Goal: Transaction & Acquisition: Purchase product/service

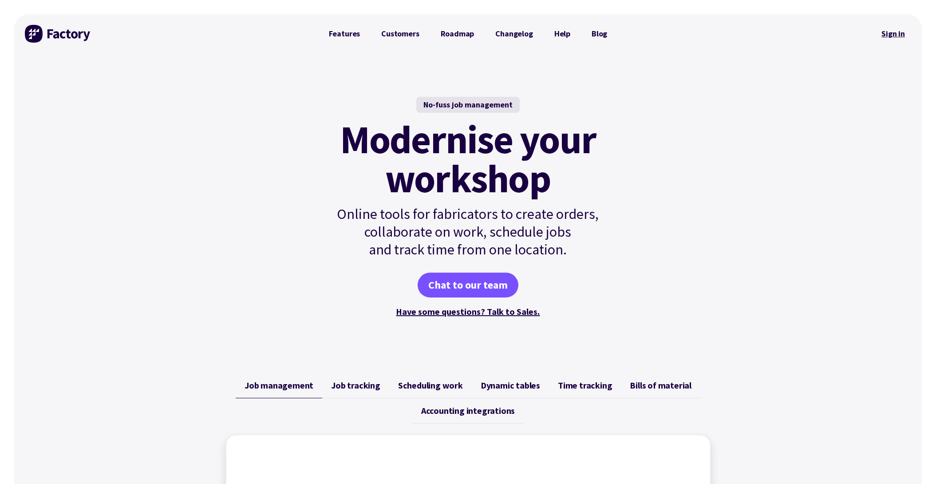
click at [891, 33] on link "Sign in" at bounding box center [893, 34] width 36 height 20
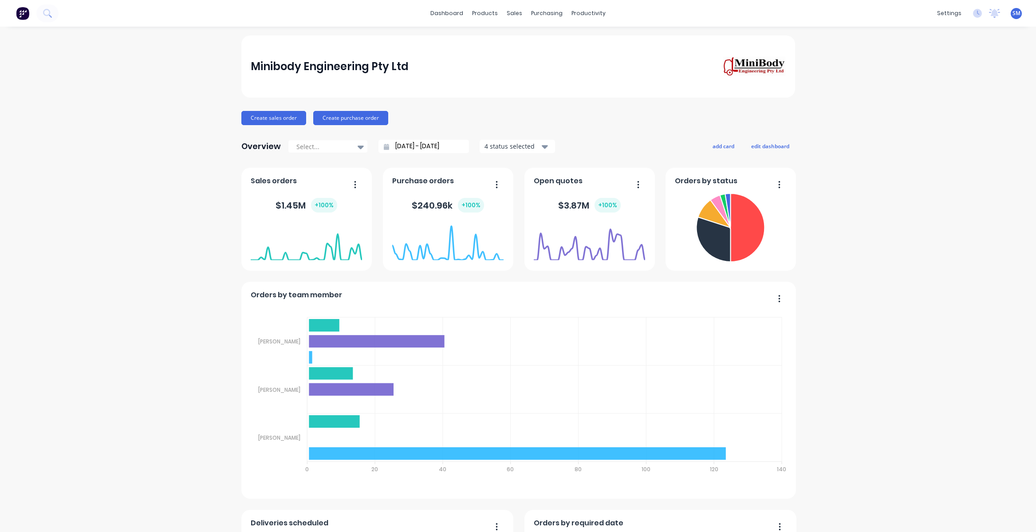
click at [486, 69] on div "Minibody Engineering Pty Ltd" at bounding box center [518, 66] width 535 height 20
click at [592, 36] on link "Workflow" at bounding box center [620, 42] width 118 height 18
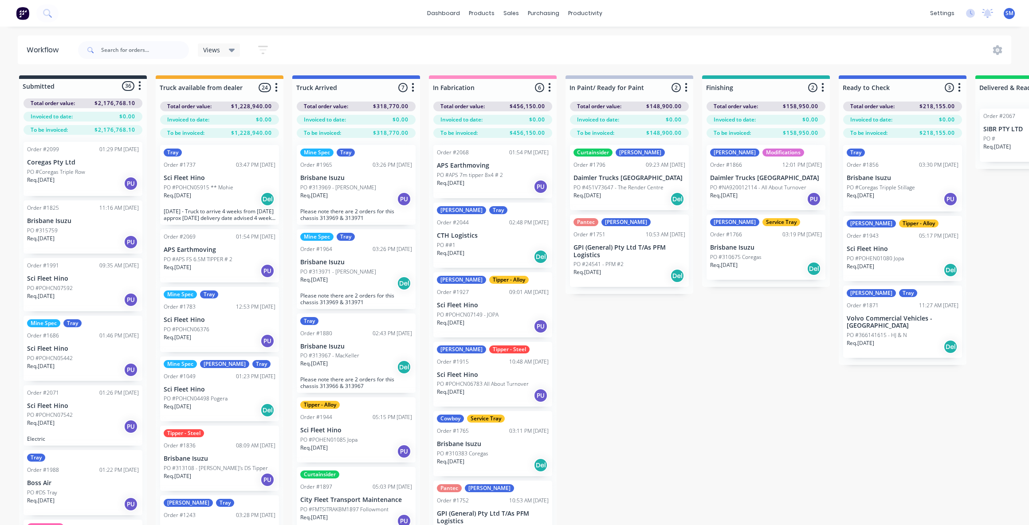
click at [701, 373] on div "Submitted 36 Status colour #273444 hex #273444 Save Cancel Summaries Total orde…" at bounding box center [797, 315] width 1608 height 481
click at [718, 445] on div "Submitted 36 Status colour #273444 hex #273444 Save Cancel Summaries Total orde…" at bounding box center [797, 315] width 1608 height 481
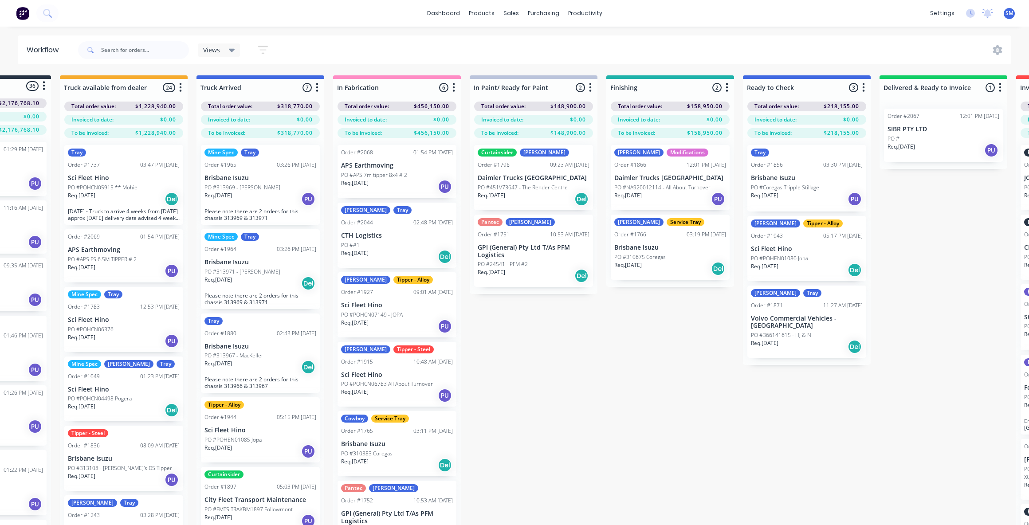
scroll to position [0, 97]
click at [780, 241] on div "Dan Tipper - Alloy Order #1943 05:17 PM 29/07/25 Sci Fleet Hino PO #POHEN01080 …" at bounding box center [806, 248] width 119 height 65
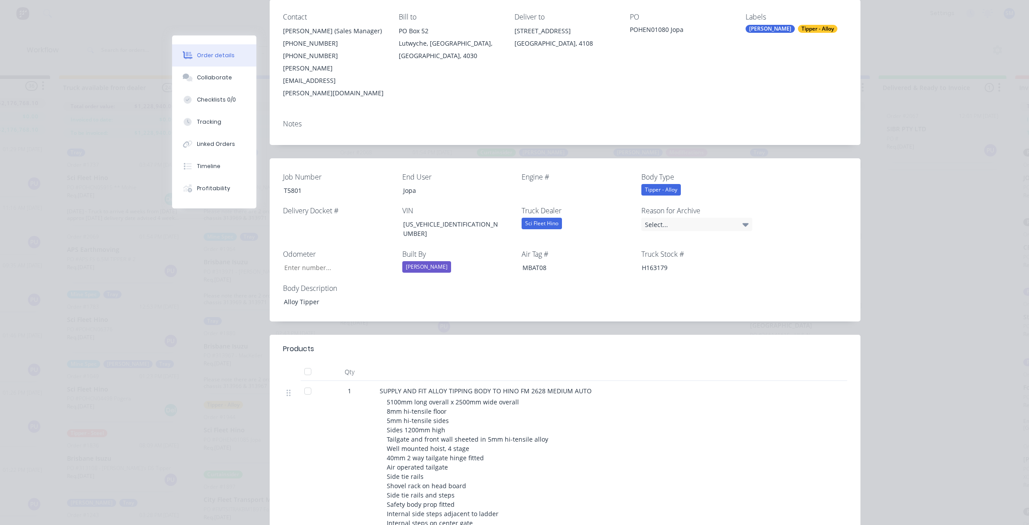
scroll to position [0, 0]
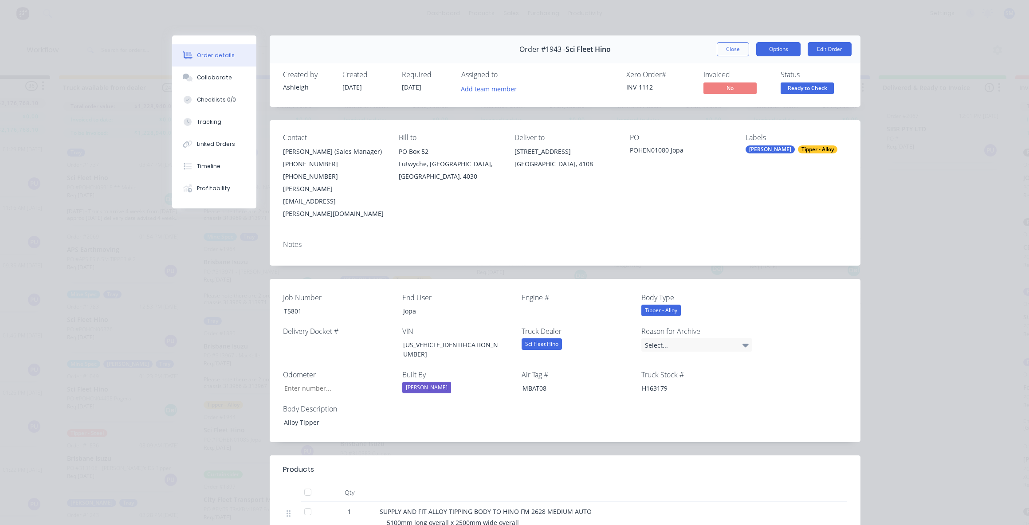
click at [774, 44] on button "Options" at bounding box center [778, 49] width 44 height 14
click at [736, 90] on div "Work Order" at bounding box center [754, 89] width 77 height 13
click at [859, 298] on div "Order details Collaborate Checklists 0/0 Tracking Linked Orders Timeline Profit…" at bounding box center [515, 525] width 710 height 981
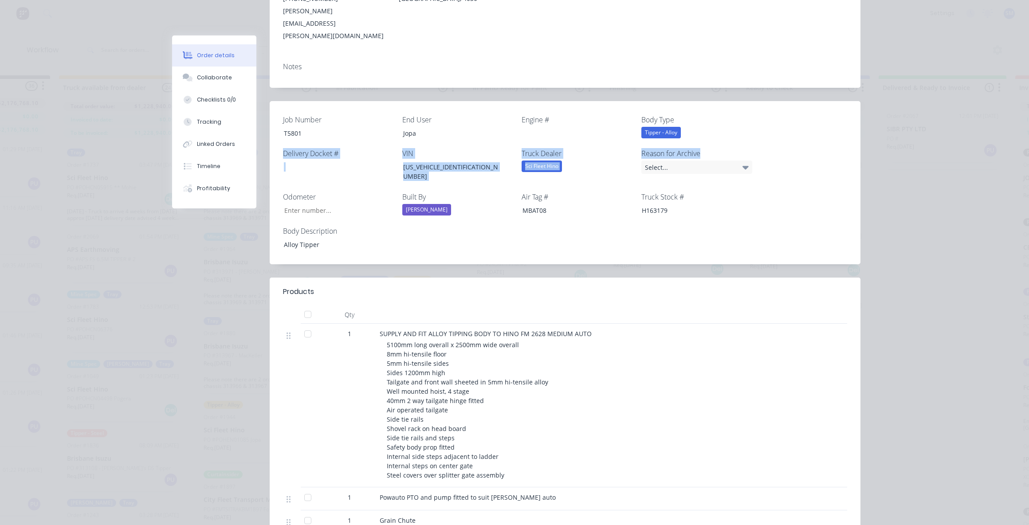
scroll to position [177, 0]
click at [415, 278] on header "Products" at bounding box center [565, 292] width 591 height 28
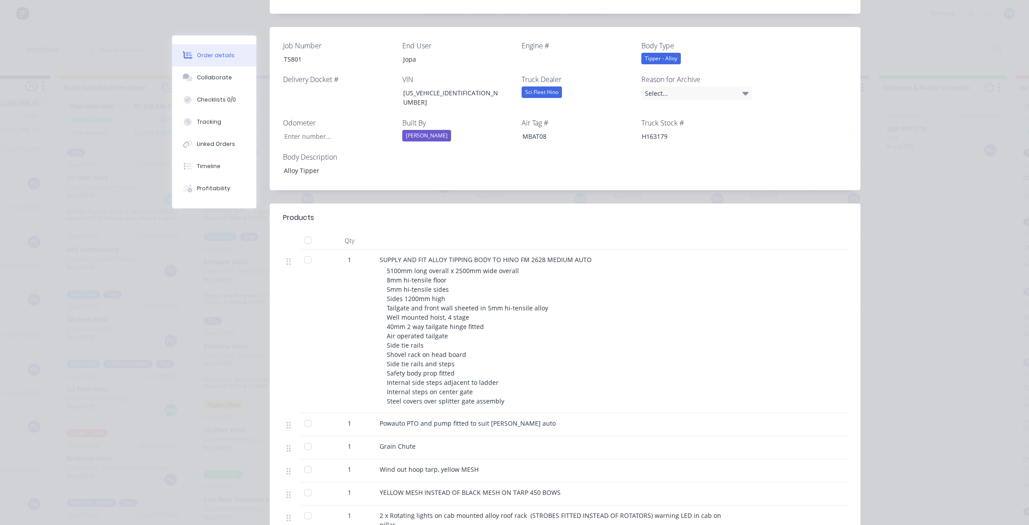
scroll to position [133, 0]
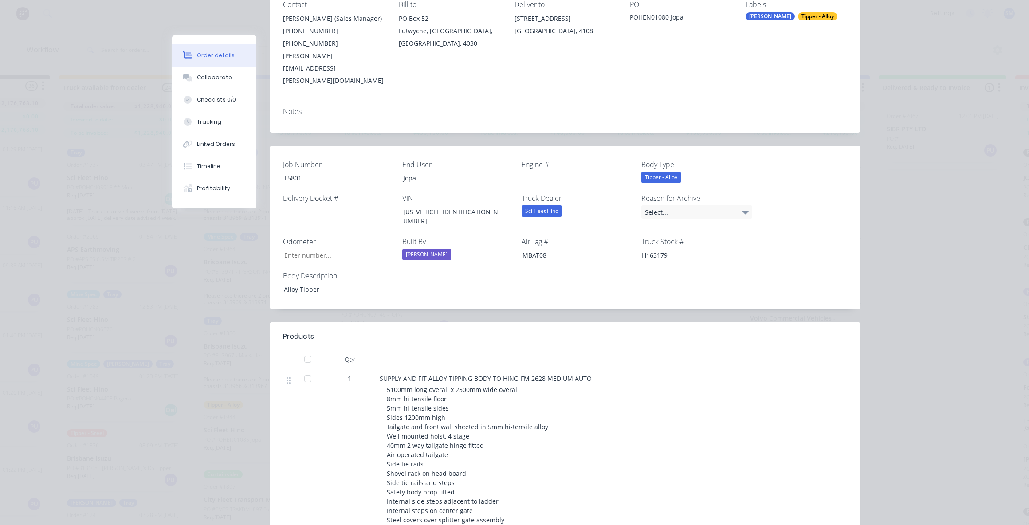
click at [634, 323] on header "Products" at bounding box center [565, 337] width 591 height 28
click at [540, 172] on div at bounding box center [571, 178] width 111 height 13
click at [215, 75] on div "Collaborate" at bounding box center [214, 78] width 35 height 8
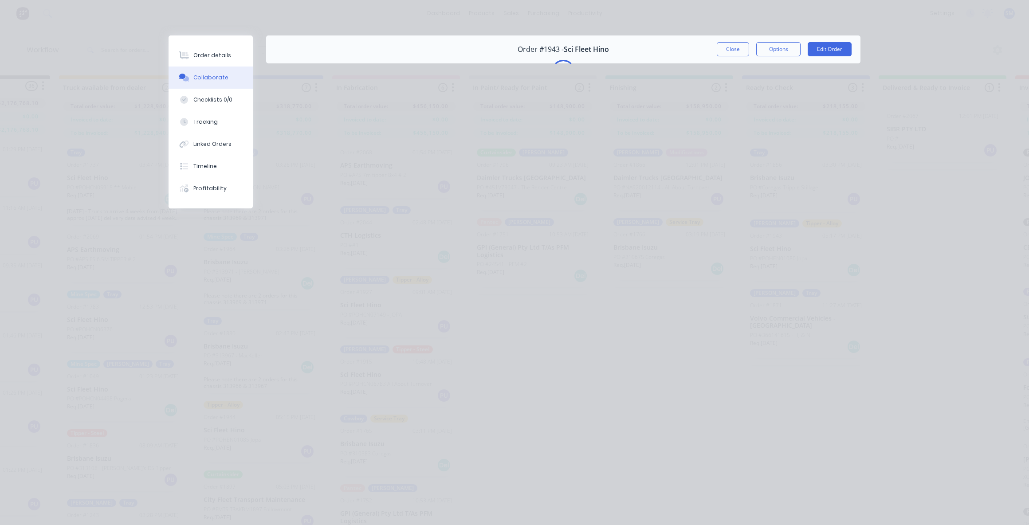
scroll to position [0, 0]
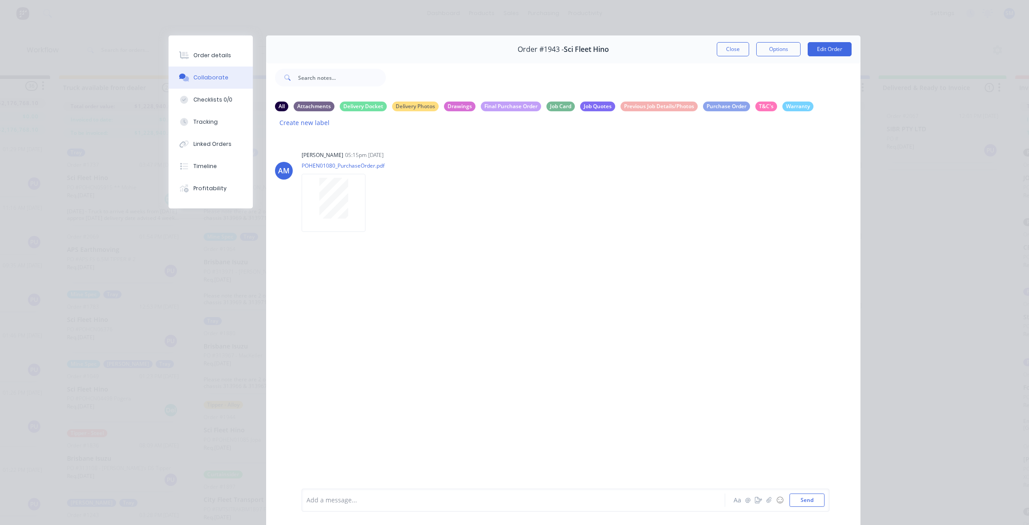
click at [444, 278] on div "AM Ashleigh Minotto 05:15pm 29/07/25 POHEN01080_PurchaseOrder.pdf Labels Downlo…" at bounding box center [563, 319] width 595 height 368
click at [208, 54] on div "Order details" at bounding box center [212, 55] width 38 height 8
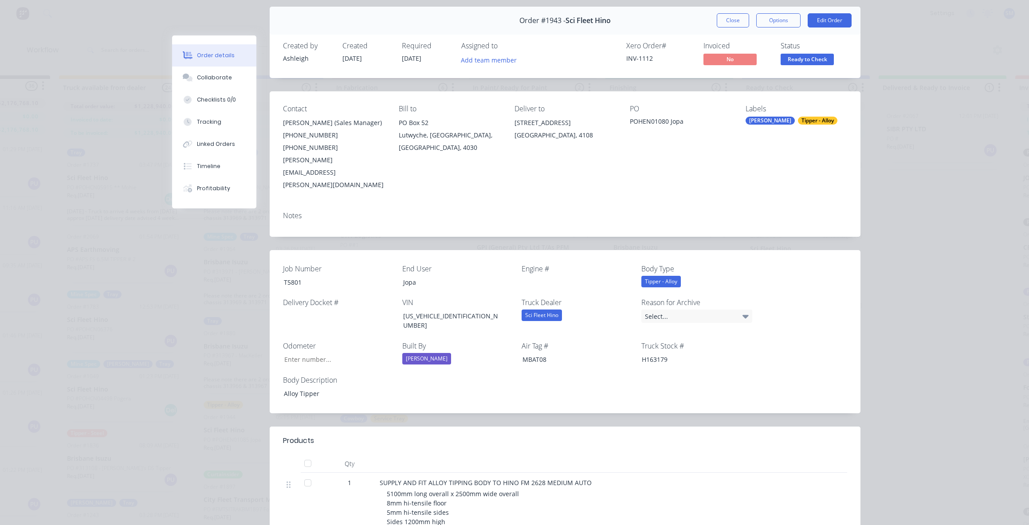
scroll to position [44, 0]
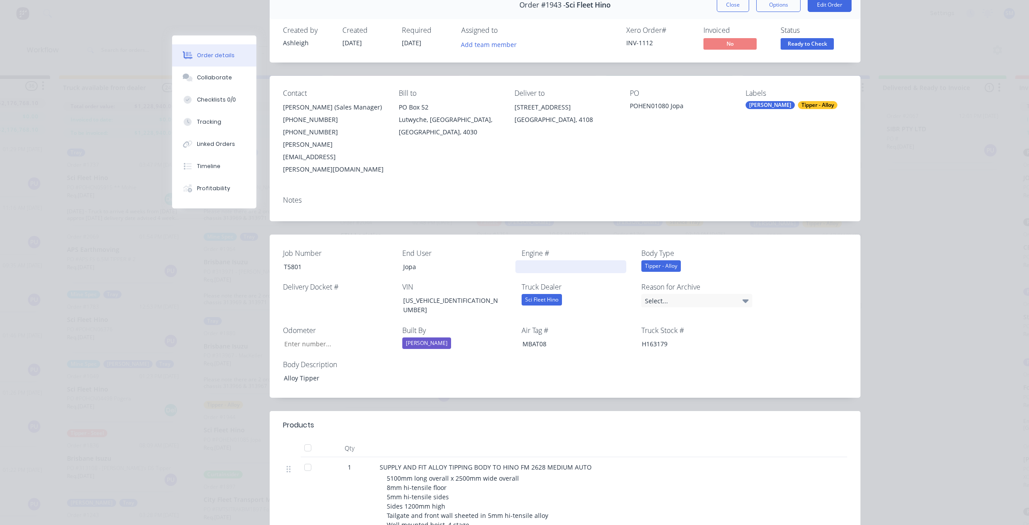
click at [537, 260] on div at bounding box center [571, 266] width 111 height 13
paste div
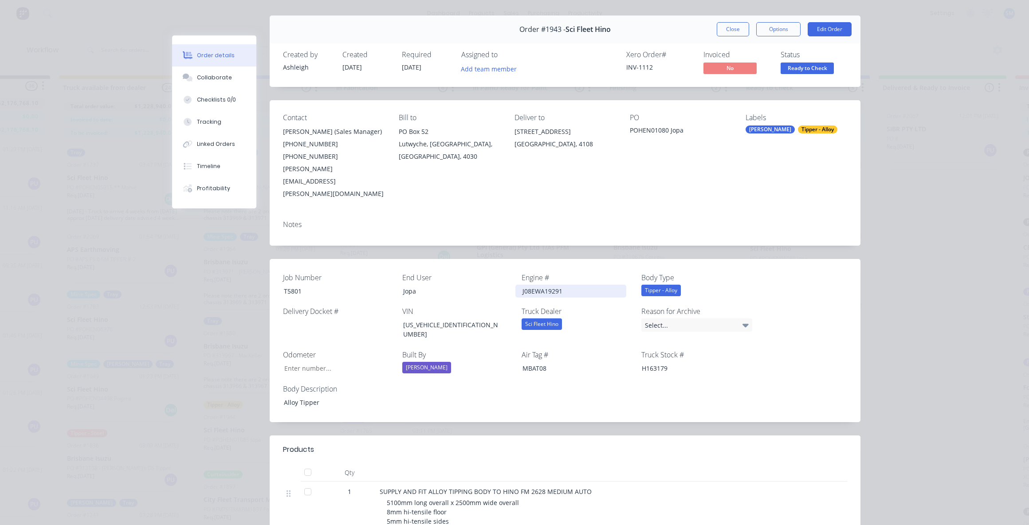
scroll to position [0, 0]
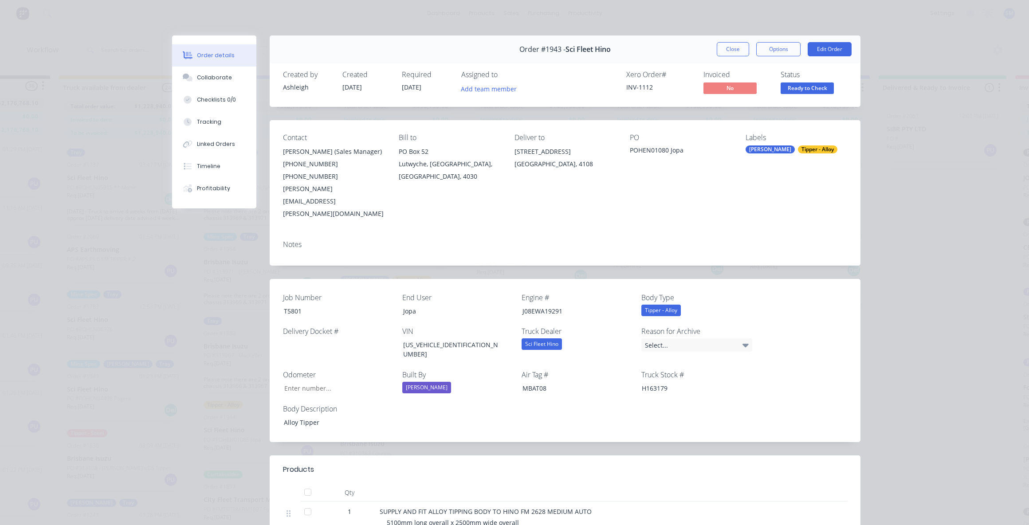
click at [557, 83] on div "Xero Order # INV-1112 Invoiced No Status Ready to Check" at bounding box center [698, 84] width 297 height 26
click at [933, 106] on div "Order details Collaborate Checklists 0/0 Tracking Linked Orders Timeline Profit…" at bounding box center [514, 262] width 1029 height 525
click at [735, 46] on button "Close" at bounding box center [733, 49] width 32 height 14
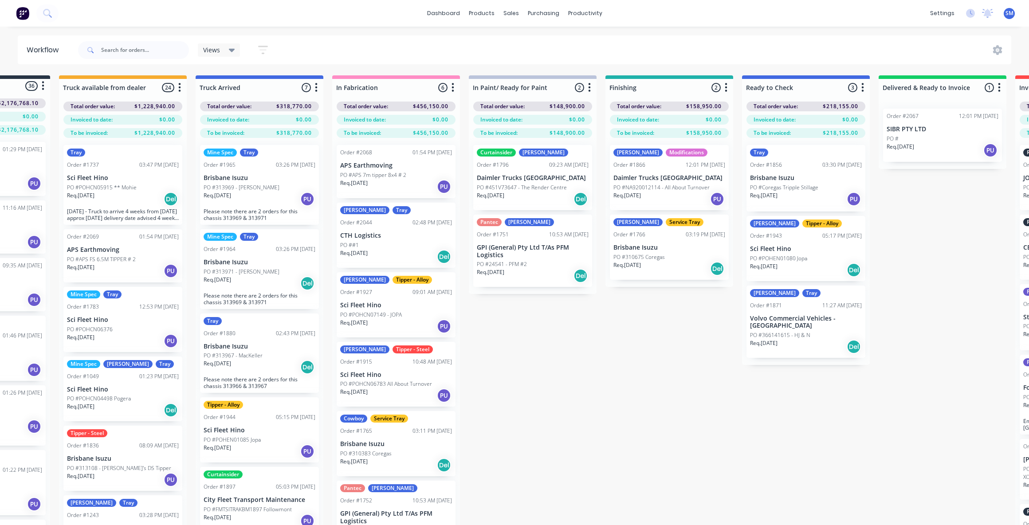
click at [806, 247] on p "Sci Fleet Hino" at bounding box center [806, 249] width 112 height 8
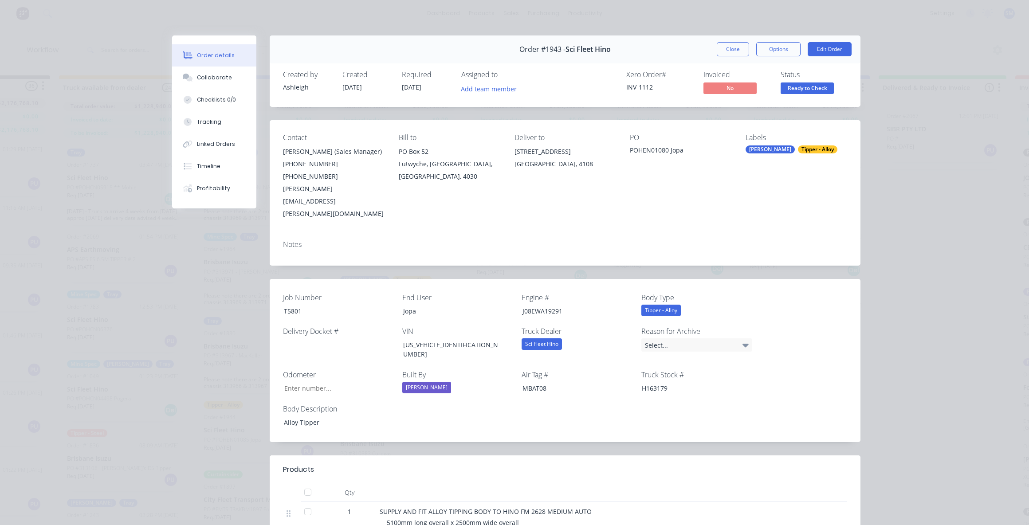
click at [731, 45] on button "Close" at bounding box center [733, 49] width 32 height 14
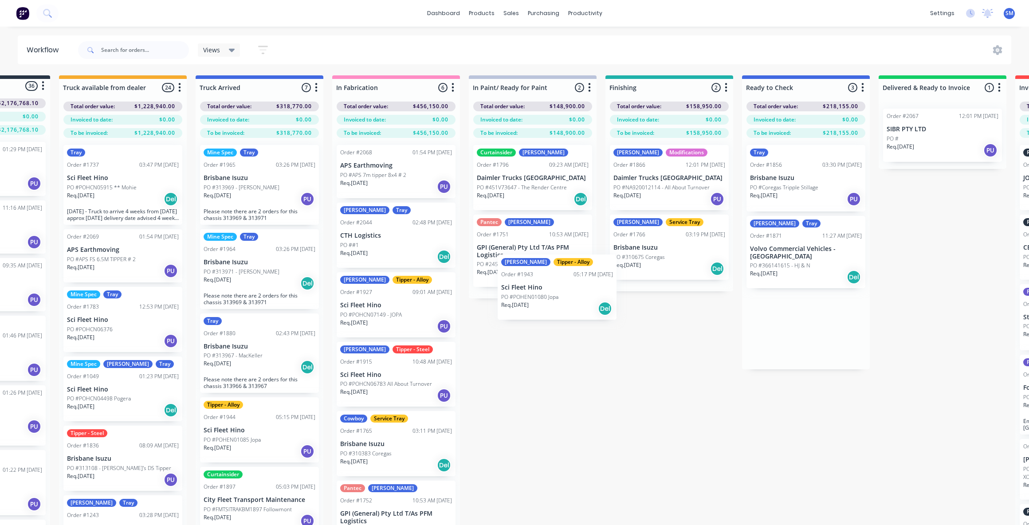
scroll to position [0, 97]
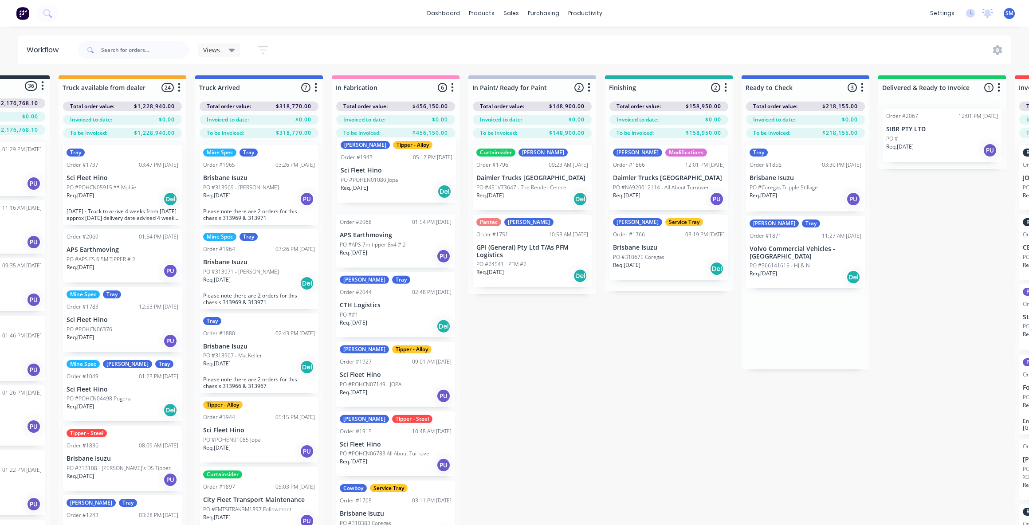
drag, startPoint x: 807, startPoint y: 248, endPoint x: 398, endPoint y: 170, distance: 416.8
click at [398, 170] on div "Submitted 36 Status colour #273444 hex #273444 Save Cancel Summaries Total orde…" at bounding box center [700, 315] width 1608 height 481
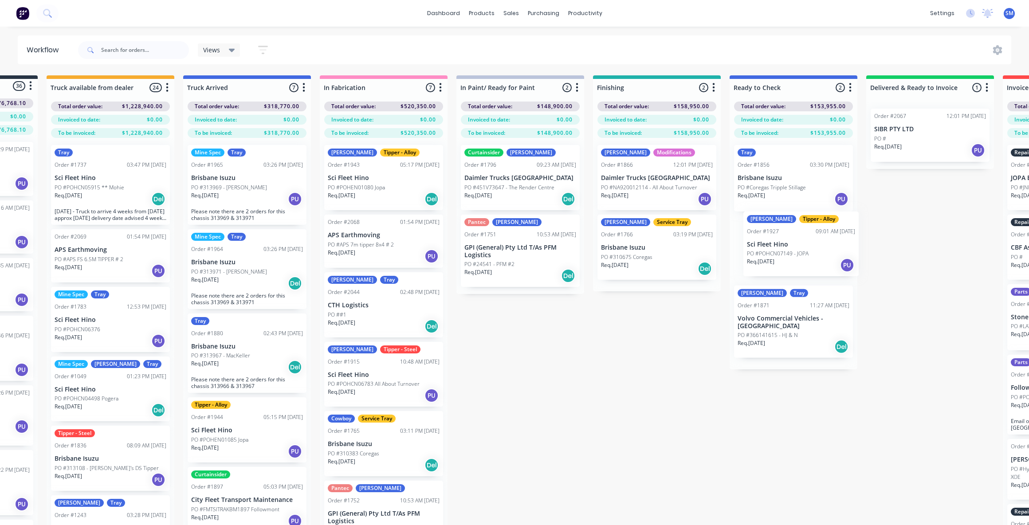
drag, startPoint x: 376, startPoint y: 368, endPoint x: 786, endPoint y: 240, distance: 429.7
click at [786, 240] on div "Submitted 36 Status colour #273444 hex #273444 Save Cancel Summaries Total orde…" at bounding box center [688, 315] width 1608 height 481
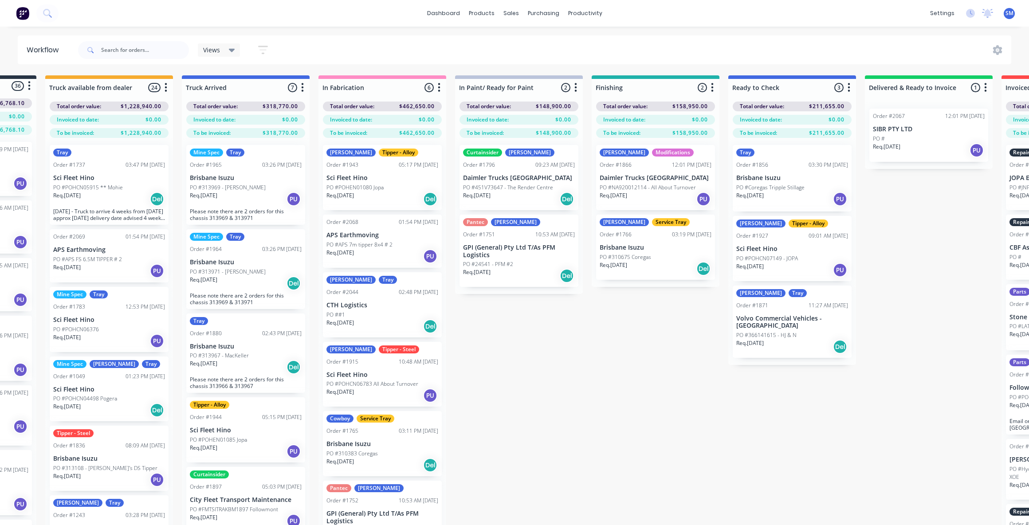
click at [784, 240] on div "Dan Tipper - Alloy Order #1927 09:01 AM 14/08/25 Sci Fleet Hino PO #POHCN07149 …" at bounding box center [792, 248] width 119 height 65
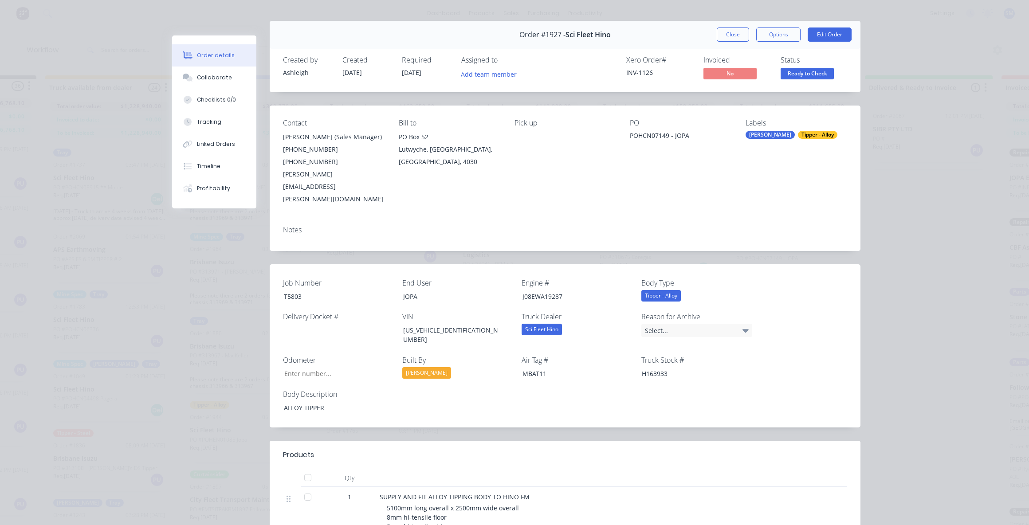
scroll to position [0, 0]
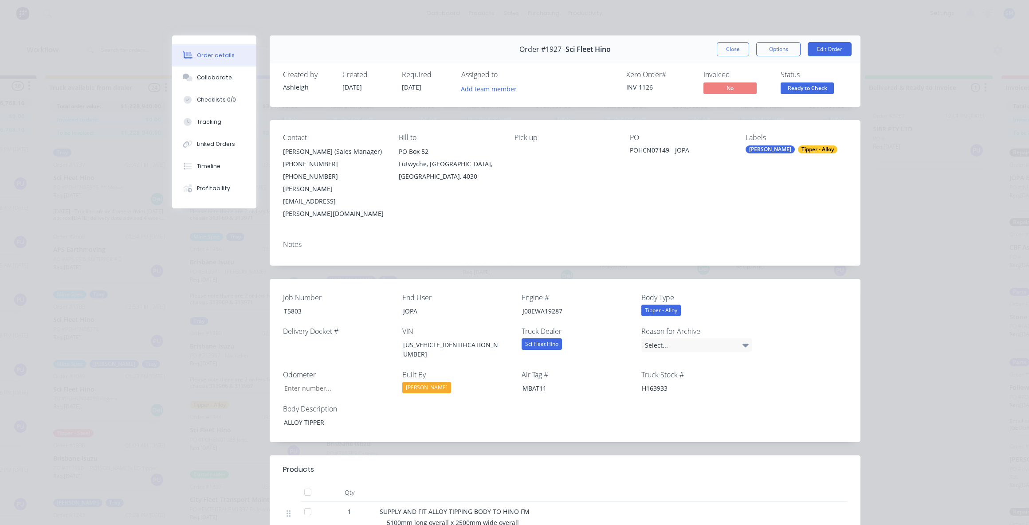
click at [730, 47] on button "Close" at bounding box center [733, 49] width 32 height 14
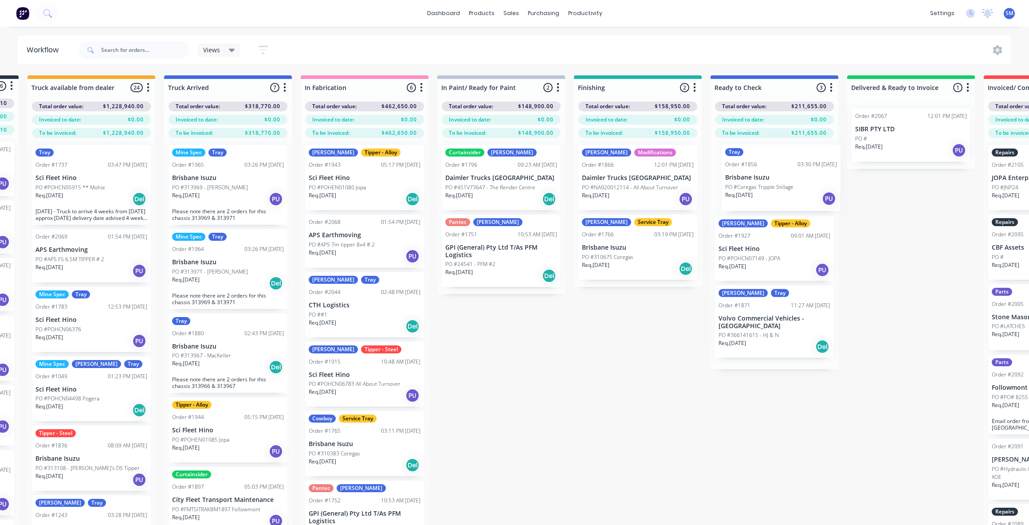
drag, startPoint x: 705, startPoint y: 190, endPoint x: 781, endPoint y: 174, distance: 78.1
click at [781, 174] on div "Tray Order #1856 03:30 PM 22/09/25 Brisbane Isuzu PO #Coregas Tripple Stillage …" at bounding box center [775, 254] width 128 height 232
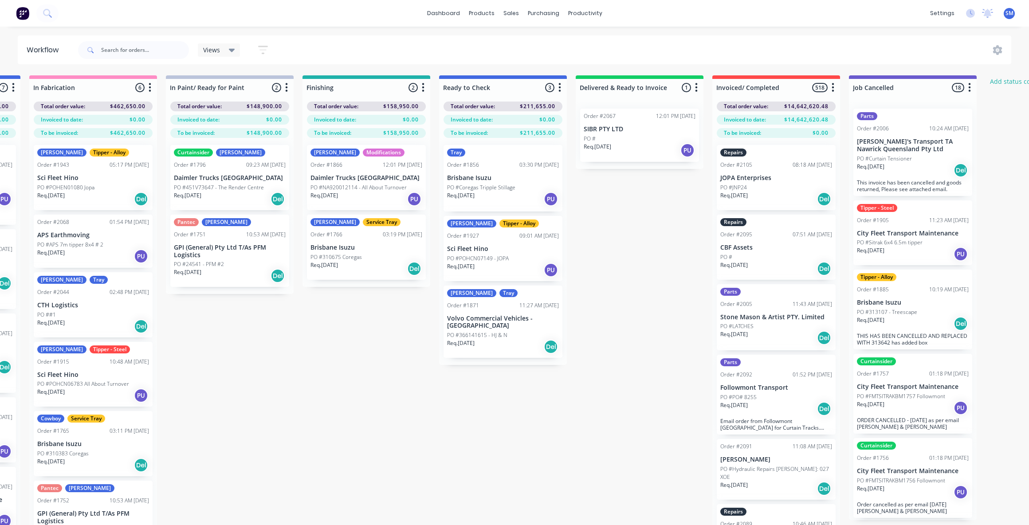
scroll to position [0, 422]
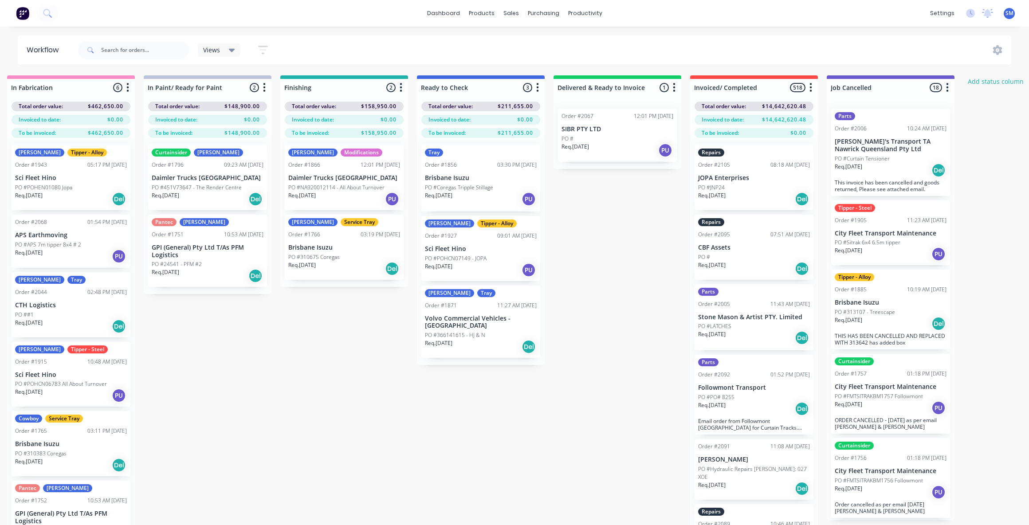
click at [464, 165] on div "Order #1856 03:30 PM 22/09/25" at bounding box center [481, 165] width 112 height 8
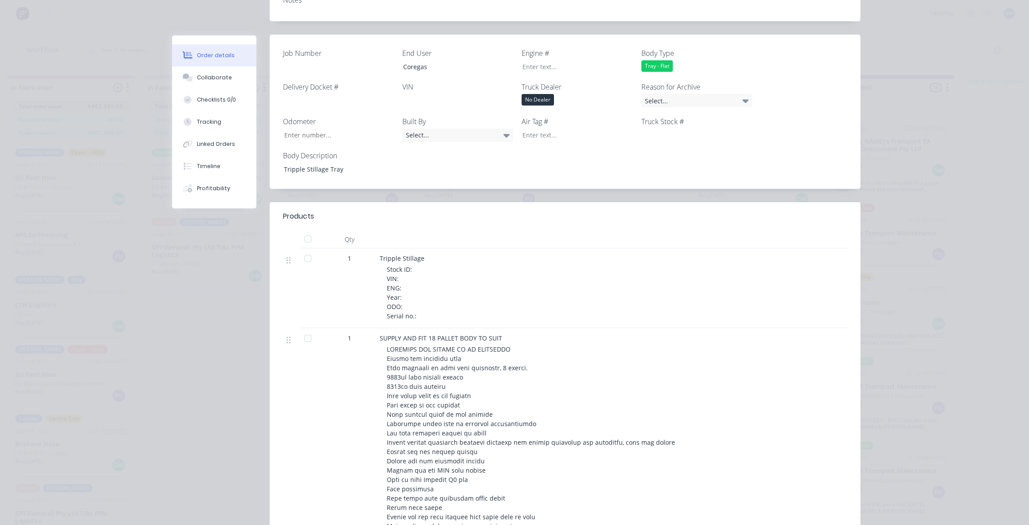
scroll to position [0, 0]
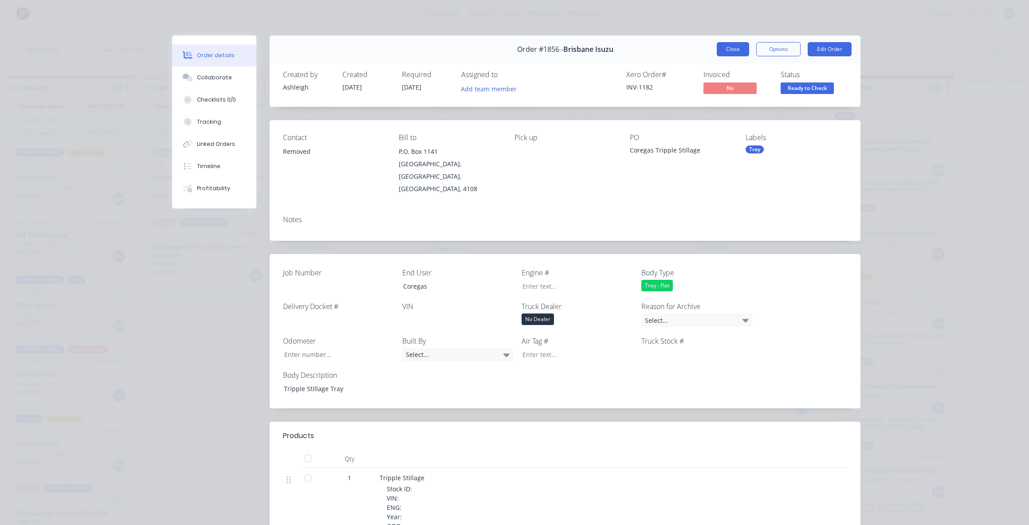
click at [729, 45] on button "Close" at bounding box center [733, 49] width 32 height 14
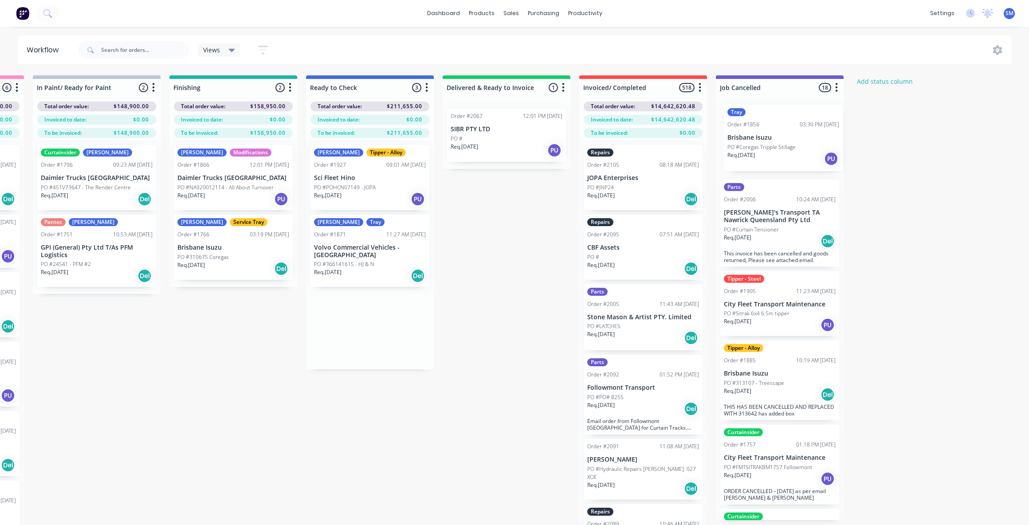
scroll to position [0, 539]
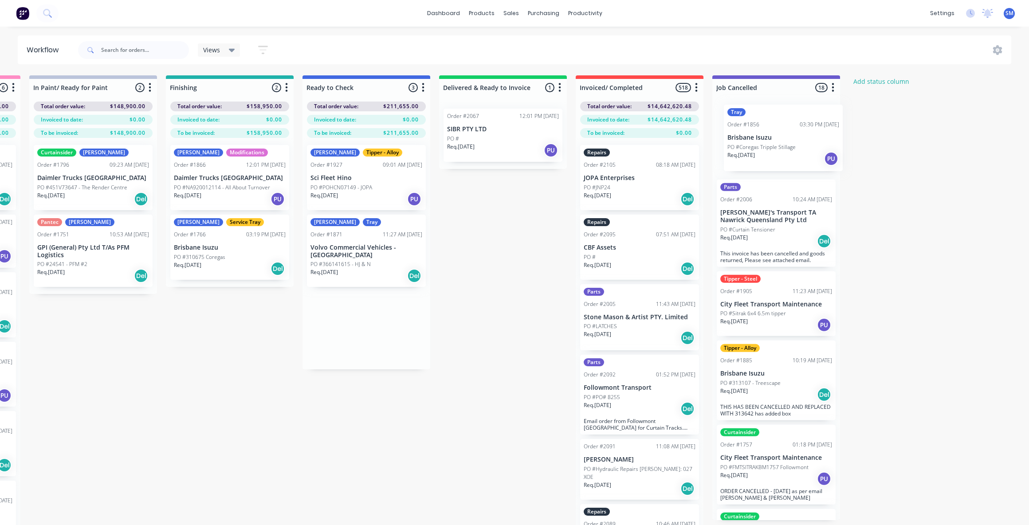
drag, startPoint x: 461, startPoint y: 177, endPoint x: 767, endPoint y: 139, distance: 308.9
click at [766, 139] on div "Submitted 36 Status colour #273444 hex #273444 Save Cancel Summaries Total orde…" at bounding box center [261, 315] width 1608 height 481
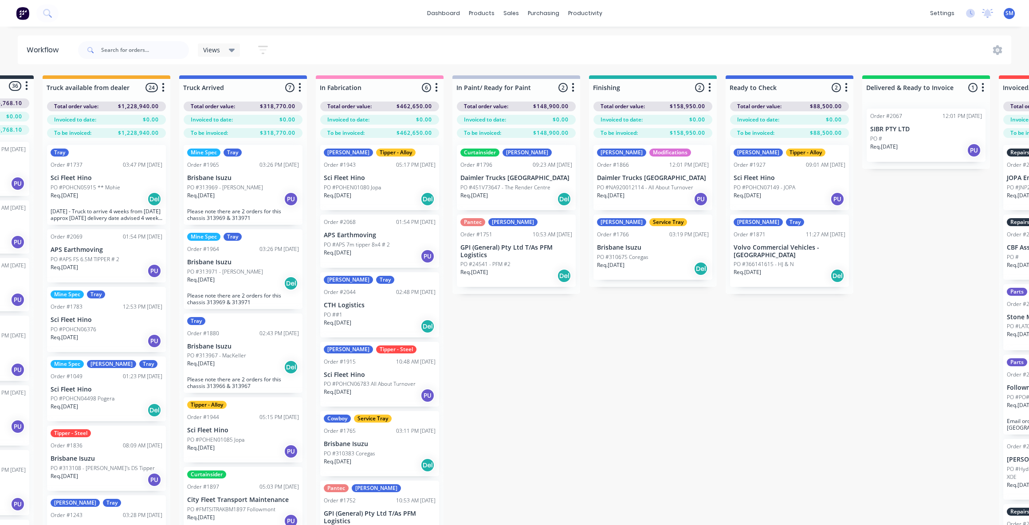
scroll to position [0, 98]
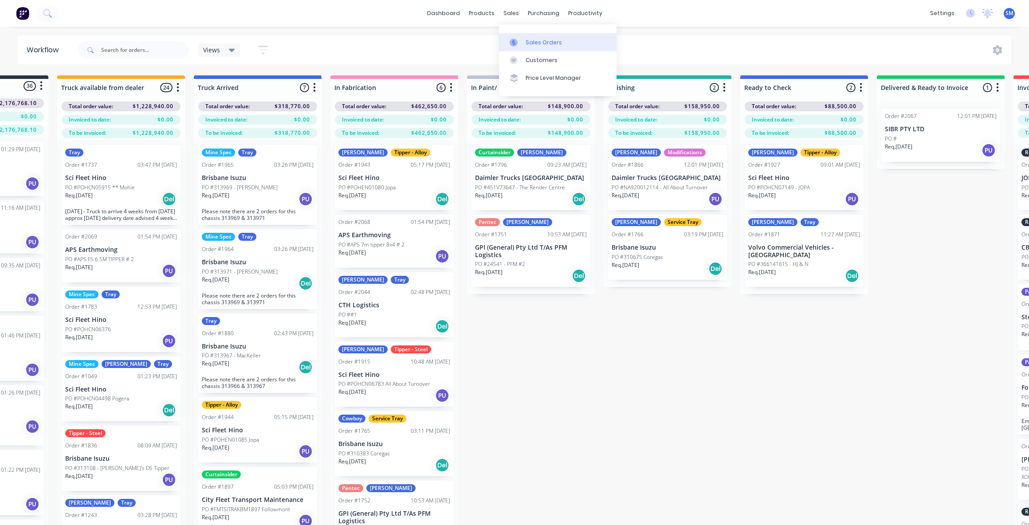
click at [540, 41] on div "Sales Orders" at bounding box center [544, 43] width 36 height 8
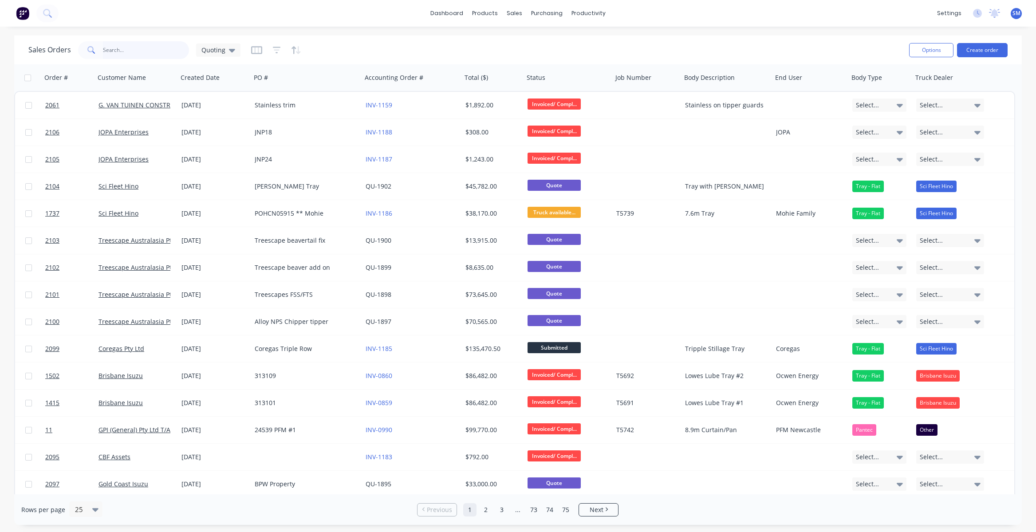
click at [116, 48] on input "text" at bounding box center [146, 50] width 87 height 18
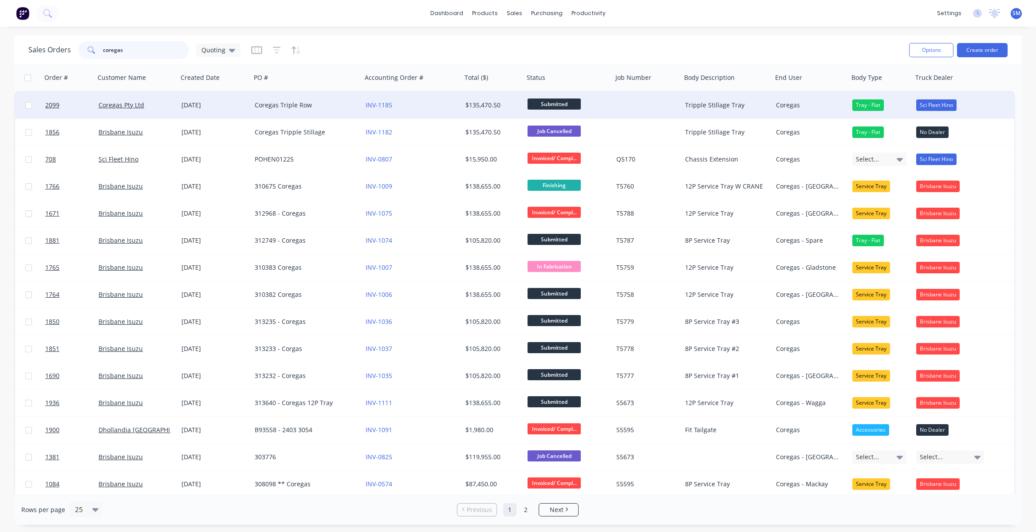
type input "coregas"
click at [476, 103] on div "$135,470.50" at bounding box center [491, 105] width 52 height 9
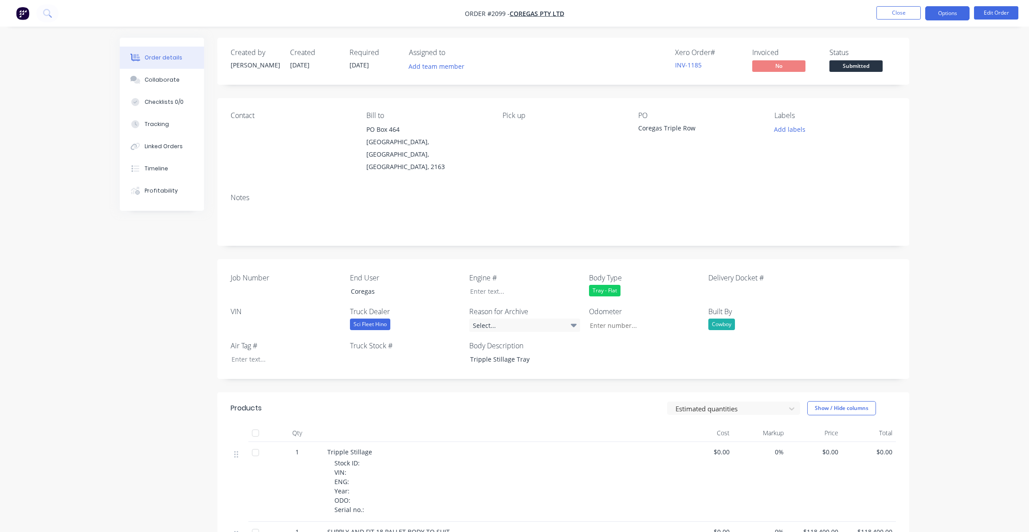
click at [949, 11] on button "Options" at bounding box center [947, 13] width 44 height 14
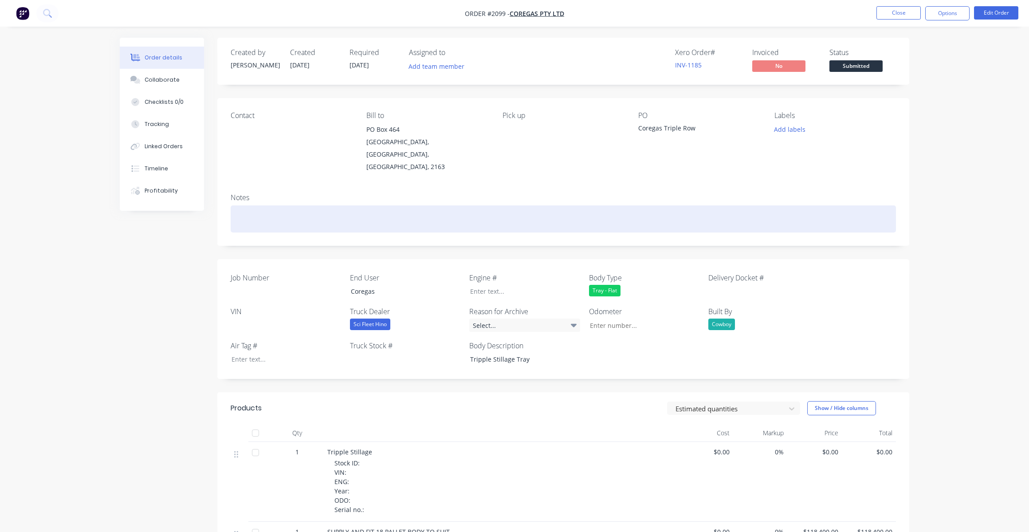
click at [592, 214] on div at bounding box center [564, 218] width 666 height 27
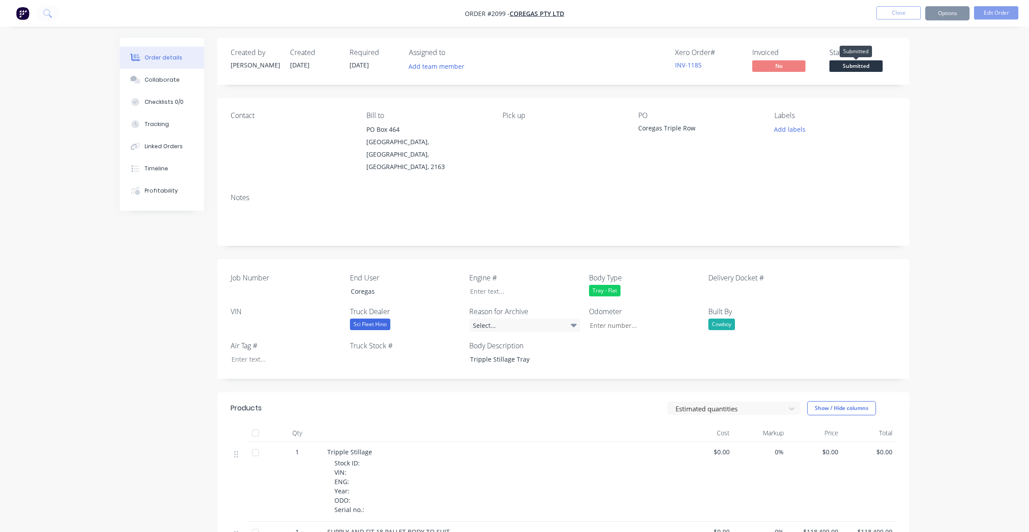
click at [848, 63] on span "Submitted" at bounding box center [856, 65] width 53 height 11
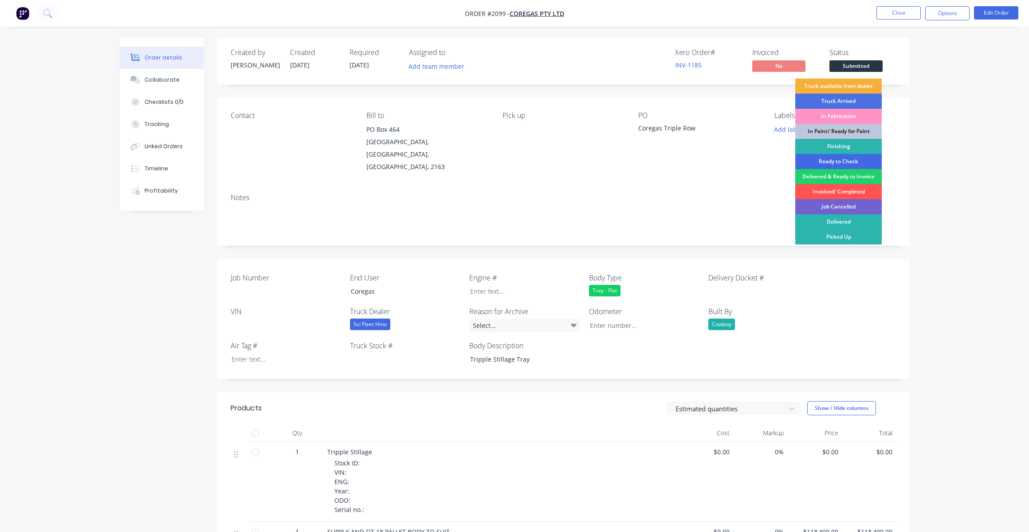
click at [837, 161] on div "Ready to Check" at bounding box center [838, 161] width 87 height 15
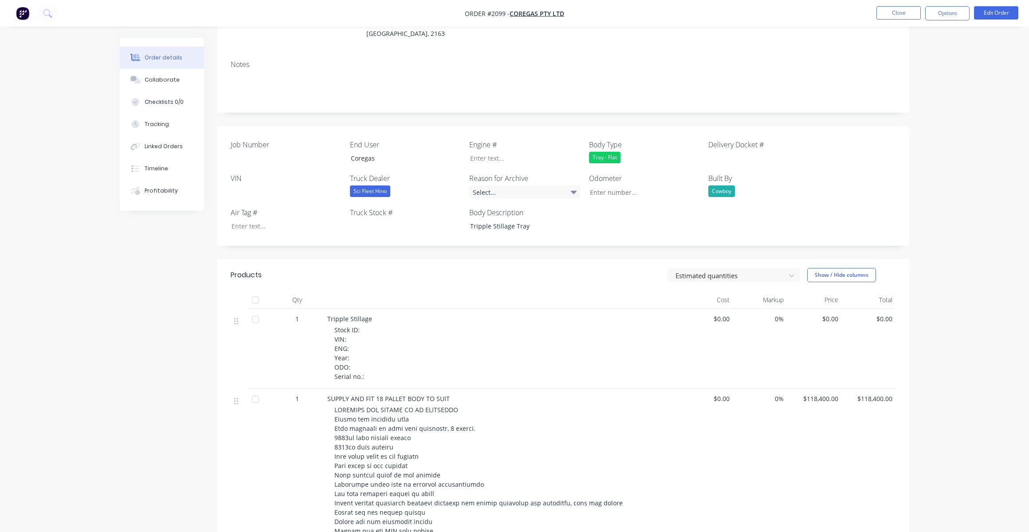
scroll to position [89, 0]
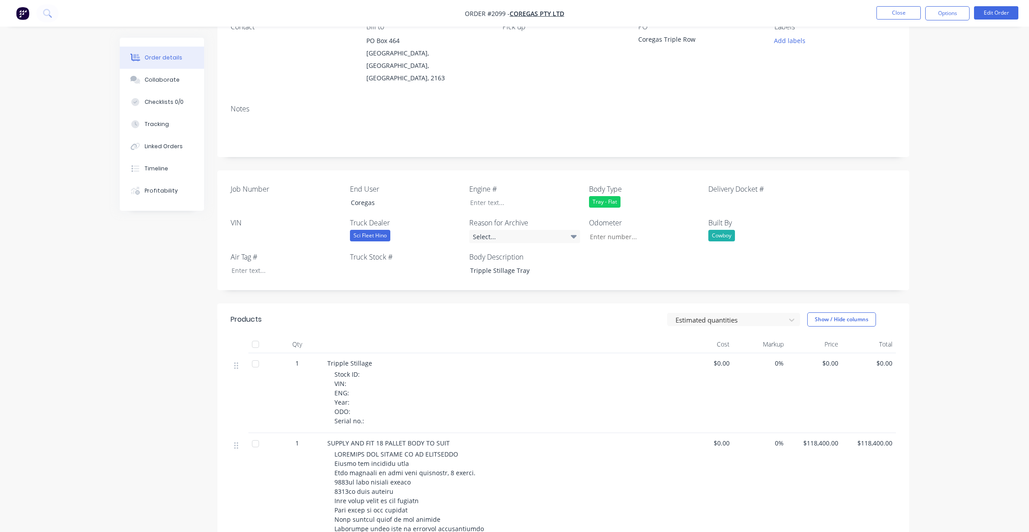
click at [364, 370] on div "Stock ID: VIN: ENG: Year: ODO: Serial no.:" at bounding box center [505, 398] width 341 height 56
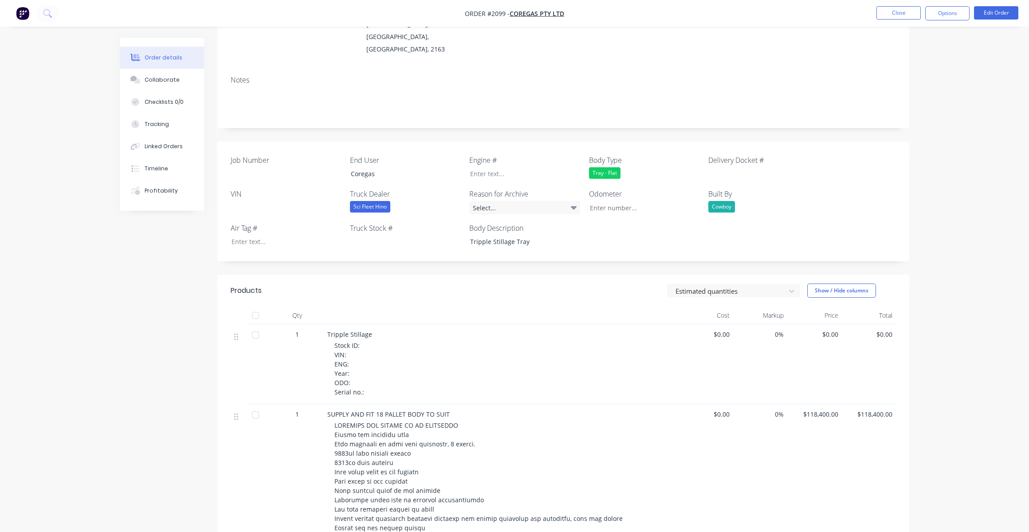
scroll to position [133, 0]
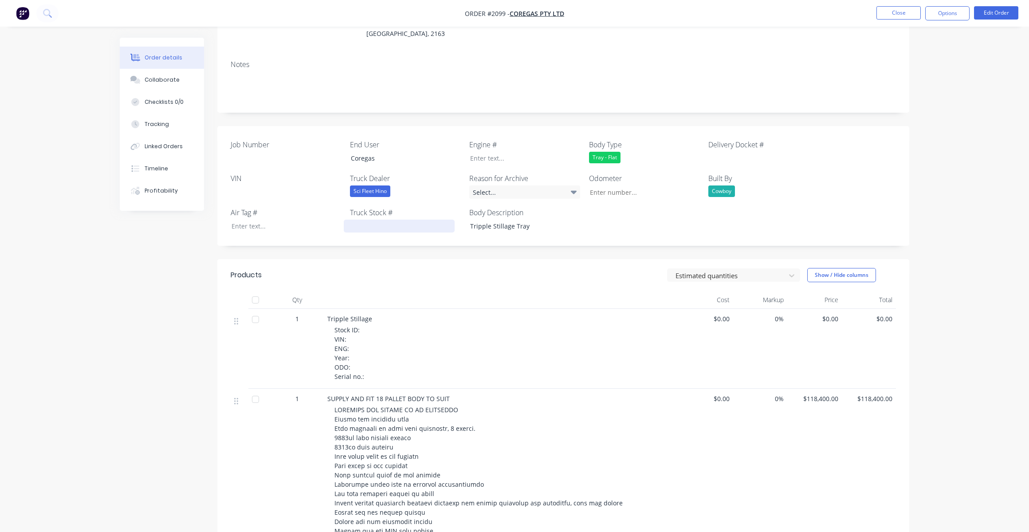
click at [379, 220] on div at bounding box center [399, 226] width 111 height 13
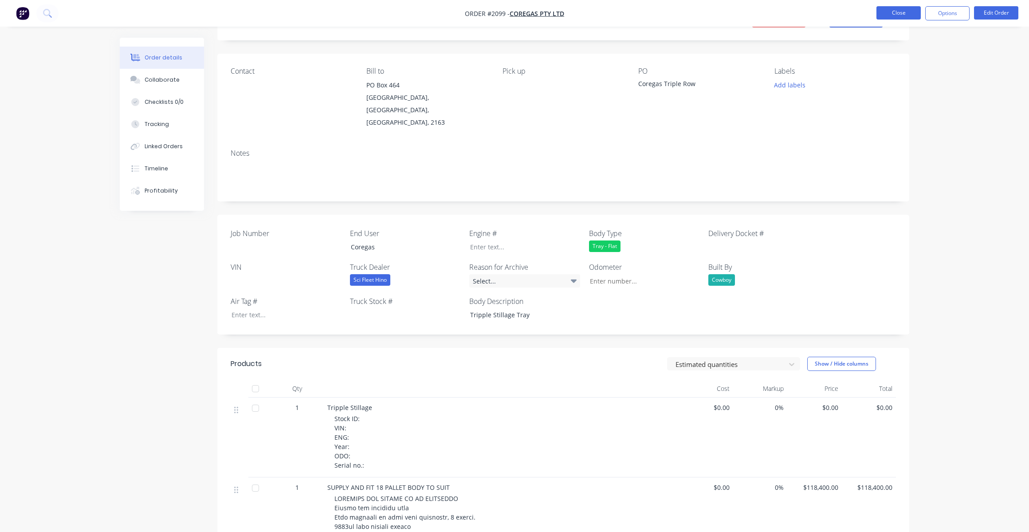
click at [904, 12] on button "Close" at bounding box center [899, 12] width 44 height 13
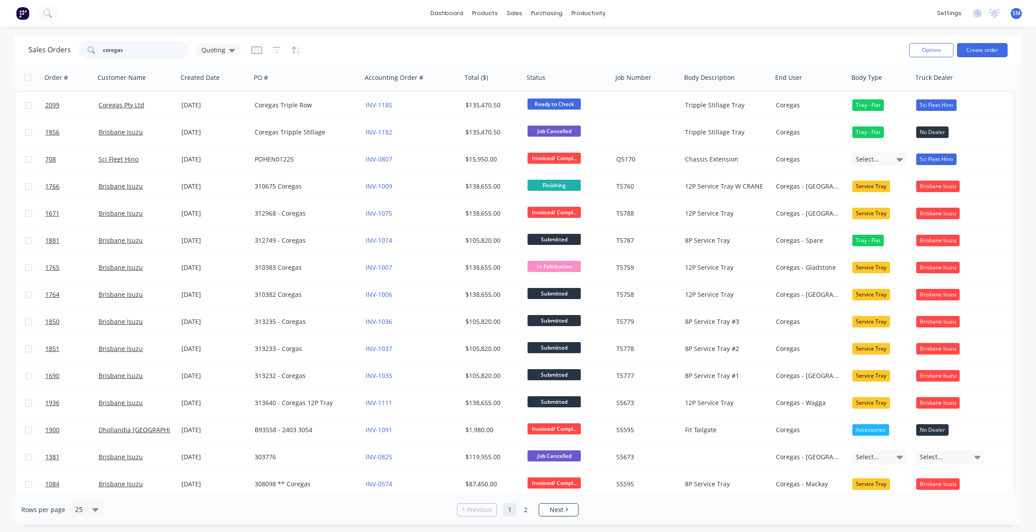
drag, startPoint x: 91, startPoint y: 55, endPoint x: 70, endPoint y: 55, distance: 21.7
click at [70, 55] on div "Sales Orders coregas Quoting" at bounding box center [134, 50] width 212 height 18
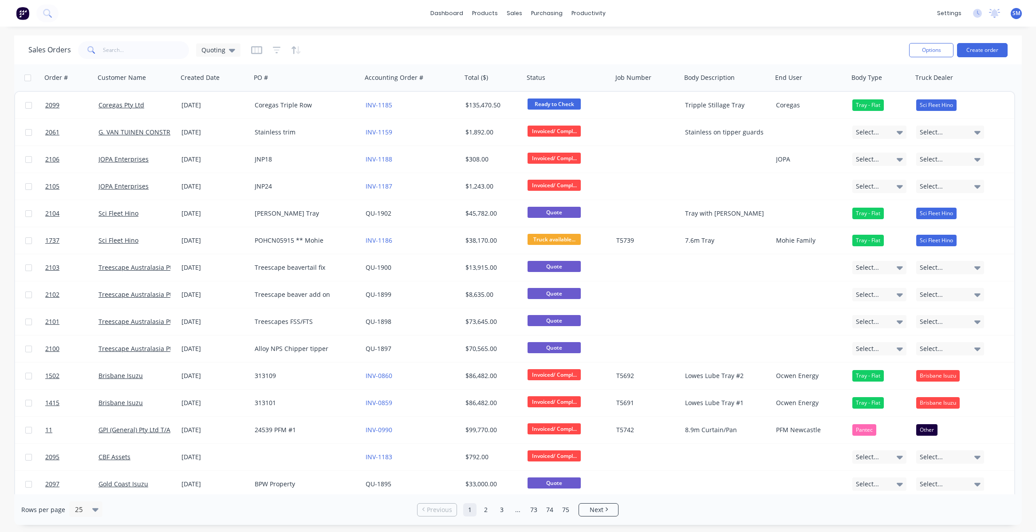
click at [456, 44] on div "Sales Orders Quoting" at bounding box center [465, 50] width 874 height 22
click at [550, 42] on div "Sales Orders" at bounding box center [547, 43] width 36 height 8
click at [438, 45] on div "Sales Orders Quoting" at bounding box center [465, 50] width 874 height 22
click at [363, 42] on div "Sales Orders Quoting" at bounding box center [465, 50] width 874 height 22
click at [119, 51] on input "text" at bounding box center [146, 50] width 87 height 18
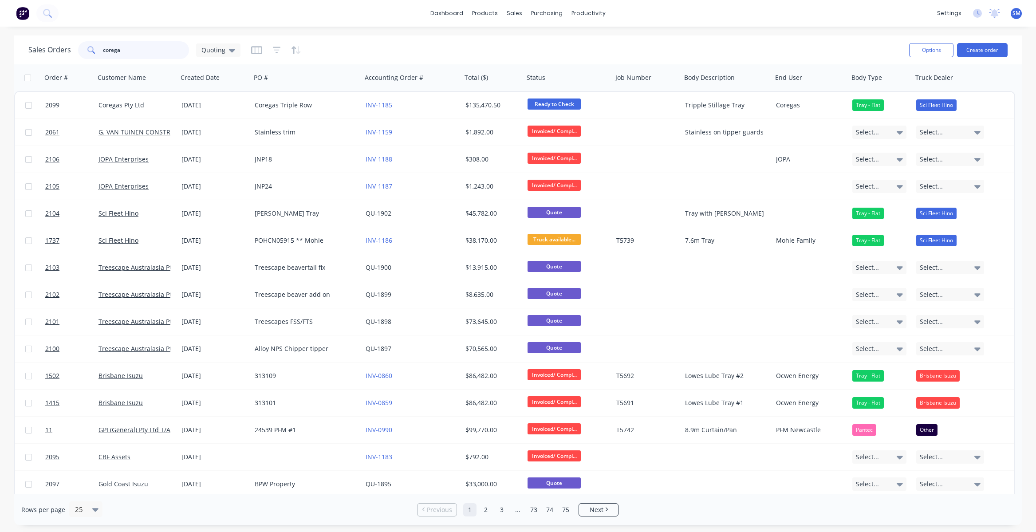
type input "coregas"
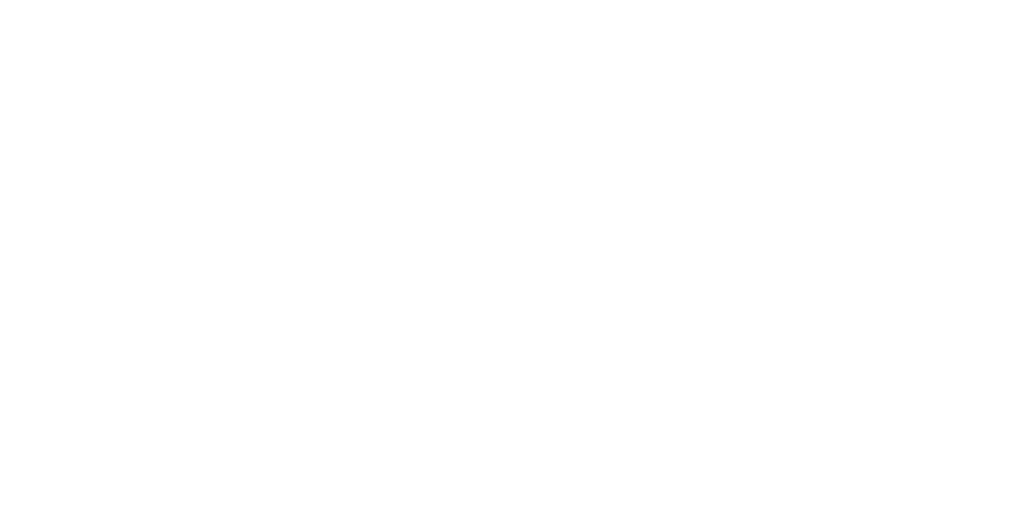
click at [220, 0] on html at bounding box center [518, 0] width 1036 height 0
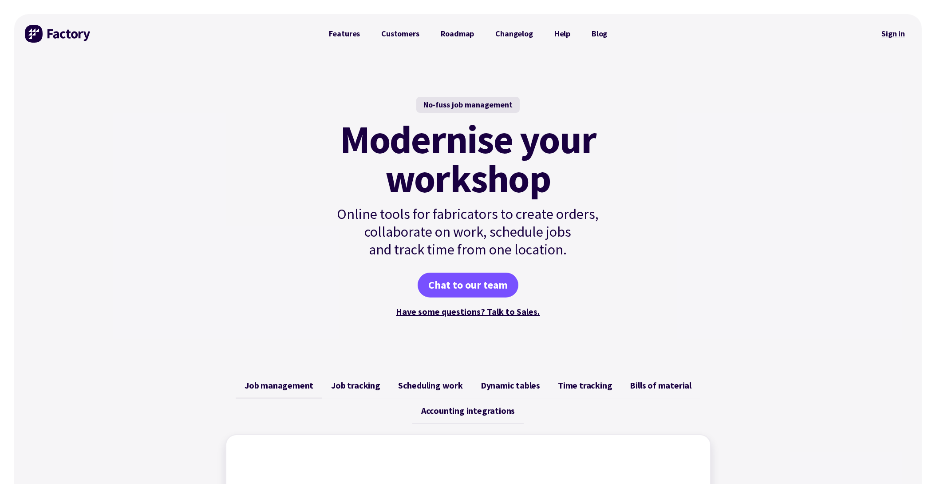
click at [900, 32] on link "Sign in" at bounding box center [893, 34] width 36 height 20
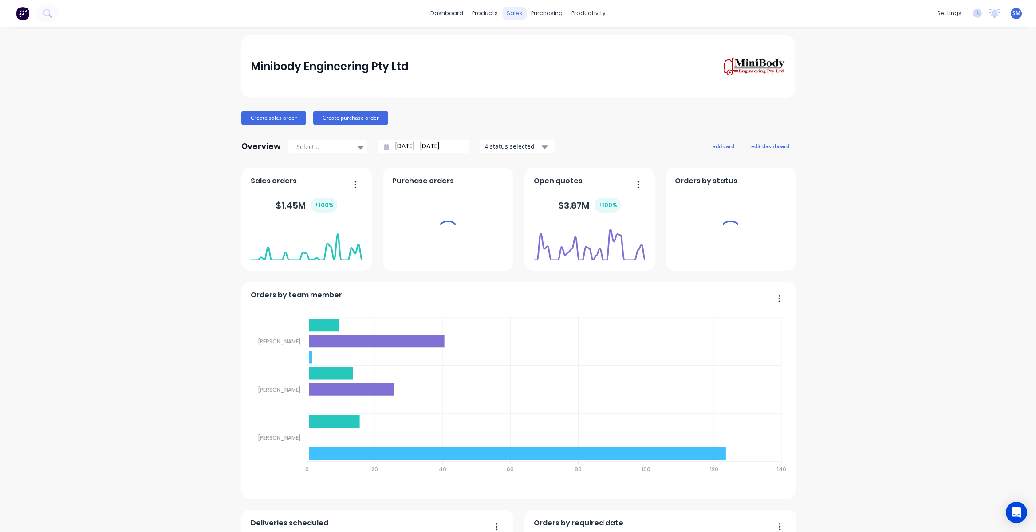
click at [514, 11] on div "sales" at bounding box center [514, 13] width 24 height 13
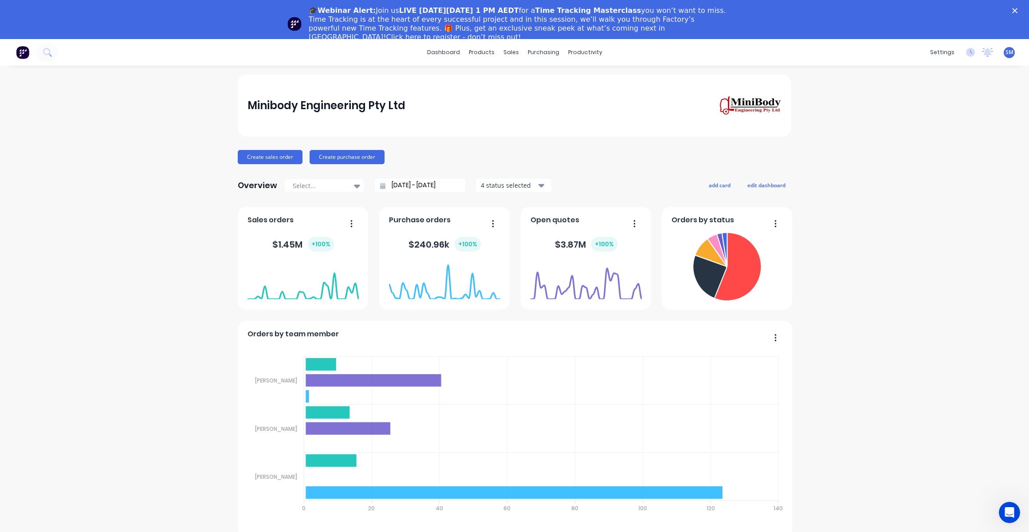
drag, startPoint x: 125, startPoint y: 105, endPoint x: 126, endPoint y: 111, distance: 6.3
click at [650, 100] on div "Minibody Engineering Pty Ltd" at bounding box center [515, 105] width 535 height 20
click at [1018, 8] on icon "Close" at bounding box center [1014, 10] width 5 height 5
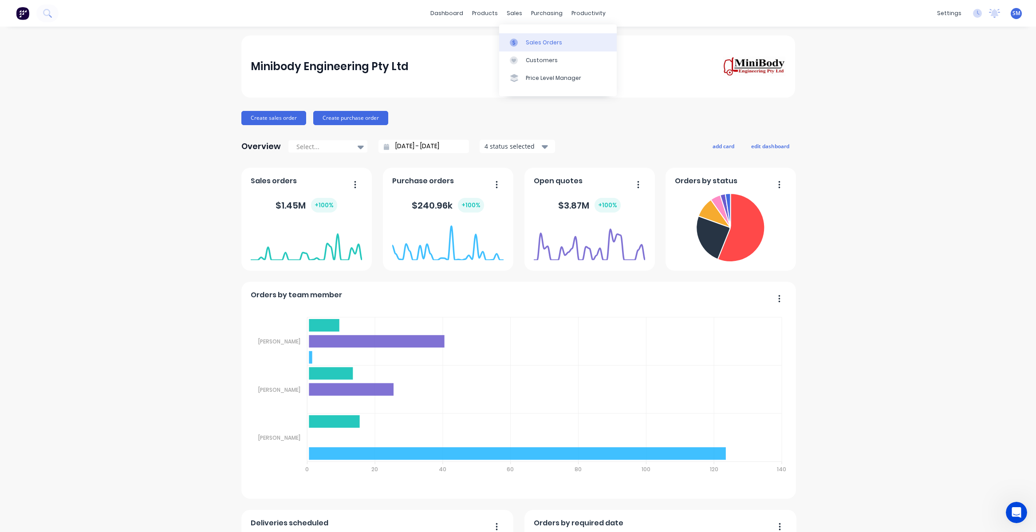
click at [544, 39] on div "Sales Orders" at bounding box center [544, 43] width 36 height 8
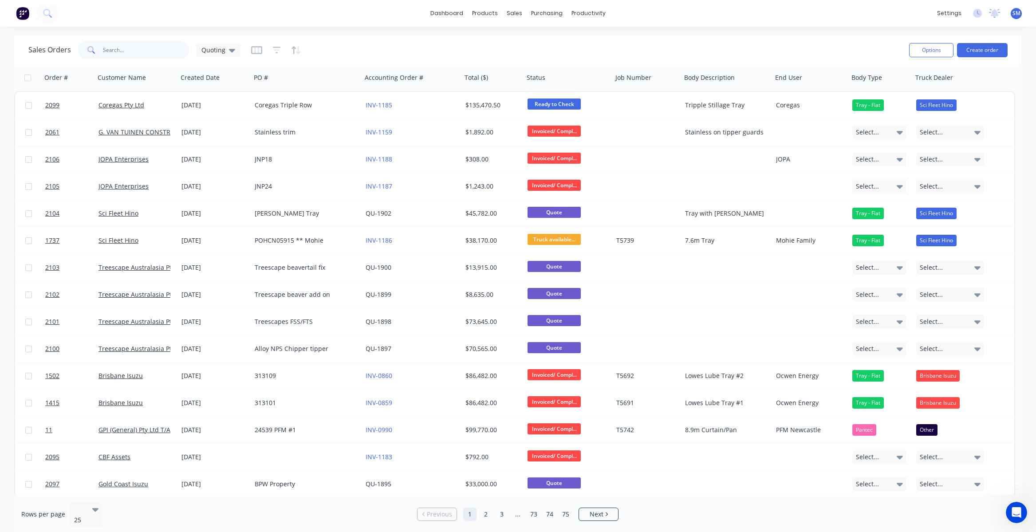
click at [113, 46] on input "text" at bounding box center [146, 50] width 87 height 18
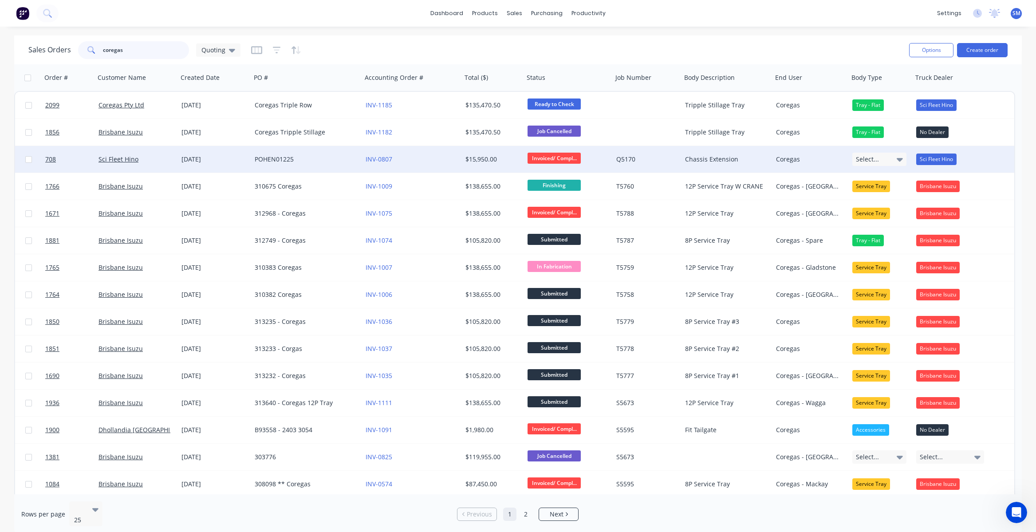
type input "coregas"
click at [275, 157] on div "POHEN01225" at bounding box center [304, 159] width 98 height 9
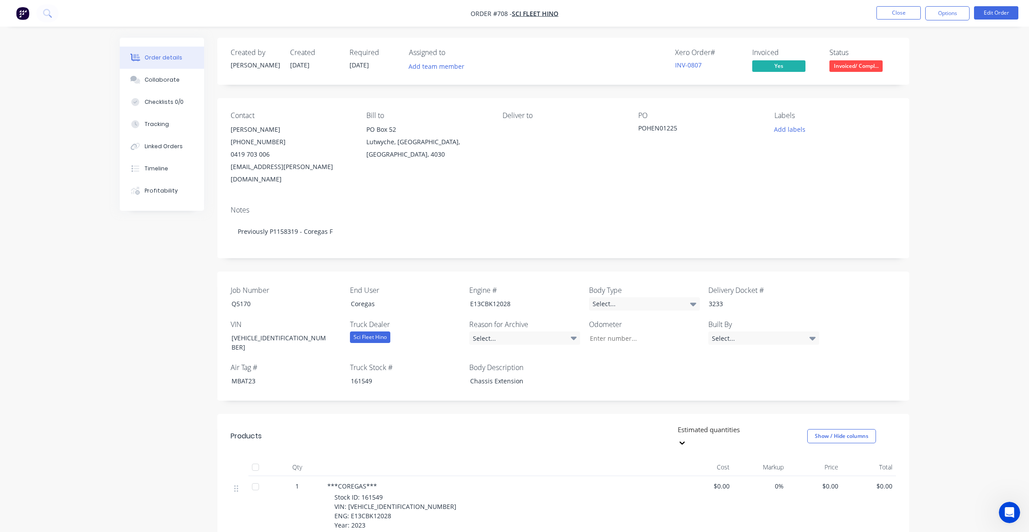
type input "219"
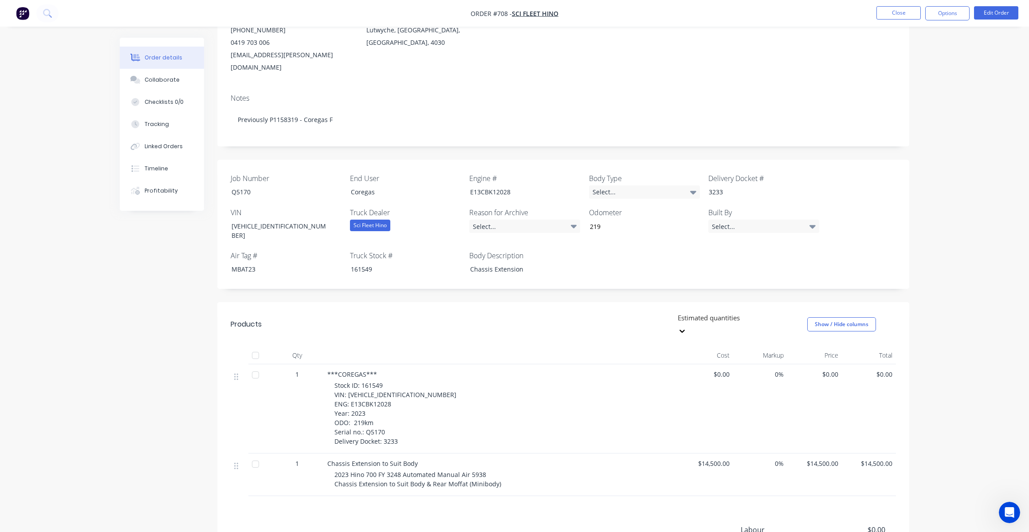
scroll to position [111, 0]
click at [947, 10] on button "Options" at bounding box center [947, 13] width 44 height 14
click at [587, 60] on div "Deliver to" at bounding box center [564, 37] width 122 height 74
drag, startPoint x: 251, startPoint y: 178, endPoint x: 200, endPoint y: 179, distance: 51.0
click at [201, 179] on div "Order details Collaborate Checklists 0/0 Tracking Linked Orders Timeline Profit…" at bounding box center [514, 290] width 807 height 728
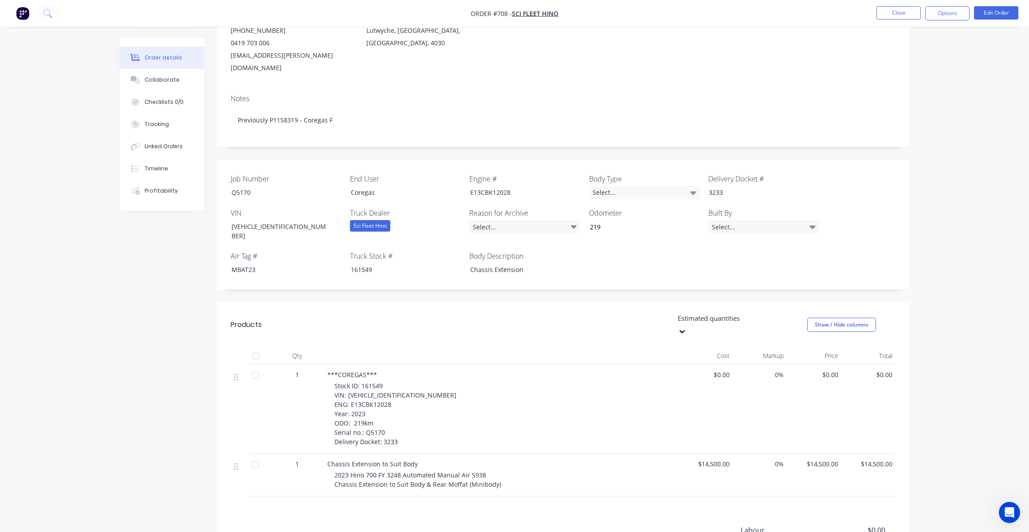
click at [111, 291] on div "Order details Collaborate Checklists 0/0 Tracking Linked Orders Timeline Profit…" at bounding box center [514, 290] width 807 height 728
click at [953, 12] on button "Options" at bounding box center [947, 13] width 44 height 14
click at [897, 104] on div "Work Order" at bounding box center [921, 107] width 82 height 13
click at [895, 88] on div "Without pricing" at bounding box center [921, 89] width 82 height 13
click at [444, 87] on div "Notes Previously P1158319 - Coregas F" at bounding box center [563, 116] width 692 height 59
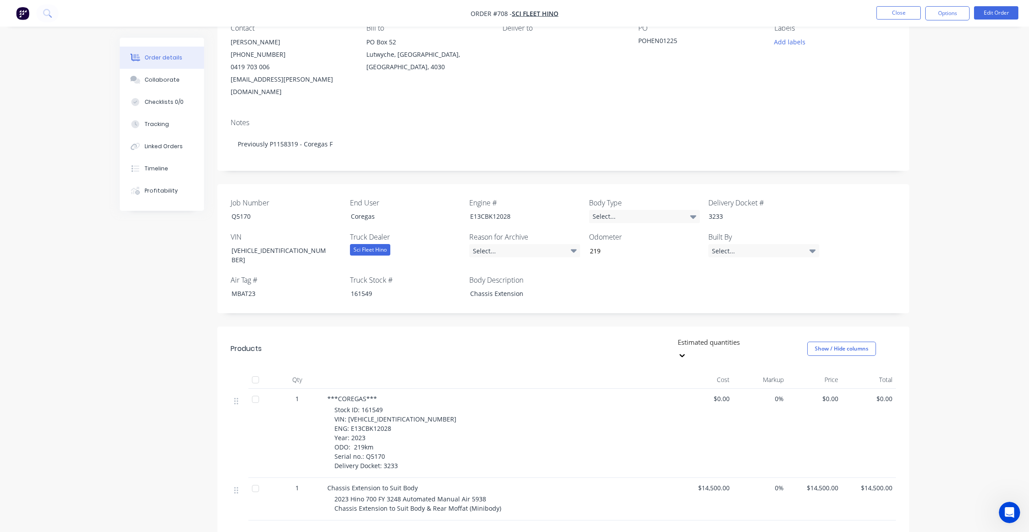
scroll to position [0, 0]
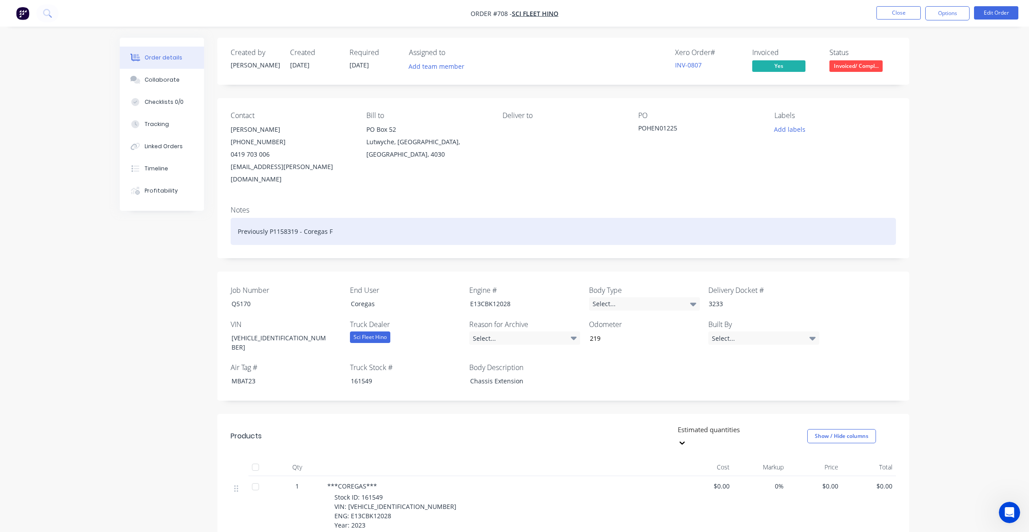
click at [589, 218] on div "Previously P1158319 - Coregas F" at bounding box center [564, 231] width 666 height 27
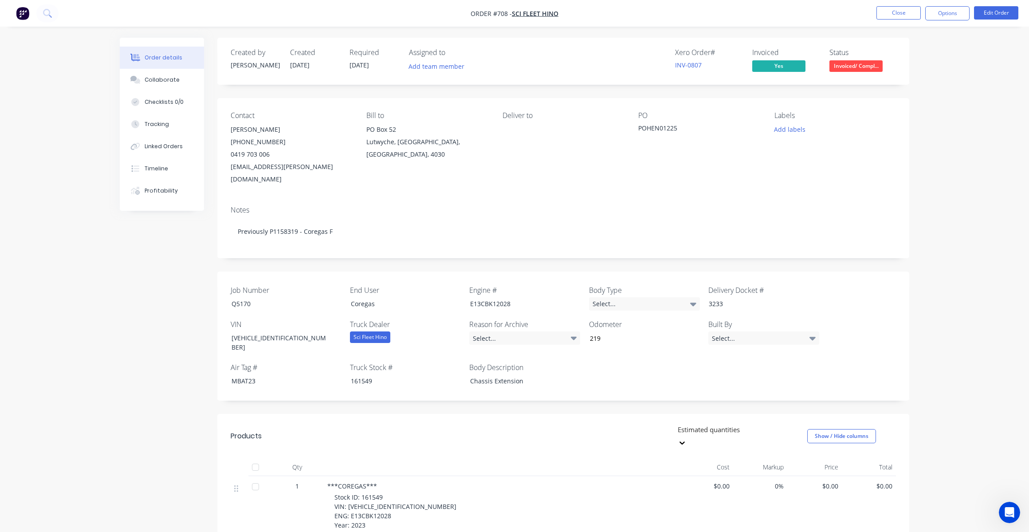
drag, startPoint x: 598, startPoint y: 185, endPoint x: 721, endPoint y: 190, distance: 122.5
click at [598, 185] on div "Contact Nick O'Brien (07) 3722 2810 0419 703 006 nick.obrien@scifleethino.com.a…" at bounding box center [563, 148] width 692 height 101
drag, startPoint x: 976, startPoint y: 225, endPoint x: 982, endPoint y: 223, distance: 6.5
click at [976, 225] on div "Order details Collaborate Checklists 0/0 Tracking Linked Orders Timeline Profit…" at bounding box center [514, 383] width 1029 height 766
drag, startPoint x: 262, startPoint y: 290, endPoint x: 171, endPoint y: 285, distance: 90.6
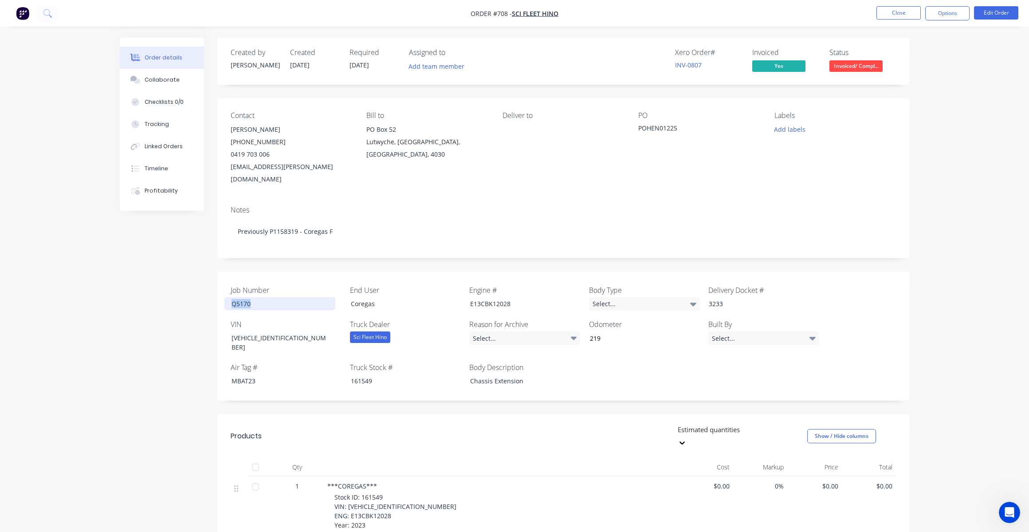
click at [171, 285] on div "Created by Taylor Created 27/02/24 Required 27/02/24 Assigned to Add team membe…" at bounding box center [515, 402] width 790 height 728
copy div "Q5170"
drag, startPoint x: 304, startPoint y: 323, endPoint x: 188, endPoint y: 325, distance: 116.7
click at [188, 325] on div "Created by Taylor Created 27/02/24 Required 27/02/24 Assigned to Add team membe…" at bounding box center [515, 402] width 790 height 728
copy div "JHDFY1EUKXXX14803"
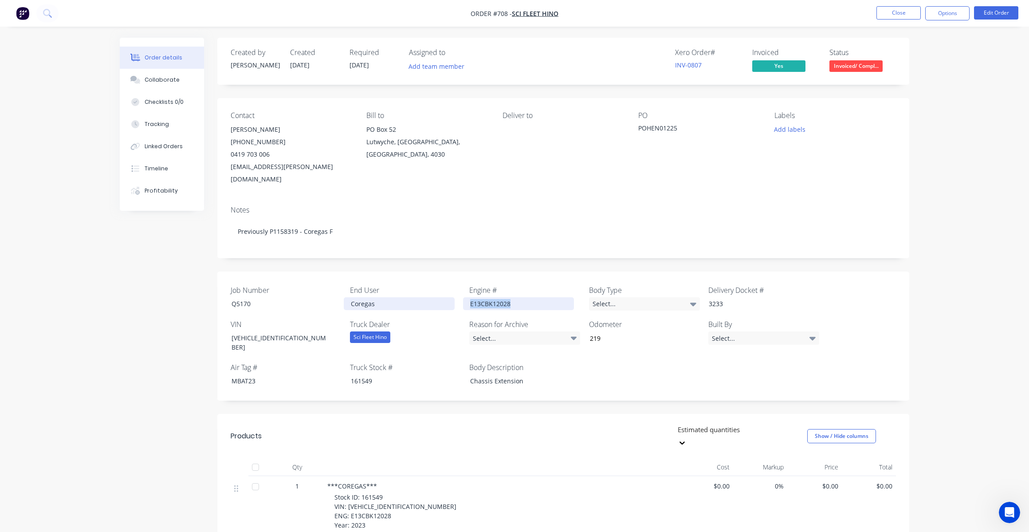
drag, startPoint x: 530, startPoint y: 290, endPoint x: 445, endPoint y: 290, distance: 84.7
click at [445, 290] on div "Job Number Q5170 End User Coregas Engine # E13CBK12028 Body Type Select... Deli…" at bounding box center [563, 336] width 692 height 129
copy div "E13CBK12028"
drag, startPoint x: 602, startPoint y: 325, endPoint x: 585, endPoint y: 325, distance: 16.9
click at [585, 331] on input "219" at bounding box center [641, 337] width 117 height 13
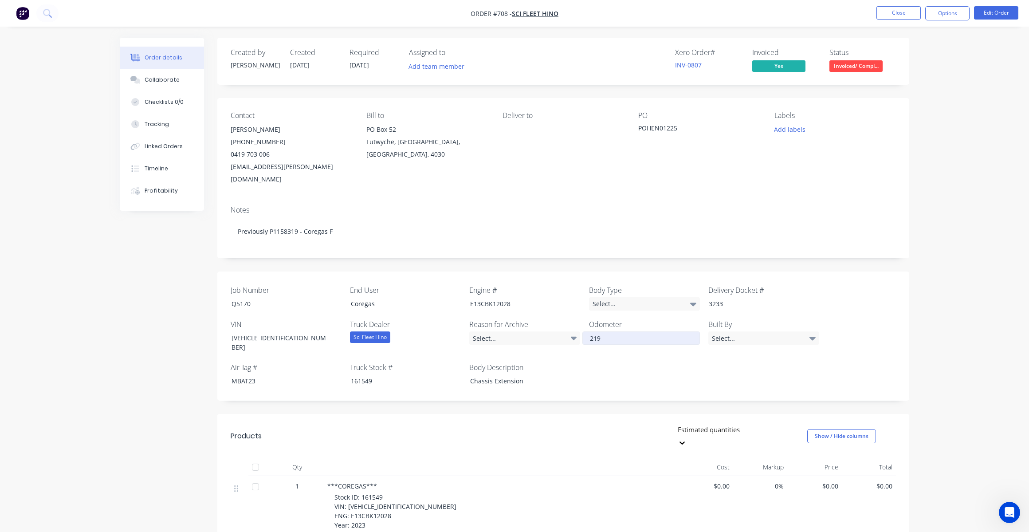
click at [656, 331] on input "219" at bounding box center [641, 337] width 117 height 13
click at [615, 331] on input "219" at bounding box center [641, 337] width 117 height 13
drag, startPoint x: 379, startPoint y: 360, endPoint x: 310, endPoint y: 362, distance: 68.8
click at [310, 362] on div "Job Number Q5170 End User Coregas Engine # E13CBK12028 Body Type Select... Deli…" at bounding box center [563, 336] width 692 height 129
copy div "161549"
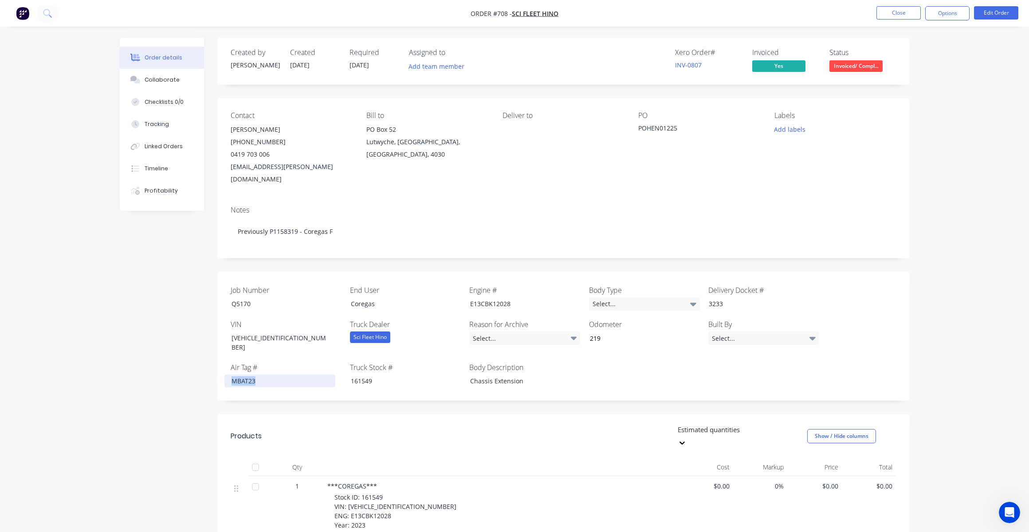
drag, startPoint x: 262, startPoint y: 358, endPoint x: 185, endPoint y: 355, distance: 77.2
click at [185, 355] on div "Created by Taylor Created 27/02/24 Required 27/02/24 Assigned to Add team membe…" at bounding box center [515, 402] width 790 height 728
drag, startPoint x: 256, startPoint y: 359, endPoint x: 262, endPoint y: 361, distance: 7.0
click at [256, 374] on div "MBAT23" at bounding box center [279, 380] width 111 height 13
click at [684, 199] on div "Notes Previously P1158319 - Coregas F" at bounding box center [563, 228] width 692 height 59
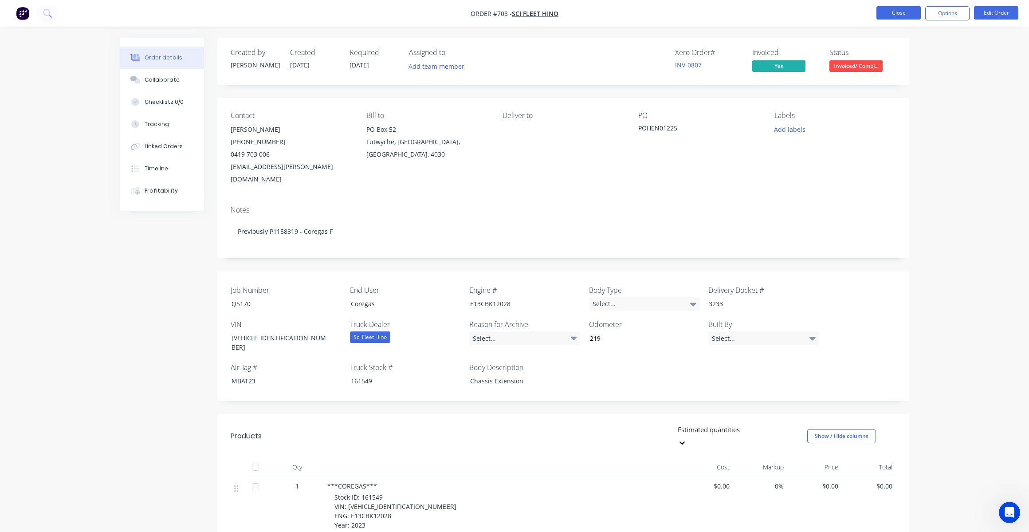
click at [901, 11] on button "Close" at bounding box center [899, 12] width 44 height 13
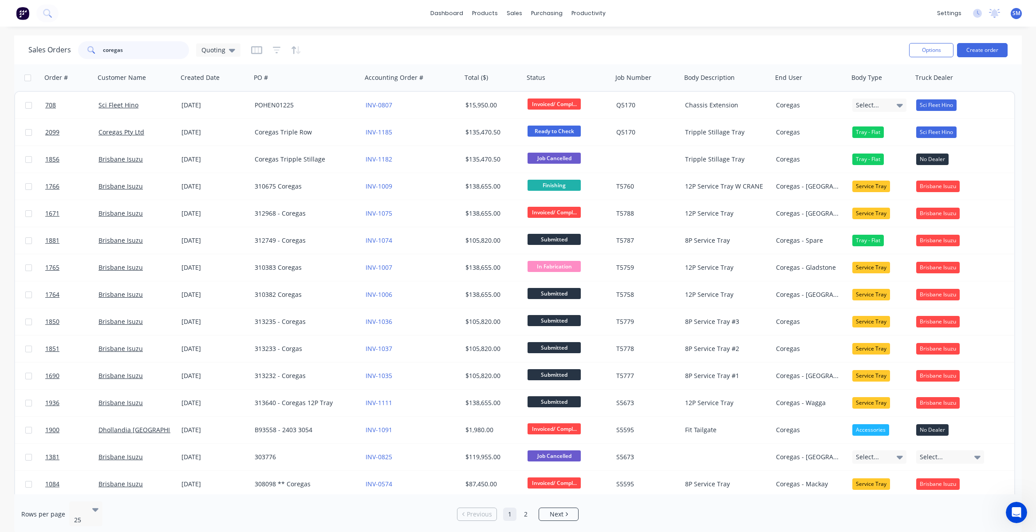
drag, startPoint x: 115, startPoint y: 49, endPoint x: 45, endPoint y: 49, distance: 70.1
click at [46, 49] on div "Sales Orders coregas Quoting" at bounding box center [134, 50] width 212 height 18
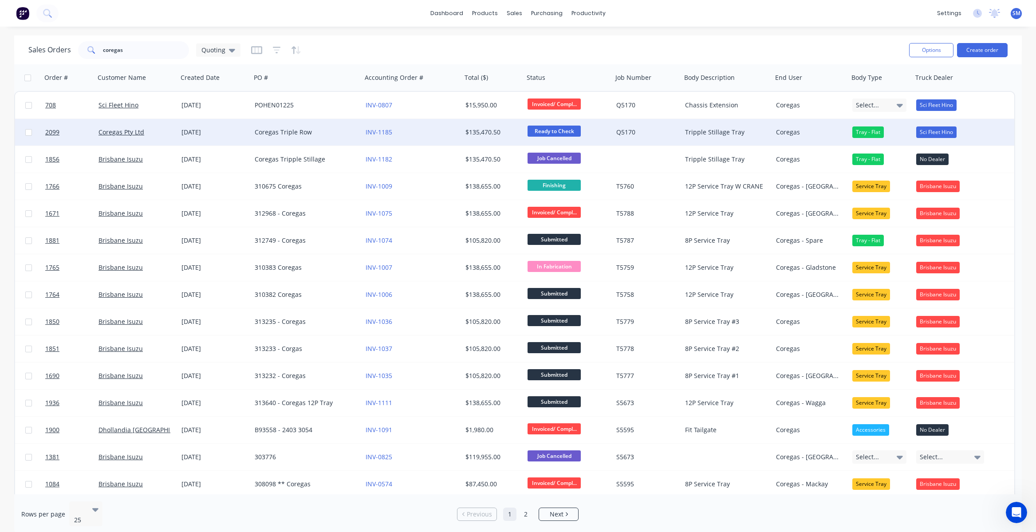
click at [286, 130] on div "Coregas Triple Row" at bounding box center [304, 132] width 98 height 9
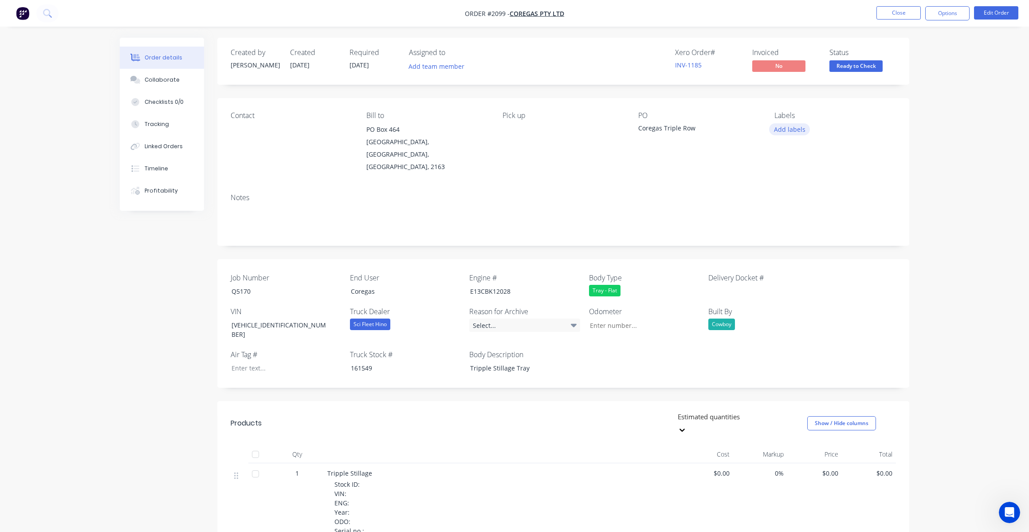
click at [786, 130] on button "Add labels" at bounding box center [789, 129] width 41 height 12
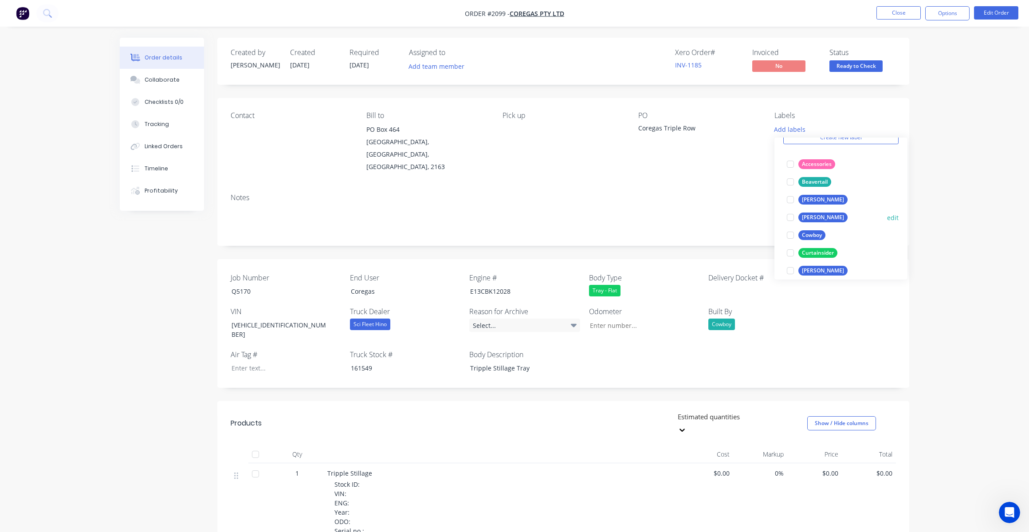
click at [790, 232] on div at bounding box center [791, 235] width 18 height 18
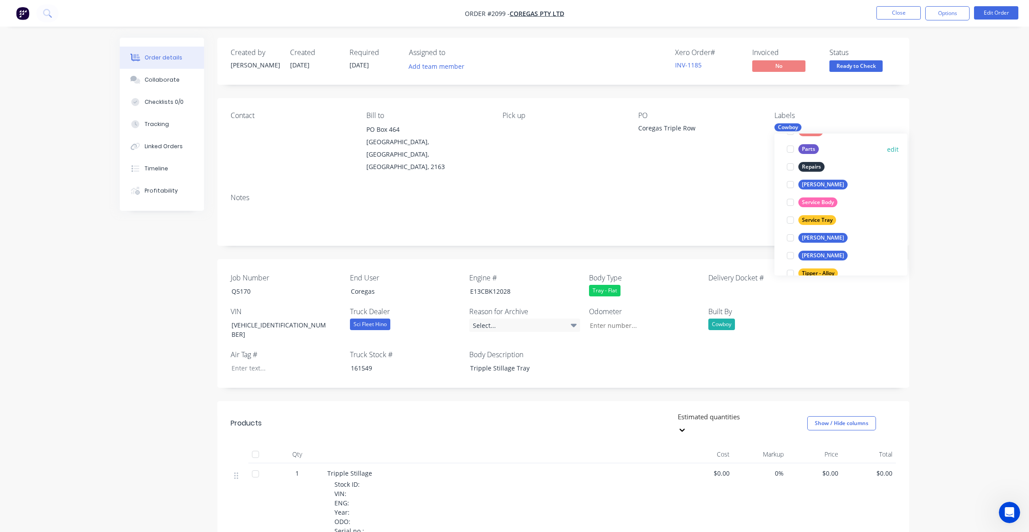
scroll to position [355, 0]
click at [793, 203] on div at bounding box center [791, 205] width 18 height 18
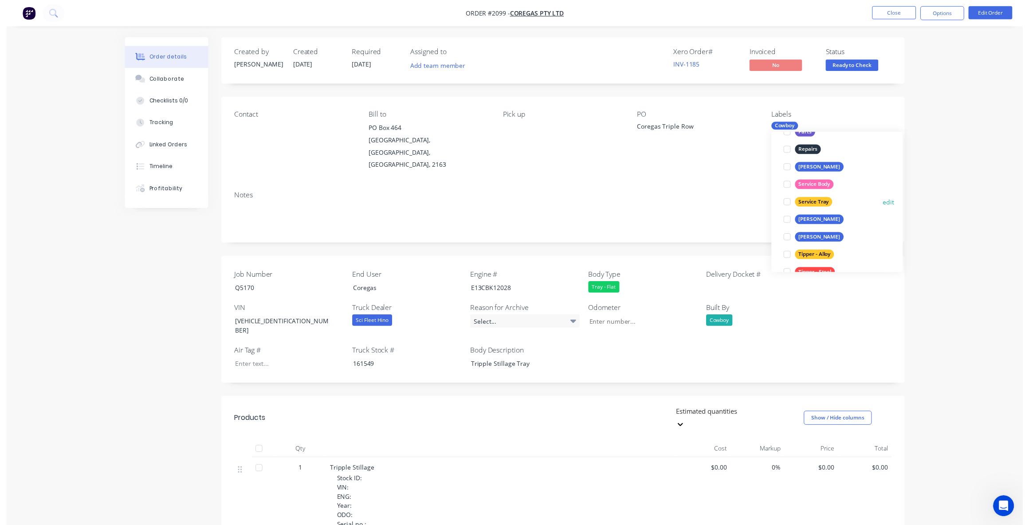
scroll to position [18, 0]
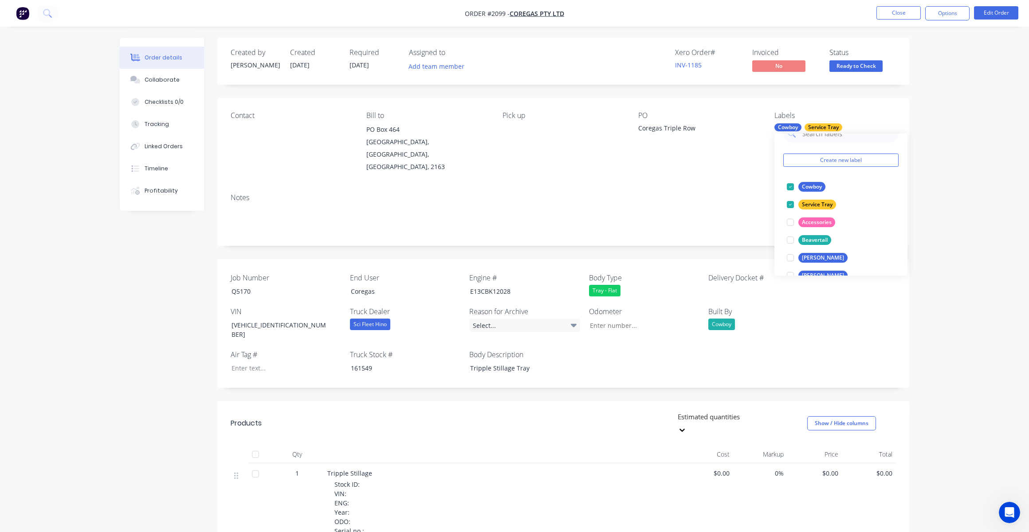
click at [658, 186] on div "Notes" at bounding box center [563, 215] width 692 height 59
click at [562, 159] on div "Pick up" at bounding box center [564, 142] width 122 height 62
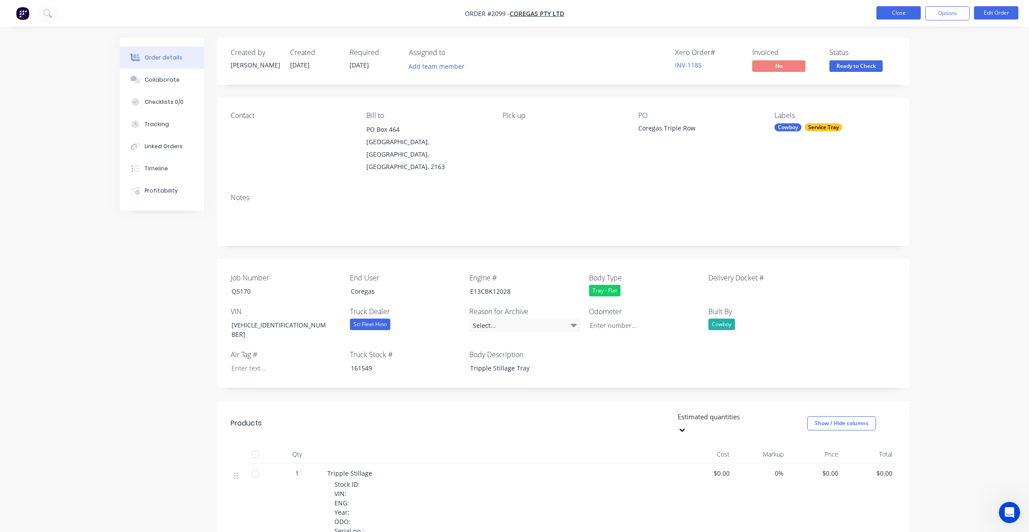
click at [906, 10] on button "Close" at bounding box center [899, 12] width 44 height 13
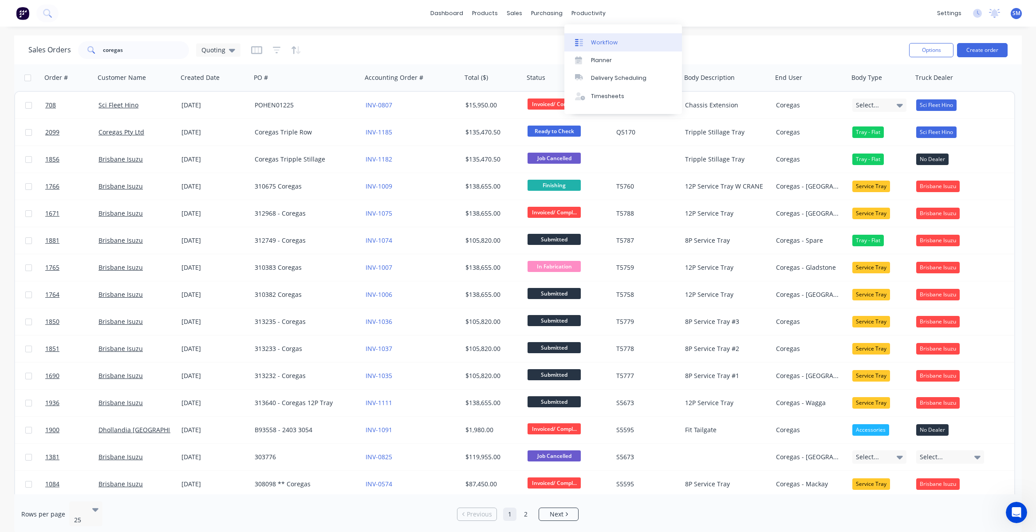
click at [604, 43] on div "Workflow" at bounding box center [604, 43] width 27 height 8
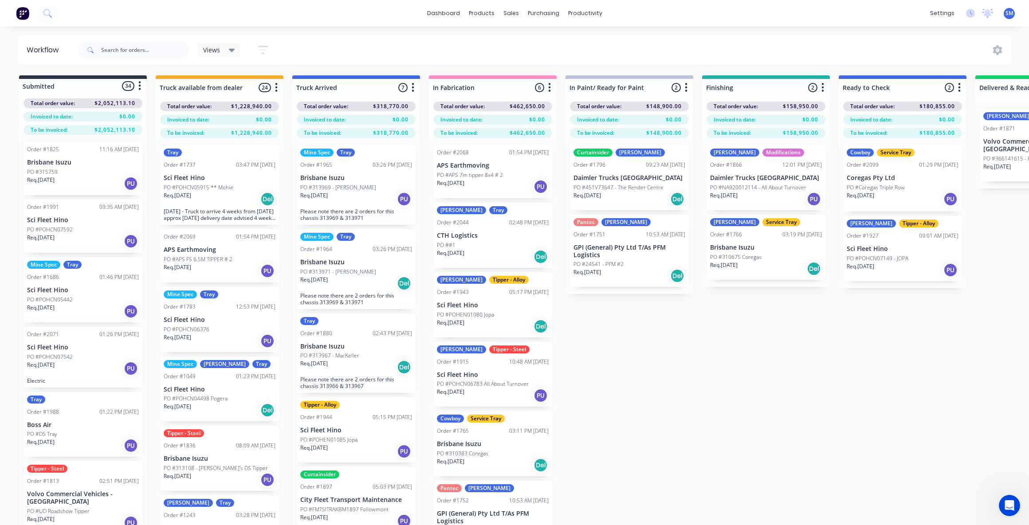
click at [601, 418] on div "Submitted 34 Status colour #273444 hex #273444 Save Cancel Summaries Total orde…" at bounding box center [797, 315] width 1608 height 481
click at [642, 372] on div "Submitted 34 Status colour #273444 hex #273444 Save Cancel Summaries Total orde…" at bounding box center [797, 315] width 1608 height 481
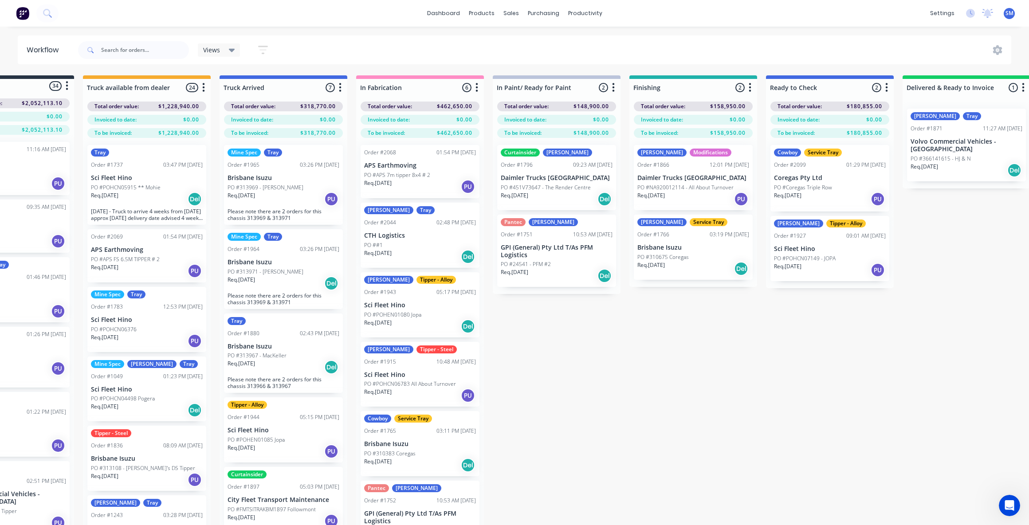
scroll to position [0, 71]
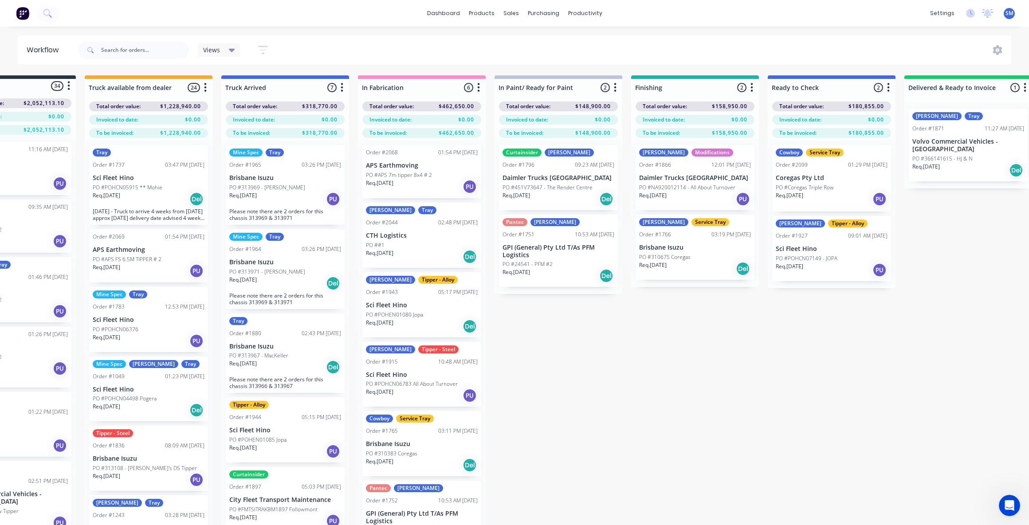
click at [641, 378] on div "Submitted 34 Status colour #273444 hex #273444 Save Cancel Summaries Total orde…" at bounding box center [726, 315] width 1608 height 481
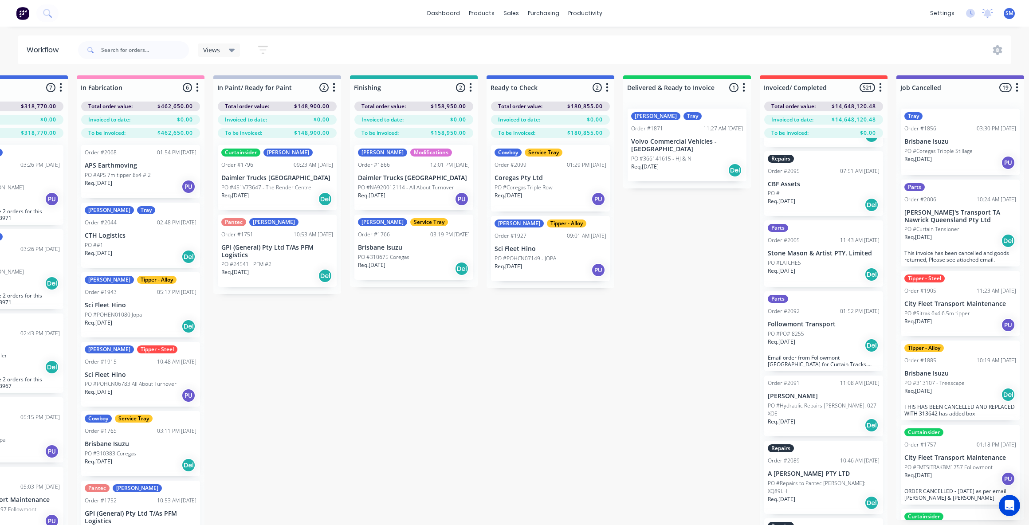
scroll to position [0, 0]
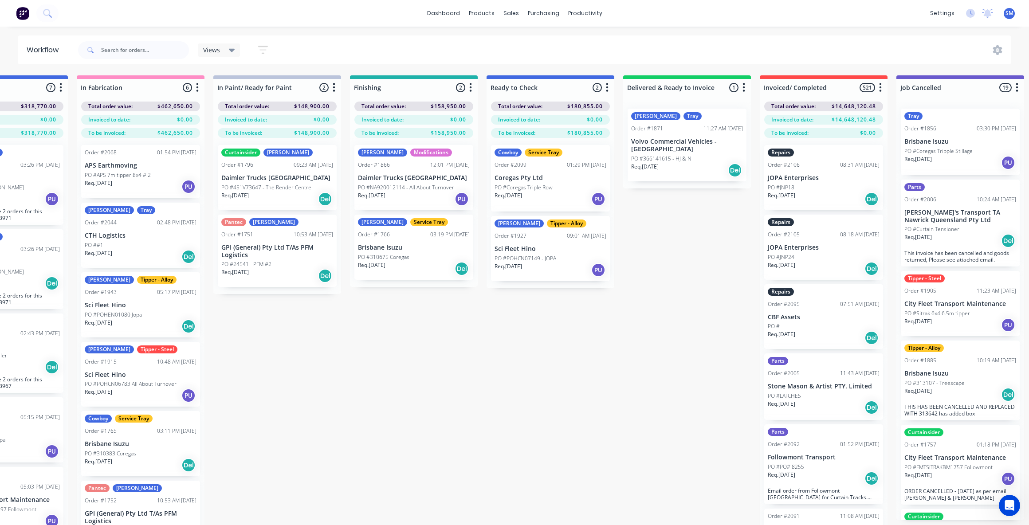
drag, startPoint x: 465, startPoint y: 347, endPoint x: 465, endPoint y: 373, distance: 26.6
click at [465, 353] on div "Submitted 34 Status colour #273444 hex #273444 Save Cancel Summaries Total orde…" at bounding box center [445, 315] width 1608 height 481
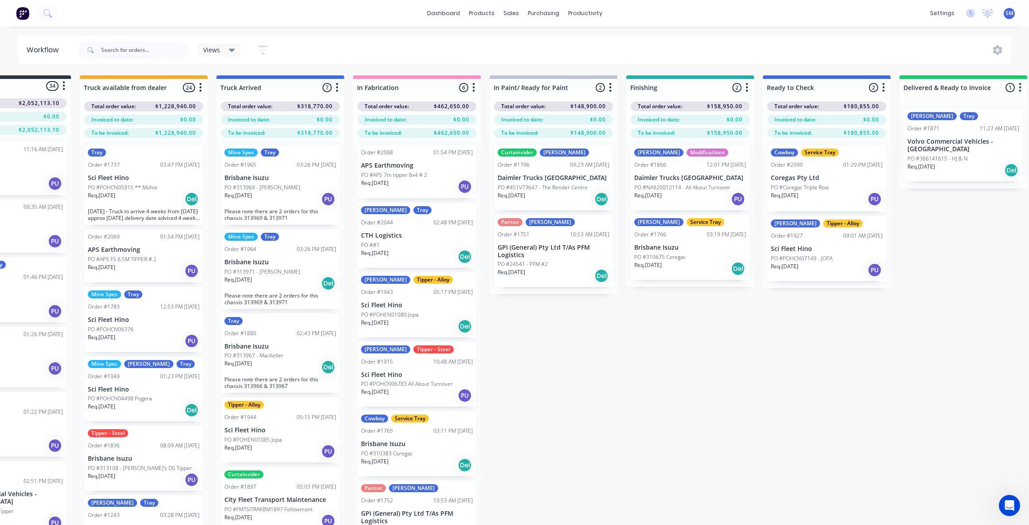
scroll to position [0, 75]
click at [663, 245] on p "Brisbane Isuzu" at bounding box center [691, 248] width 112 height 8
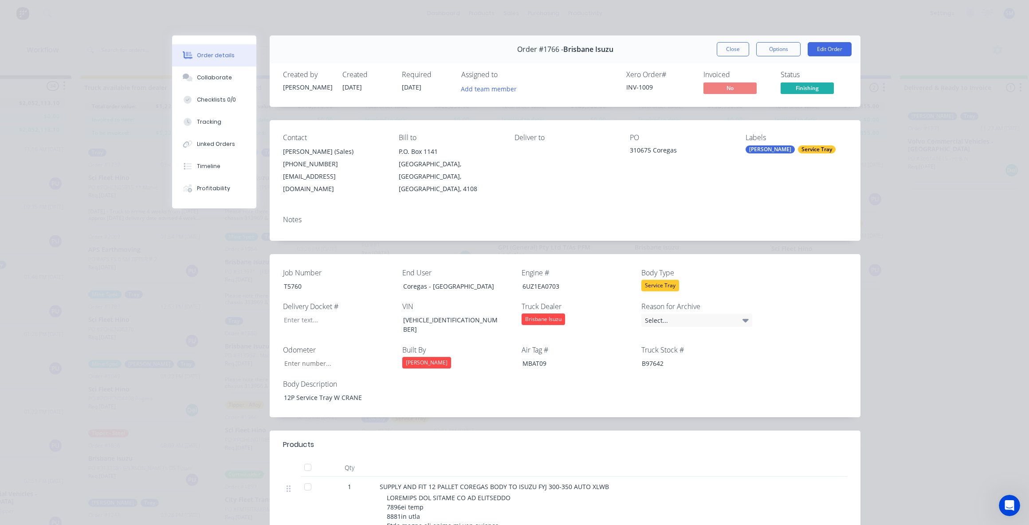
type input "98"
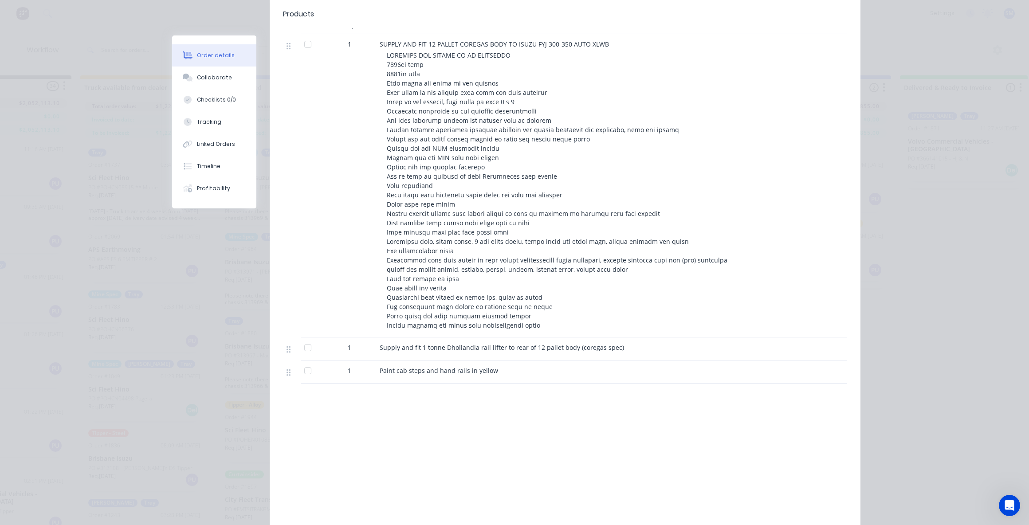
scroll to position [466, 0]
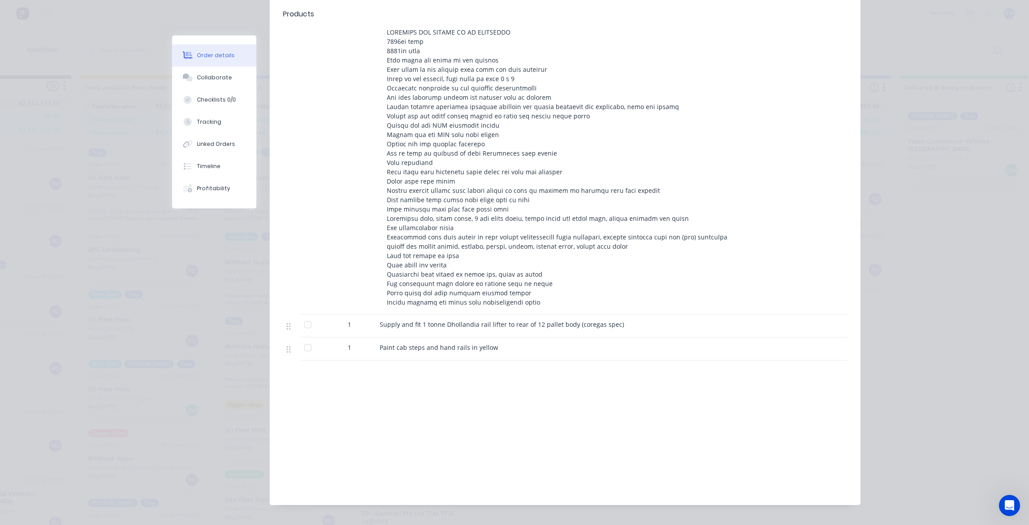
click at [628, 320] on div "Supply and fit 1 tonne Dhollandia rail lifter to rear of 12 pallet body (corega…" at bounding box center [554, 324] width 348 height 9
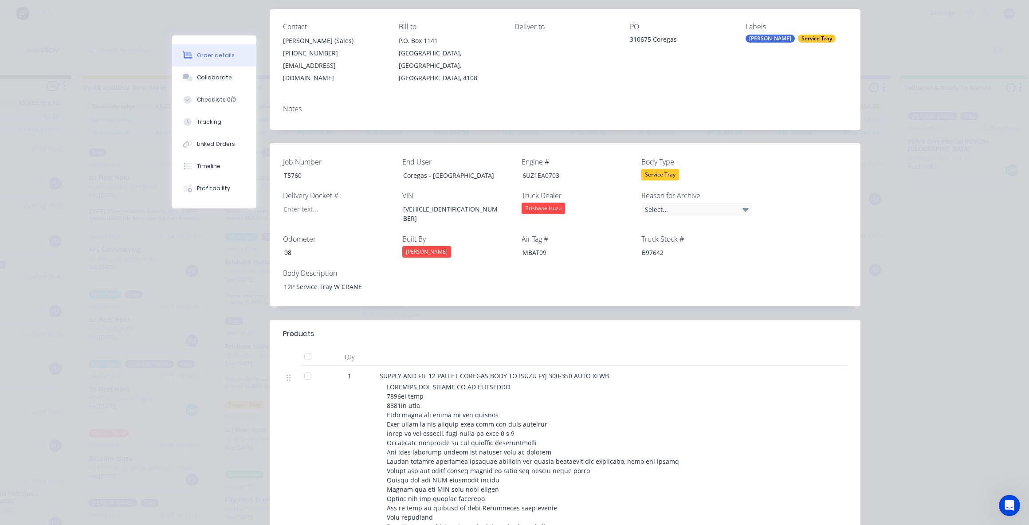
scroll to position [0, 0]
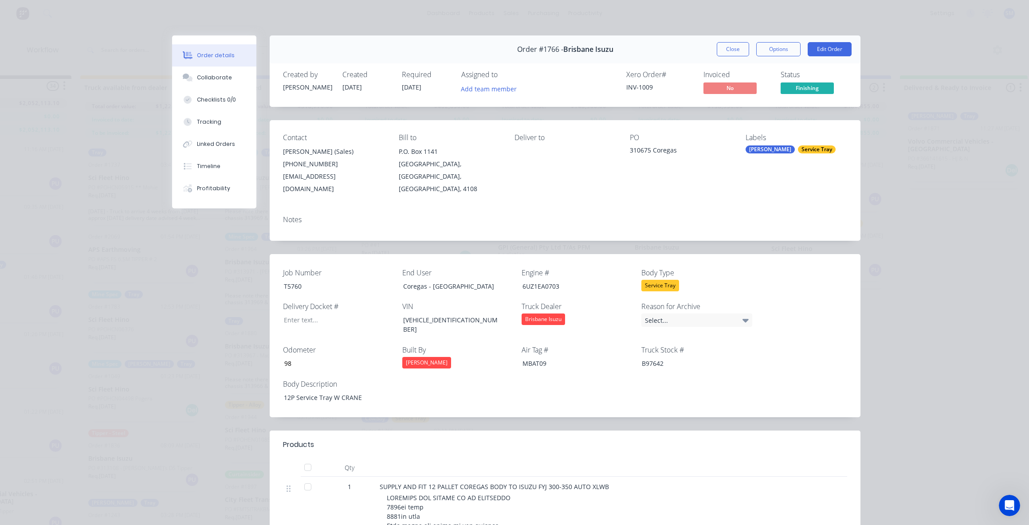
click at [735, 45] on button "Close" at bounding box center [733, 49] width 32 height 14
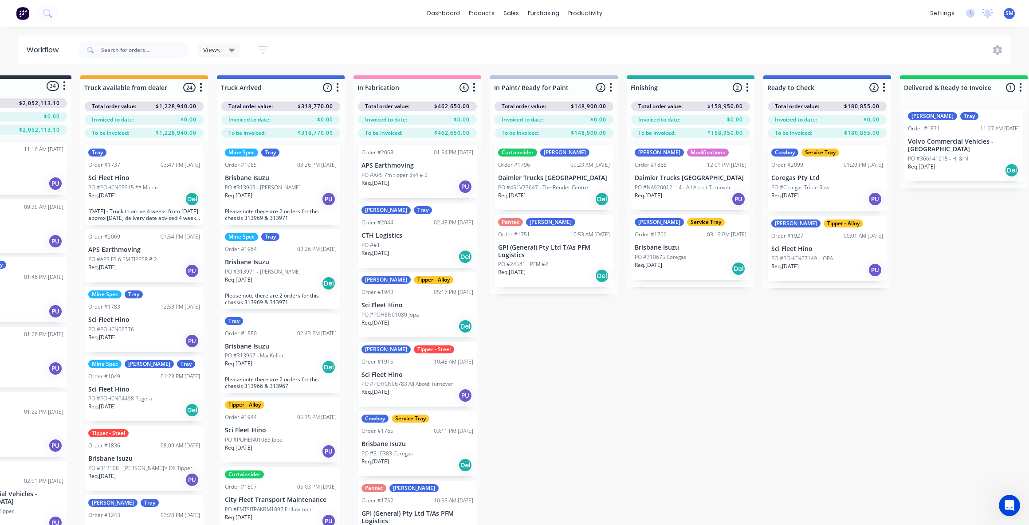
click at [636, 403] on div "Submitted 34 Status colour #273444 hex #273444 Save Cancel Summaries Total orde…" at bounding box center [722, 315] width 1608 height 481
click at [116, 49] on input "text" at bounding box center [145, 50] width 88 height 18
type input "t5691"
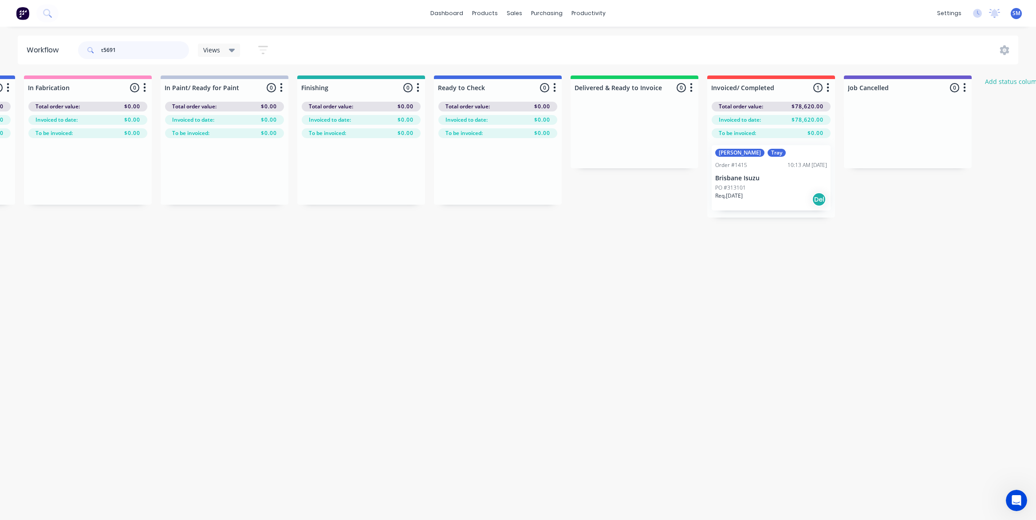
scroll to position [0, 410]
click at [750, 189] on div "PO #313101" at bounding box center [767, 188] width 112 height 8
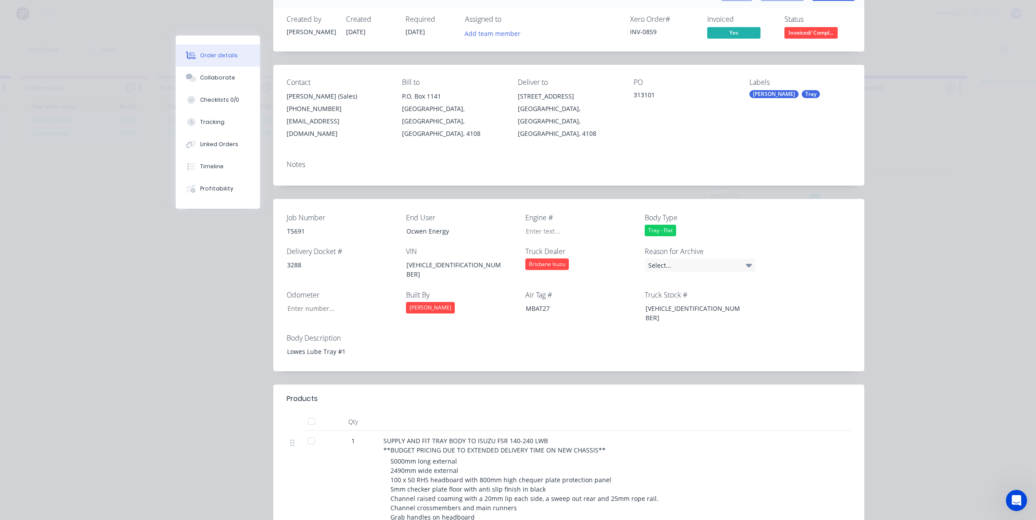
scroll to position [0, 0]
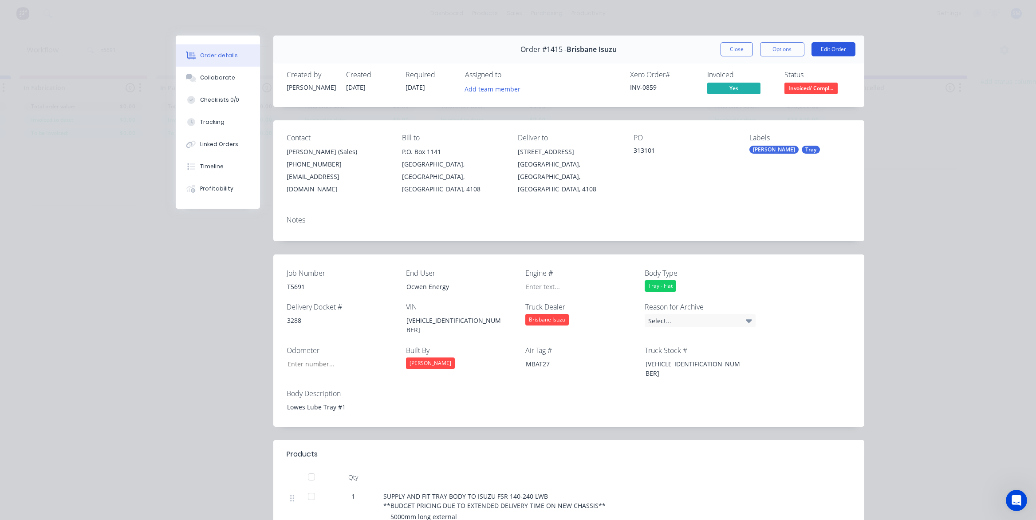
click at [830, 43] on button "Edit Order" at bounding box center [833, 49] width 44 height 14
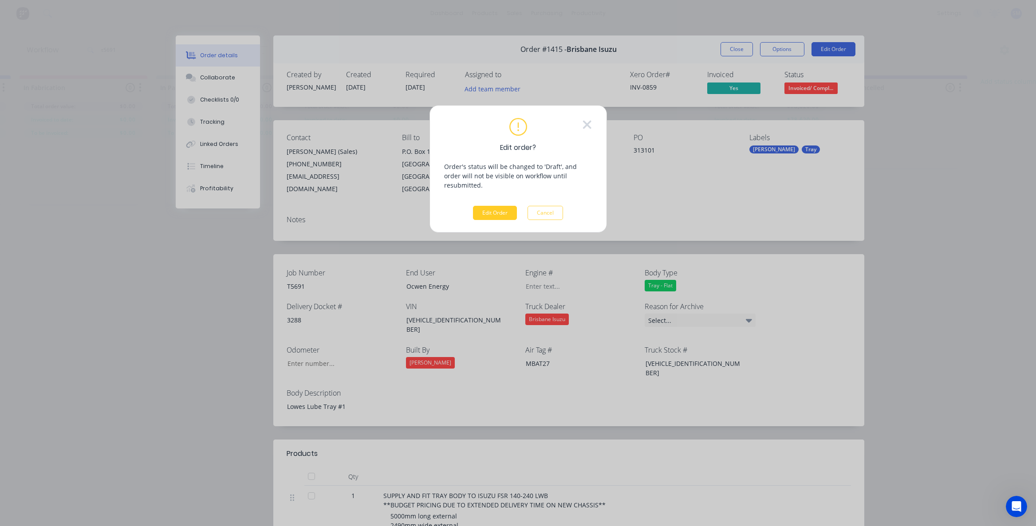
click at [496, 206] on button "Edit Order" at bounding box center [495, 213] width 44 height 14
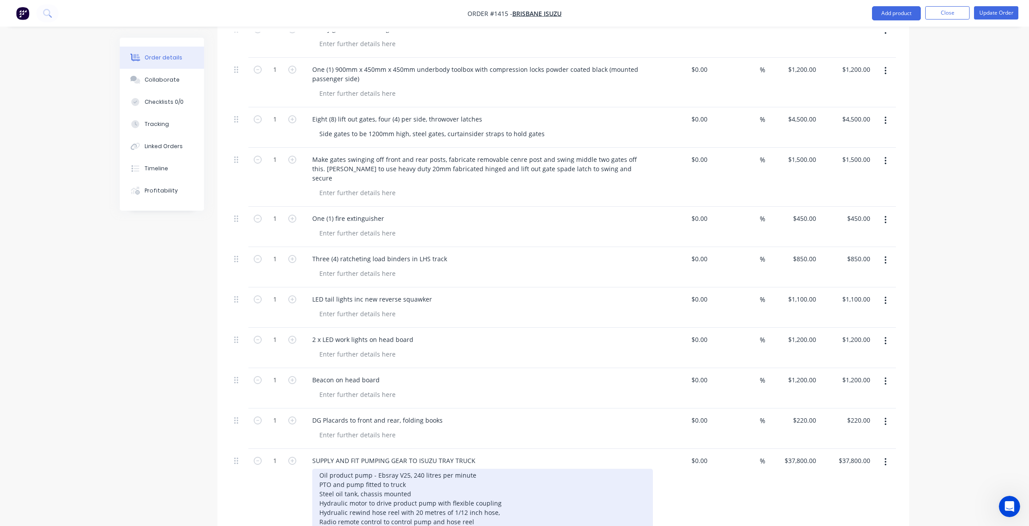
scroll to position [887, 0]
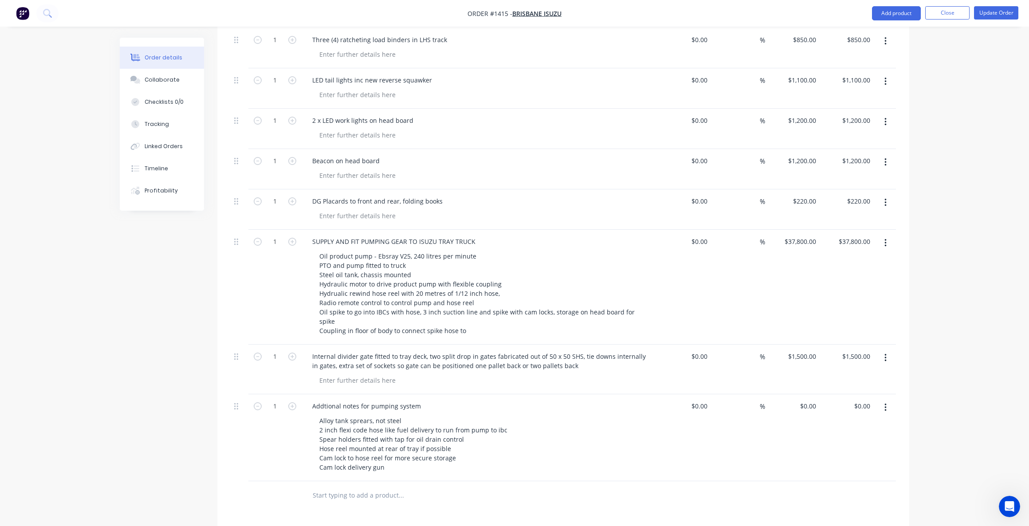
click at [335, 487] on input "text" at bounding box center [400, 496] width 177 height 18
type input "tail gate serial number: 2405 5519"
click at [428, 515] on button "Add tail gate serial number: 2405 5519 to order" at bounding box center [449, 529] width 266 height 28
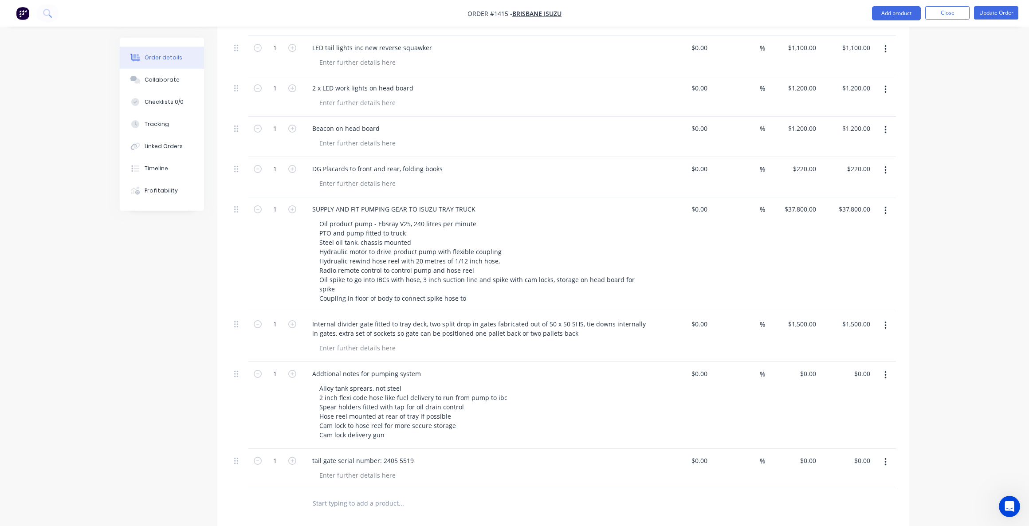
scroll to position [932, 0]
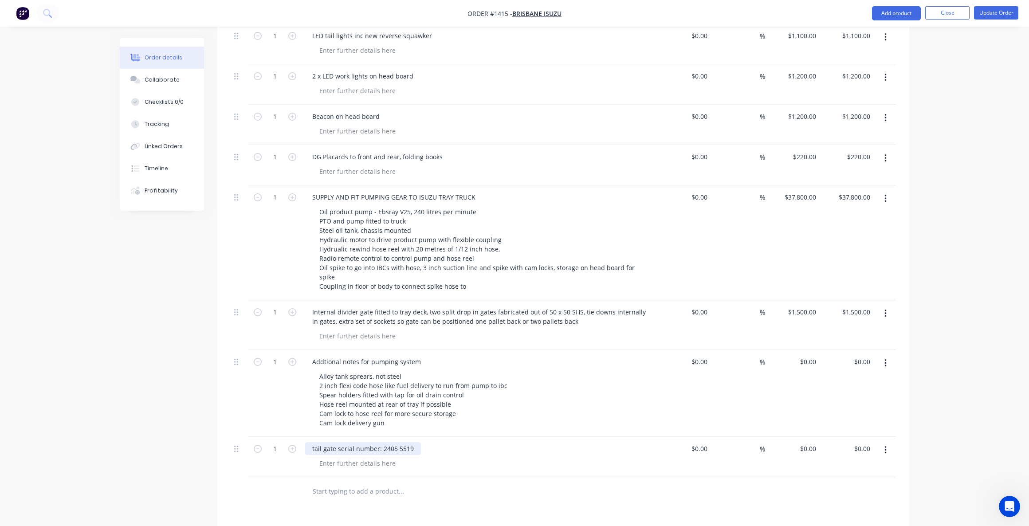
click at [413, 442] on div "tail gate serial number: 2405 5519" at bounding box center [363, 448] width 116 height 13
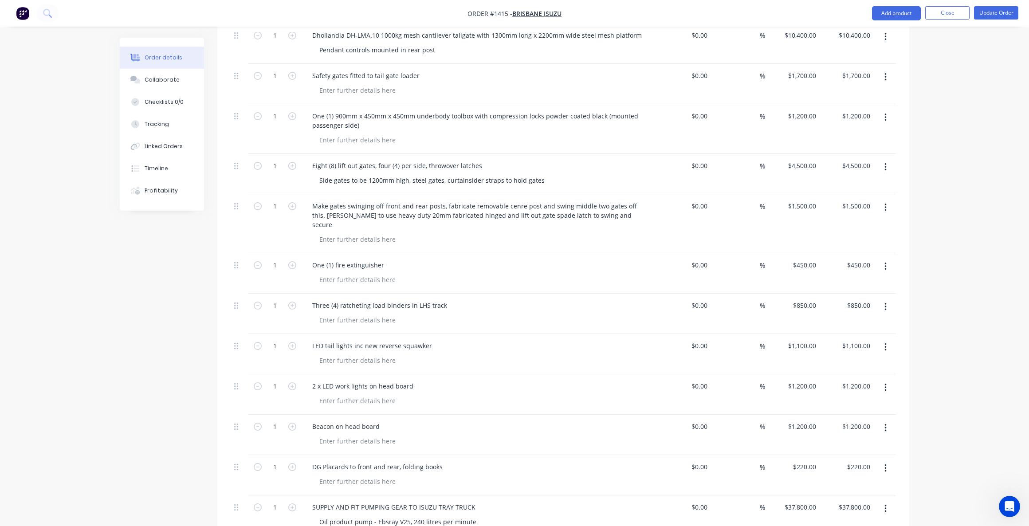
scroll to position [621, 0]
click at [1002, 14] on button "Update Order" at bounding box center [996, 12] width 44 height 13
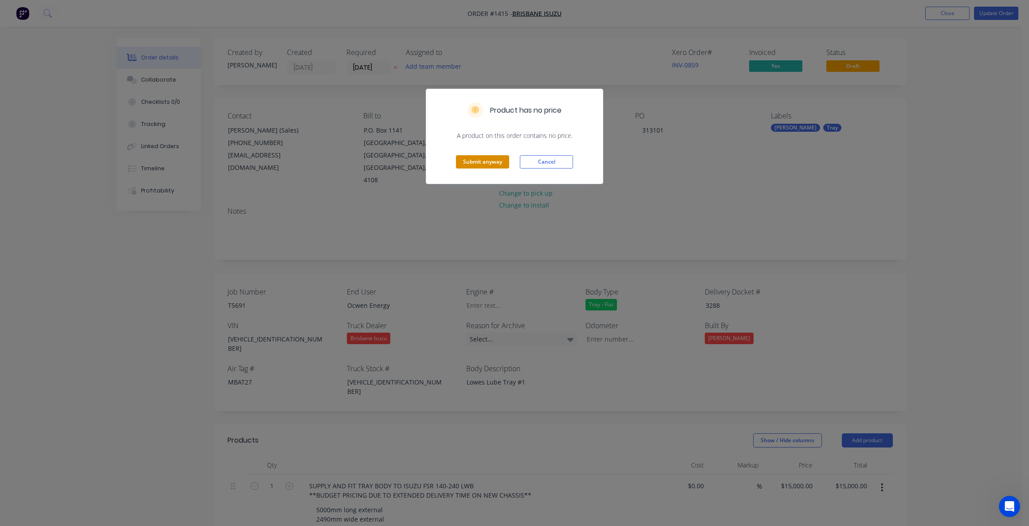
click at [487, 158] on button "Submit anyway" at bounding box center [482, 161] width 53 height 13
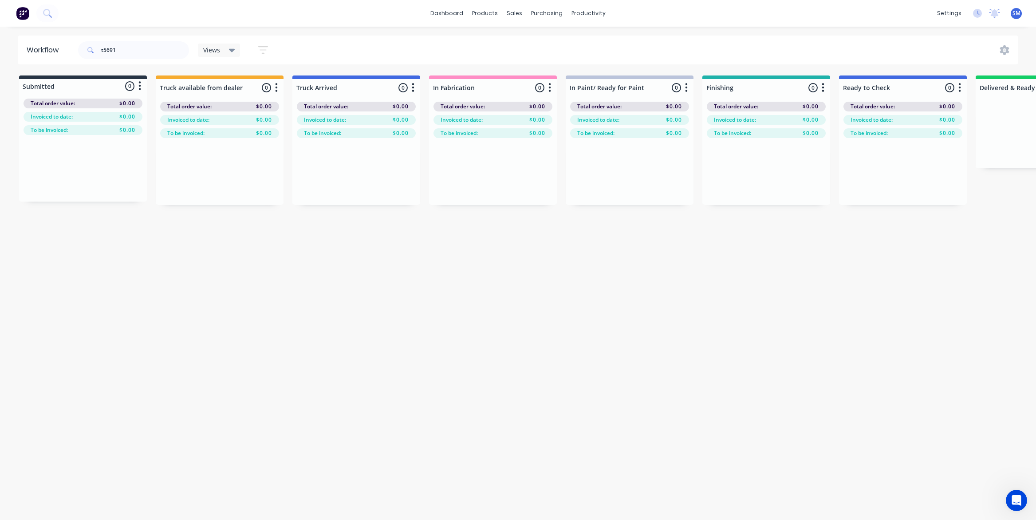
click at [283, 310] on div "Workflow t5691 Views Save new view None (Default) edit Show/Hide statuses Show …" at bounding box center [514, 268] width 1029 height 466
click at [541, 40] on div "Sales Orders" at bounding box center [547, 43] width 36 height 8
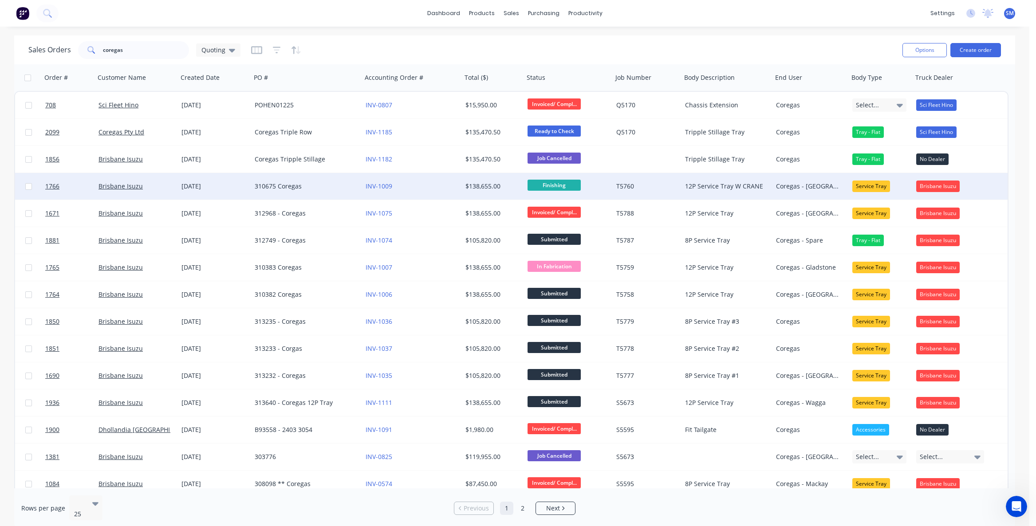
click at [272, 185] on div "310675 Coregas" at bounding box center [304, 186] width 98 height 9
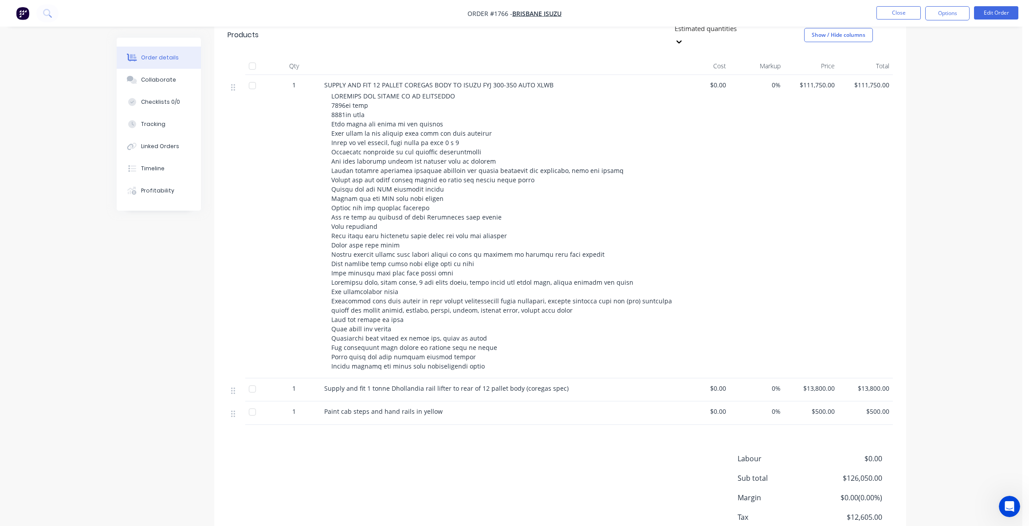
scroll to position [367, 0]
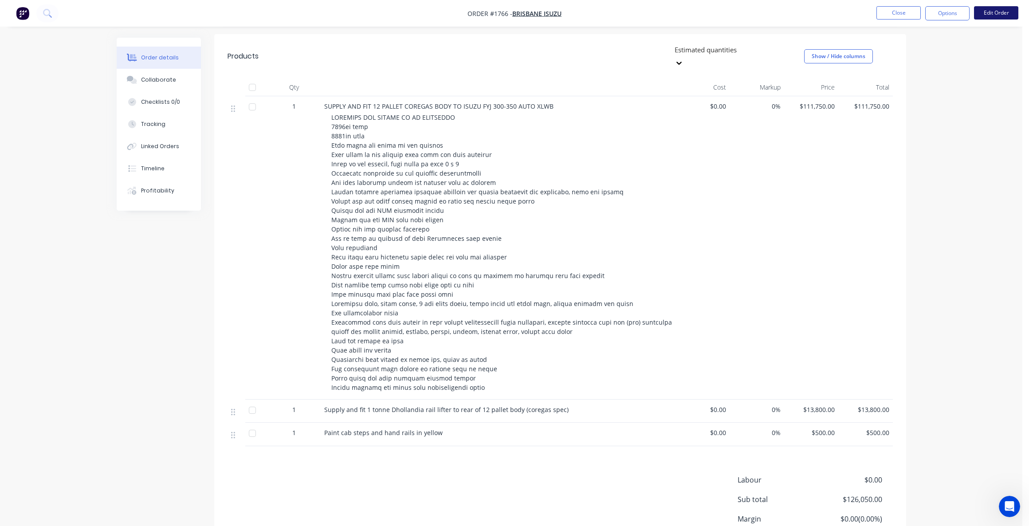
click at [988, 12] on button "Edit Order" at bounding box center [996, 12] width 44 height 13
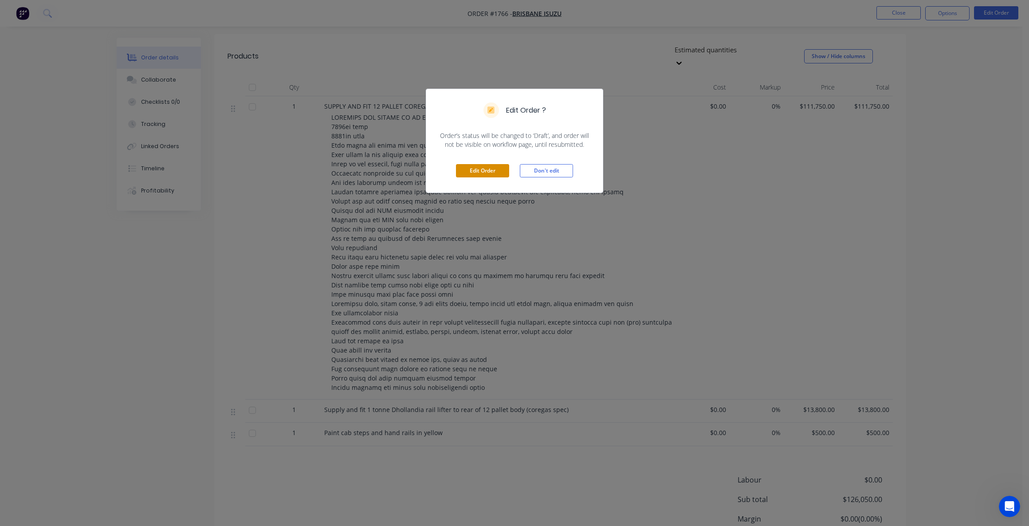
click at [477, 169] on button "Edit Order" at bounding box center [482, 170] width 53 height 13
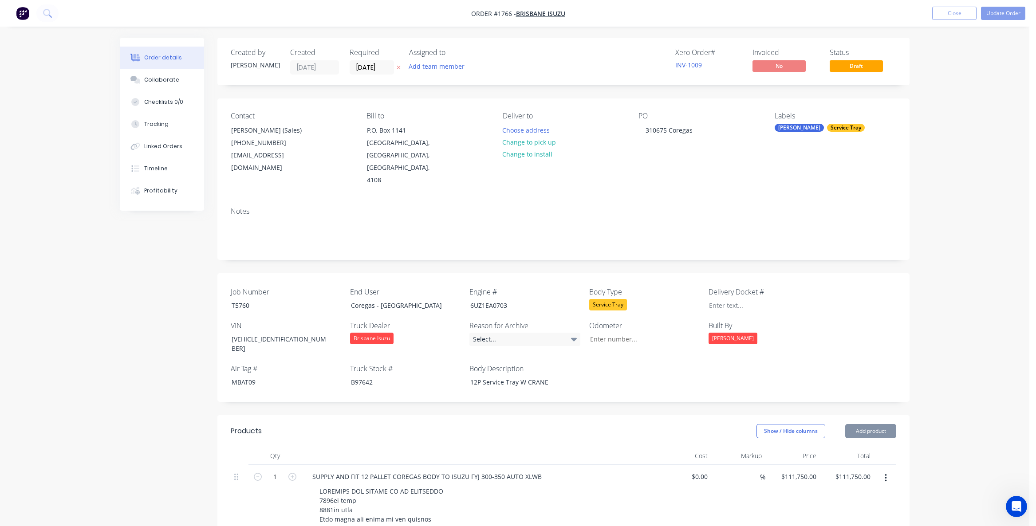
type input "98"
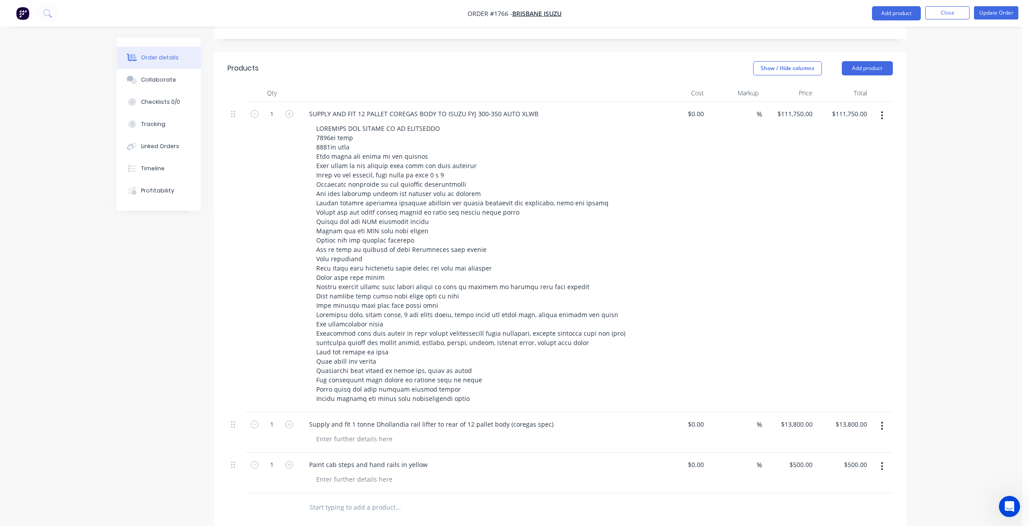
scroll to position [444, 0]
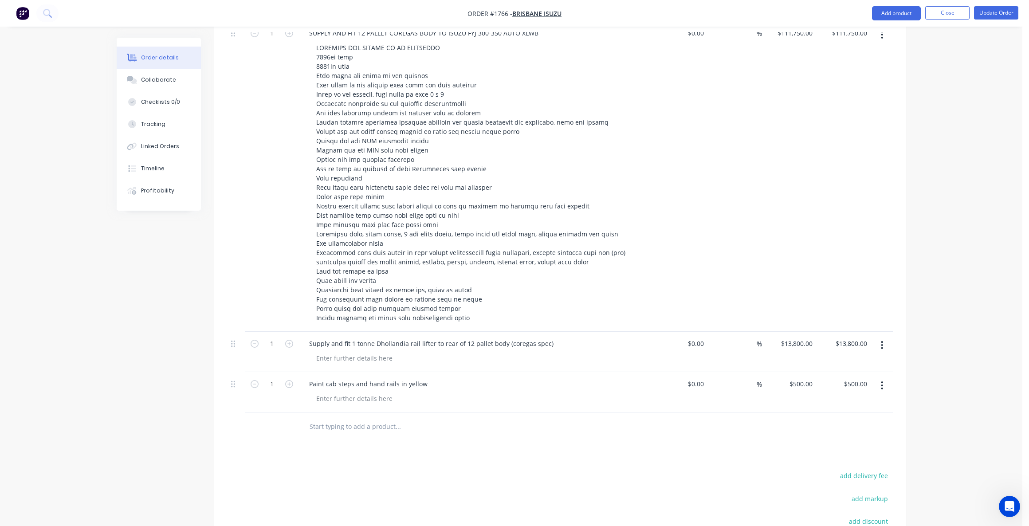
drag, startPoint x: 556, startPoint y: 321, endPoint x: 559, endPoint y: 334, distance: 13.1
click at [556, 337] on div "Supply and fit 1 tonne Dhollandia rail lifter to rear of 12 pallet body (corega…" at bounding box center [476, 343] width 348 height 13
click at [408, 337] on div "Supply and fit 1 tonne Dhollandia rail lifter to rear of 12 pallet body (corega…" at bounding box center [431, 343] width 259 height 13
click at [347, 352] on div at bounding box center [354, 358] width 91 height 13
click at [346, 352] on div at bounding box center [354, 358] width 91 height 13
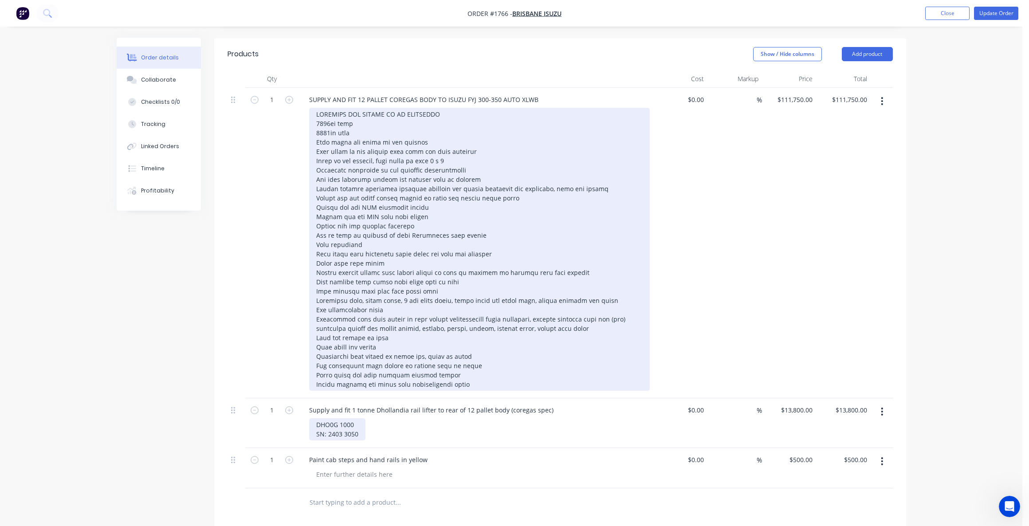
scroll to position [355, 0]
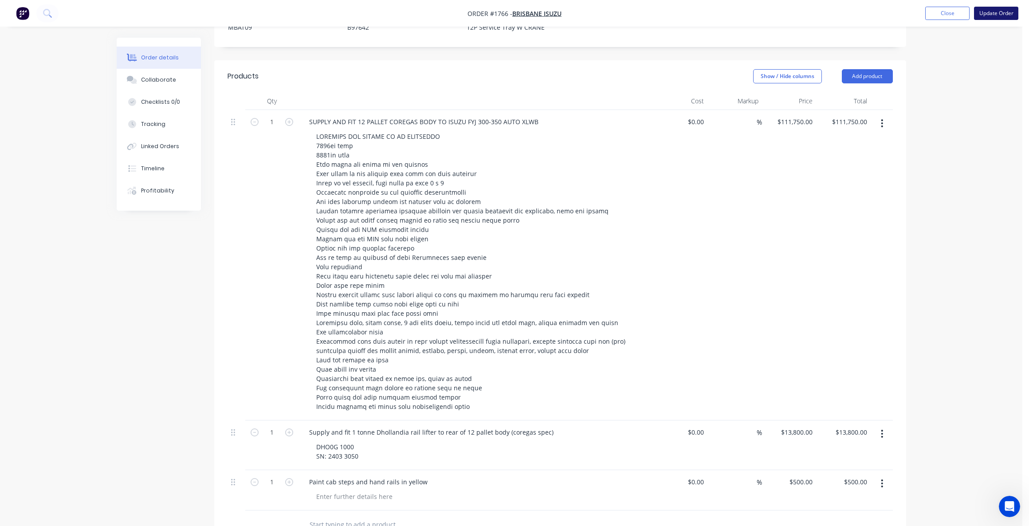
click at [996, 11] on button "Update Order" at bounding box center [996, 13] width 44 height 13
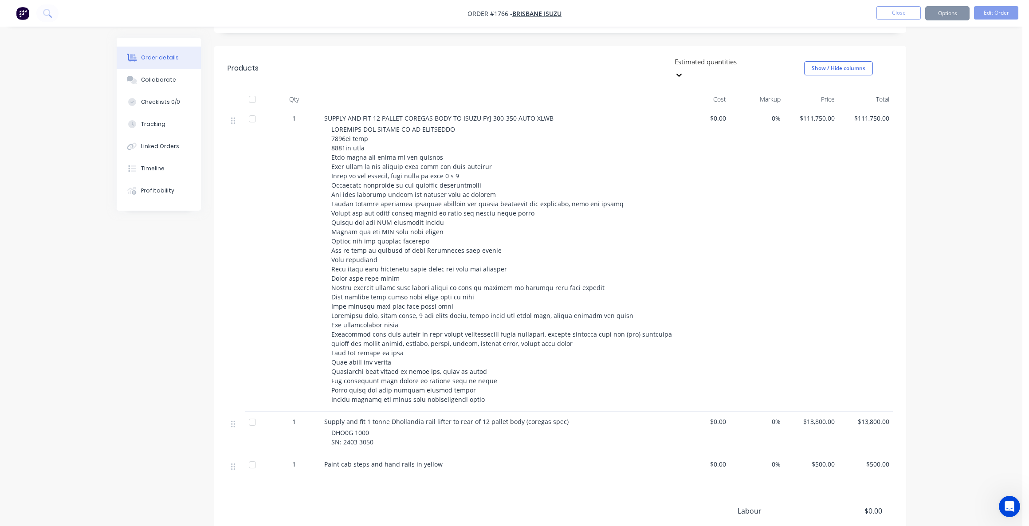
type input "98"
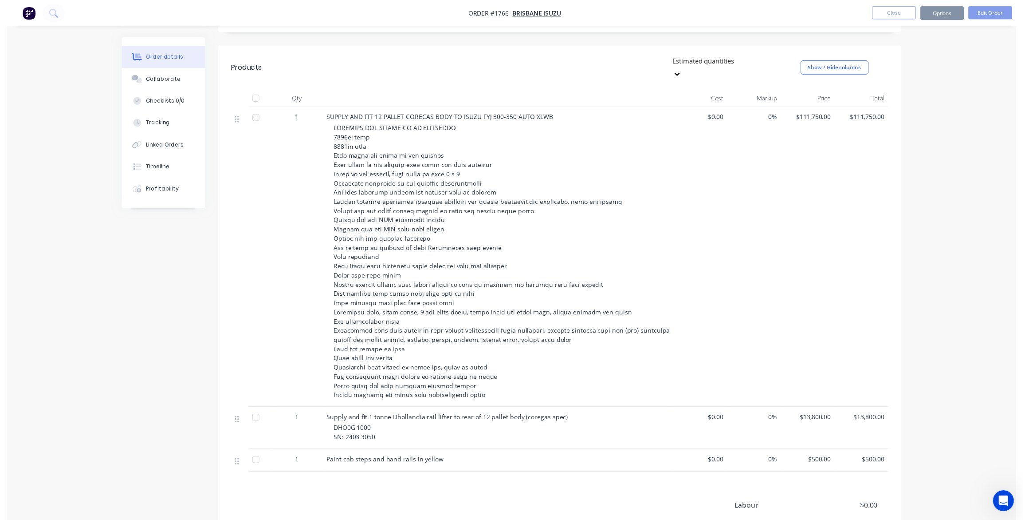
scroll to position [0, 0]
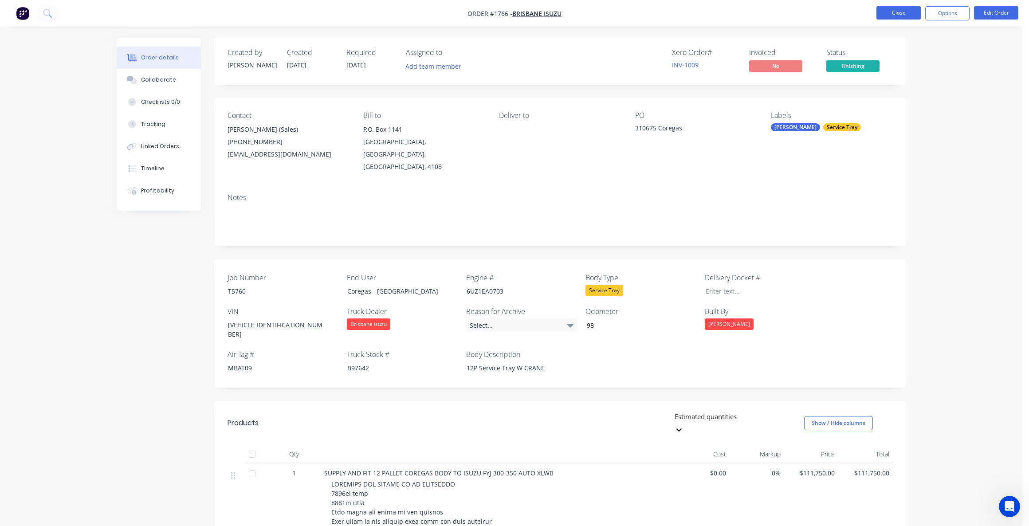
click at [905, 9] on button "Close" at bounding box center [899, 12] width 44 height 13
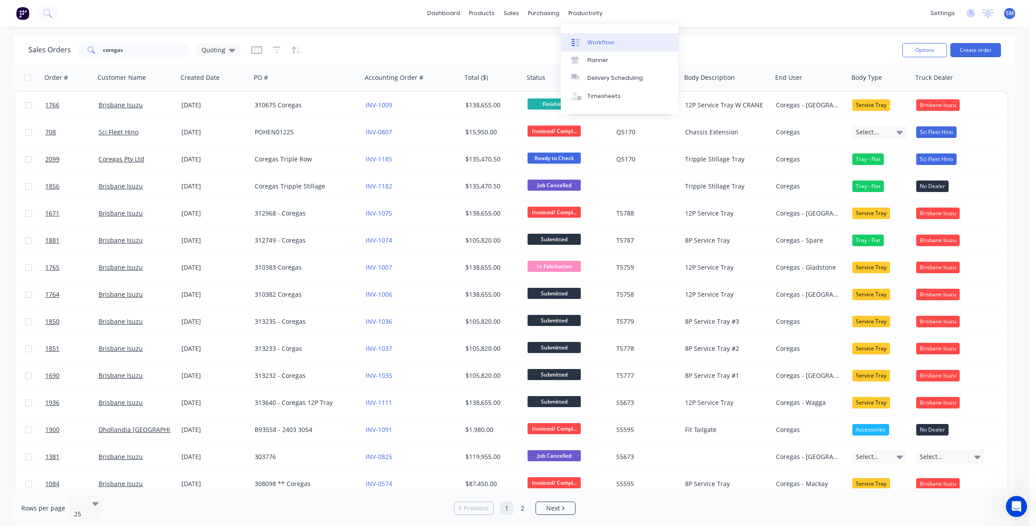
click at [597, 36] on link "Workflow" at bounding box center [620, 42] width 118 height 18
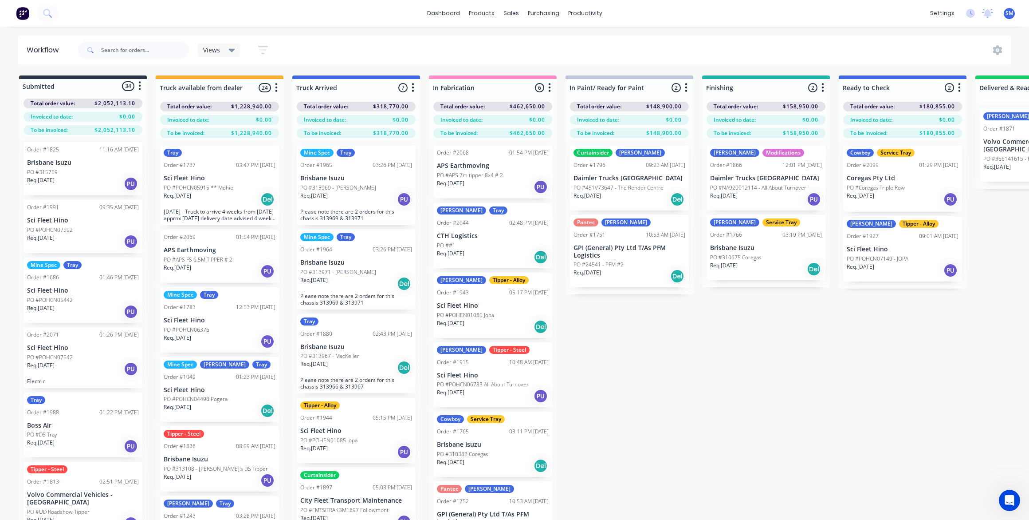
click at [807, 362] on div "Submitted 34 Status colour #273444 hex #273444 Save Cancel Summaries Total orde…" at bounding box center [797, 313] width 1608 height 476
click at [732, 412] on div "Submitted 34 Status colour #273444 hex #273444 Save Cancel Summaries Total orde…" at bounding box center [797, 313] width 1608 height 476
click at [655, 411] on div "Submitted 34 Status colour #273444 hex #273444 Save Cancel Summaries Total orde…" at bounding box center [797, 313] width 1608 height 476
click at [658, 367] on div "Submitted 34 Status colour #273444 hex #273444 Save Cancel Summaries Total orde…" at bounding box center [797, 313] width 1608 height 476
click at [681, 402] on div "Submitted 34 Status colour #273444 hex #273444 Save Cancel Summaries Total orde…" at bounding box center [797, 313] width 1608 height 476
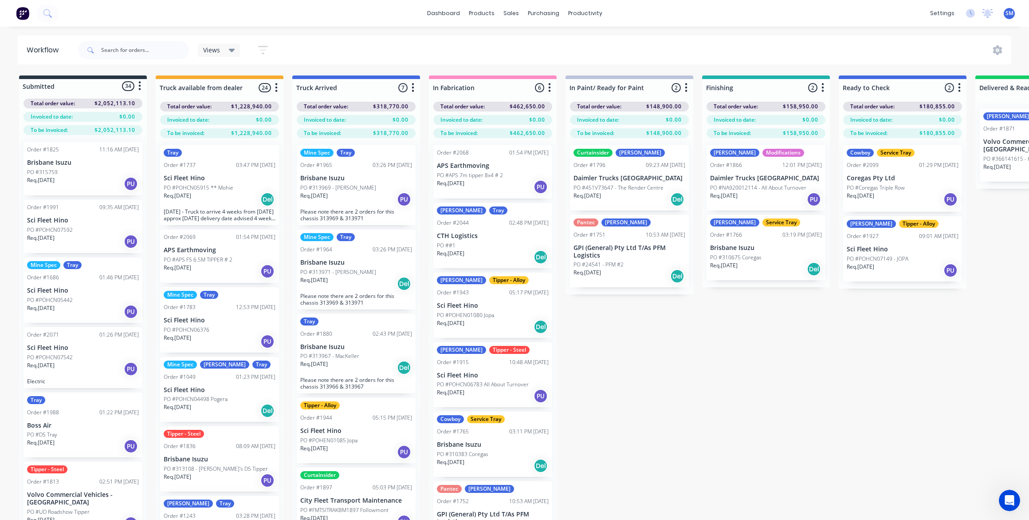
click at [727, 391] on div "Submitted 34 Status colour #273444 hex #273444 Save Cancel Summaries Total orde…" at bounding box center [797, 313] width 1608 height 476
click at [845, 387] on div "Submitted 34 Status colour #273444 hex #273444 Save Cancel Summaries Total orde…" at bounding box center [797, 313] width 1608 height 476
click at [791, 386] on div "Submitted 34 Status colour #273444 hex #273444 Save Cancel Summaries Total orde…" at bounding box center [797, 313] width 1608 height 476
click at [759, 362] on div "Submitted 34 Status colour #273444 hex #273444 Save Cancel Summaries Total orde…" at bounding box center [797, 313] width 1608 height 476
click at [627, 358] on div "Submitted 34 Status colour #273444 hex #273444 Save Cancel Summaries Total orde…" at bounding box center [797, 313] width 1608 height 476
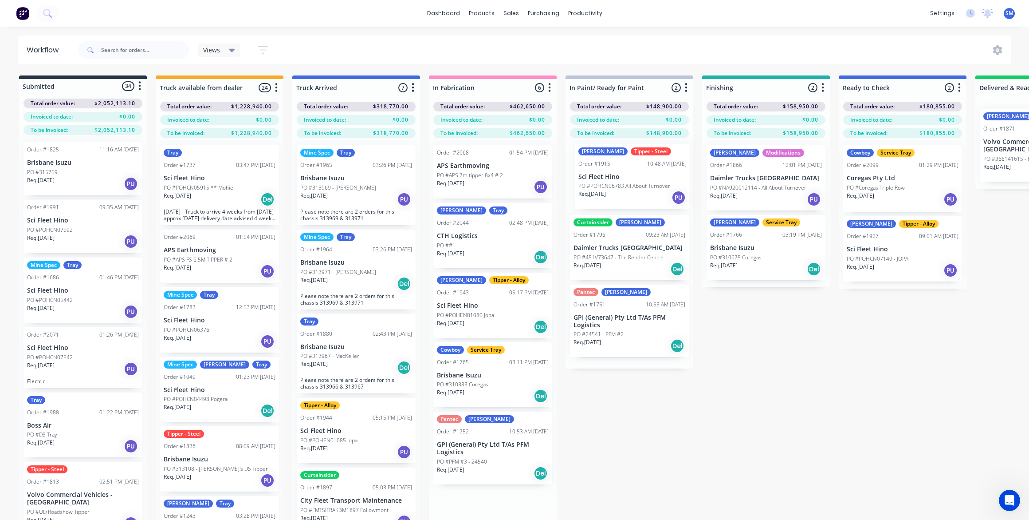
drag, startPoint x: 462, startPoint y: 372, endPoint x: 606, endPoint y: 182, distance: 238.4
click at [606, 175] on div "Submitted 34 Status colour #273444 hex #273444 Save Cancel Summaries Total orde…" at bounding box center [797, 313] width 1608 height 476
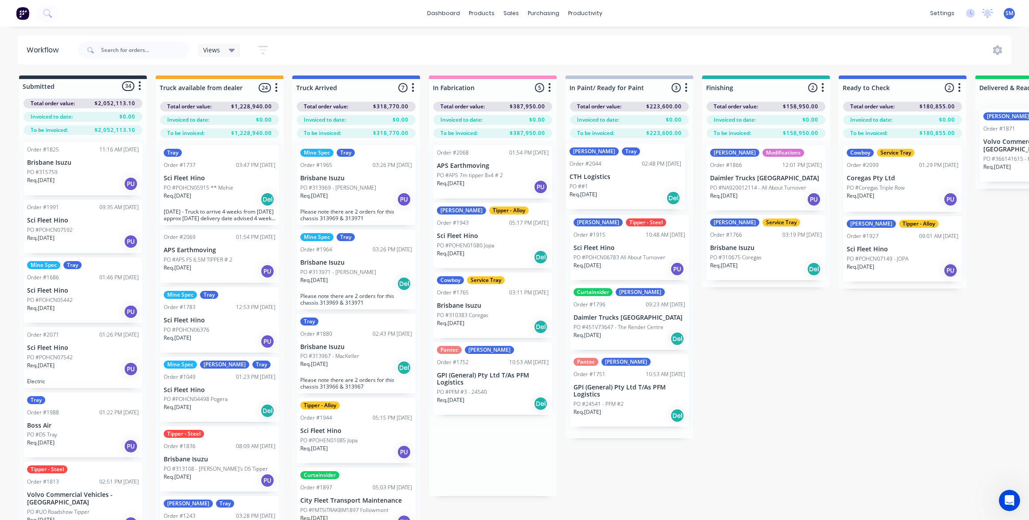
drag, startPoint x: 555, startPoint y: 250, endPoint x: 599, endPoint y: 173, distance: 88.4
click at [590, 169] on div "Submitted 34 Status colour #273444 hex #273444 Save Cancel Summaries Total orde…" at bounding box center [797, 313] width 1608 height 476
click at [128, 52] on input "text" at bounding box center [145, 50] width 88 height 18
type input "richard"
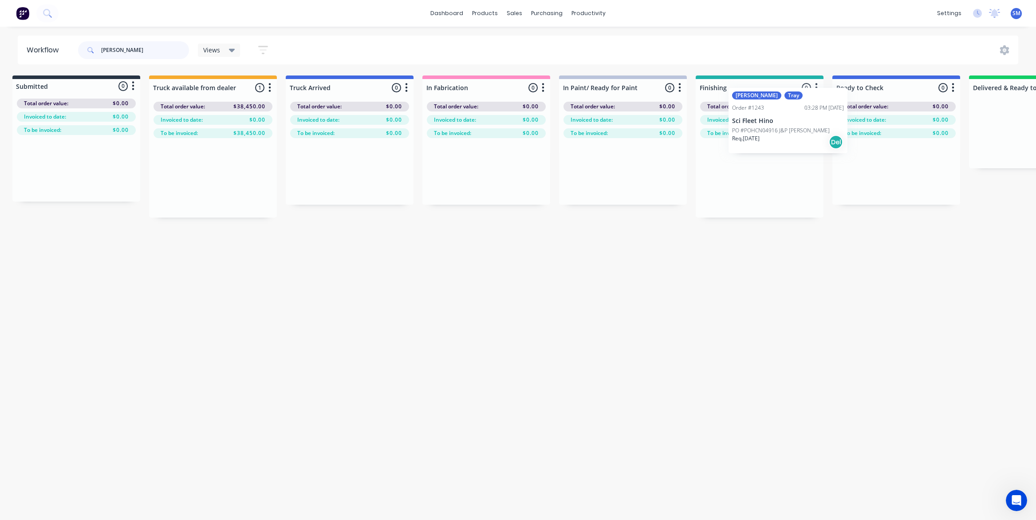
scroll to position [0, 9]
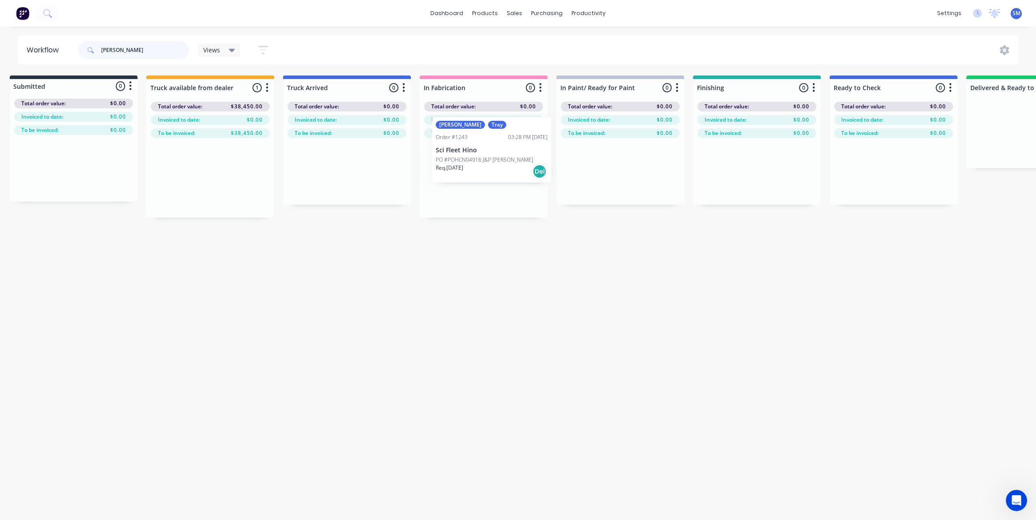
drag, startPoint x: 193, startPoint y: 170, endPoint x: 466, endPoint y: 143, distance: 273.7
click at [466, 143] on div "Submitted 0 Status colour #273444 hex #273444 Save Cancel Summaries Total order…" at bounding box center [788, 226] width 1608 height 303
drag, startPoint x: 123, startPoint y: 49, endPoint x: 59, endPoint y: 48, distance: 64.3
click at [58, 47] on header "Workflow richard Views Save new view None (Default) edit Show/Hide statuses Sho…" at bounding box center [518, 49] width 1001 height 29
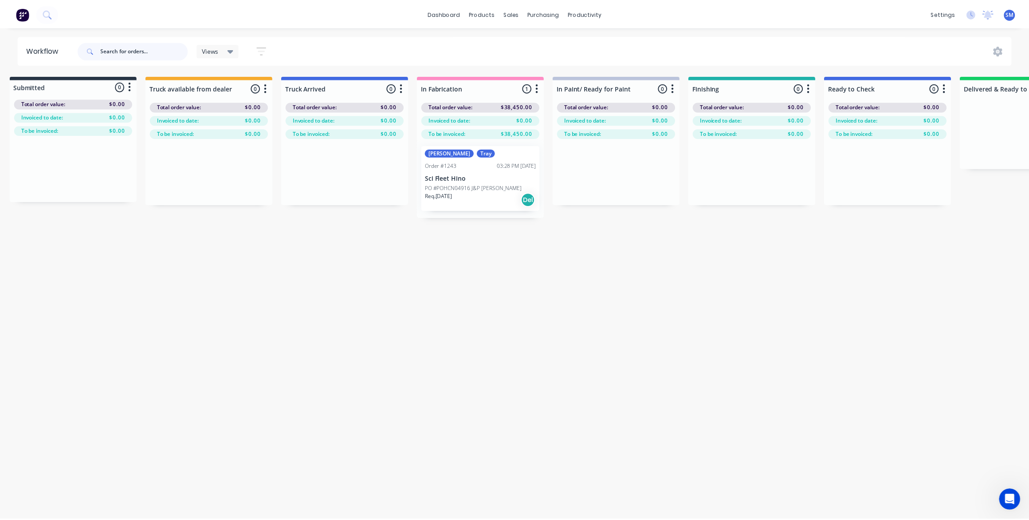
scroll to position [0, 0]
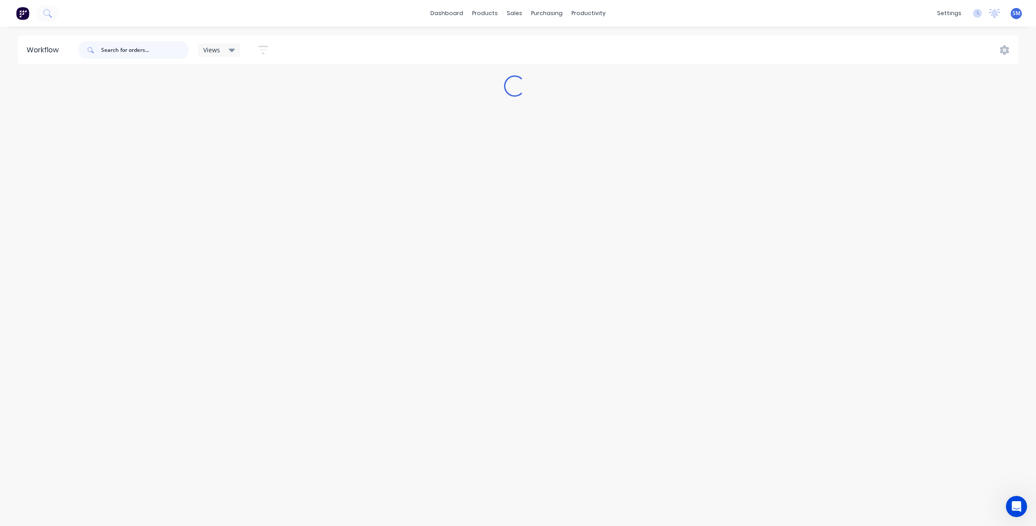
click at [114, 46] on input "text" at bounding box center [145, 50] width 88 height 18
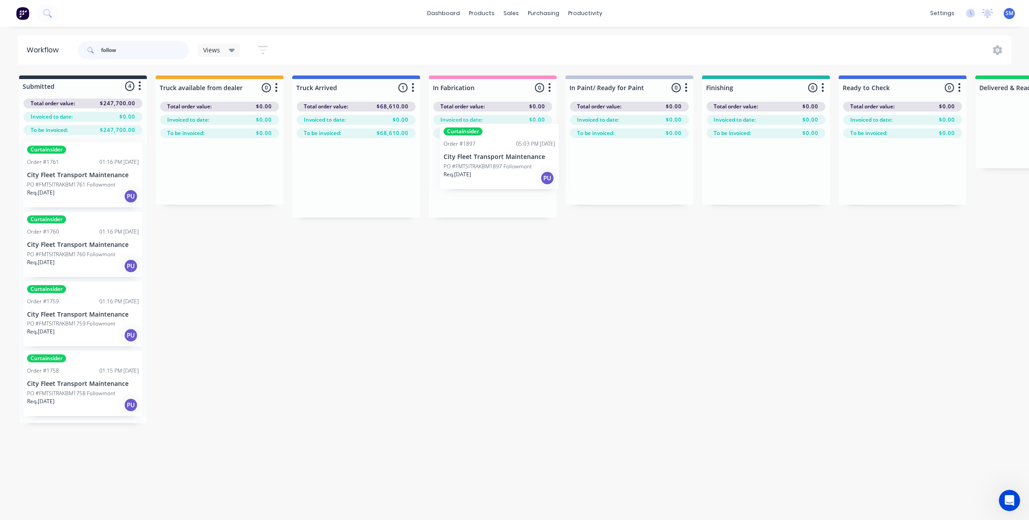
drag, startPoint x: 341, startPoint y: 165, endPoint x: 485, endPoint y: 146, distance: 144.9
click at [485, 146] on div "Submitted 4 Status colour #273444 hex #273444 Save Cancel Summaries Total order…" at bounding box center [797, 313] width 1608 height 476
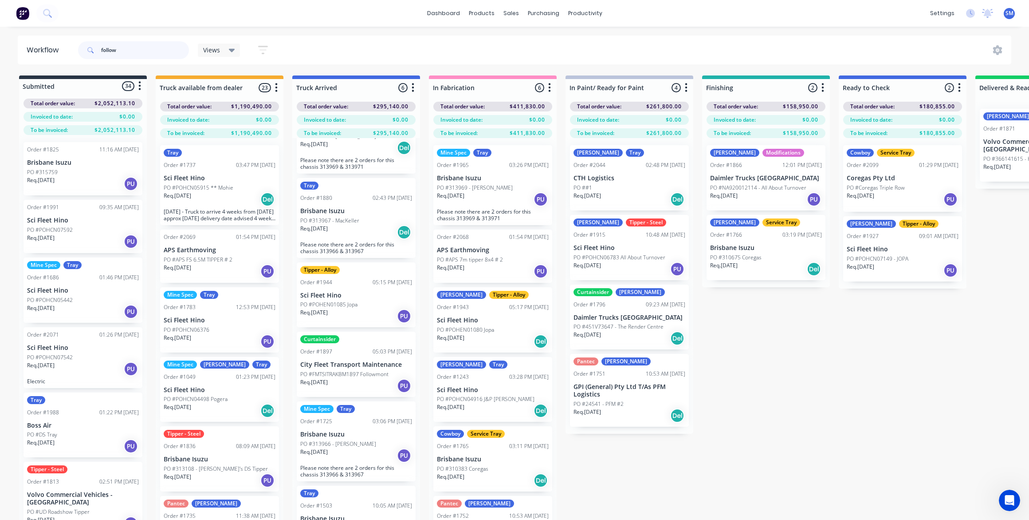
type input "follow"
click at [461, 244] on div "Order #2068 01:54 PM 16/09/25 APS Earthmoving PO #APS 7m tipper 8x4 # 2 Req. 15…" at bounding box center [492, 255] width 119 height 53
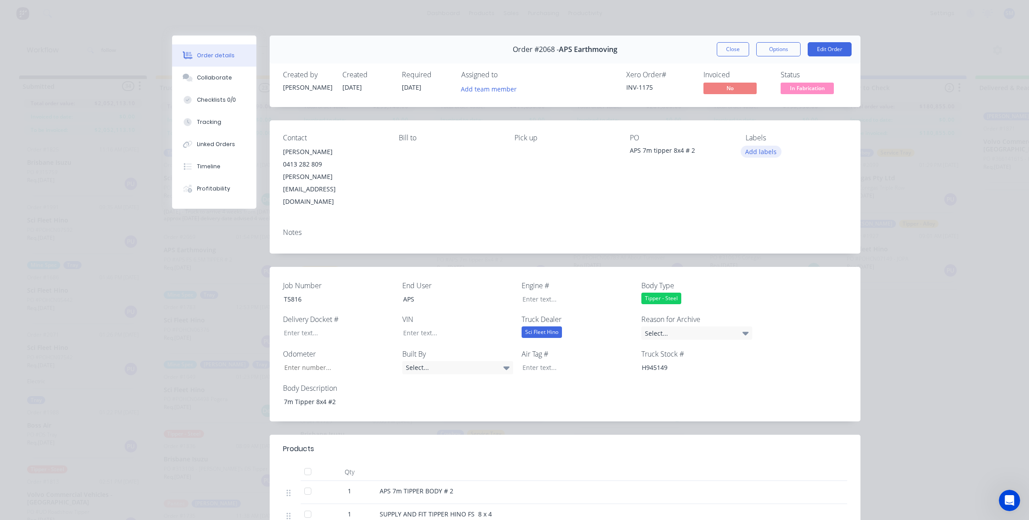
click at [754, 149] on button "Add labels" at bounding box center [761, 152] width 41 height 12
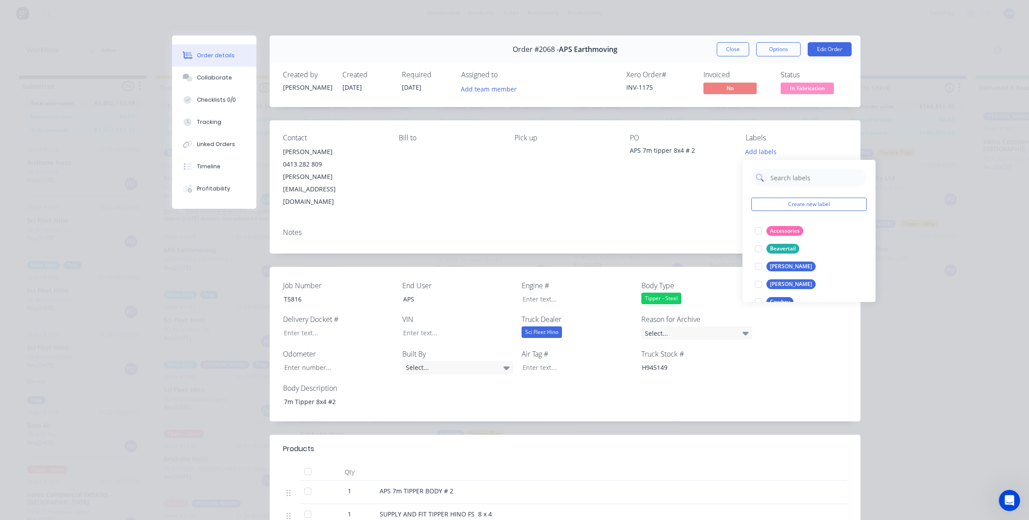
click at [784, 180] on input "text" at bounding box center [816, 178] width 93 height 18
click at [757, 231] on div at bounding box center [759, 231] width 18 height 18
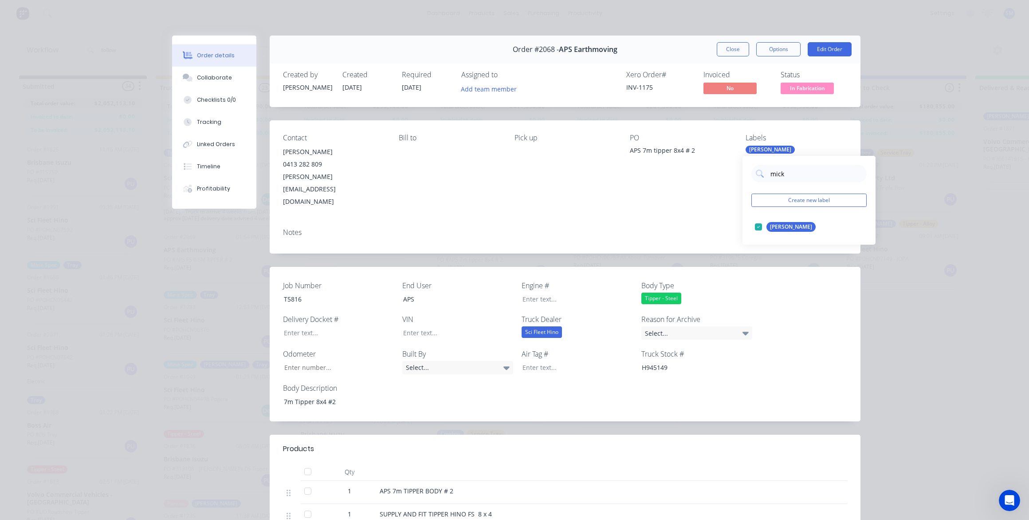
drag, startPoint x: 791, startPoint y: 171, endPoint x: 741, endPoint y: 177, distance: 49.6
click at [742, 175] on body "dashboard products sales purchasing productivity dashboard products Product Cat…" at bounding box center [514, 233] width 1029 height 466
drag, startPoint x: 786, startPoint y: 176, endPoint x: 721, endPoint y: 178, distance: 65.7
click at [721, 178] on body "dashboard products sales purchasing productivity dashboard products Product Cat…" at bounding box center [514, 233] width 1029 height 466
type input "m"
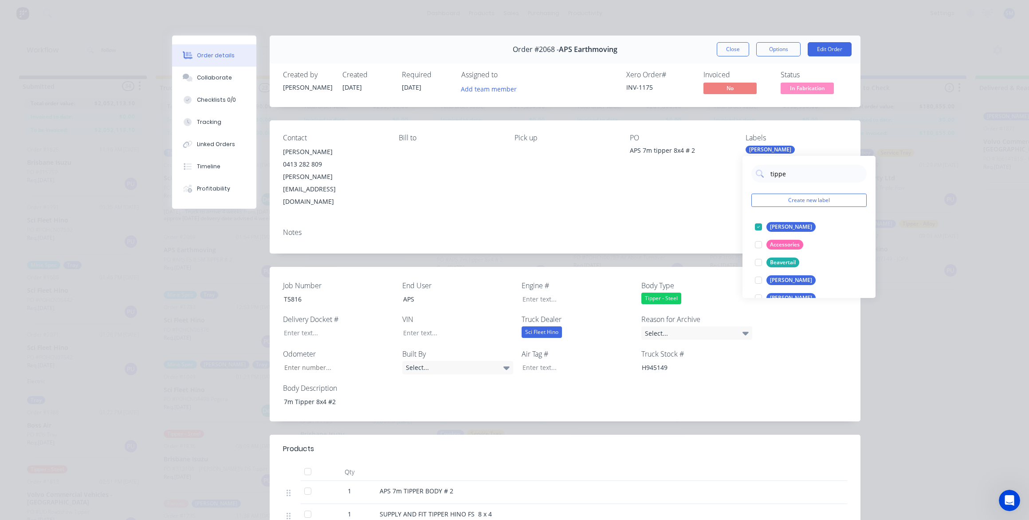
type input "tipper"
click at [757, 245] on div at bounding box center [759, 245] width 18 height 18
click at [659, 190] on div "Contact Paul Serra 0413 282 809 paul@aps-plumbing.com.au Bill to Pick up PO APS…" at bounding box center [565, 170] width 591 height 101
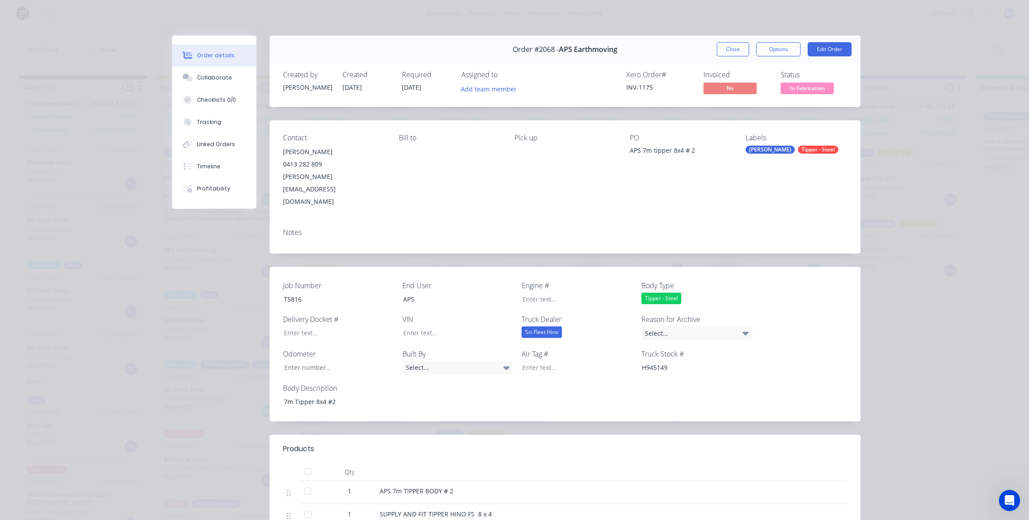
drag, startPoint x: 737, startPoint y: 47, endPoint x: 732, endPoint y: 60, distance: 14.0
click at [737, 47] on button "Close" at bounding box center [733, 49] width 32 height 14
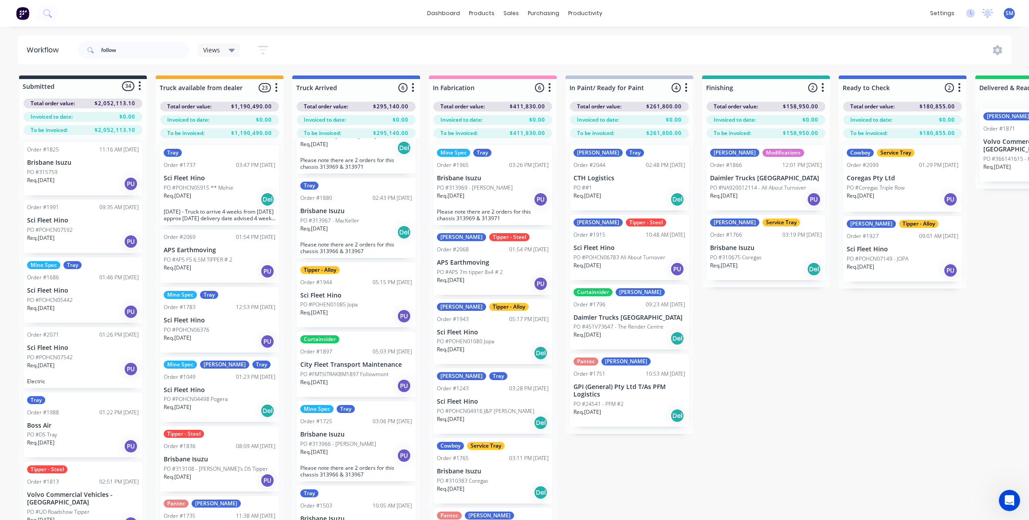
drag, startPoint x: 799, startPoint y: 378, endPoint x: 764, endPoint y: 362, distance: 39.1
click at [799, 378] on div "Submitted 34 Status colour #273444 hex #273444 Save Cancel Summaries Total orde…" at bounding box center [797, 313] width 1608 height 476
click at [785, 349] on div "Submitted 34 Status colour #273444 hex #273444 Save Cancel Summaries Total orde…" at bounding box center [797, 313] width 1608 height 476
drag, startPoint x: 721, startPoint y: 403, endPoint x: 679, endPoint y: 433, distance: 52.2
click at [721, 404] on div "Submitted 34 Status colour #273444 hex #273444 Save Cancel Summaries Total orde…" at bounding box center [797, 313] width 1608 height 476
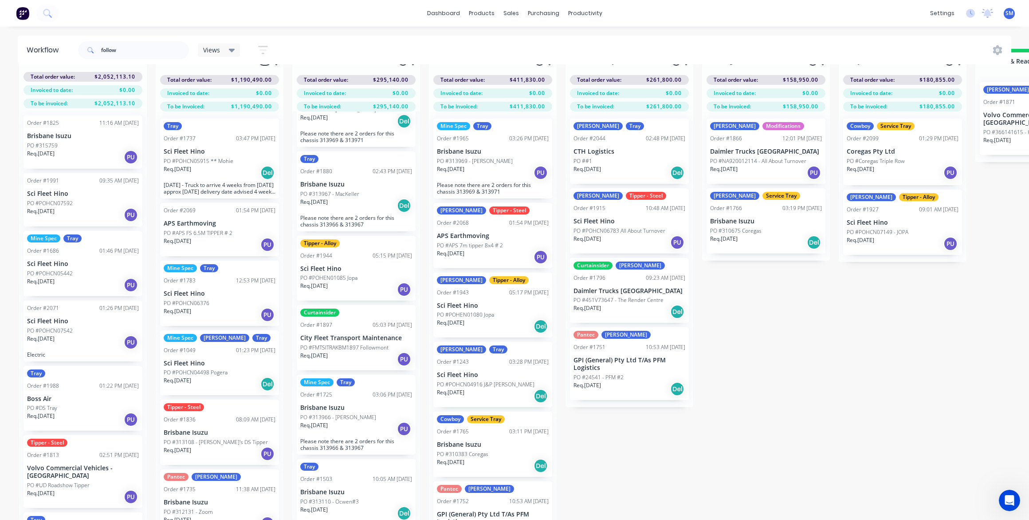
scroll to position [38, 0]
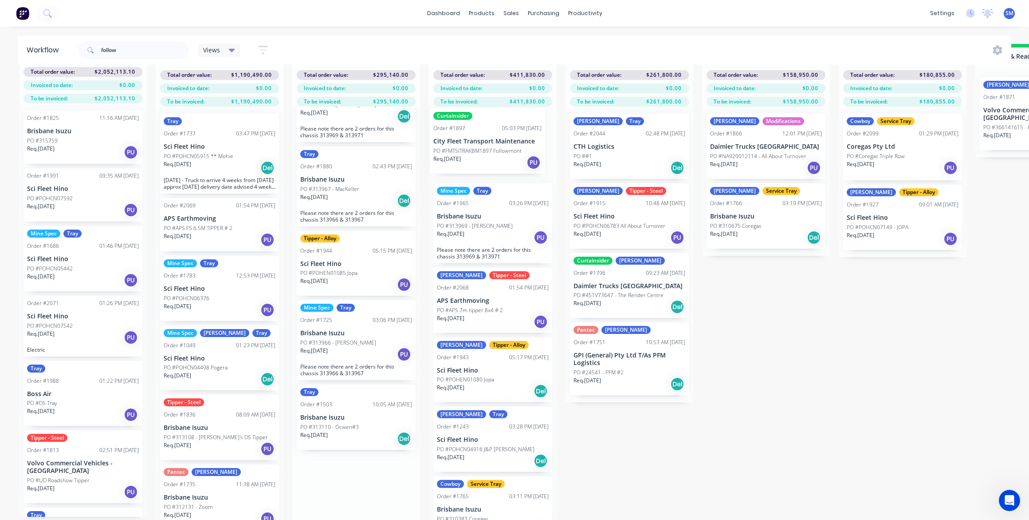
drag, startPoint x: 430, startPoint y: 364, endPoint x: 464, endPoint y: 134, distance: 233.2
click at [464, 135] on div "Submitted 34 Status colour #273444 hex #273444 Save Cancel Summaries Total orde…" at bounding box center [797, 282] width 1608 height 476
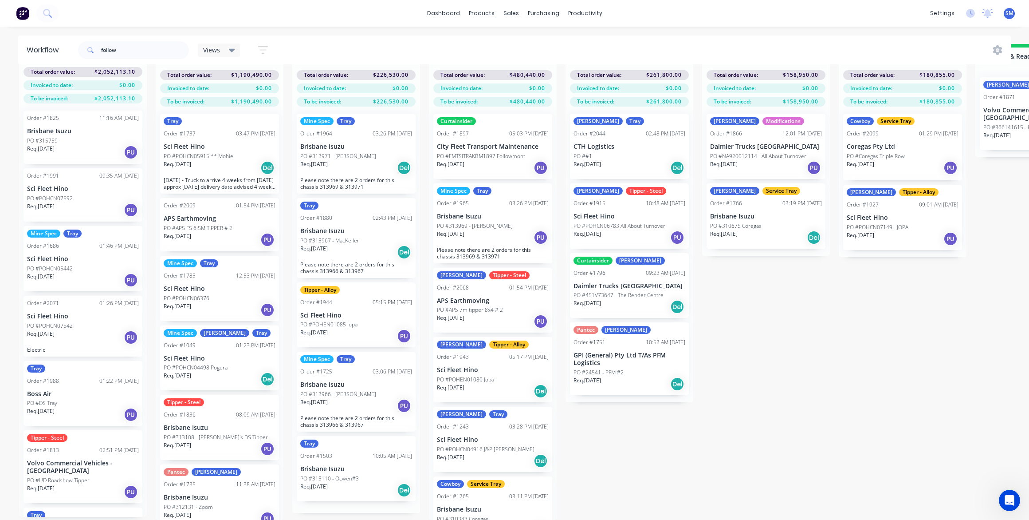
scroll to position [0, 0]
click at [495, 117] on div "Curtainsider" at bounding box center [493, 121] width 112 height 8
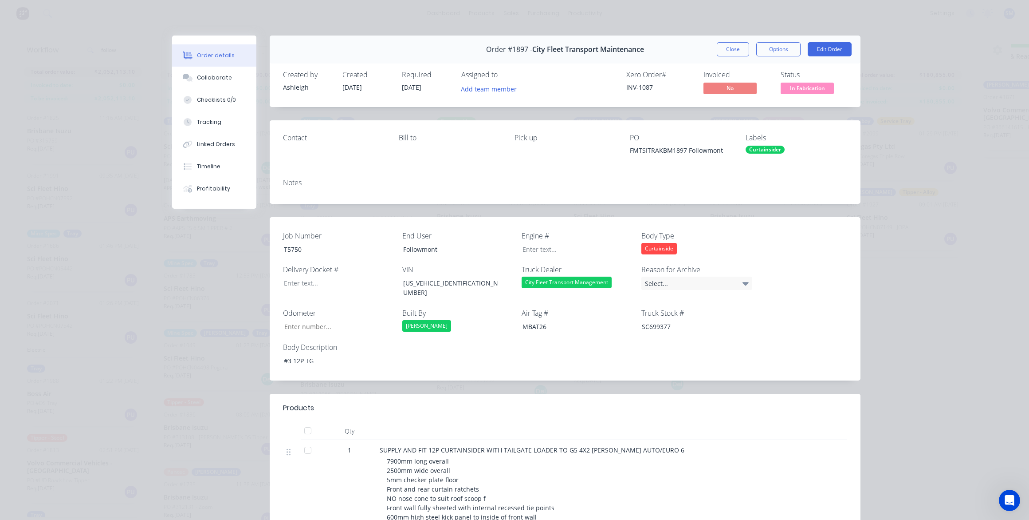
click at [766, 148] on div "Curtainsider" at bounding box center [765, 150] width 39 height 8
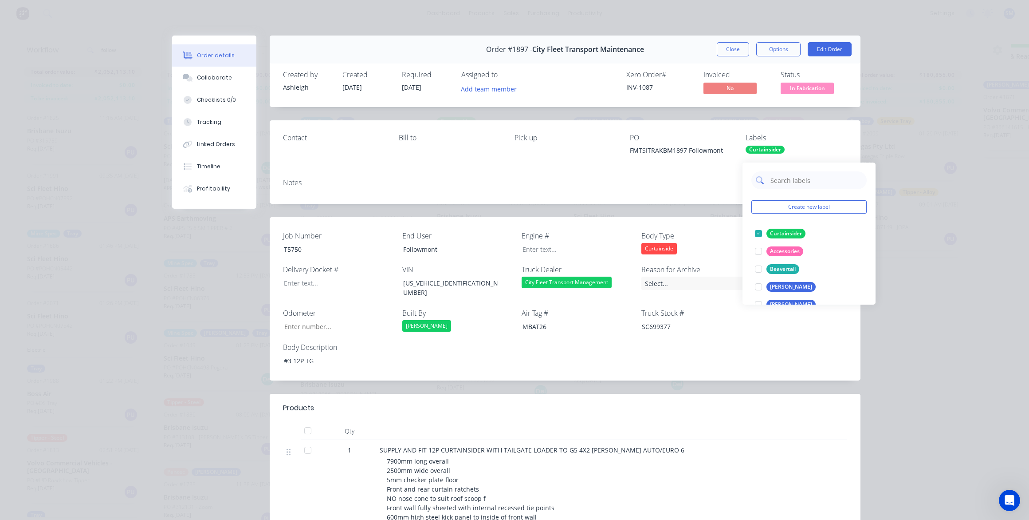
click at [797, 173] on input "text" at bounding box center [816, 180] width 93 height 18
type input "luke"
click at [776, 228] on div "Luke" at bounding box center [791, 233] width 49 height 10
click at [630, 189] on div "Notes" at bounding box center [565, 187] width 591 height 32
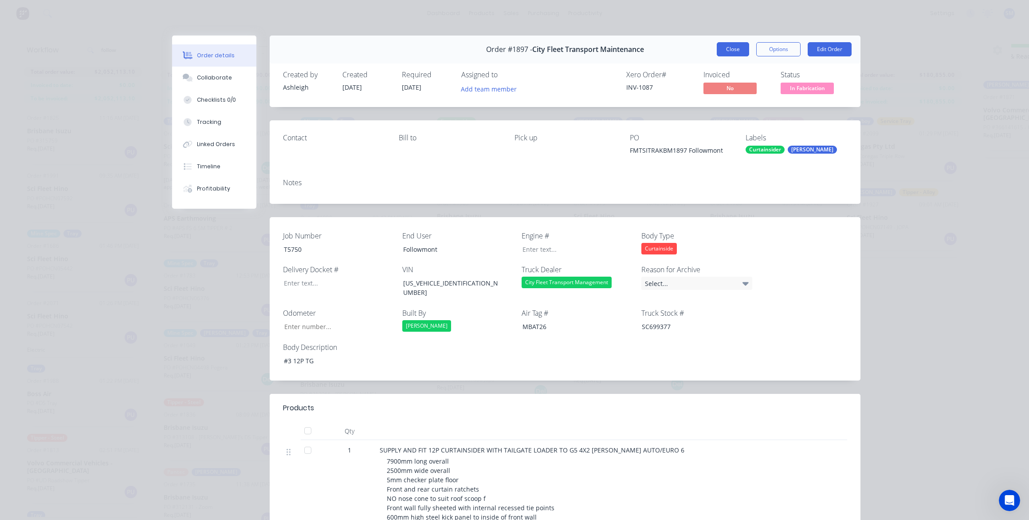
click at [729, 47] on button "Close" at bounding box center [733, 49] width 32 height 14
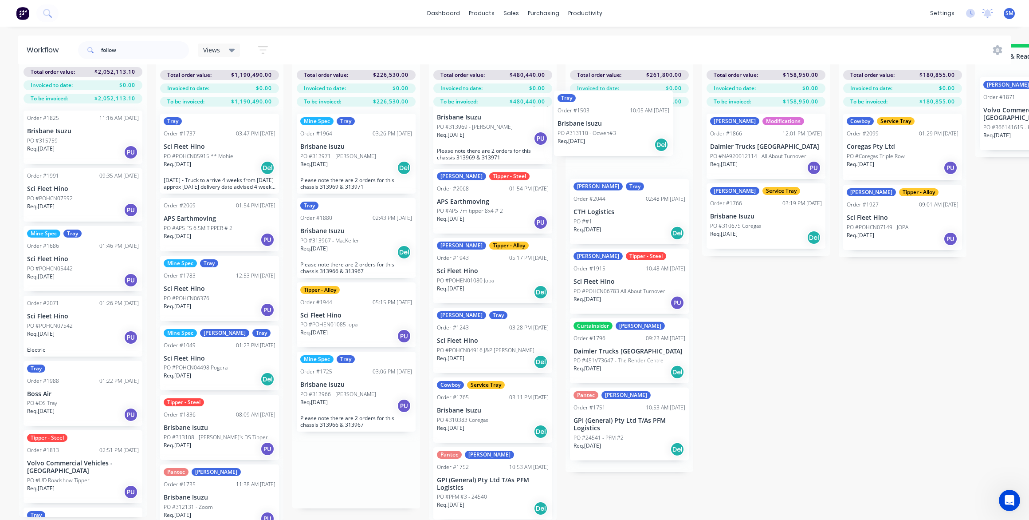
scroll to position [29, 0]
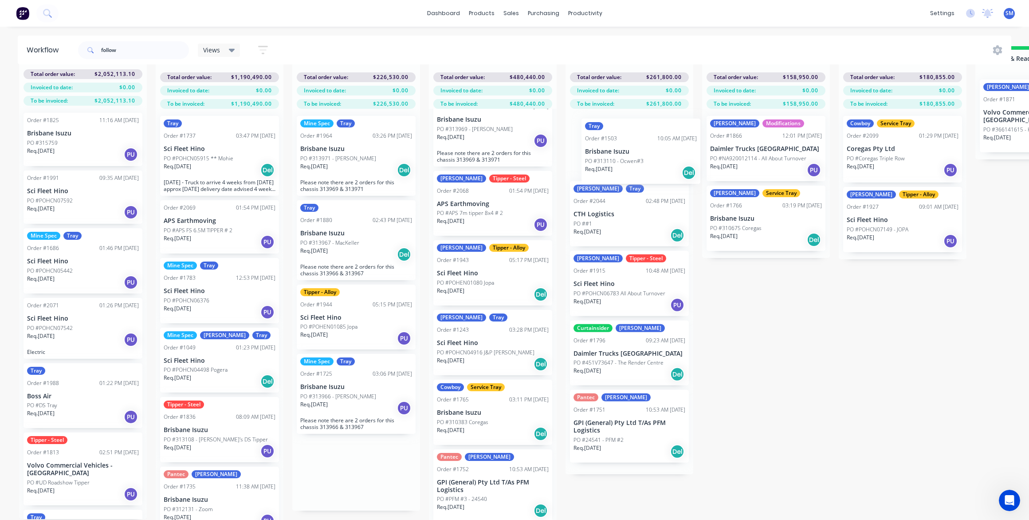
drag, startPoint x: 340, startPoint y: 458, endPoint x: 625, endPoint y: 149, distance: 420.4
click at [625, 149] on div "Submitted 34 Status colour #273444 hex #273444 Save Cancel Summaries Total orde…" at bounding box center [797, 284] width 1608 height 476
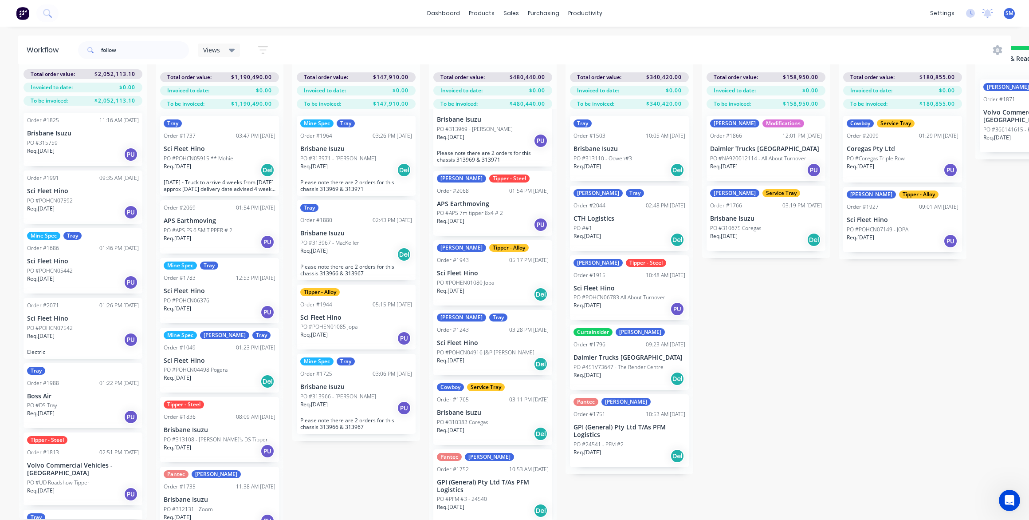
click at [597, 126] on div "Tray" at bounding box center [630, 123] width 112 height 8
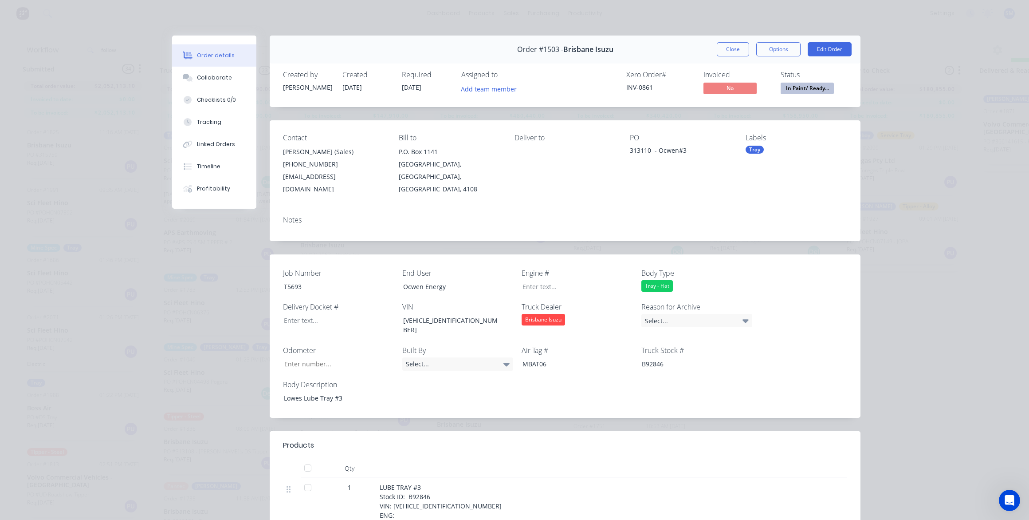
scroll to position [0, 0]
drag, startPoint x: 762, startPoint y: 146, endPoint x: 766, endPoint y: 154, distance: 8.7
click at [762, 147] on div "Tray" at bounding box center [797, 150] width 102 height 8
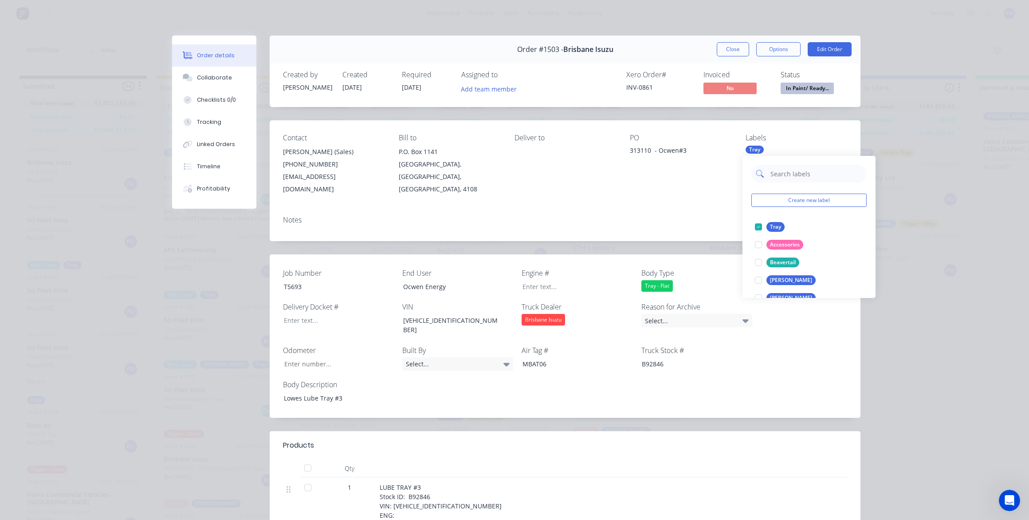
click at [788, 176] on input "text" at bounding box center [816, 174] width 93 height 18
type input "ja"
click at [780, 230] on div "James" at bounding box center [791, 227] width 49 height 10
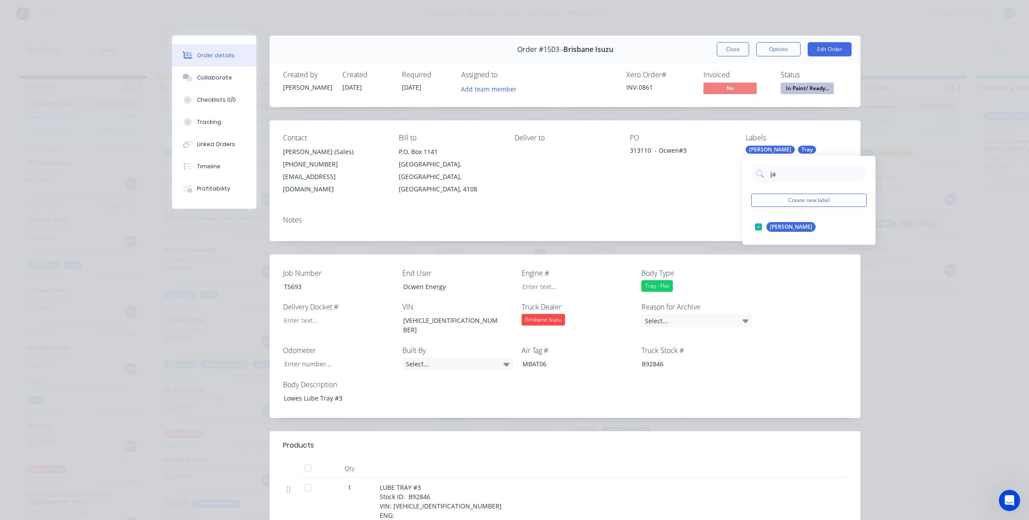
click at [640, 189] on div "Contact Oscar Akbar (Sales) (07) 3373 2400 oakbar@brisbaneisuzu.com.au Bill to …" at bounding box center [565, 164] width 591 height 88
drag, startPoint x: 729, startPoint y: 43, endPoint x: 736, endPoint y: 43, distance: 7.2
click at [729, 43] on button "Close" at bounding box center [733, 49] width 32 height 14
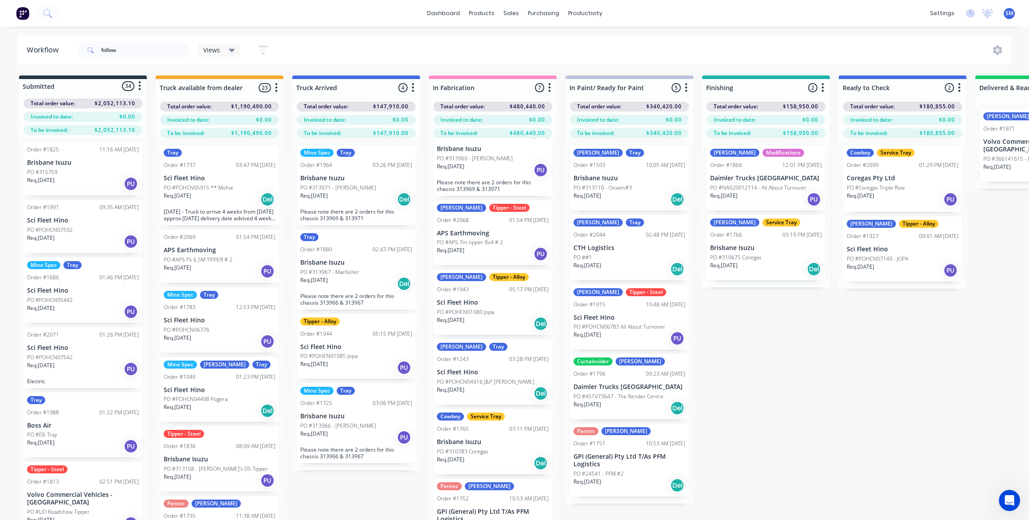
click at [786, 366] on div "Submitted 34 Status colour #273444 hex #273444 Save Cancel Summaries Total orde…" at bounding box center [797, 313] width 1608 height 476
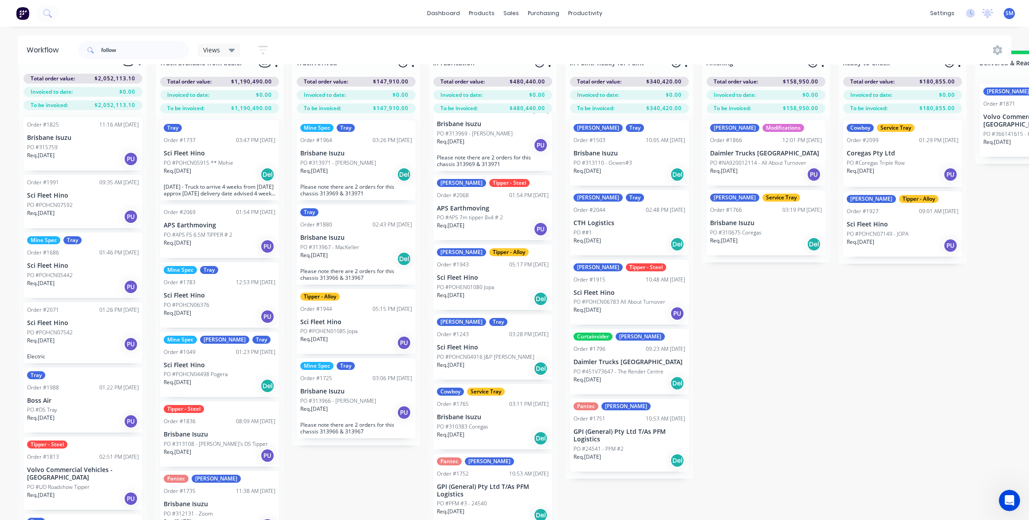
scroll to position [38, 0]
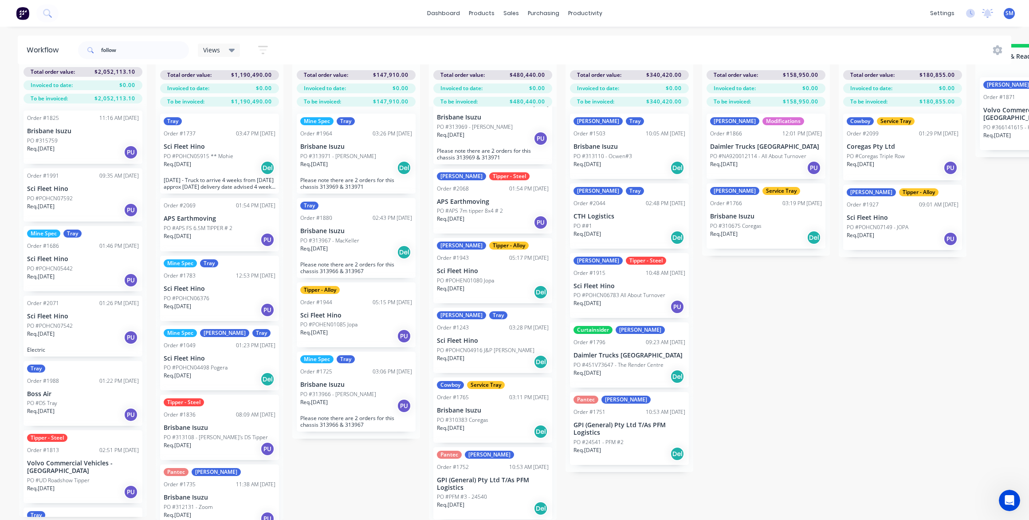
click at [462, 311] on div "Clinton" at bounding box center [461, 315] width 49 height 8
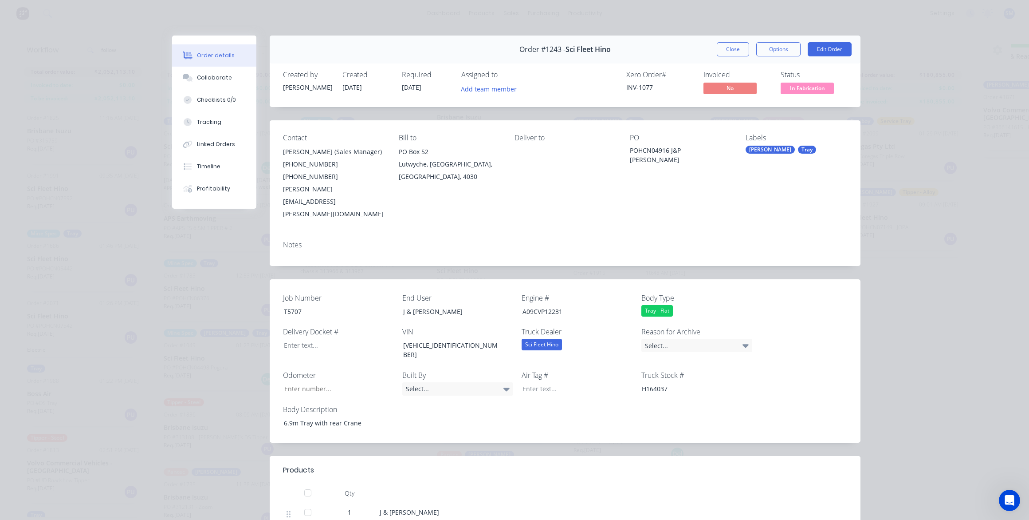
click at [754, 146] on div "Clinton" at bounding box center [770, 150] width 49 height 8
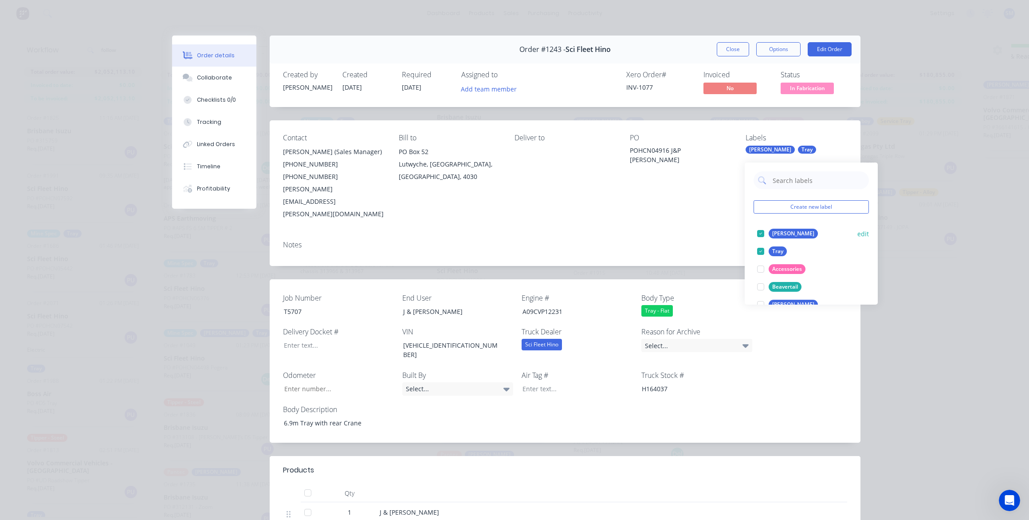
click at [760, 225] on div at bounding box center [761, 233] width 18 height 18
click at [788, 171] on input "text" at bounding box center [818, 180] width 93 height 18
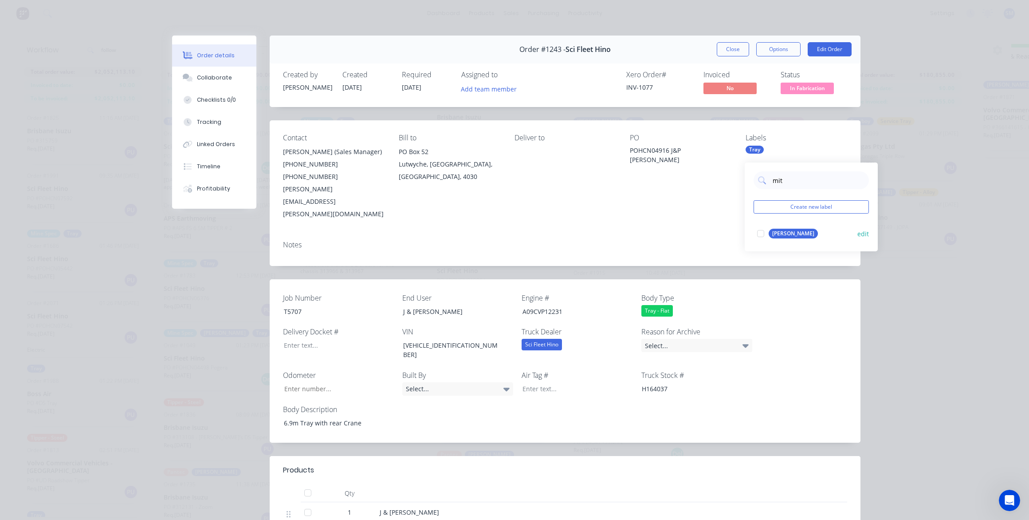
type input "mit"
click at [778, 228] on div "Mitch" at bounding box center [793, 233] width 49 height 10
click at [626, 190] on div "Contact Nathan Murdoch (Sales Manager) (07) 3722 2888 (07) 3361 0058 nathan.mur…" at bounding box center [565, 176] width 591 height 113
drag, startPoint x: 734, startPoint y: 46, endPoint x: 729, endPoint y: 46, distance: 5.8
click at [734, 46] on button "Close" at bounding box center [733, 49] width 32 height 14
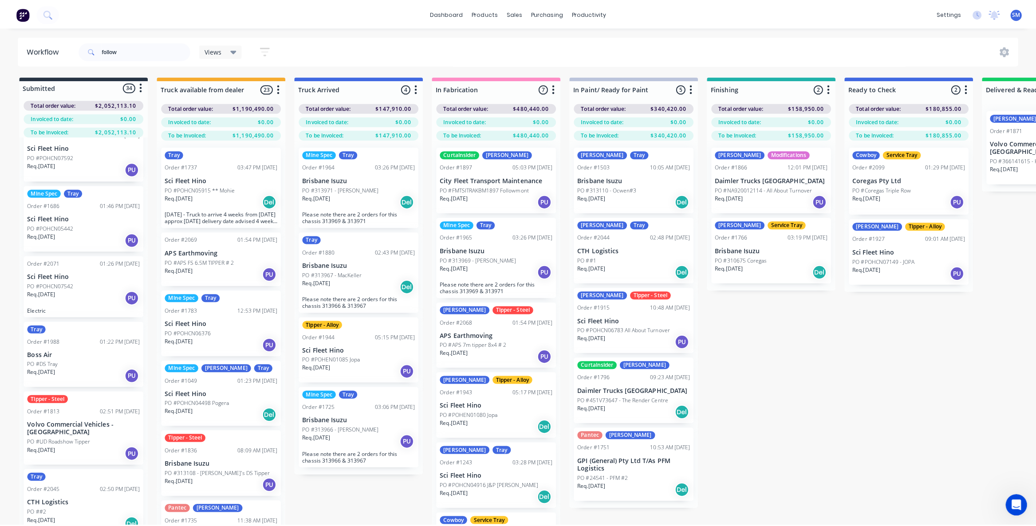
scroll to position [0, 0]
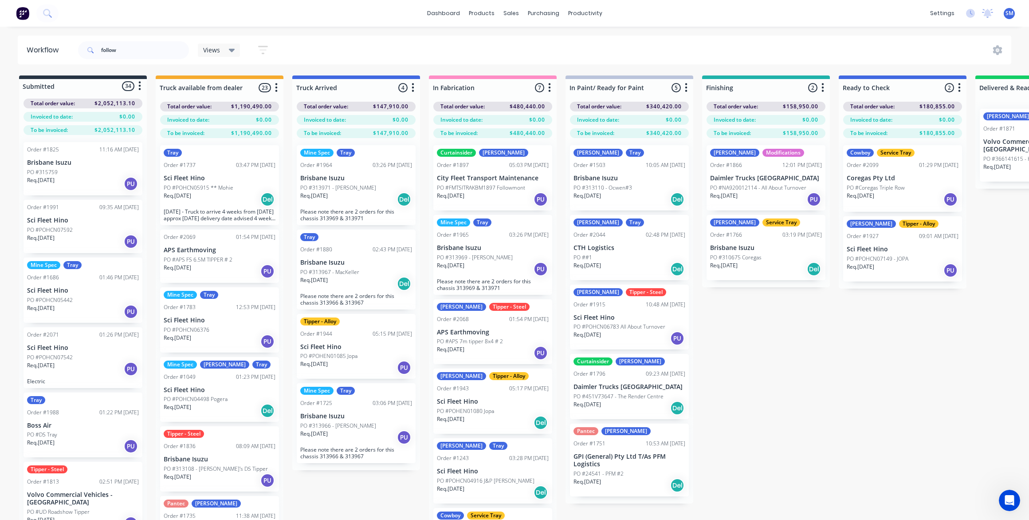
click at [910, 384] on div "Submitted 34 Status colour #273444 hex #273444 Save Cancel Summaries Total orde…" at bounding box center [797, 313] width 1608 height 476
click at [803, 376] on div "Submitted 34 Status colour #273444 hex #273444 Save Cancel Summaries Total orde…" at bounding box center [797, 313] width 1608 height 476
click at [811, 381] on div "Submitted 34 Status colour #273444 hex #273444 Save Cancel Summaries Total orde…" at bounding box center [797, 313] width 1608 height 476
click at [784, 362] on div "Submitted 34 Status colour #273444 hex #273444 Save Cancel Summaries Total orde…" at bounding box center [797, 313] width 1608 height 476
click at [536, 40] on div "Sales Orders" at bounding box center [544, 43] width 36 height 8
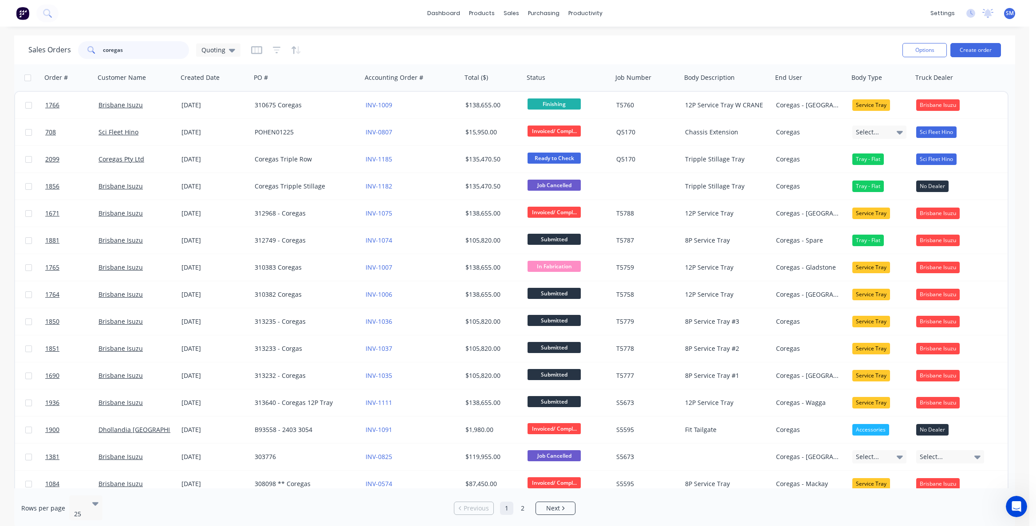
drag, startPoint x: 123, startPoint y: 46, endPoint x: 47, endPoint y: 47, distance: 76.3
click at [47, 47] on div "Sales Orders coregas Quoting" at bounding box center [134, 50] width 212 height 18
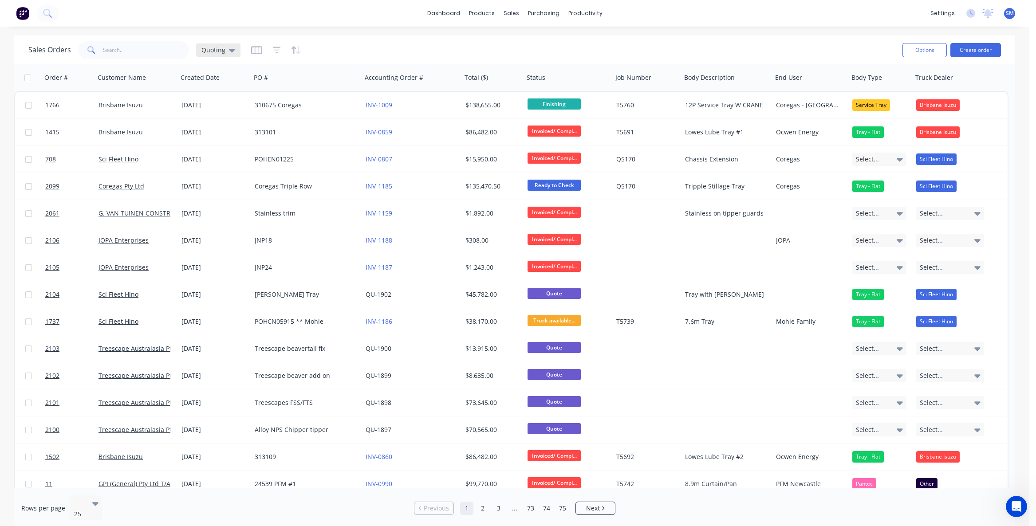
click at [229, 49] on icon at bounding box center [232, 50] width 6 height 10
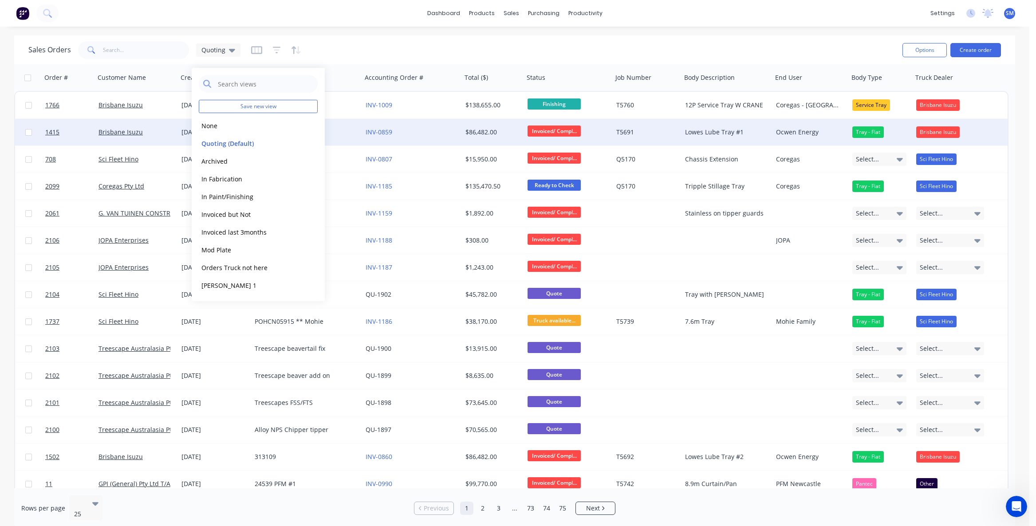
drag, startPoint x: 216, startPoint y: 140, endPoint x: 223, endPoint y: 142, distance: 7.7
click at [216, 141] on button "Quoting (Default)" at bounding box center [249, 143] width 101 height 10
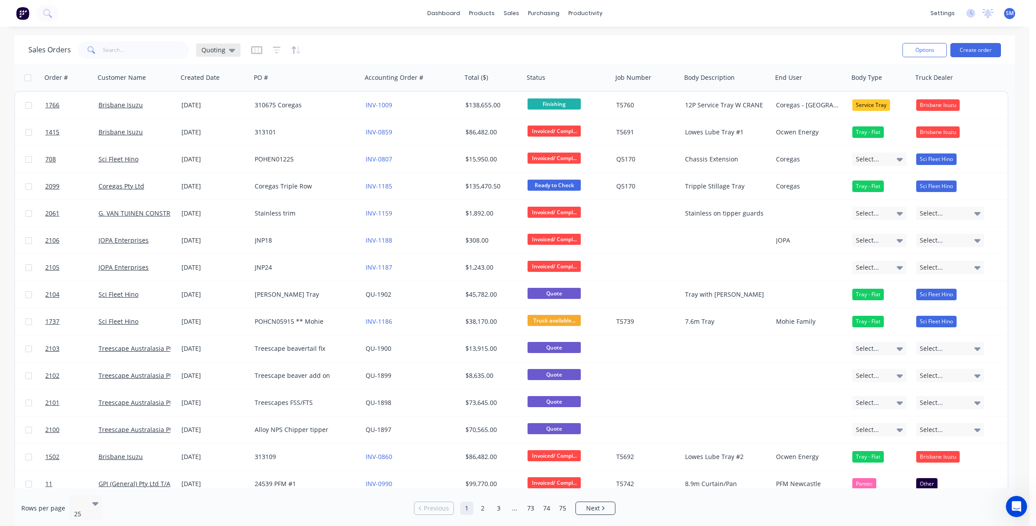
click at [230, 47] on icon at bounding box center [232, 50] width 6 height 10
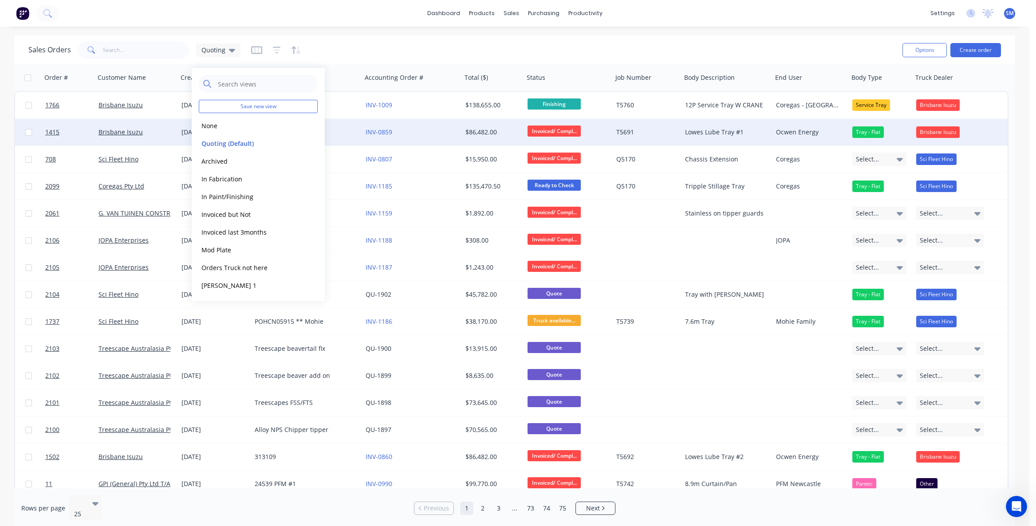
click at [214, 123] on button "None" at bounding box center [249, 126] width 101 height 10
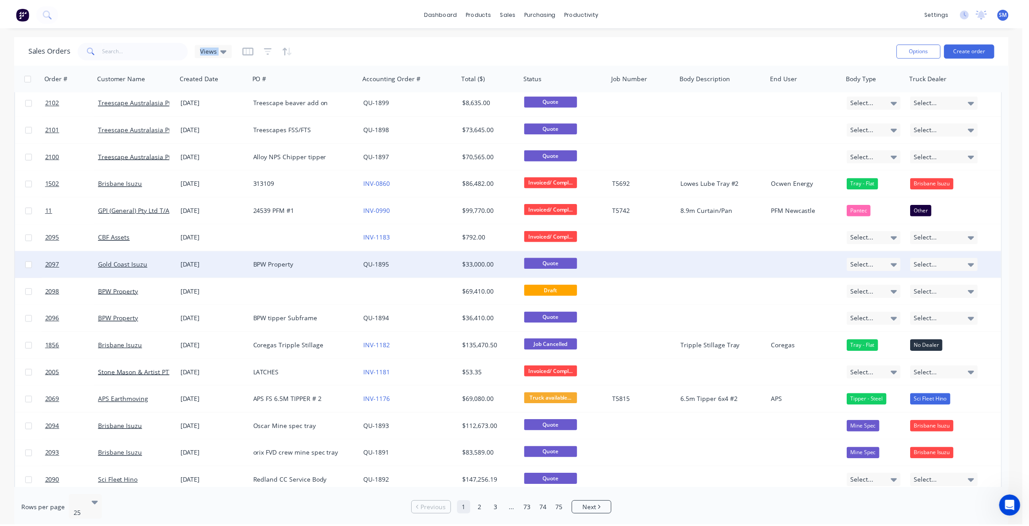
scroll to position [279, 0]
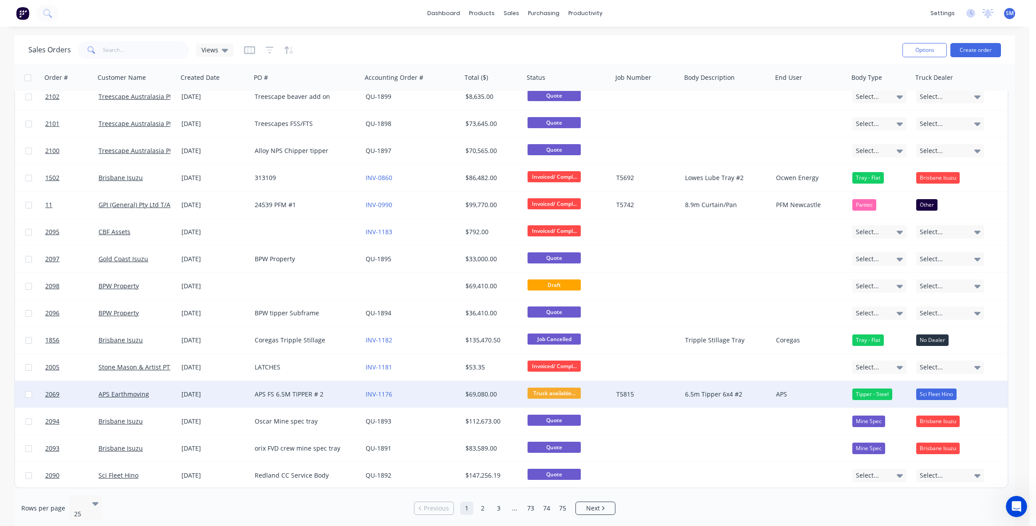
click at [273, 391] on div "APS FS 6.5M TIPPER # 2" at bounding box center [304, 394] width 98 height 9
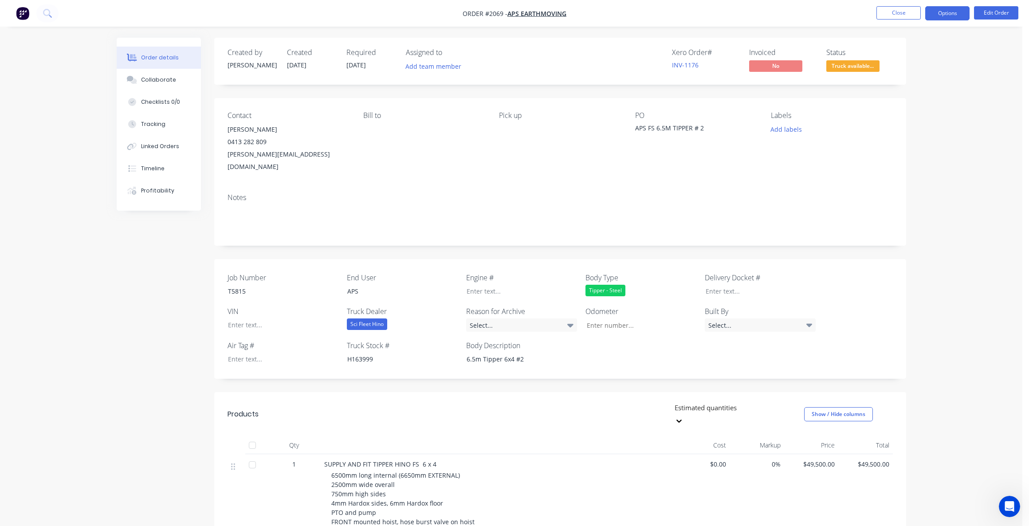
click at [947, 11] on button "Options" at bounding box center [947, 13] width 44 height 14
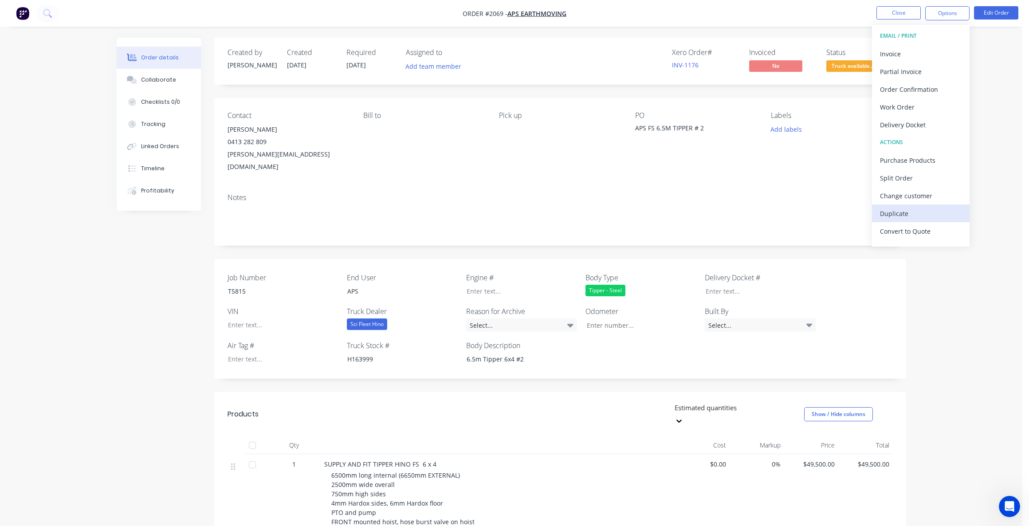
click at [894, 211] on div "Duplicate" at bounding box center [921, 213] width 82 height 13
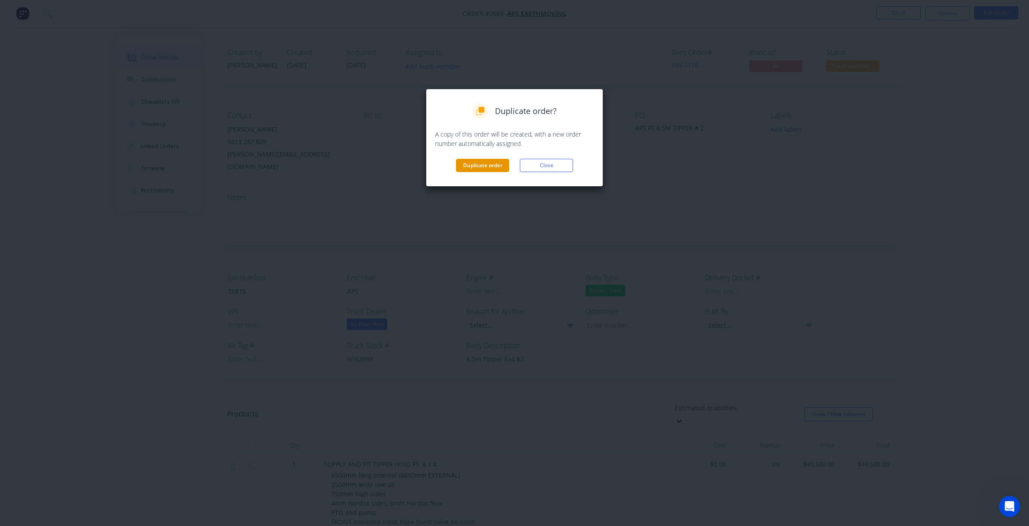
click at [487, 163] on button "Duplicate order" at bounding box center [482, 165] width 53 height 13
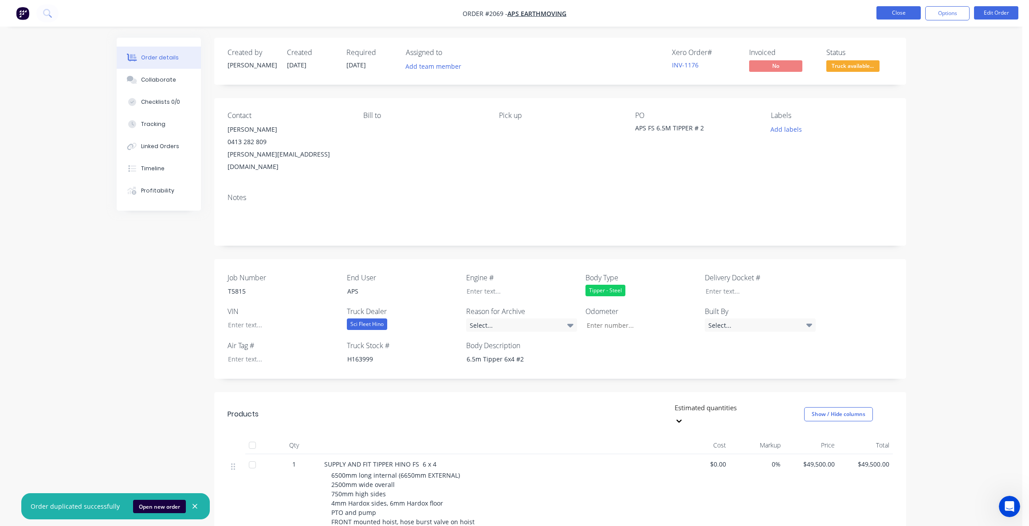
click at [894, 7] on nav "Order #2069 - APS Earthmoving Close Options Edit Order" at bounding box center [514, 13] width 1029 height 27
click at [898, 12] on button "Close" at bounding box center [899, 12] width 44 height 13
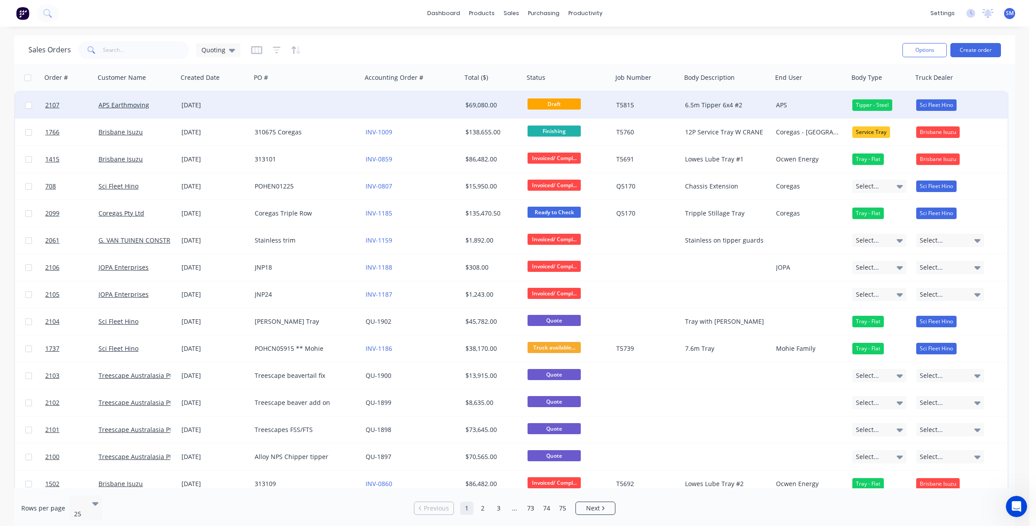
click at [195, 104] on div "25 Sep 2025" at bounding box center [214, 105] width 66 height 9
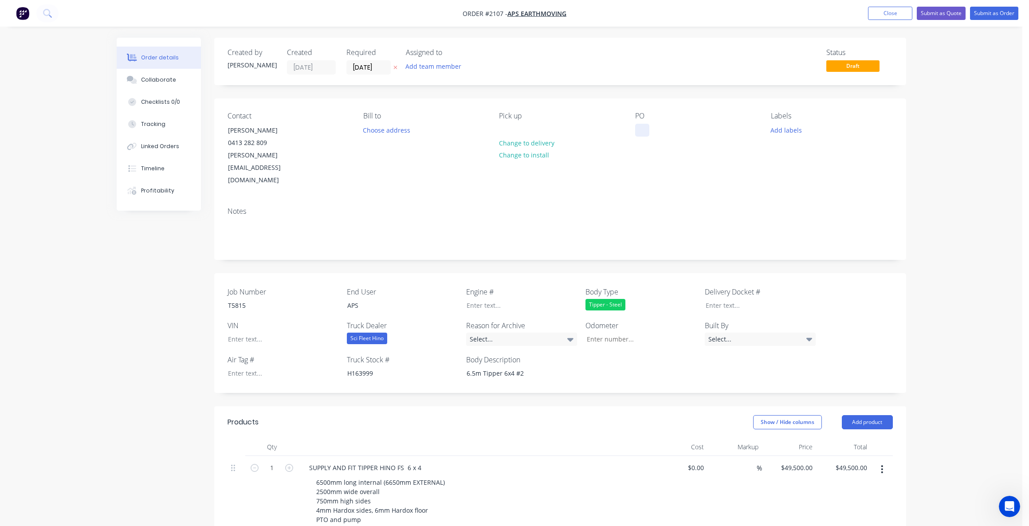
click at [644, 127] on div at bounding box center [642, 130] width 14 height 13
click at [943, 12] on button "Submit as Quote" at bounding box center [941, 13] width 49 height 13
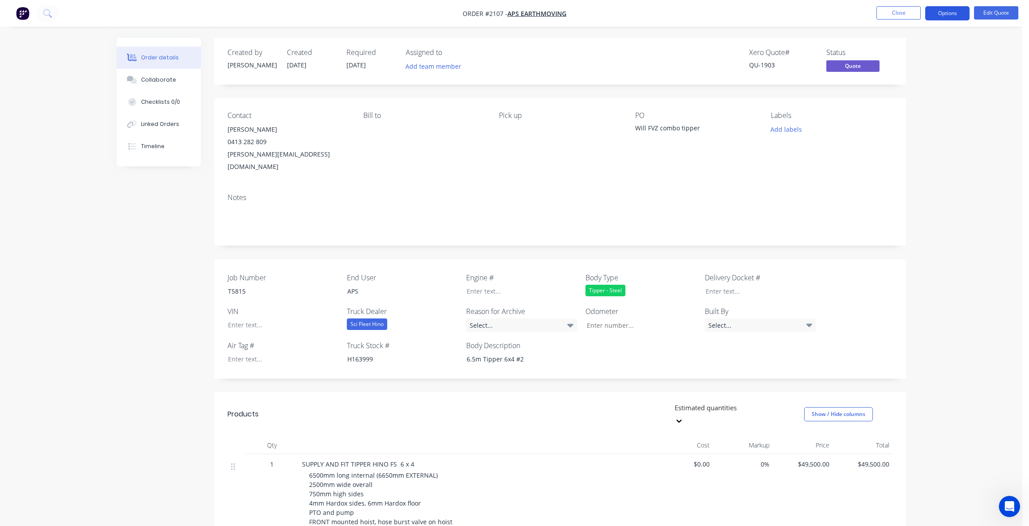
click at [942, 11] on button "Options" at bounding box center [947, 13] width 44 height 14
click at [898, 145] on div "Change customer" at bounding box center [921, 142] width 82 height 13
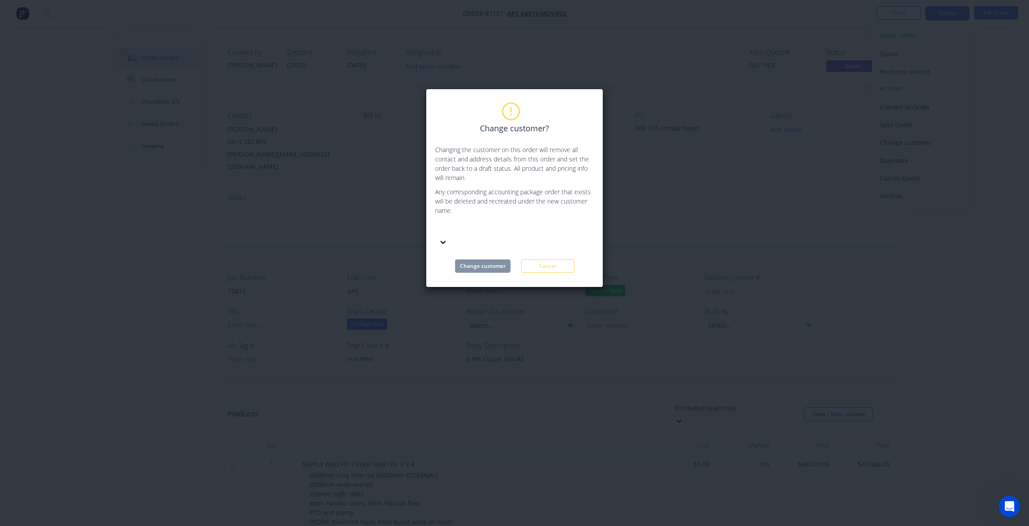
click at [460, 229] on div at bounding box center [502, 229] width 128 height 11
type input "gold coast"
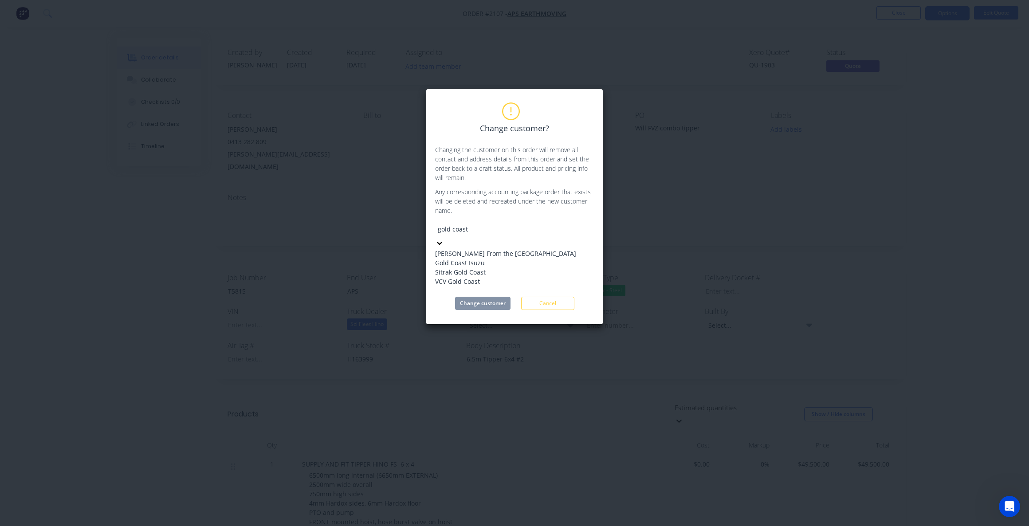
click at [464, 263] on div "Gold Coast Isuzu" at bounding box center [505, 262] width 141 height 9
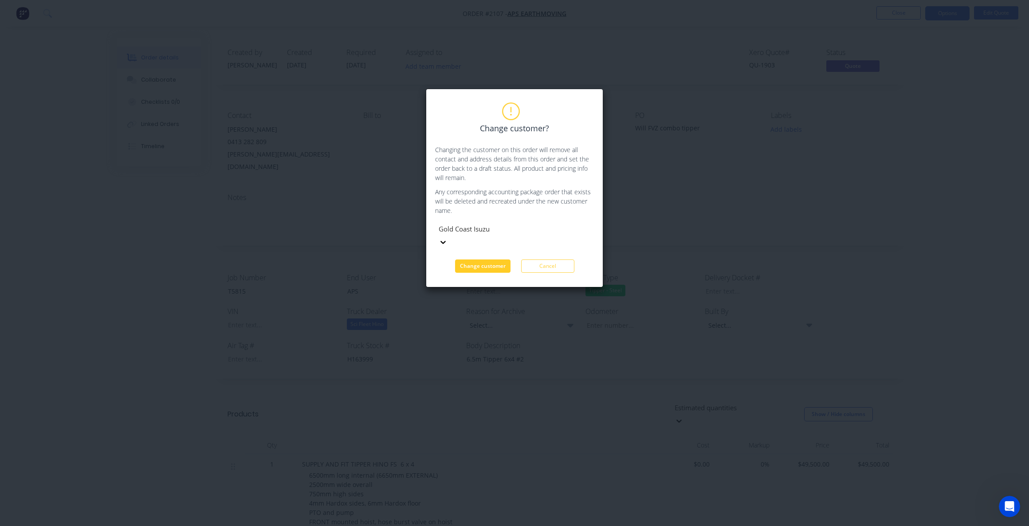
click at [480, 260] on button "Change customer" at bounding box center [482, 266] width 55 height 13
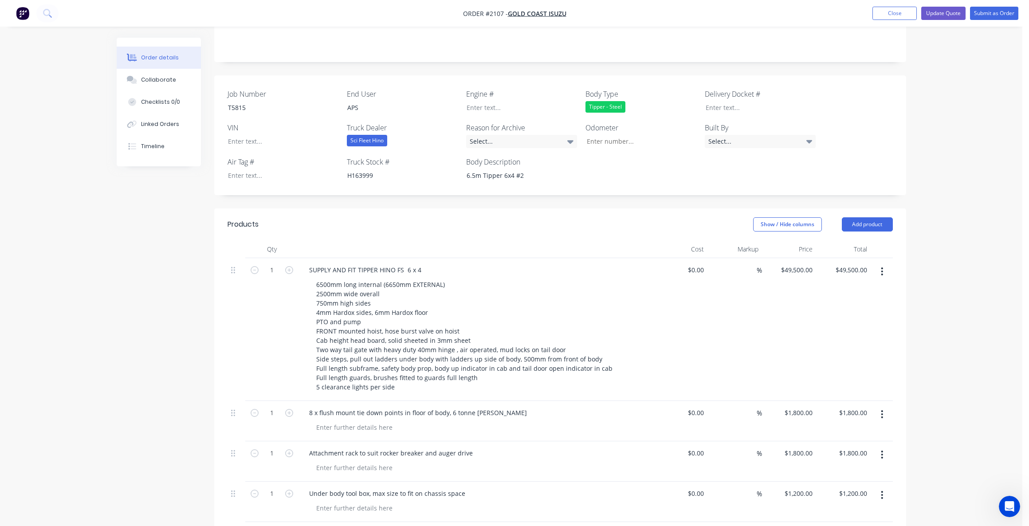
scroll to position [177, 0]
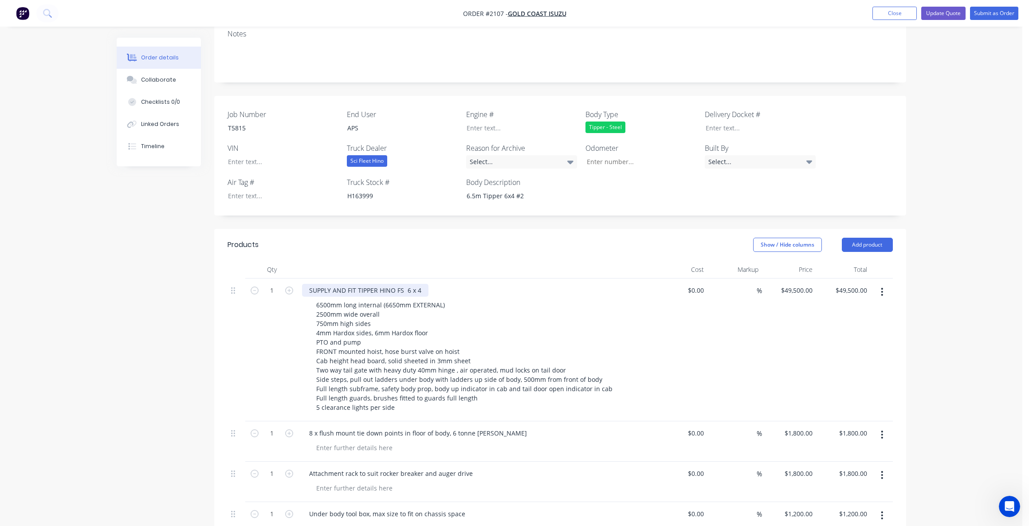
click at [425, 284] on div "SUPPLY AND FIT TIPPER HINO FS 6 x 4" at bounding box center [365, 290] width 126 height 13
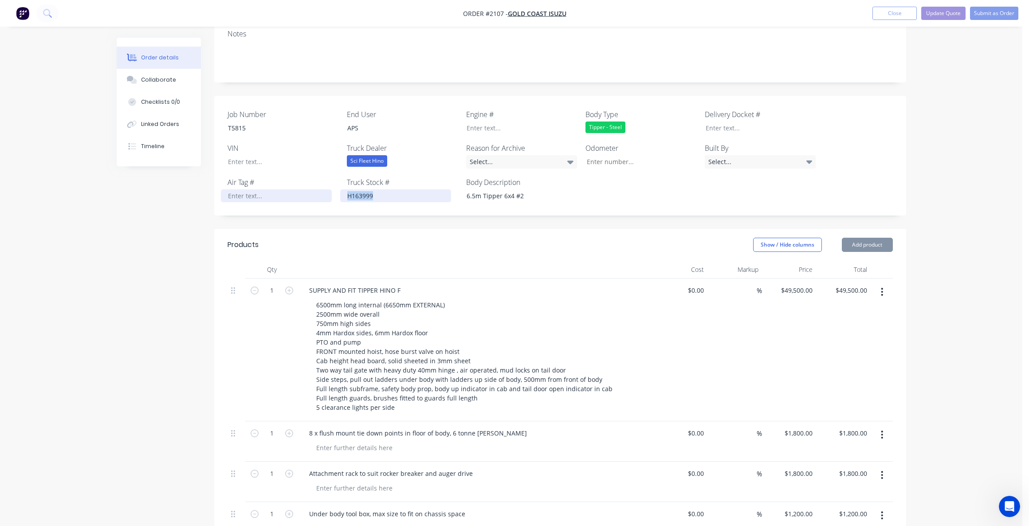
drag, startPoint x: 380, startPoint y: 171, endPoint x: 272, endPoint y: 174, distance: 107.4
click at [272, 173] on div "Job Number T5815 End User APS Engine # Body Type Tipper - Steel Delivery Docket…" at bounding box center [560, 156] width 692 height 120
drag, startPoint x: 491, startPoint y: 165, endPoint x: 439, endPoint y: 165, distance: 51.9
click at [439, 165] on div "Job Number T5815 End User APS Engine # Body Type Tipper - Steel Delivery Docket…" at bounding box center [560, 156] width 692 height 120
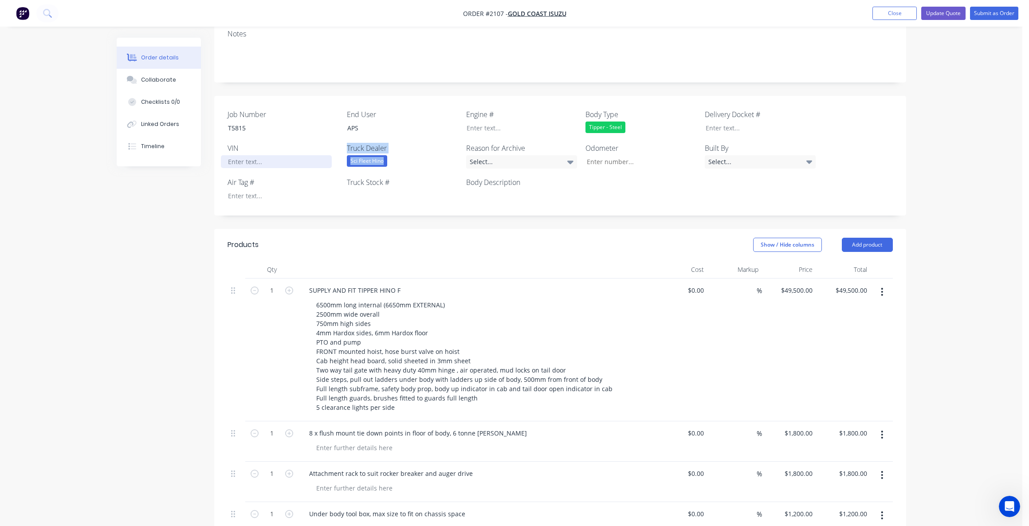
drag, startPoint x: 331, startPoint y: 135, endPoint x: 321, endPoint y: 135, distance: 10.2
click at [321, 135] on div "Job Number T5815 End User APS Engine # Body Type Tipper - Steel Delivery Docket…" at bounding box center [560, 156] width 692 height 120
drag, startPoint x: 385, startPoint y: 135, endPoint x: 417, endPoint y: 136, distance: 31.5
click at [385, 155] on div "Sci Fleet Hino" at bounding box center [367, 161] width 40 height 12
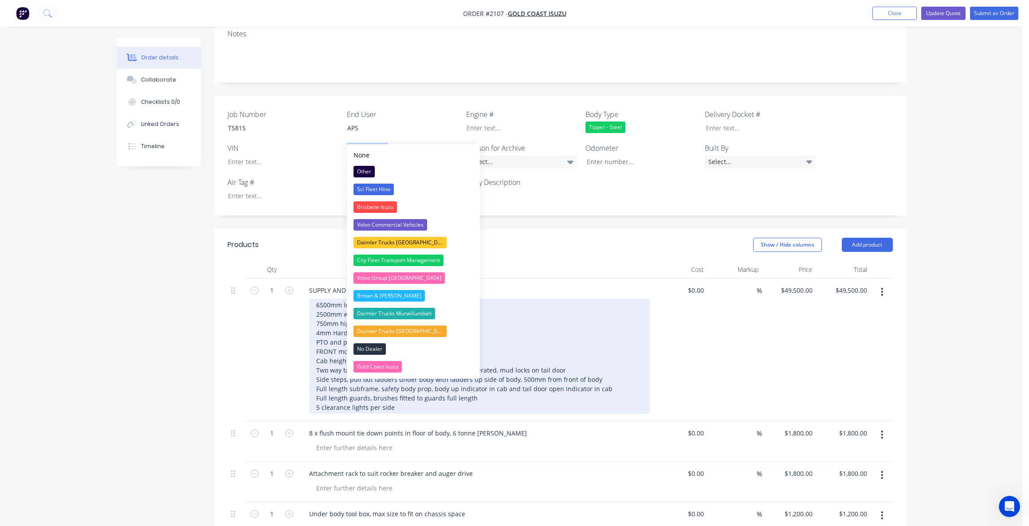
click at [376, 362] on div "Gold Coast Isuzu" at bounding box center [378, 367] width 48 height 12
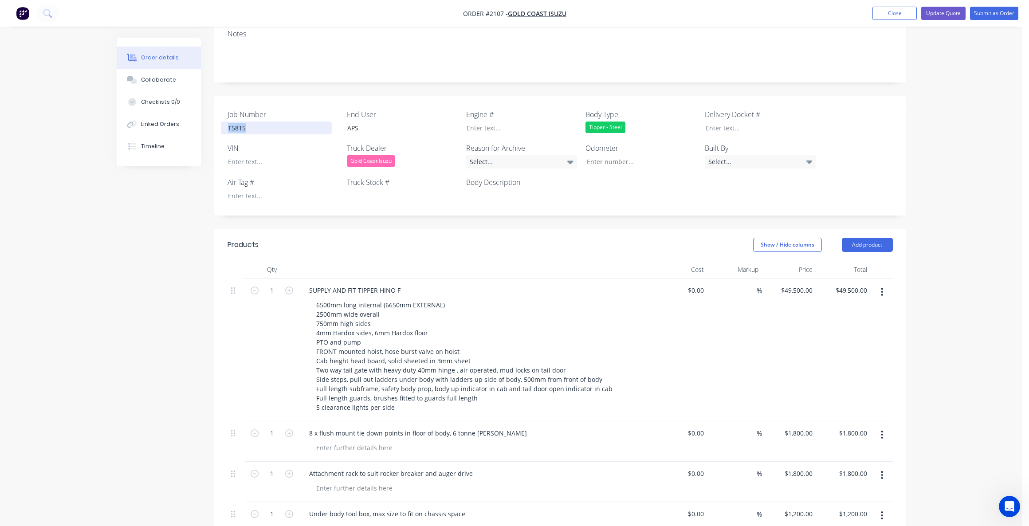
drag, startPoint x: 228, startPoint y: 98, endPoint x: 209, endPoint y: 97, distance: 18.7
click at [209, 97] on div "Order details Collaborate Checklists 0/0 Linked Orders Timeline Order details C…" at bounding box center [511, 429] width 807 height 1139
drag, startPoint x: 330, startPoint y: 102, endPoint x: 289, endPoint y: 101, distance: 40.8
click at [289, 101] on div "Job Number End User APS Engine # Body Type Tipper - Steel Delivery Docket # VIN…" at bounding box center [560, 156] width 692 height 120
drag, startPoint x: 432, startPoint y: 263, endPoint x: 429, endPoint y: 268, distance: 6.2
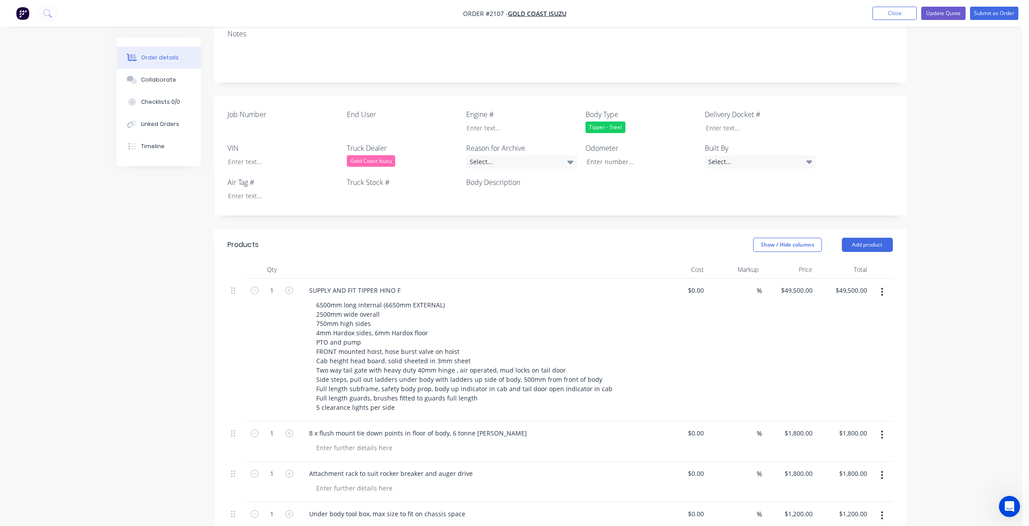
click at [432, 284] on div "SUPPLY AND FIT TIPPER HINO F" at bounding box center [476, 290] width 348 height 13
click at [402, 284] on div "SUPPLY AND FIT TIPPER HINO F" at bounding box center [355, 290] width 106 height 13
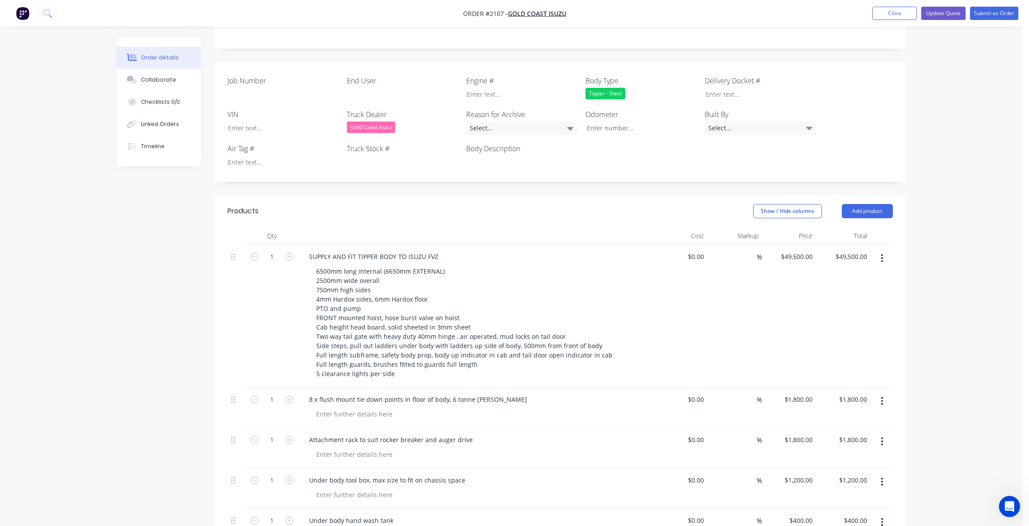
scroll to position [266, 0]
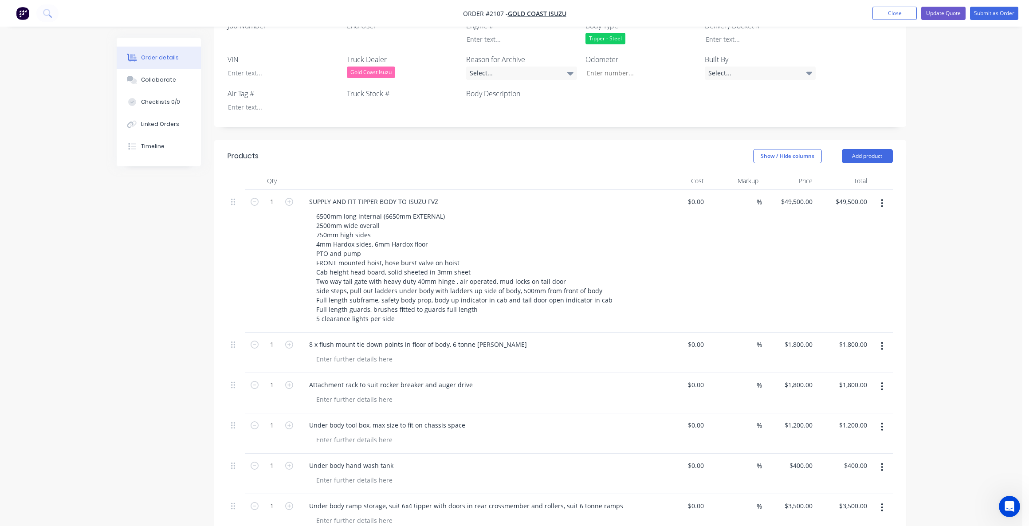
drag, startPoint x: 790, startPoint y: 176, endPoint x: 802, endPoint y: 184, distance: 14.2
click at [791, 195] on div "$49,500.00 $49,500.00" at bounding box center [796, 201] width 39 height 13
type input "51400"
type input "49500.00"
type input "$51,400.00"
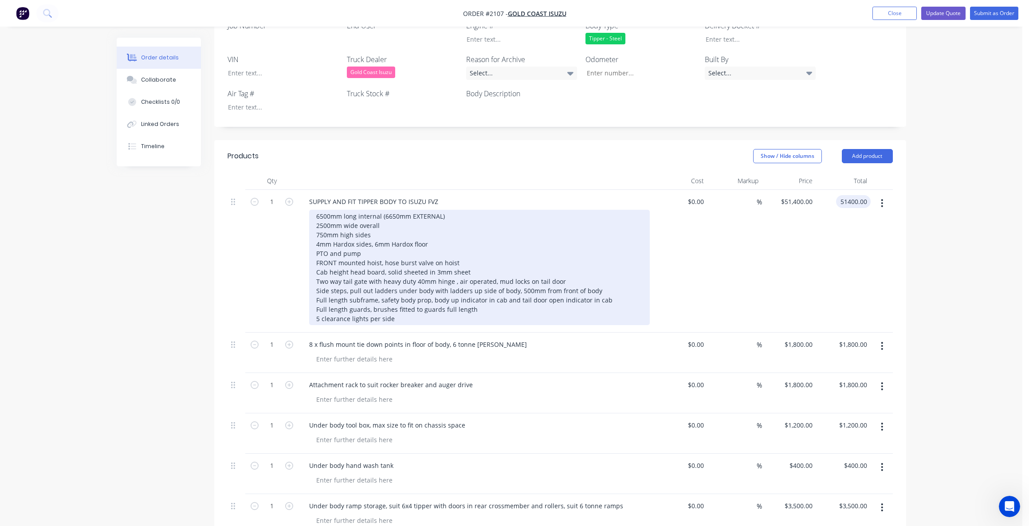
click at [323, 211] on div "6500mm long internal (6650mm EXTERNAL) 2500mm wide overall 750mm high sides 4mm…" at bounding box center [479, 267] width 341 height 115
type input "$51,400.00"
click at [325, 212] on div "6500mm long internal (6650mm EXTERNAL) 2500mm wide overall 750mm high sides 4mm…" at bounding box center [479, 267] width 341 height 115
click at [366, 227] on div "6500mm long internal (6650mm EXTERNAL) 2500mm wide overall 700mm high sides 4mm…" at bounding box center [479, 267] width 341 height 115
drag, startPoint x: 469, startPoint y: 247, endPoint x: 433, endPoint y: 248, distance: 36.0
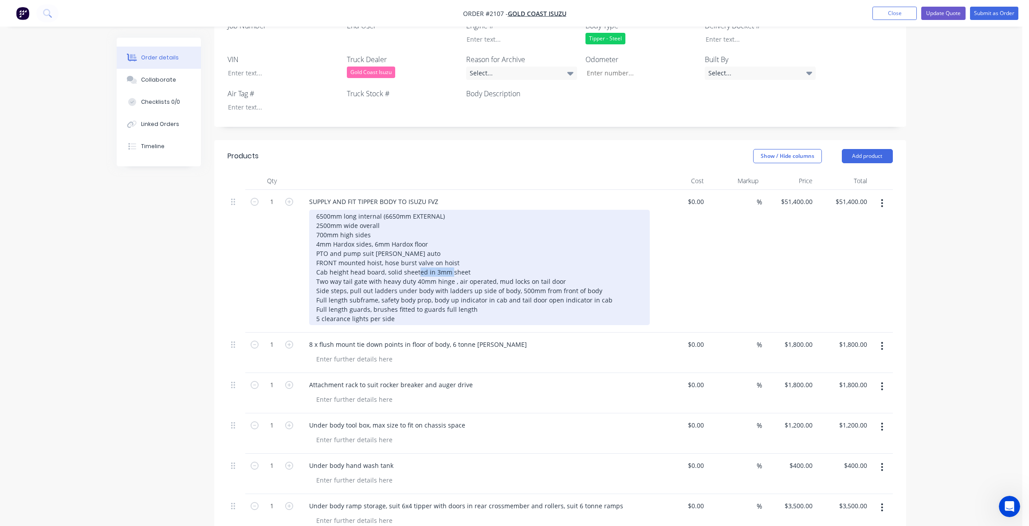
click at [433, 248] on div "6500mm long internal (6650mm EXTERNAL) 2500mm wide overall 700mm high sides 4mm…" at bounding box center [479, 267] width 341 height 115
click at [565, 255] on div "6500mm long internal (6650mm EXTERNAL) 2500mm wide overall 700mm high sides 4mm…" at bounding box center [479, 267] width 341 height 115
click at [476, 284] on div "6500mm long internal (6650mm EXTERNAL) 2500mm wide overall 700mm high sides 4mm…" at bounding box center [479, 267] width 341 height 115
drag, startPoint x: 318, startPoint y: 294, endPoint x: 322, endPoint y: 304, distance: 11.2
click at [318, 296] on div "6500mm long internal (6650mm EXTERNAL) 2500mm wide overall 700mm high sides 4mm…" at bounding box center [479, 267] width 341 height 115
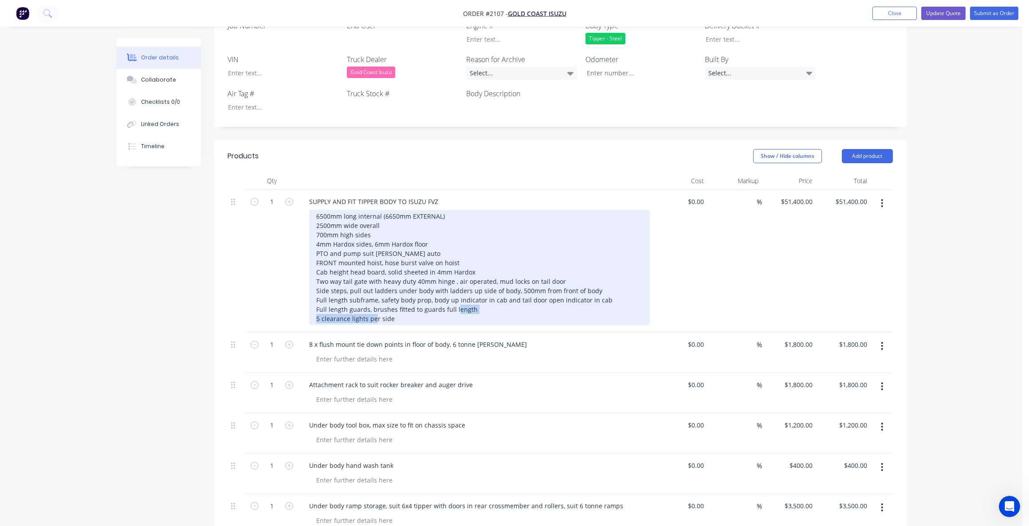
drag, startPoint x: 325, startPoint y: 293, endPoint x: 282, endPoint y: 294, distance: 43.1
click at [282, 293] on div "1 SUPPLY AND FIT TIPPER BODY TO ISUZU FVZ 6500mm long internal (6650mm EXTERNAL…" at bounding box center [561, 261] width 666 height 143
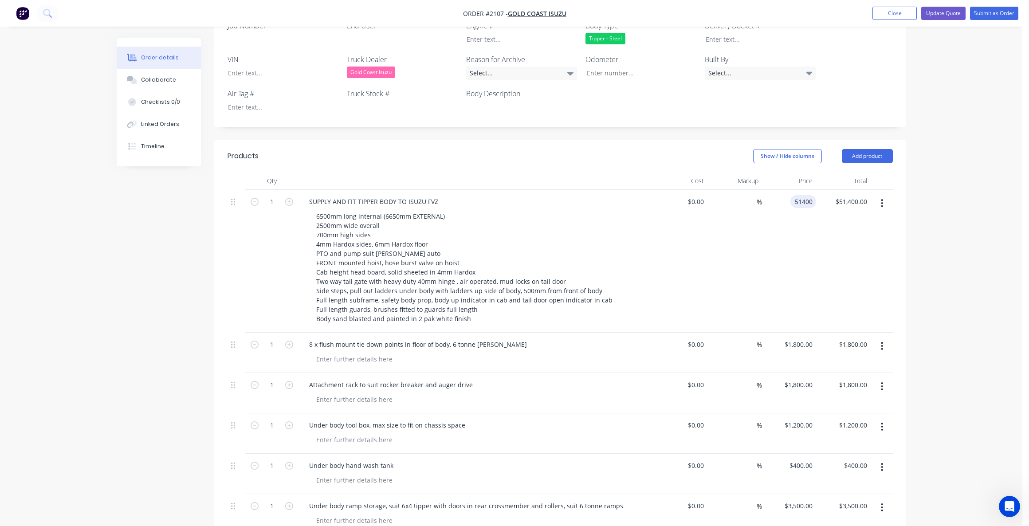
drag, startPoint x: 794, startPoint y: 177, endPoint x: 797, endPoint y: 181, distance: 5.2
click at [795, 195] on input "51400" at bounding box center [805, 201] width 22 height 13
type input "$51,500.00"
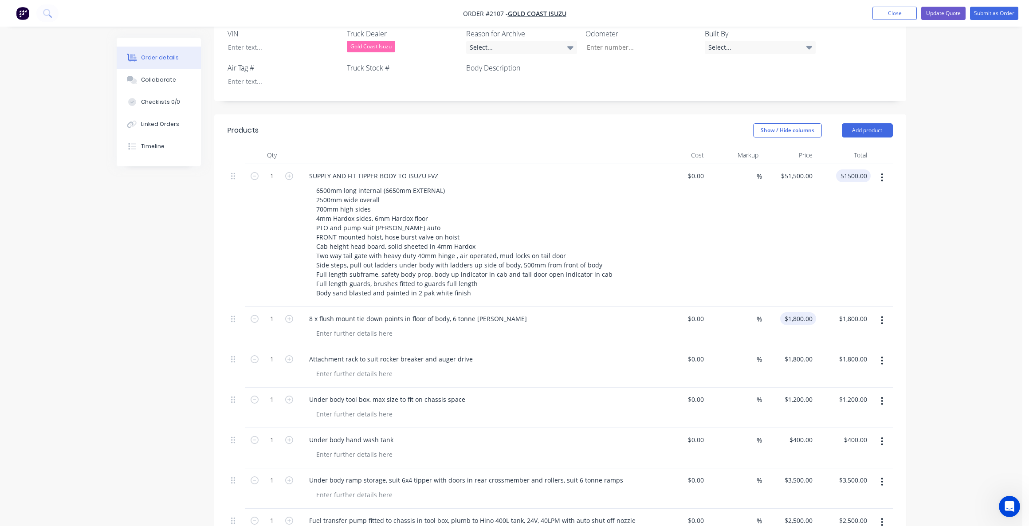
scroll to position [311, 0]
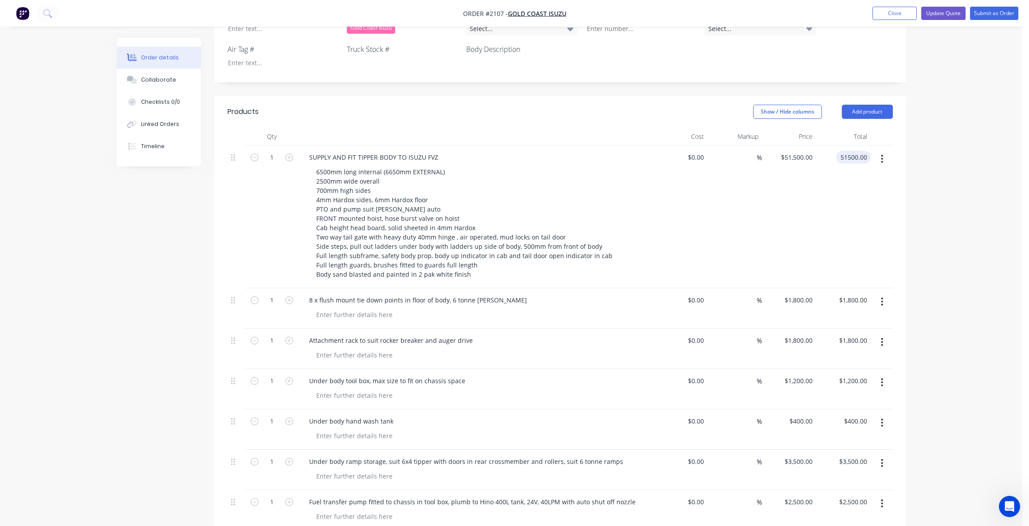
type input "$51,500.00"
click at [882, 337] on icon "button" at bounding box center [882, 342] width 2 height 10
click at [833, 412] on div "Delete" at bounding box center [851, 418] width 68 height 13
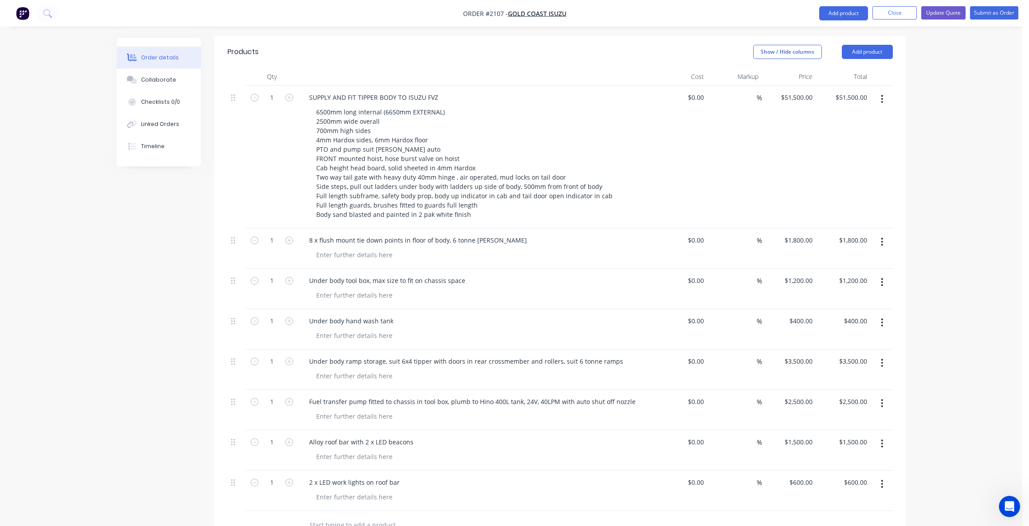
scroll to position [399, 0]
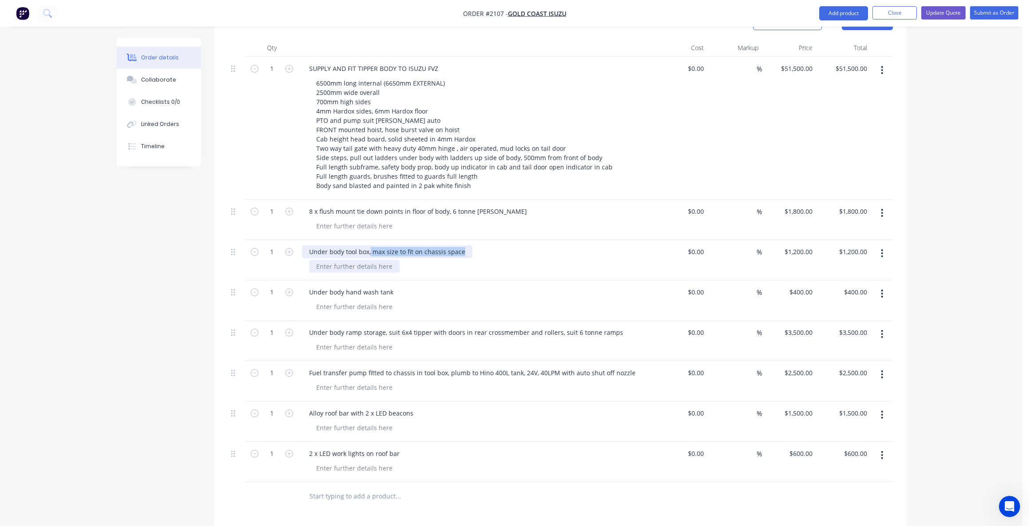
drag, startPoint x: 461, startPoint y: 226, endPoint x: 370, endPoint y: 236, distance: 91.1
click at [370, 240] on div "Under body tool box, max size to fit on chassis space" at bounding box center [476, 260] width 355 height 40
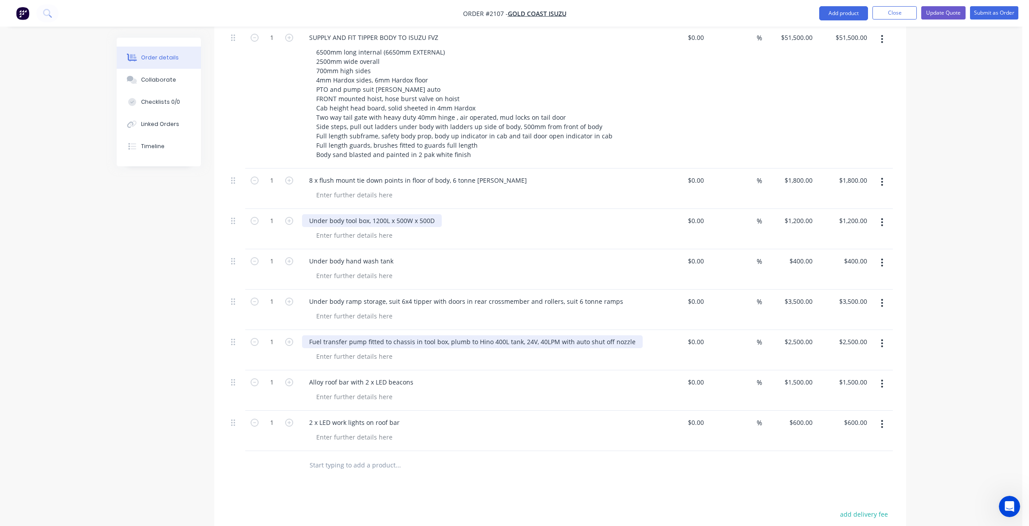
scroll to position [444, 0]
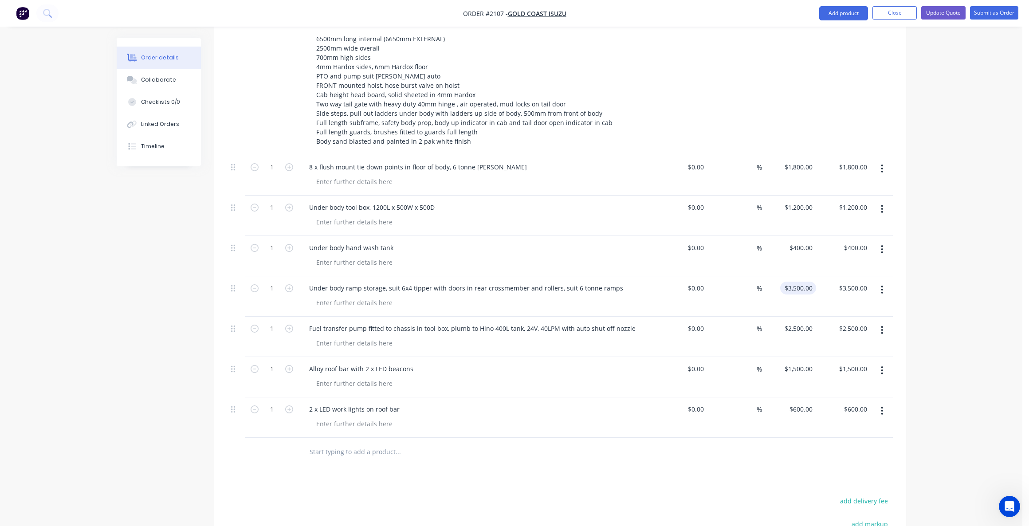
click at [800, 282] on input "$3,500.00" at bounding box center [800, 288] width 32 height 13
type input "$3,800.00"
click at [883, 325] on icon "button" at bounding box center [882, 330] width 2 height 10
click at [825, 400] on div "Delete" at bounding box center [851, 406] width 68 height 13
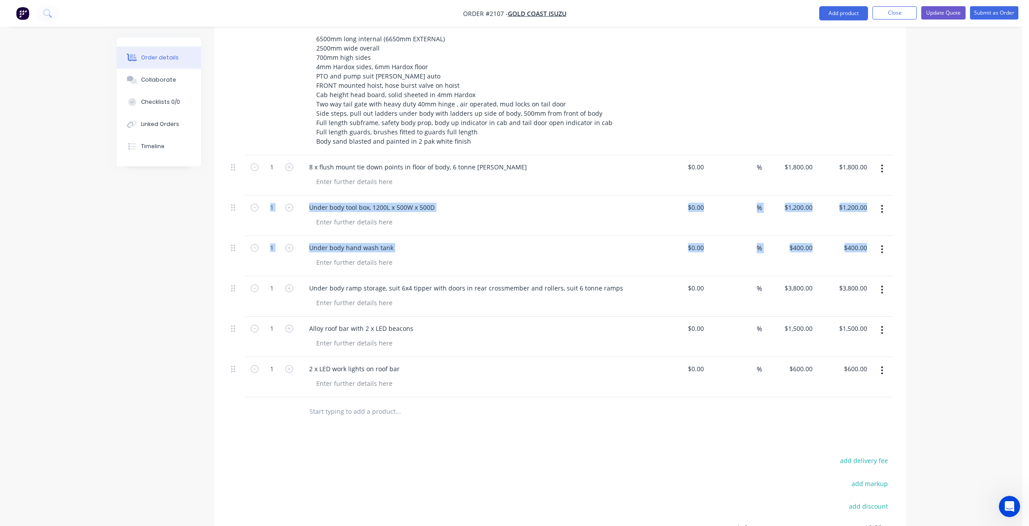
drag, startPoint x: 229, startPoint y: 265, endPoint x: 227, endPoint y: 217, distance: 48.0
click at [228, 205] on div "1 SUPPLY AND FIT TIPPER BODY TO ISUZU FVZ 6500mm long internal (6650mm EXTERNAL…" at bounding box center [561, 204] width 666 height 385
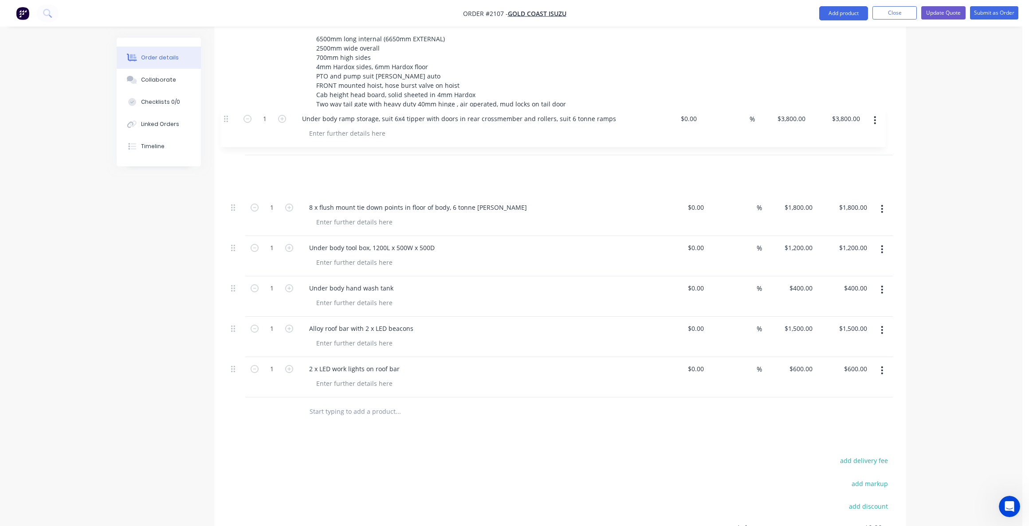
scroll to position [438, 0]
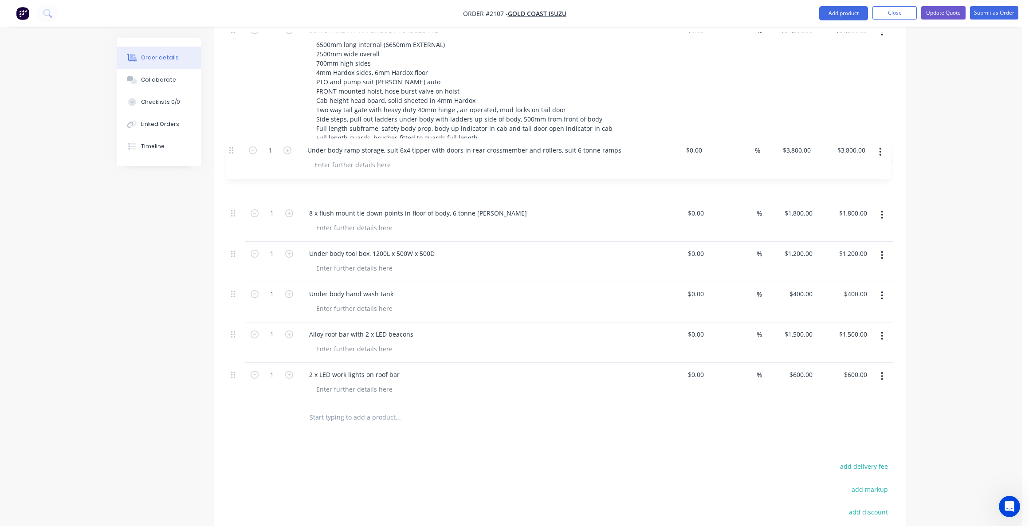
drag, startPoint x: 232, startPoint y: 264, endPoint x: 230, endPoint y: 149, distance: 115.4
click at [230, 149] on div "1 SUPPLY AND FIT TIPPER BODY TO ISUZU FVZ 6500mm long internal (6650mm EXTERNAL…" at bounding box center [561, 210] width 666 height 385
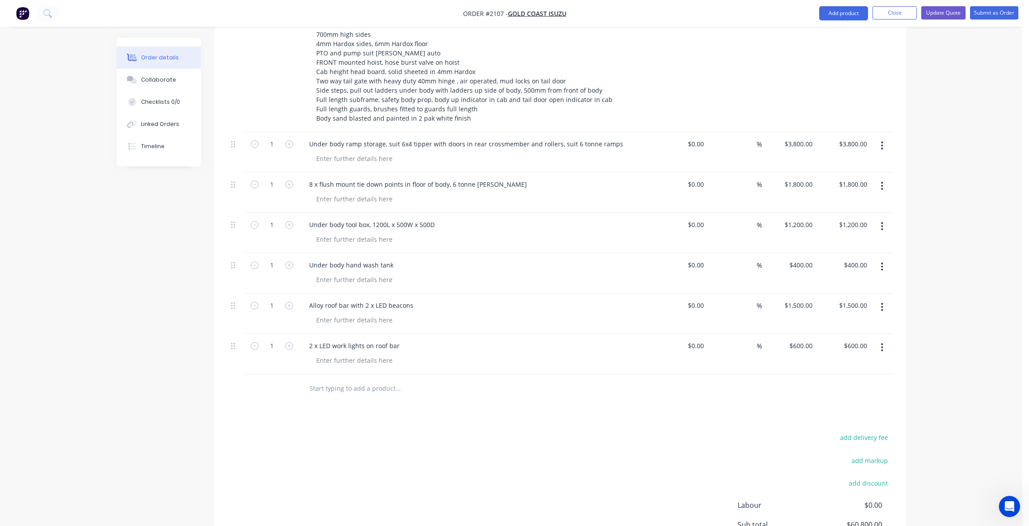
scroll to position [482, 0]
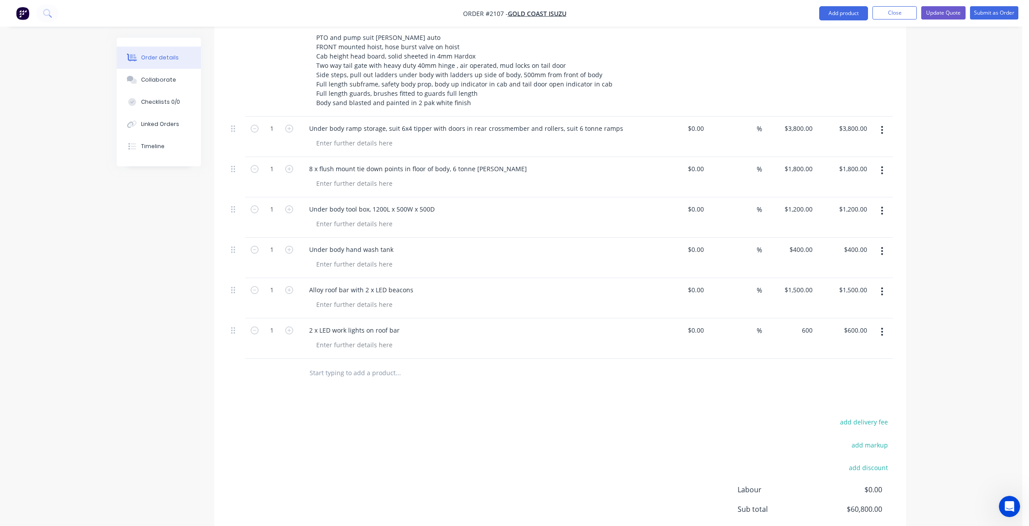
drag, startPoint x: 806, startPoint y: 307, endPoint x: 814, endPoint y: 316, distance: 12.3
click at [806, 324] on input "600" at bounding box center [803, 330] width 28 height 13
type input "$1,600.00"
click at [882, 327] on icon "button" at bounding box center [882, 332] width 2 height 10
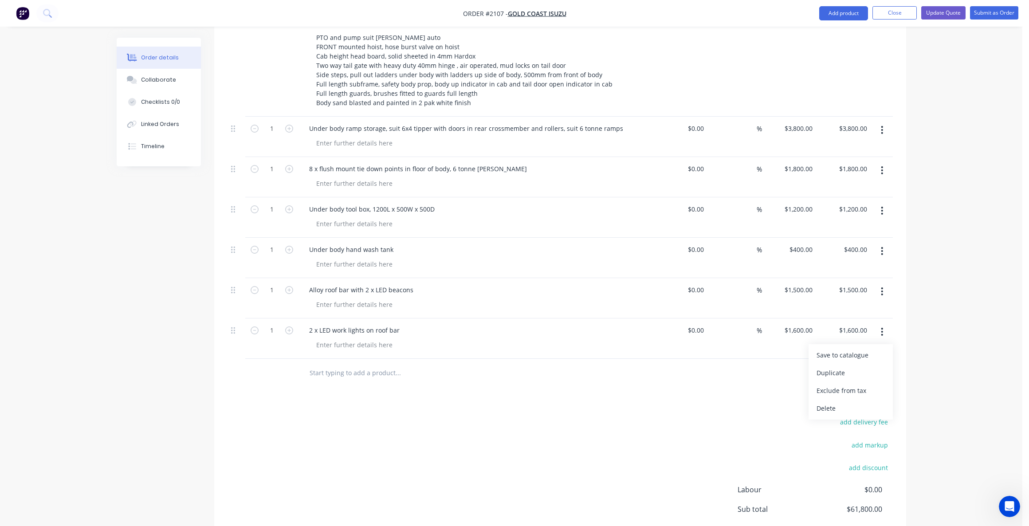
click at [831, 400] on button "Delete" at bounding box center [851, 409] width 84 height 18
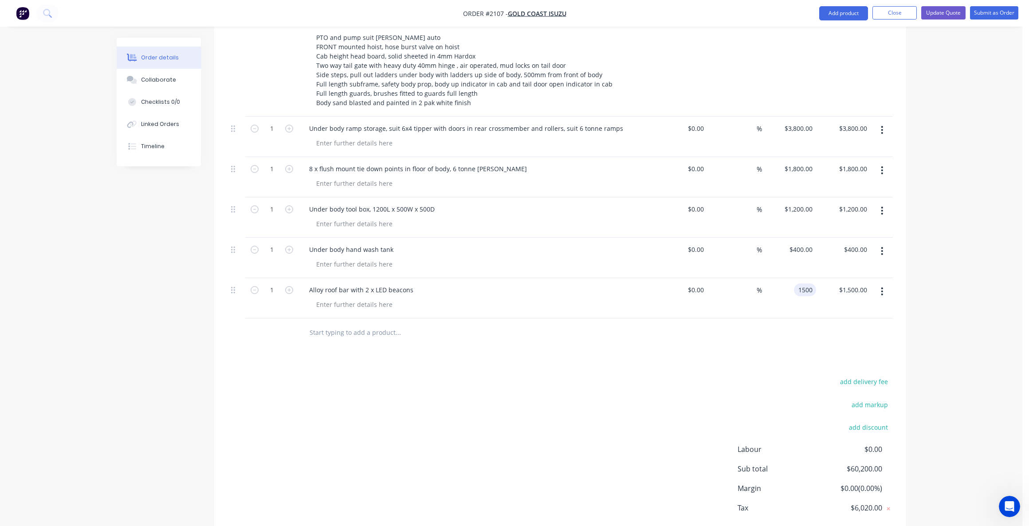
click at [804, 284] on input "1500" at bounding box center [807, 290] width 19 height 13
type input "$1,600.00"
click at [362, 324] on input "text" at bounding box center [397, 333] width 177 height 18
type input "E stop on outside of truck, one per side"
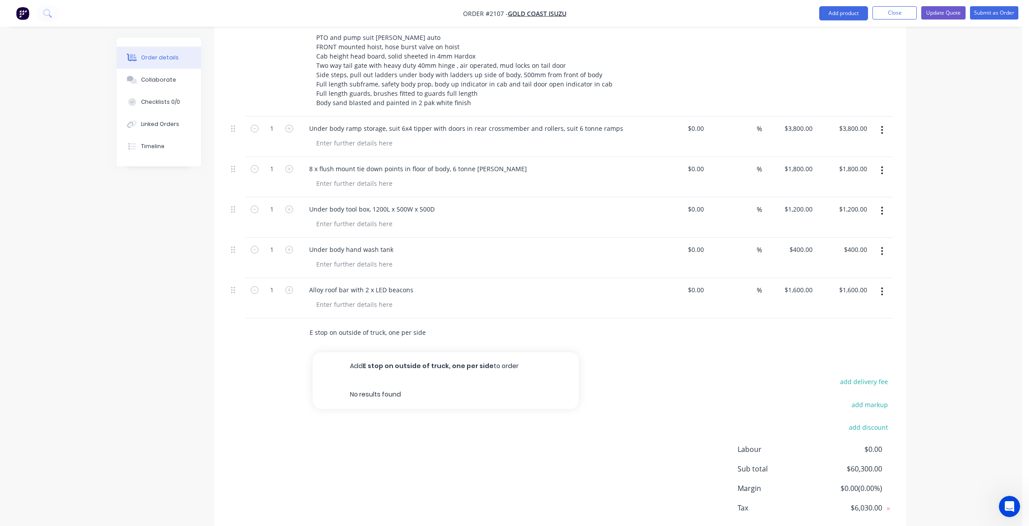
click at [394, 352] on button "Add E stop on outside of truck, one per side to order" at bounding box center [446, 366] width 266 height 28
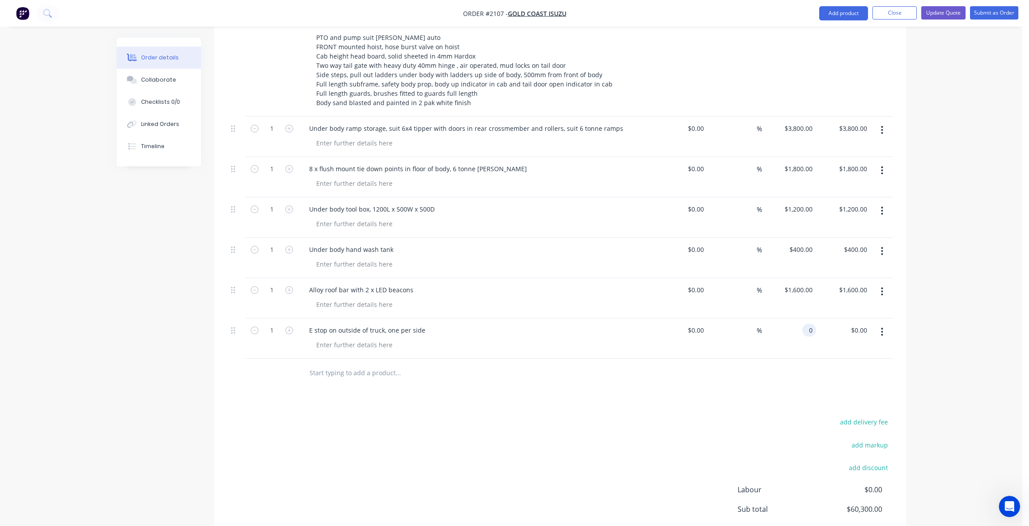
click at [806, 324] on div "0 0" at bounding box center [810, 330] width 14 height 13
type input "18900"
type input "0.00"
type input "$18,900.00"
type input "18900.00"
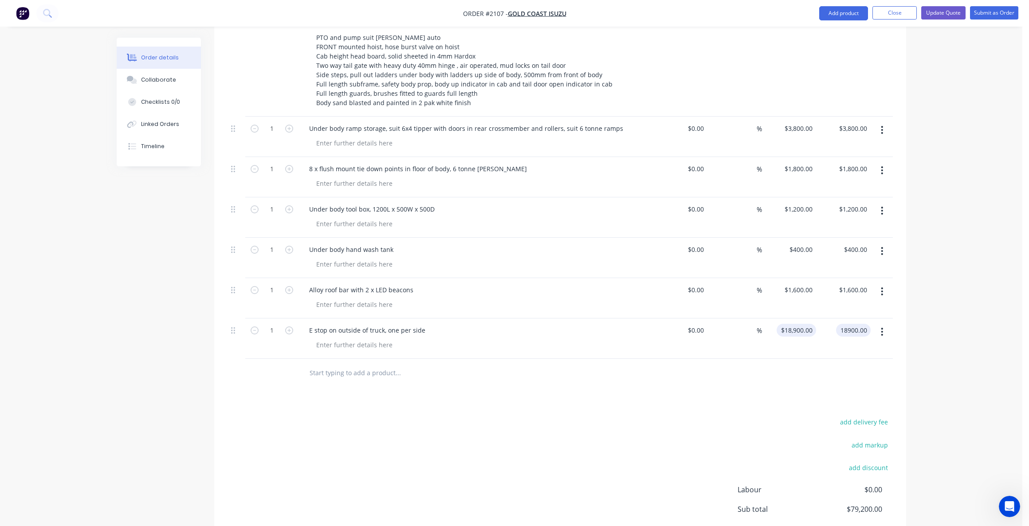
type input "18900"
type input "$18,900.00"
drag, startPoint x: 798, startPoint y: 311, endPoint x: 825, endPoint y: 332, distance: 35.1
click at [799, 319] on div "18900 18900" at bounding box center [789, 339] width 55 height 40
type input "$1,800.00"
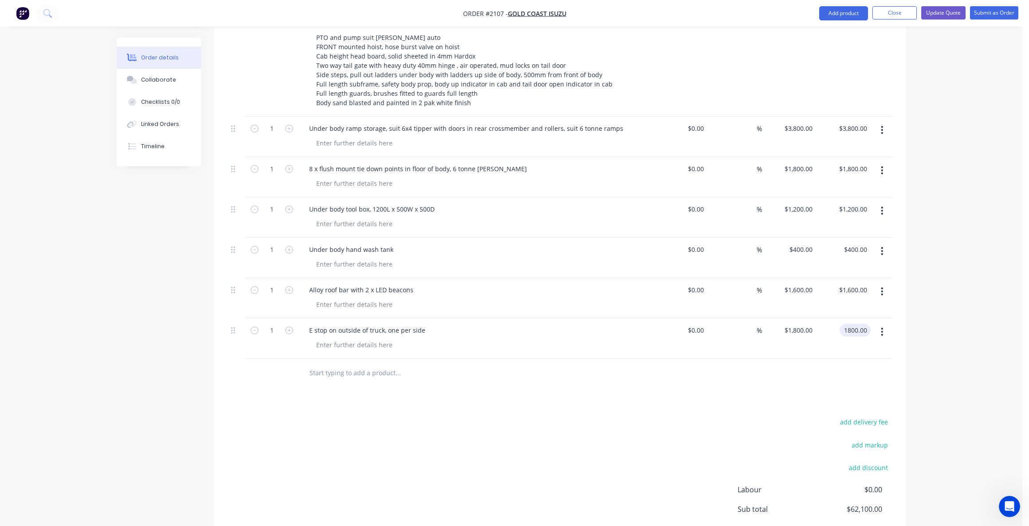
type input "$1,800.00"
click at [345, 364] on input "text" at bounding box center [397, 373] width 177 height 18
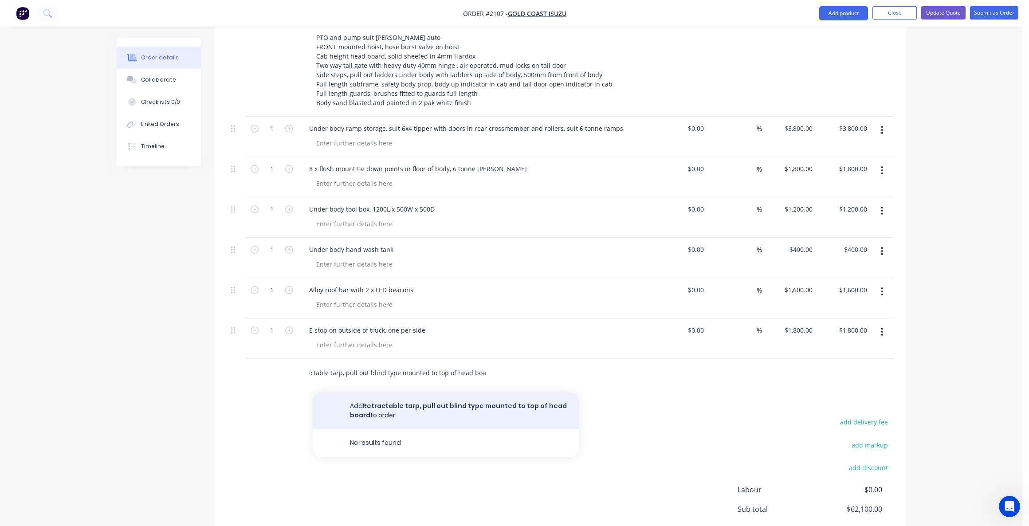
type input "Retractable tarp, pull out blind type mounted to top of head board"
click at [412, 393] on button "Add Retractable tarp, pull out blind type mounted to top of head board to order" at bounding box center [446, 411] width 266 height 36
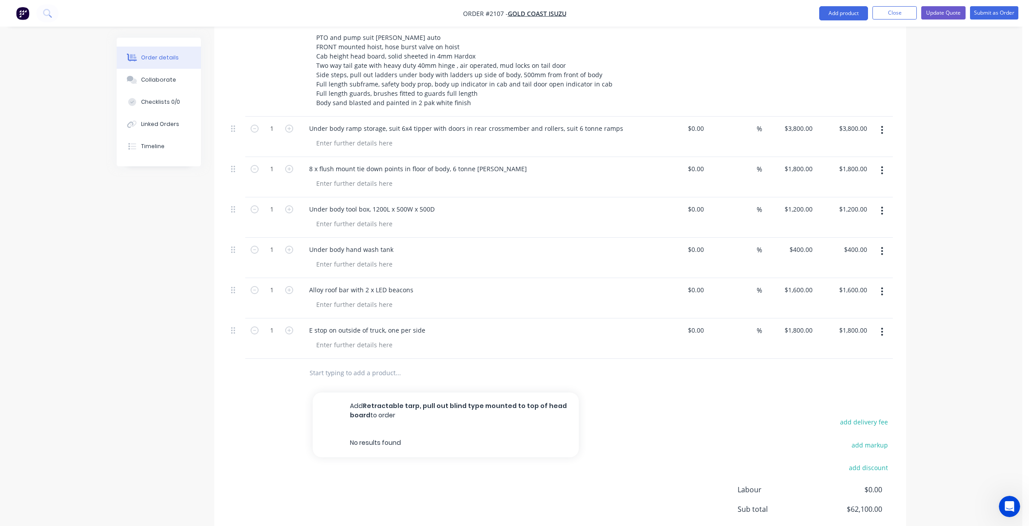
scroll to position [0, 0]
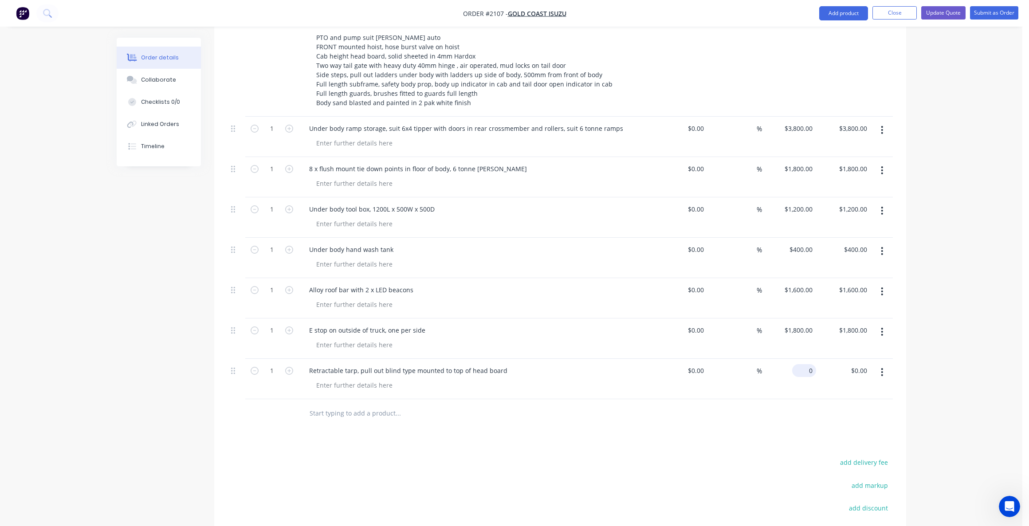
click at [813, 364] on input "0" at bounding box center [806, 370] width 20 height 13
type input "$1,900.00"
drag, startPoint x: 321, startPoint y: 389, endPoint x: 331, endPoint y: 401, distance: 15.7
click at [321, 405] on input "text" at bounding box center [397, 414] width 177 height 18
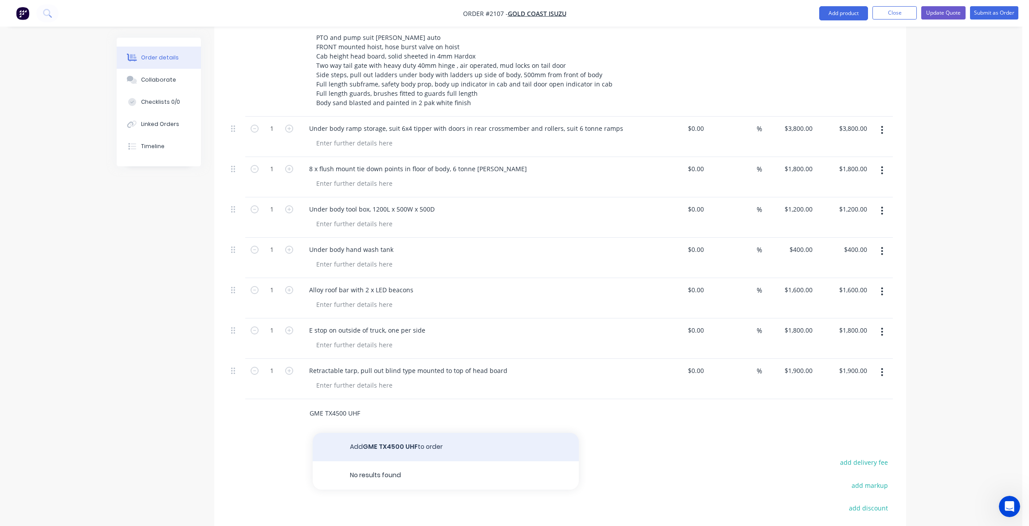
type input "GME TX4500 UHF"
click at [367, 433] on button "Add GME TX4500 UHF to order" at bounding box center [446, 447] width 266 height 28
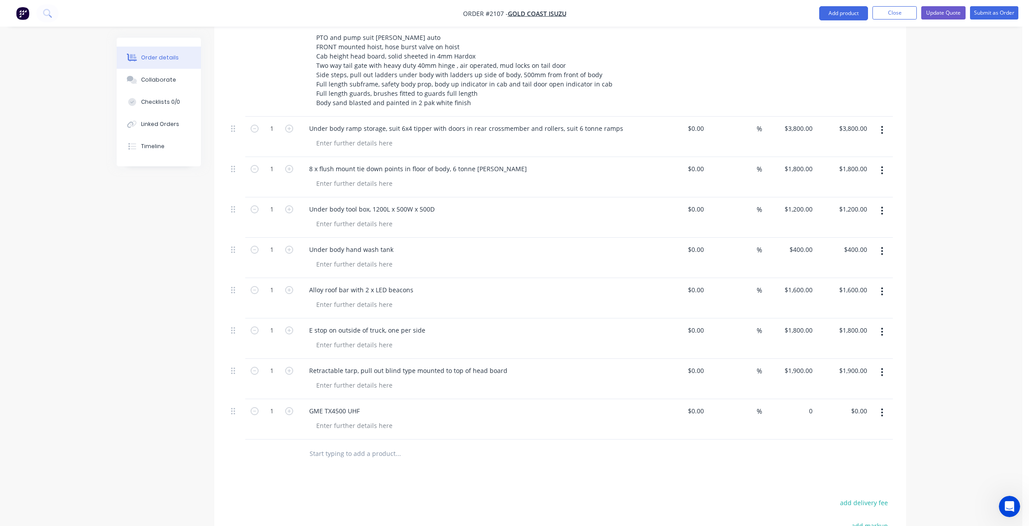
click at [801, 399] on div "0 $0.00" at bounding box center [789, 419] width 55 height 40
type input "$1,100.00"
click at [324, 445] on input "text" at bounding box center [397, 454] width 177 height 18
type input "$1,100.00"
type input "S"
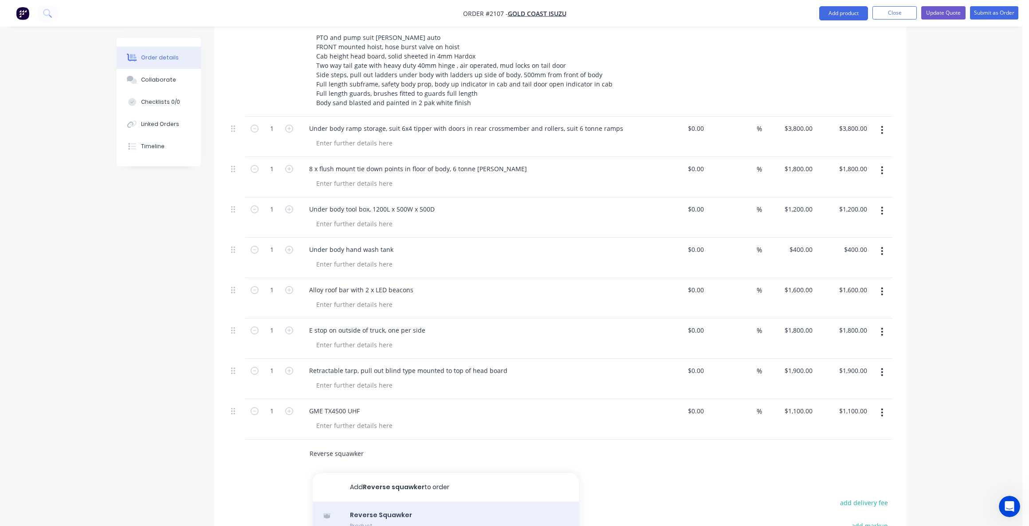
type input "Reverse squawker"
click at [378, 502] on div "Reverse Squawker Product" at bounding box center [446, 520] width 266 height 37
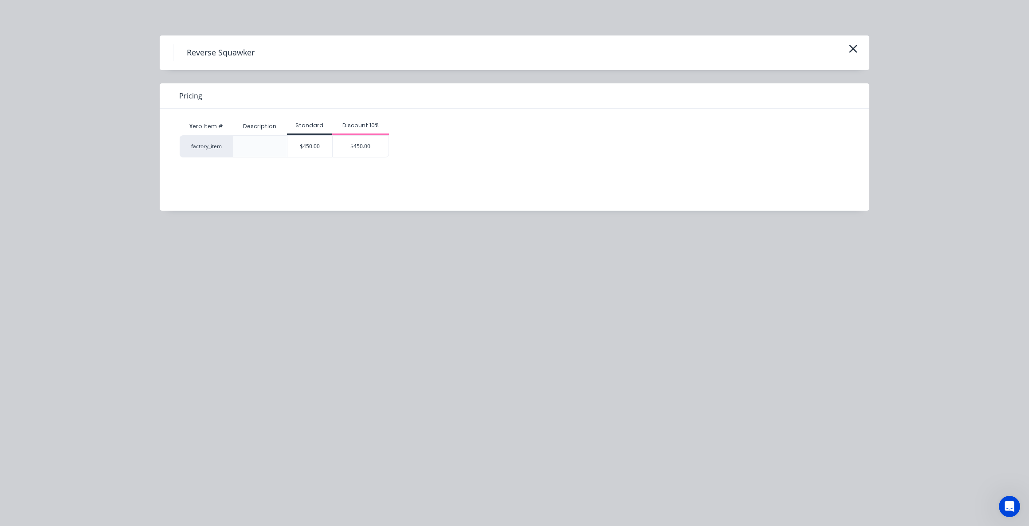
click at [853, 47] on icon "button" at bounding box center [853, 49] width 9 height 12
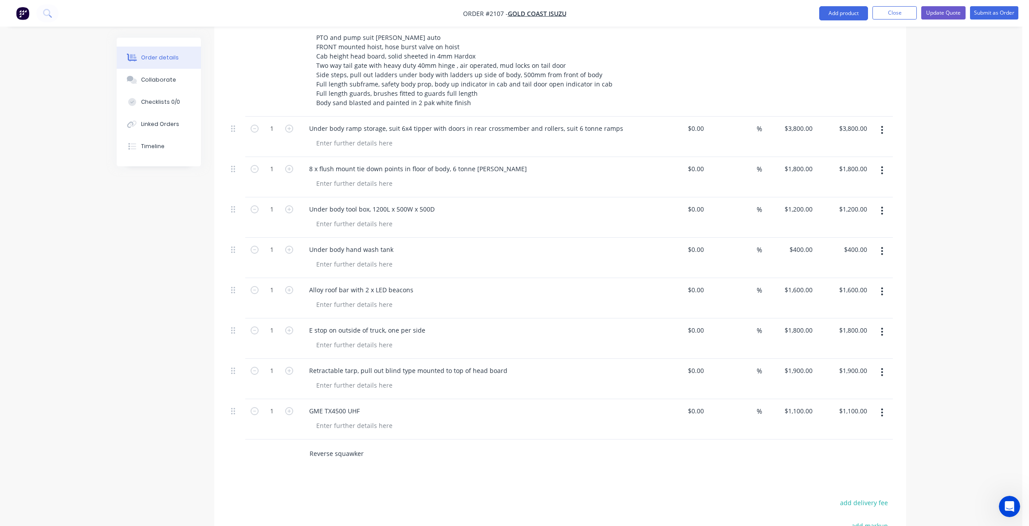
click at [345, 445] on input "Reverse squawker" at bounding box center [397, 454] width 177 height 18
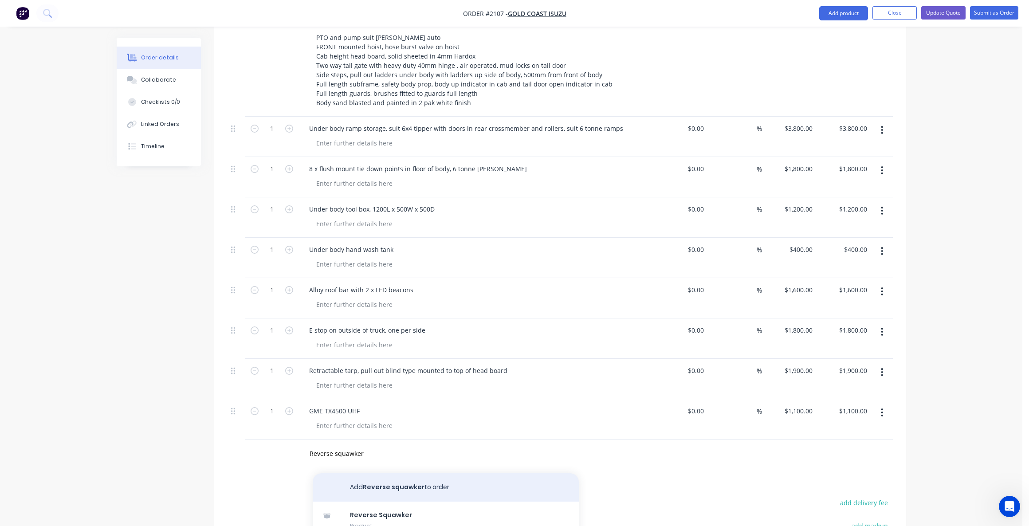
click at [400, 473] on button "Add Reverse squawker to order" at bounding box center [446, 487] width 266 height 28
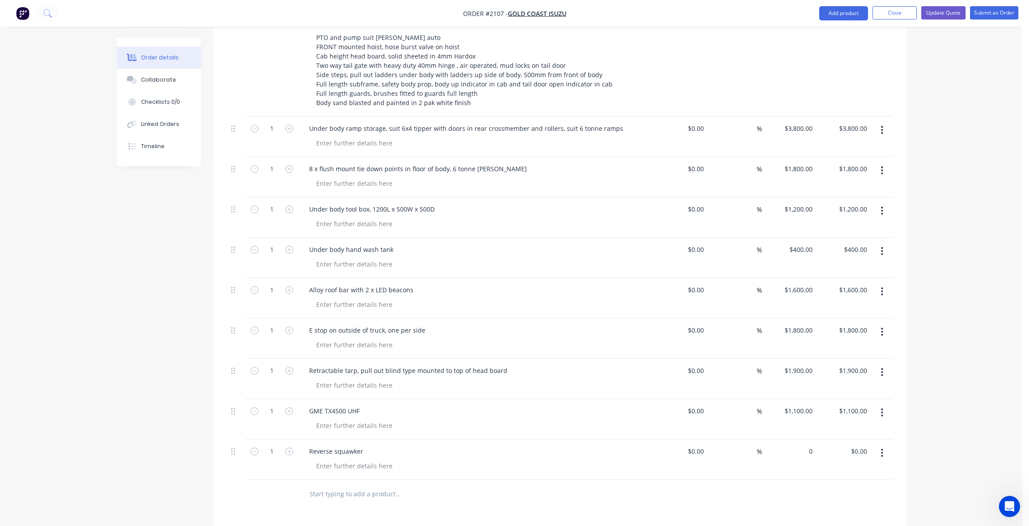
click at [800, 440] on div "0 $0.00" at bounding box center [789, 460] width 55 height 40
type input "$4,000.00"
click at [309, 485] on input "text" at bounding box center [397, 494] width 177 height 18
type input "Batteryt and starter isolators"
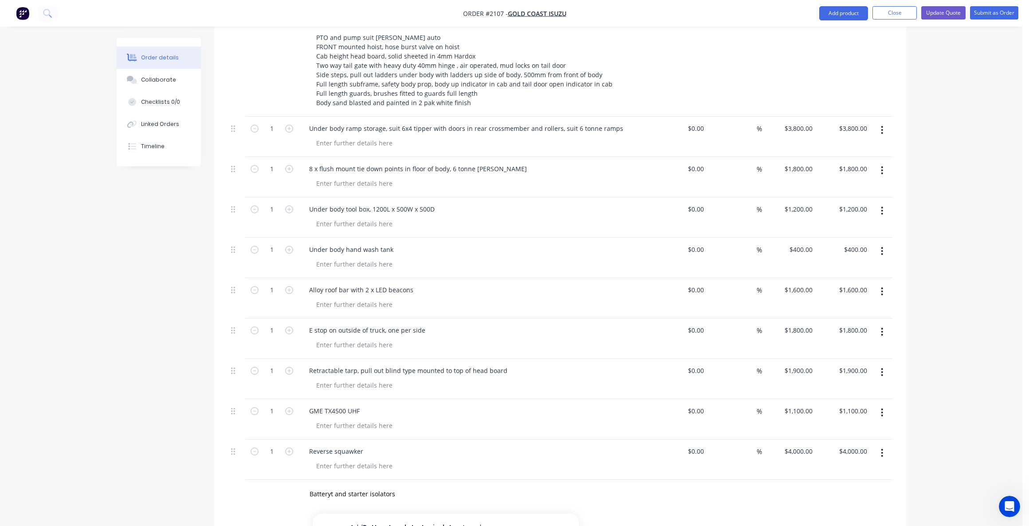
drag, startPoint x: 376, startPoint y: 501, endPoint x: 387, endPoint y: 500, distance: 11.1
click at [376, 514] on button "Add Batteryt and starter isolators to order" at bounding box center [446, 528] width 266 height 28
click at [806, 485] on div "0 $0.00" at bounding box center [804, 491] width 24 height 13
type input "1500"
type input "0.00"
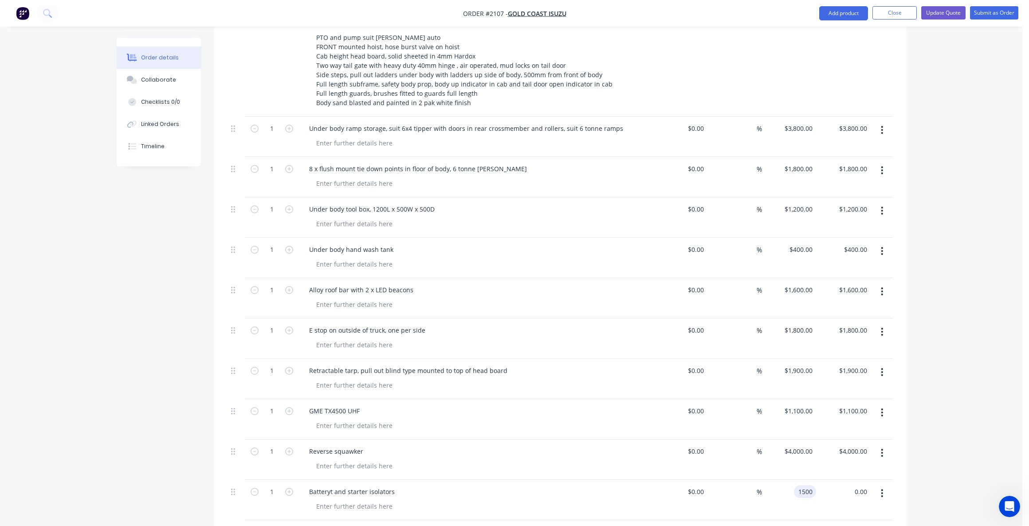
type input "$1,500.00"
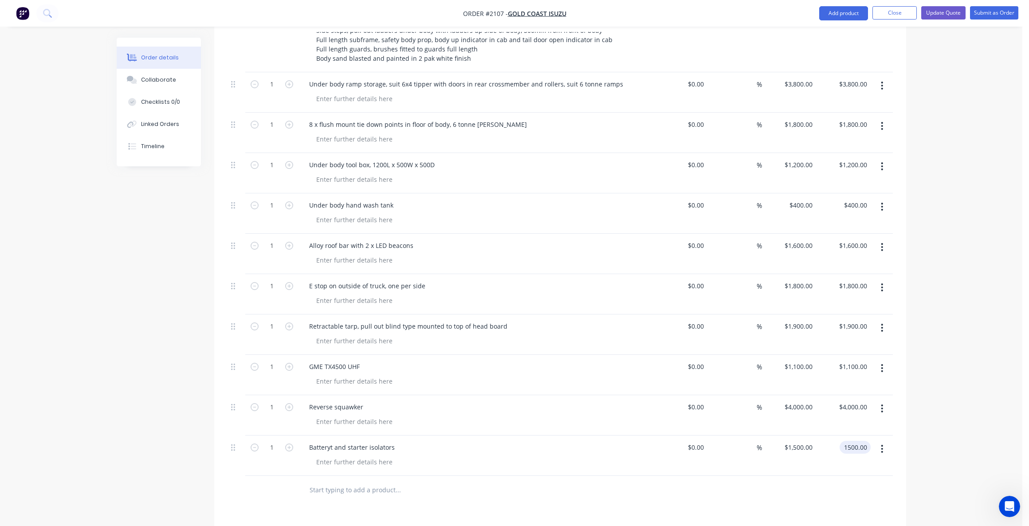
type input "$1,500.00"
click at [322, 481] on input "text" at bounding box center [397, 490] width 177 height 18
type input "24V jump start receptacle"
click at [376, 510] on button "Add 24V jump start receptacle to order" at bounding box center [446, 524] width 266 height 28
click at [804, 481] on div "0 $0.00" at bounding box center [804, 487] width 24 height 13
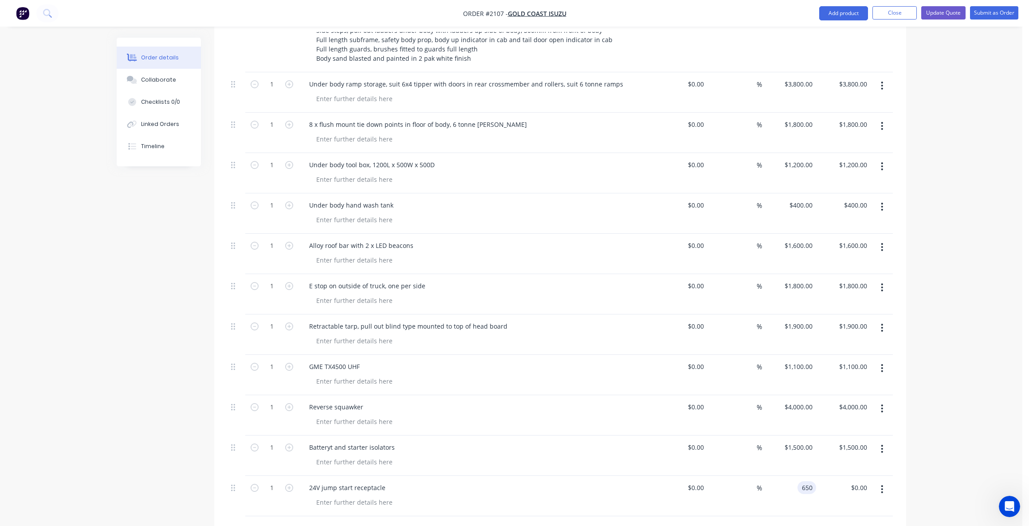
type input "$650.00"
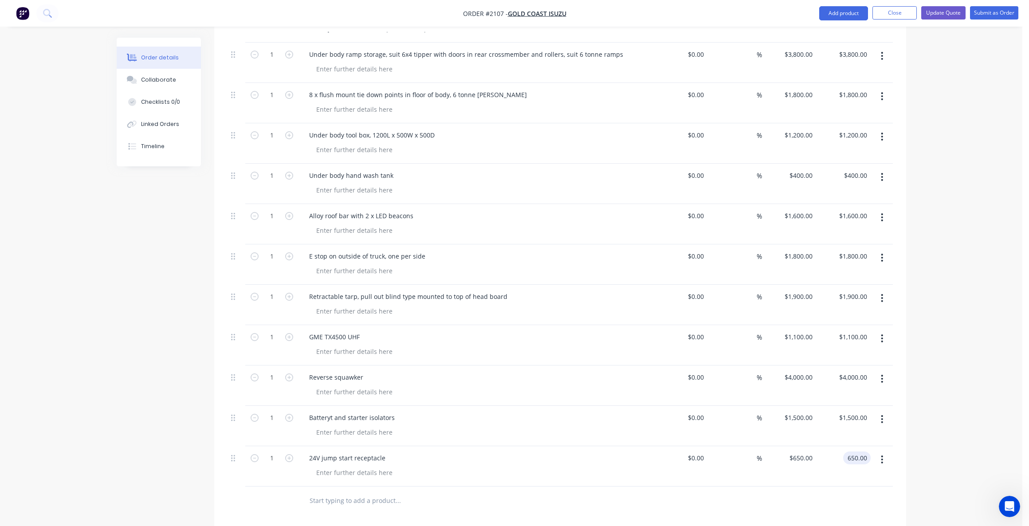
scroll to position [571, 0]
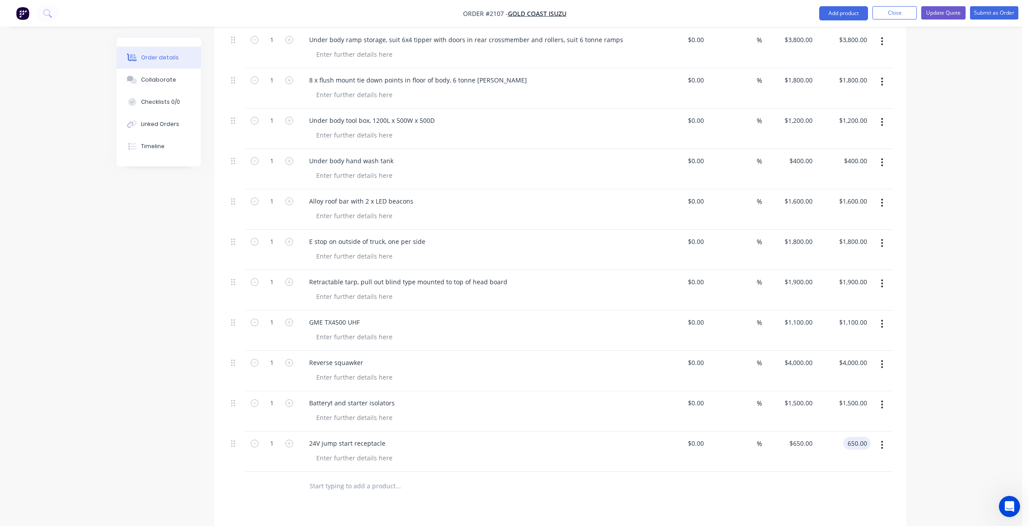
click at [351, 477] on input "text" at bounding box center [397, 486] width 177 height 18
type input "$650.00"
type input "9kg fire extinguisher"
drag, startPoint x: 395, startPoint y: 492, endPoint x: 588, endPoint y: 491, distance: 193.4
click at [395, 506] on button "Add 9kg fire extinguisher to order" at bounding box center [446, 520] width 266 height 28
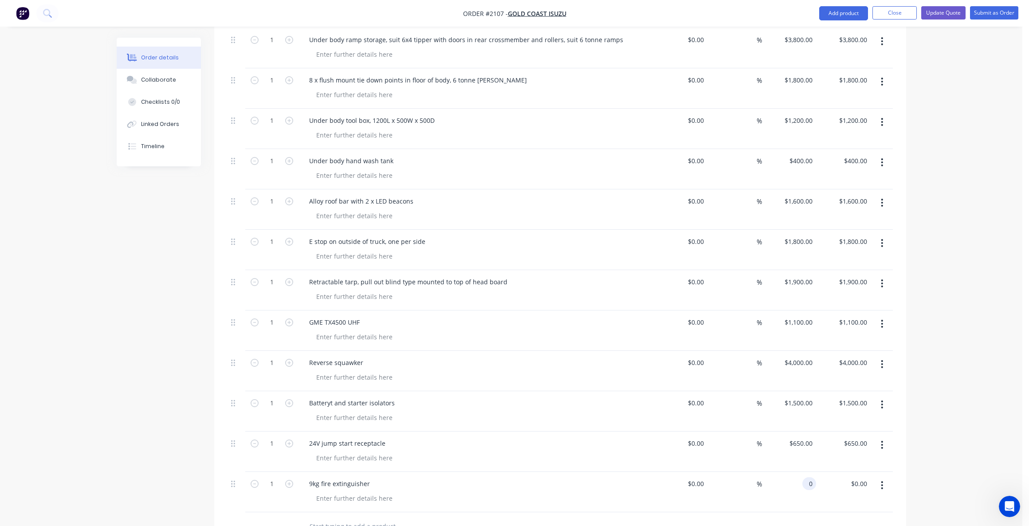
click at [801, 472] on div "0 0" at bounding box center [789, 492] width 55 height 40
type input "450"
type input "0.00"
type input "$450.00"
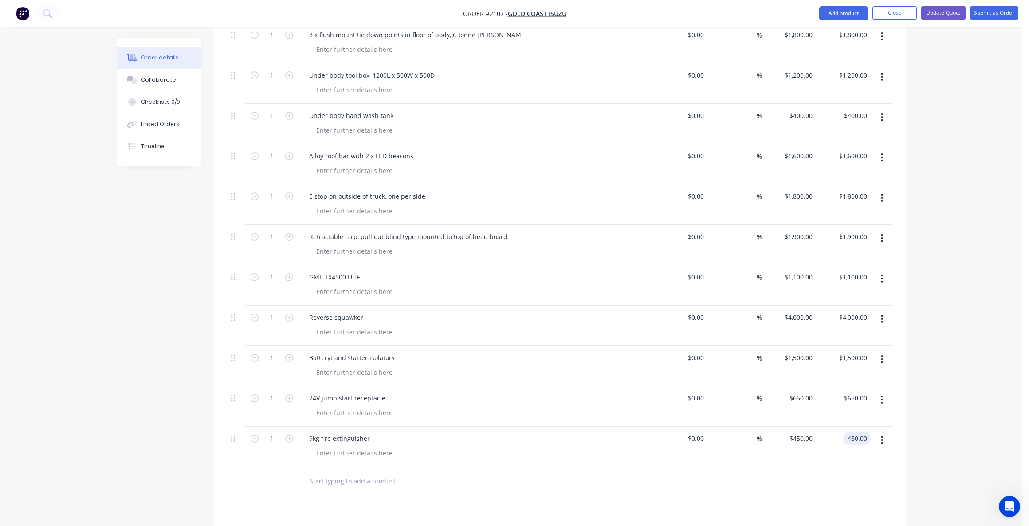
scroll to position [660, 0]
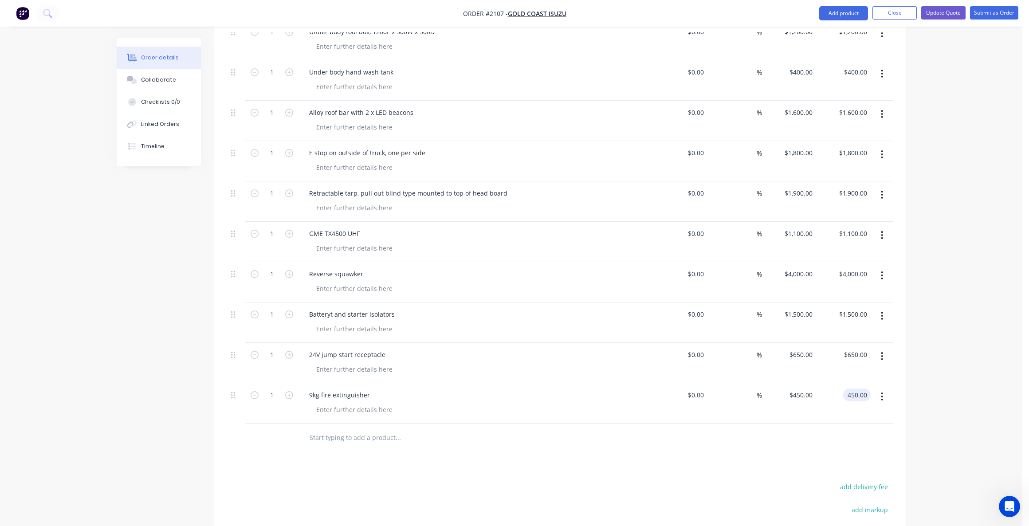
type input "$450.00"
click at [333, 429] on input "text" at bounding box center [397, 438] width 177 height 18
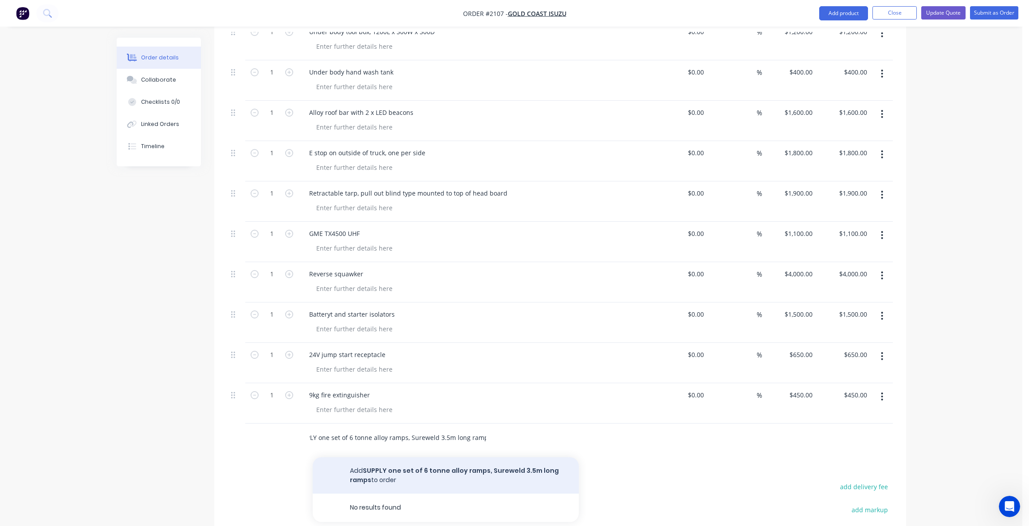
type input "SUPPLY one set of 6 tonne alloy ramps, Sureweld 3.5m long ramps"
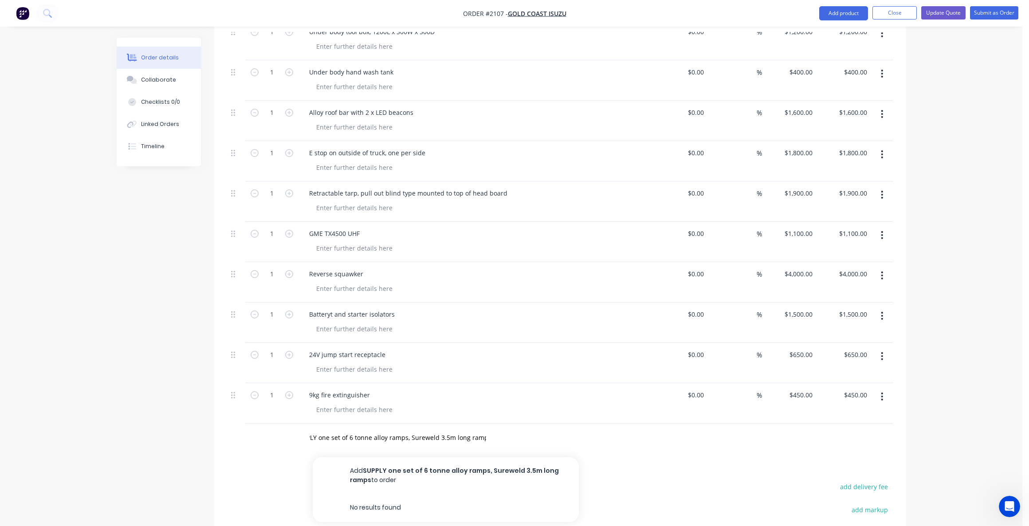
drag, startPoint x: 446, startPoint y: 442, endPoint x: 459, endPoint y: 441, distance: 12.5
click at [446, 457] on button "Add SUPPLY one set of 6 tonne alloy ramps, Sureweld 3.5m long ramps to order" at bounding box center [446, 475] width 266 height 36
click at [812, 429] on input "0" at bounding box center [811, 435] width 10 height 13
type input "$3,100.00"
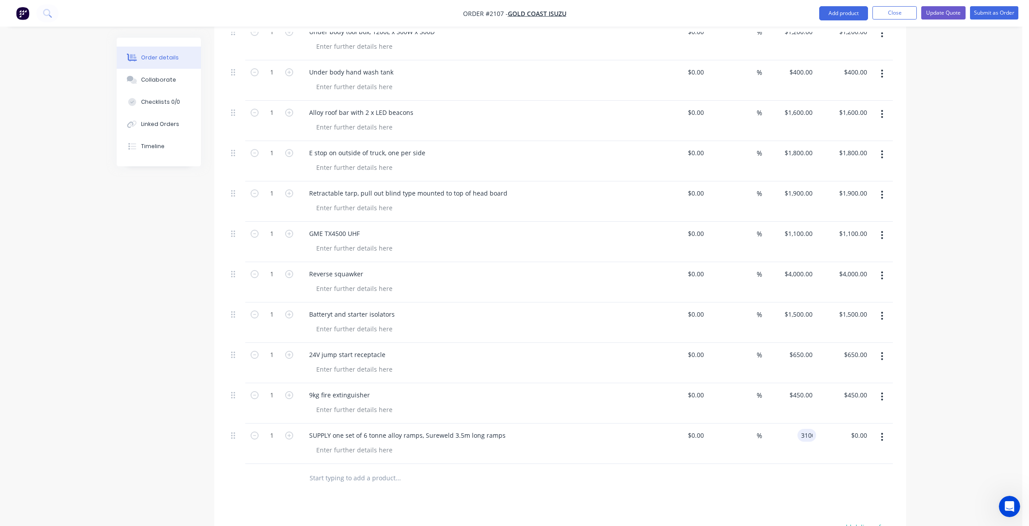
type input "3100.00"
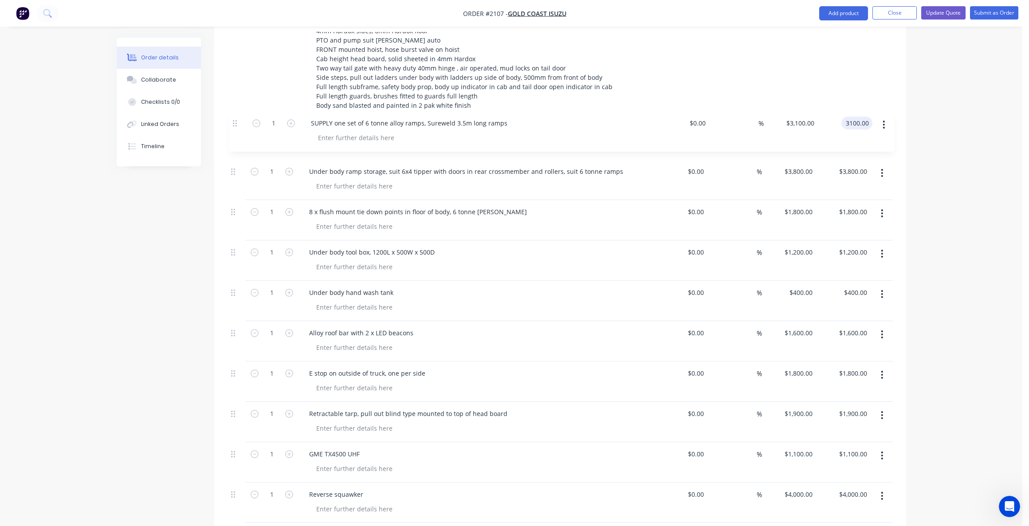
drag, startPoint x: 232, startPoint y: 413, endPoint x: 233, endPoint y: 125, distance: 288.8
click at [233, 125] on div "1 SUPPLY AND FIT TIPPER BODY TO ISUZU FVZ 6500mm long internal (6650mm EXTERNAL…" at bounding box center [561, 310] width 666 height 668
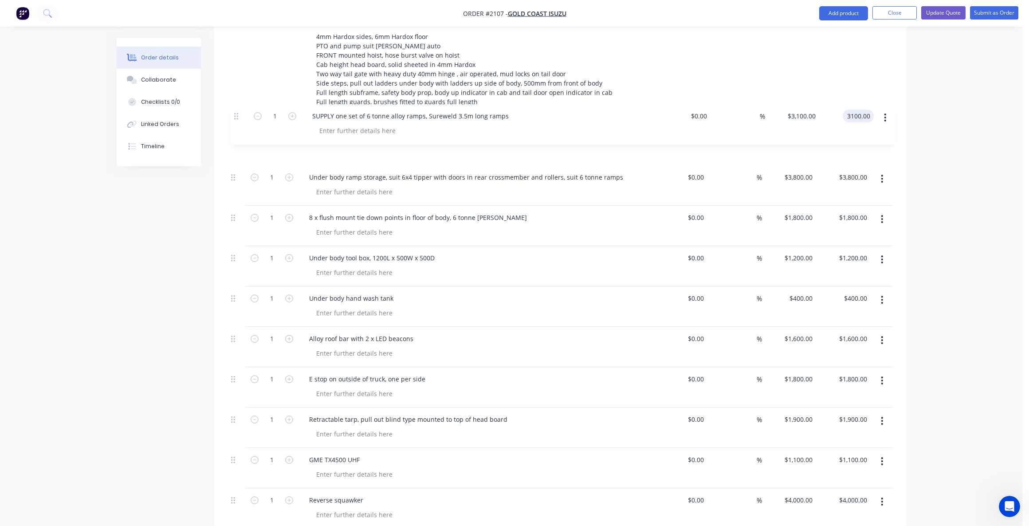
drag, startPoint x: 233, startPoint y: 112, endPoint x: 237, endPoint y: 128, distance: 16.6
click at [240, 133] on div "1 SUPPLY AND FIT TIPPER BODY TO ISUZU FVZ 6500mm long internal (6650mm EXTERNAL…" at bounding box center [561, 316] width 666 height 668
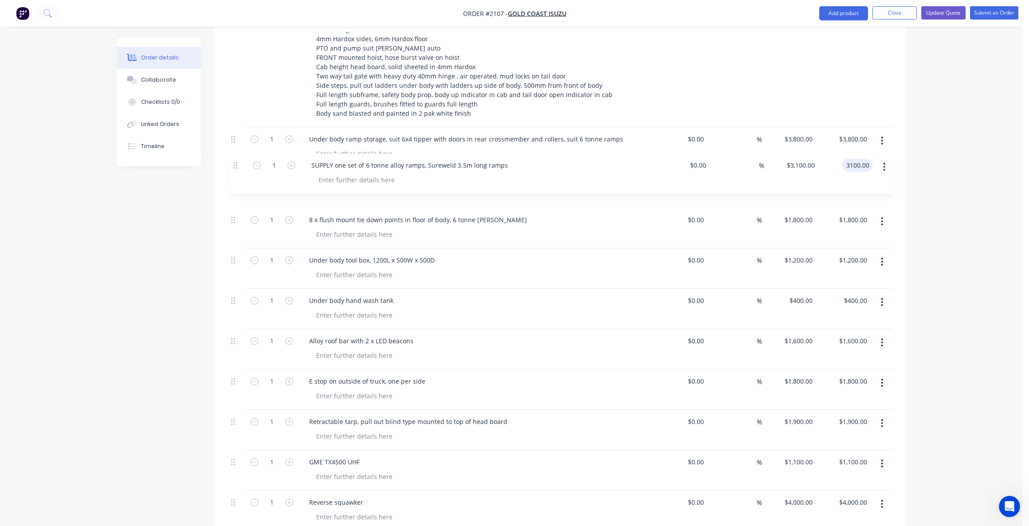
drag, startPoint x: 235, startPoint y: 114, endPoint x: 232, endPoint y: 166, distance: 52.0
click at [233, 167] on div "1 SUPPLY AND FIT TIPPER BODY TO ISUZU FVZ 6500mm long internal (6650mm EXTERNAL…" at bounding box center [561, 318] width 666 height 668
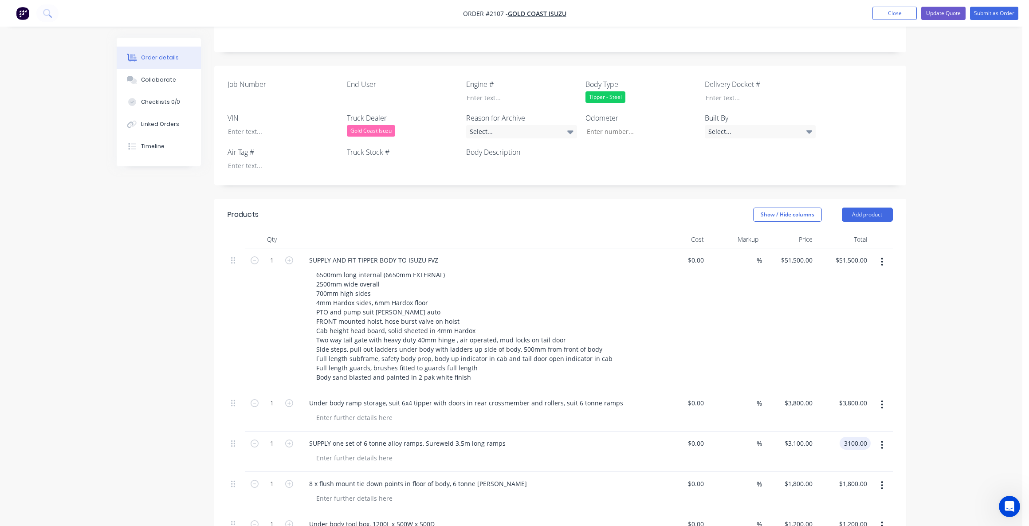
scroll to position [207, 0]
type input "51500"
type input "$3,100.00"
drag, startPoint x: 798, startPoint y: 235, endPoint x: 808, endPoint y: 248, distance: 16.7
click at [798, 255] on input "51500" at bounding box center [805, 261] width 22 height 13
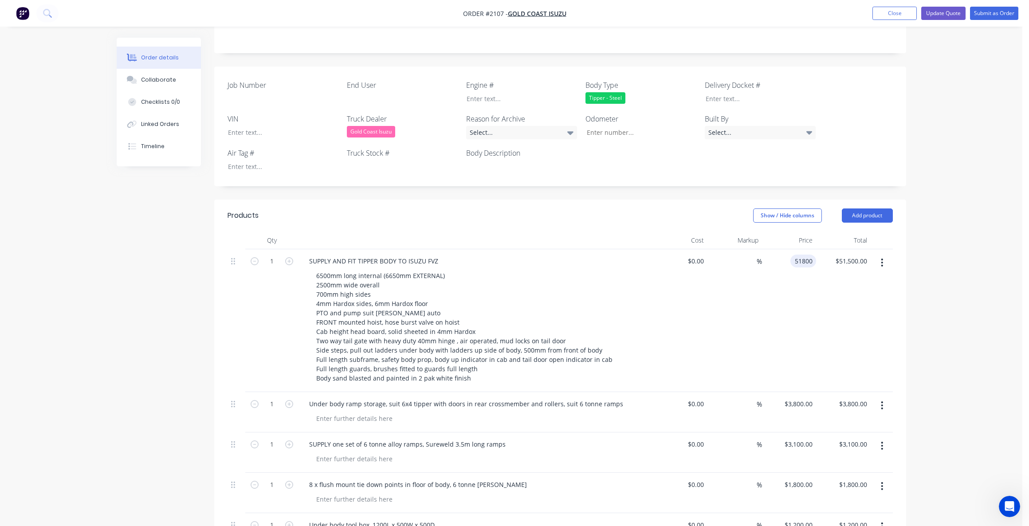
type input "$51,800.00"
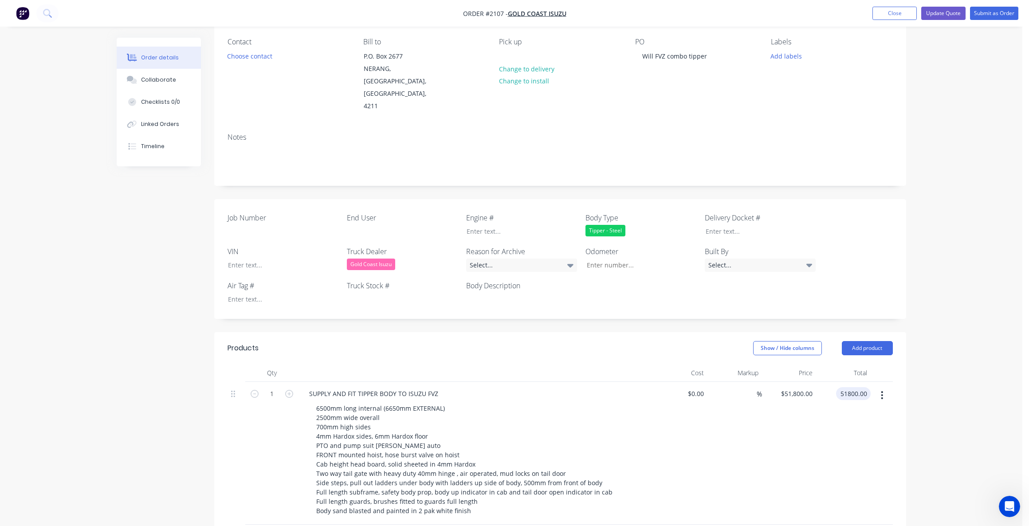
scroll to position [74, 0]
click at [945, 10] on button "Update Quote" at bounding box center [943, 13] width 44 height 13
type input "$51,800.00"
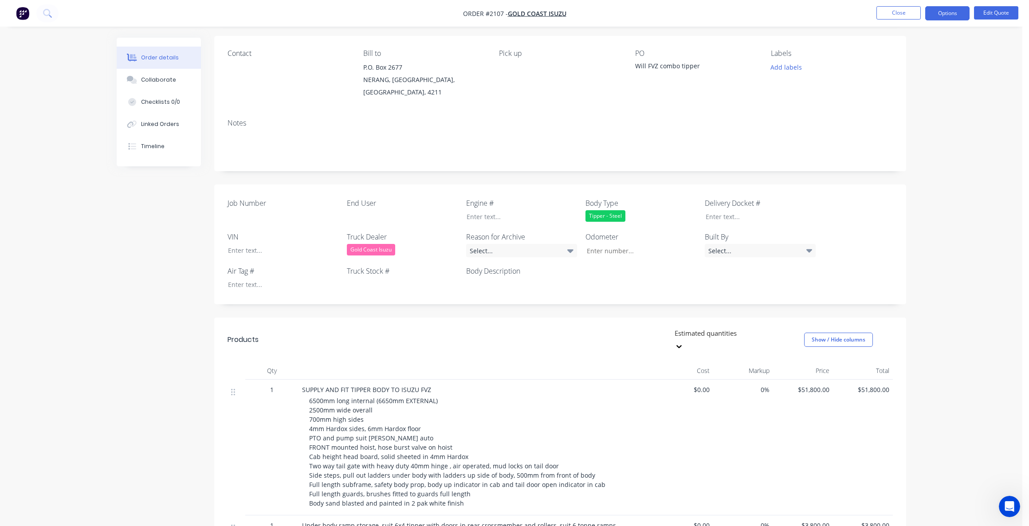
scroll to position [0, 0]
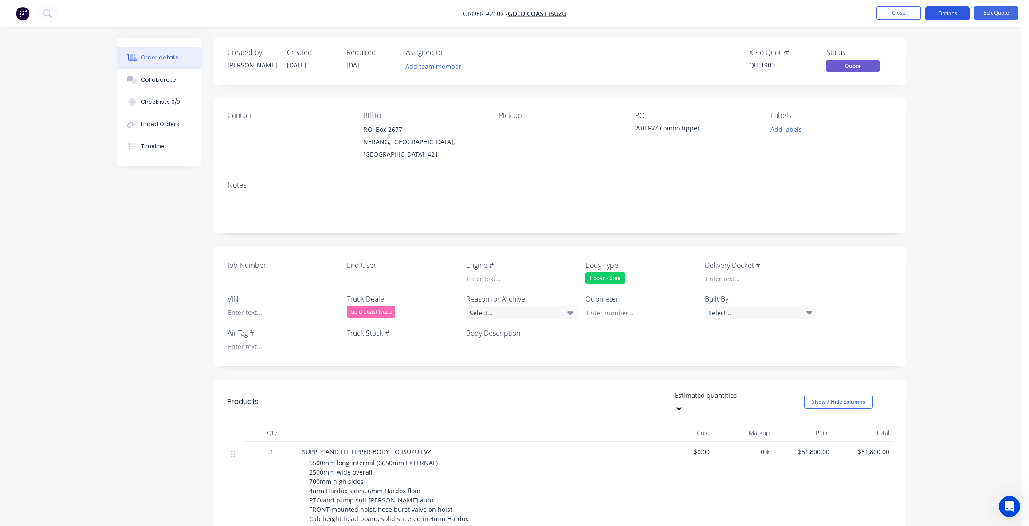
click at [951, 13] on button "Options" at bounding box center [947, 13] width 44 height 14
click at [896, 49] on div "Quote" at bounding box center [921, 53] width 82 height 13
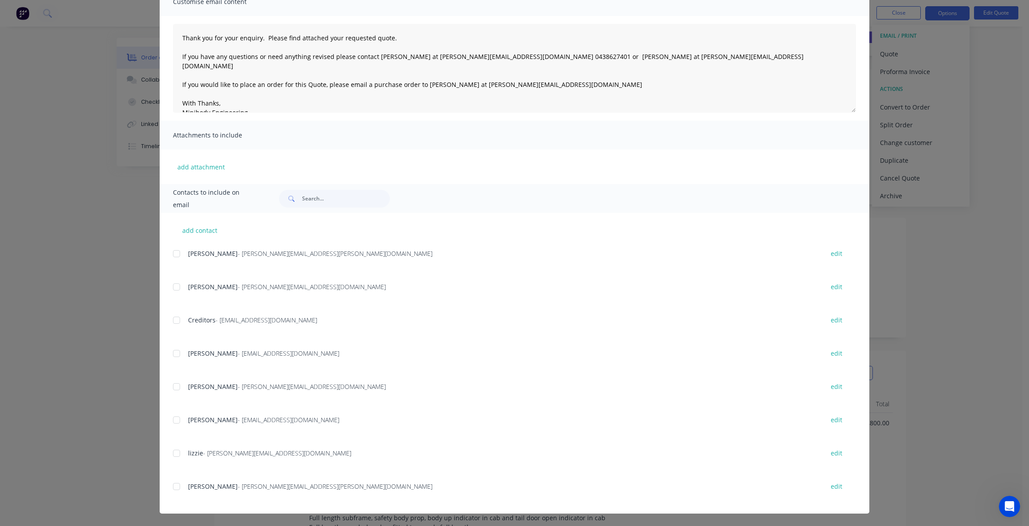
scroll to position [44, 0]
click at [172, 485] on div at bounding box center [177, 487] width 18 height 18
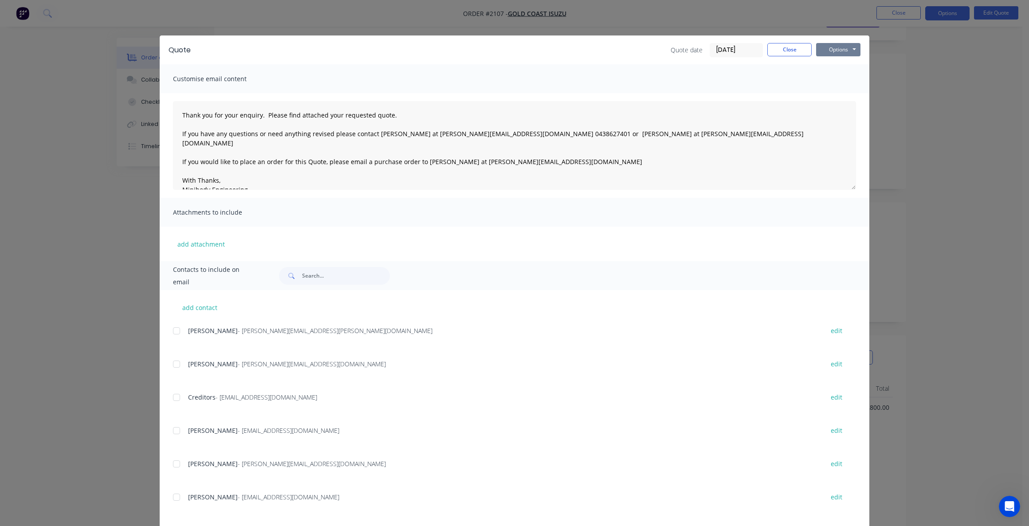
click at [832, 46] on button "Options" at bounding box center [838, 49] width 44 height 13
click at [844, 92] on button "Email" at bounding box center [844, 94] width 57 height 15
click at [76, 503] on button "button" at bounding box center [73, 507] width 11 height 11
click at [780, 47] on button "Close" at bounding box center [790, 49] width 44 height 13
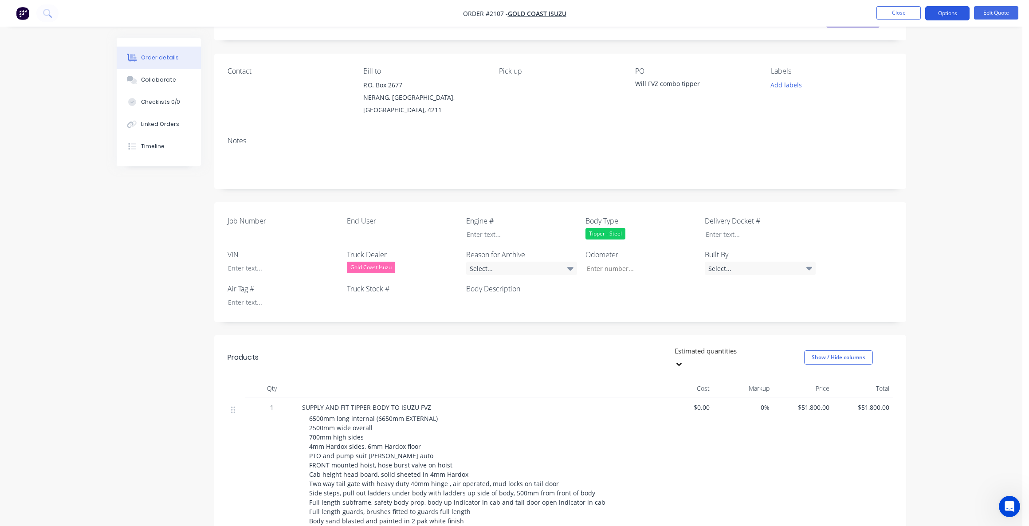
click at [951, 7] on button "Options" at bounding box center [947, 13] width 44 height 14
click at [902, 157] on div "Duplicate" at bounding box center [921, 160] width 82 height 13
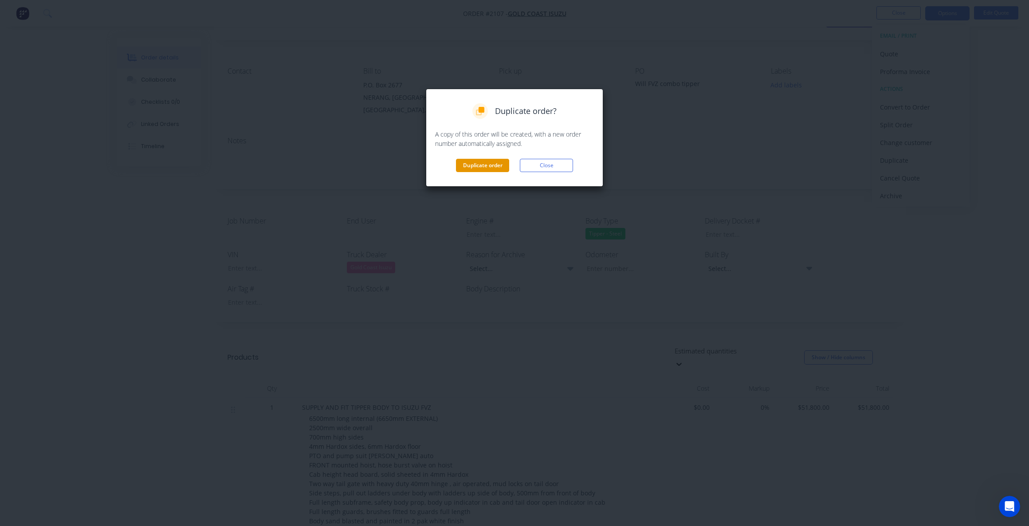
click at [485, 163] on button "Duplicate order" at bounding box center [482, 165] width 53 height 13
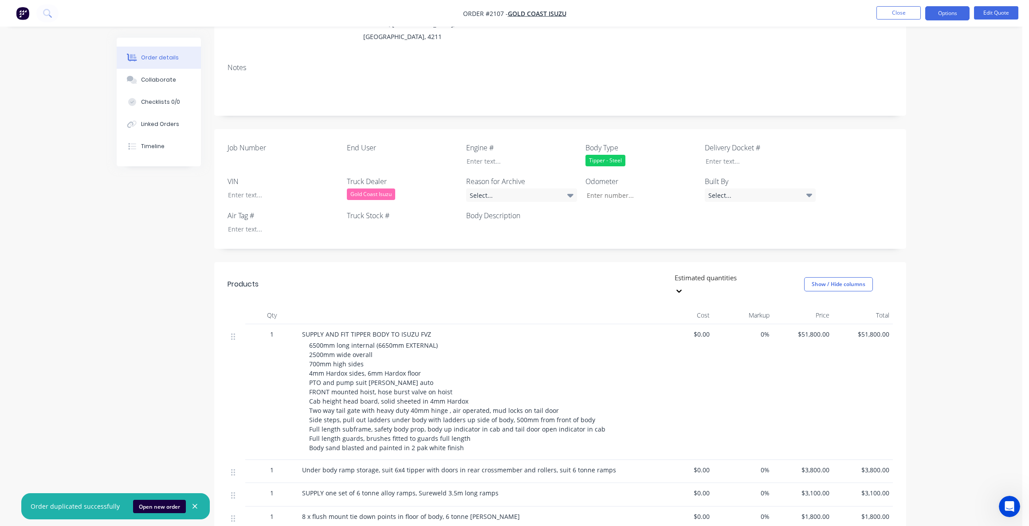
scroll to position [133, 0]
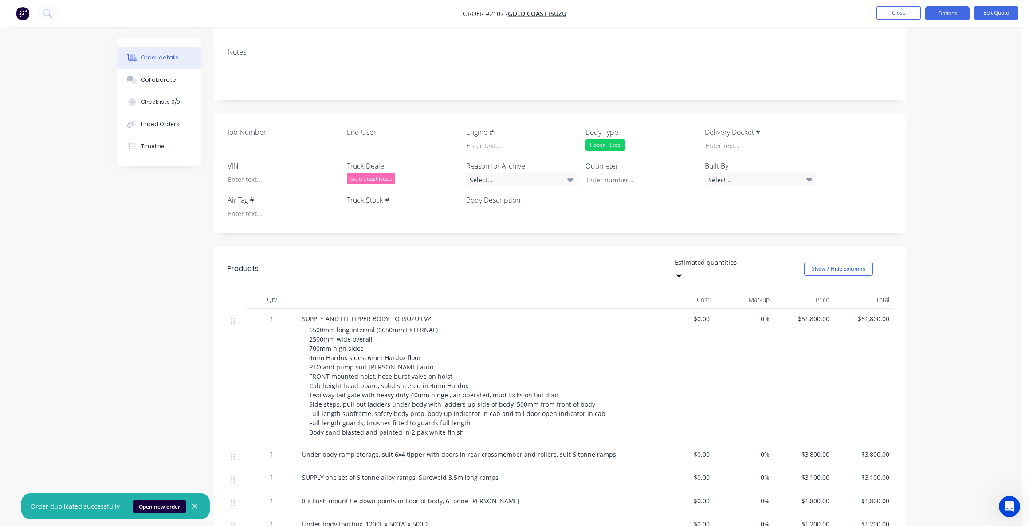
click at [108, 406] on div "Order details Collaborate Checklists 0/0 Linked Orders Timeline Order details C…" at bounding box center [511, 404] width 807 height 999
click at [193, 508] on icon "button" at bounding box center [195, 506] width 5 height 5
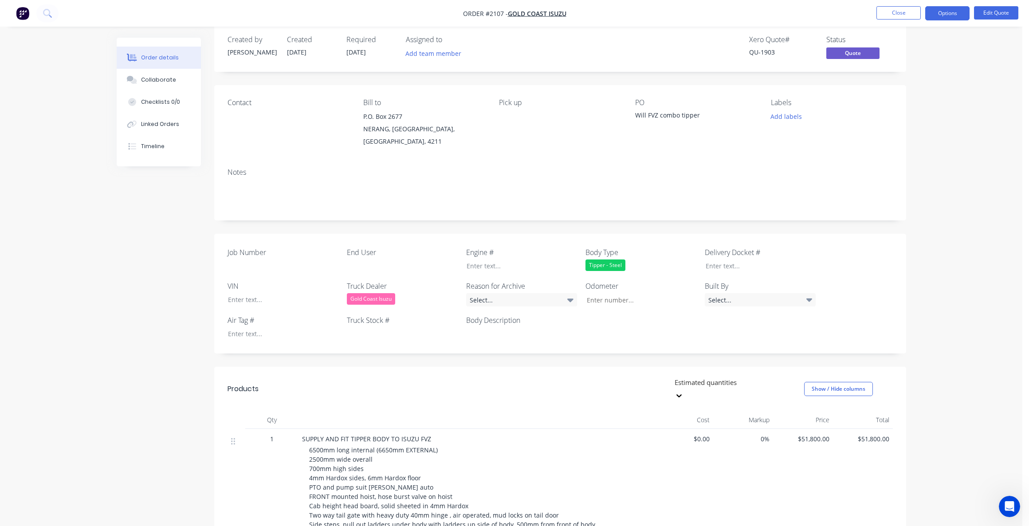
scroll to position [0, 0]
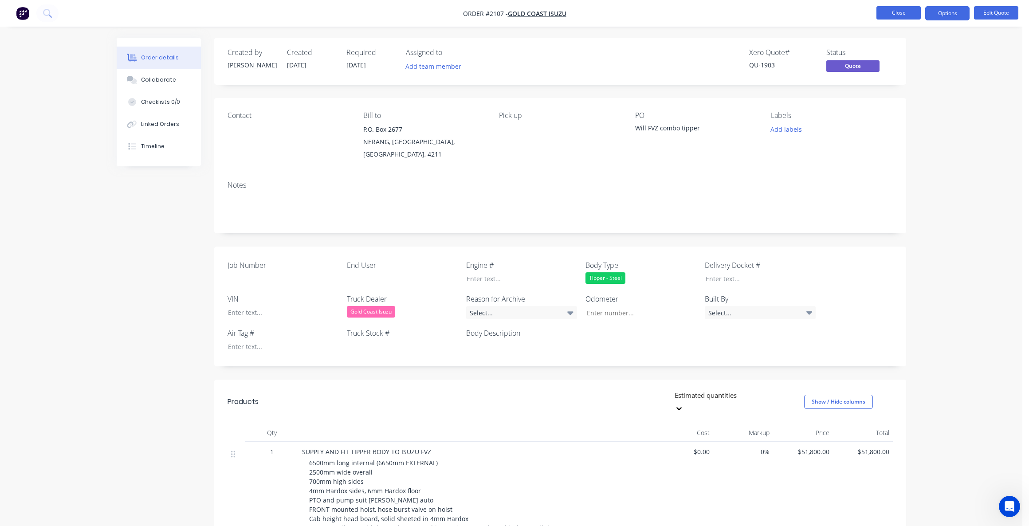
click at [902, 10] on button "Close" at bounding box center [899, 12] width 44 height 13
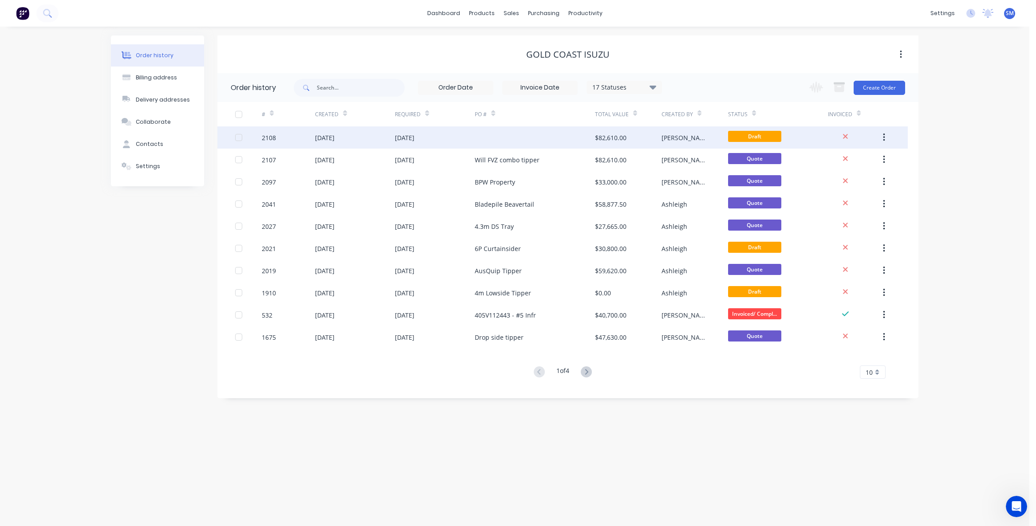
click at [414, 133] on div "25 Sep 2025" at bounding box center [405, 137] width 20 height 9
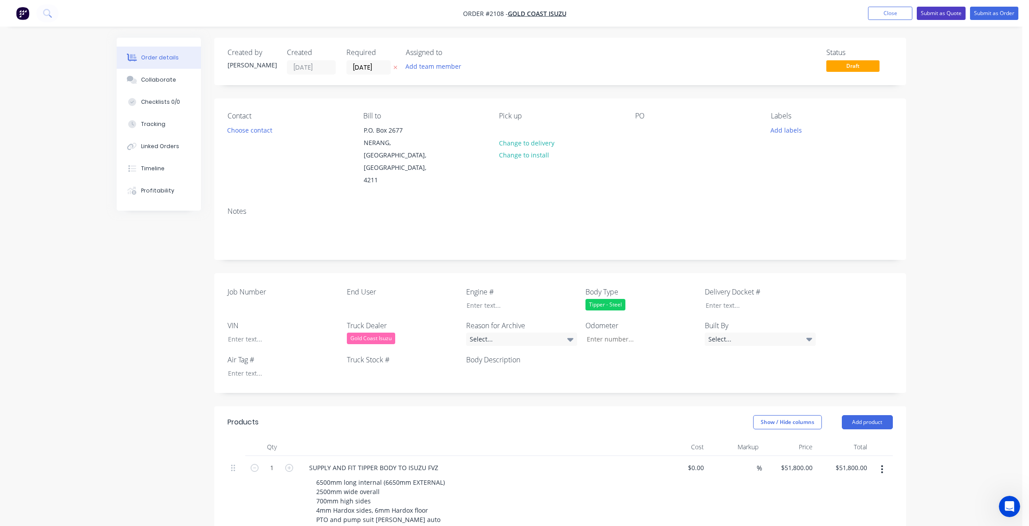
click at [940, 10] on button "Submit as Quote" at bounding box center [941, 13] width 49 height 13
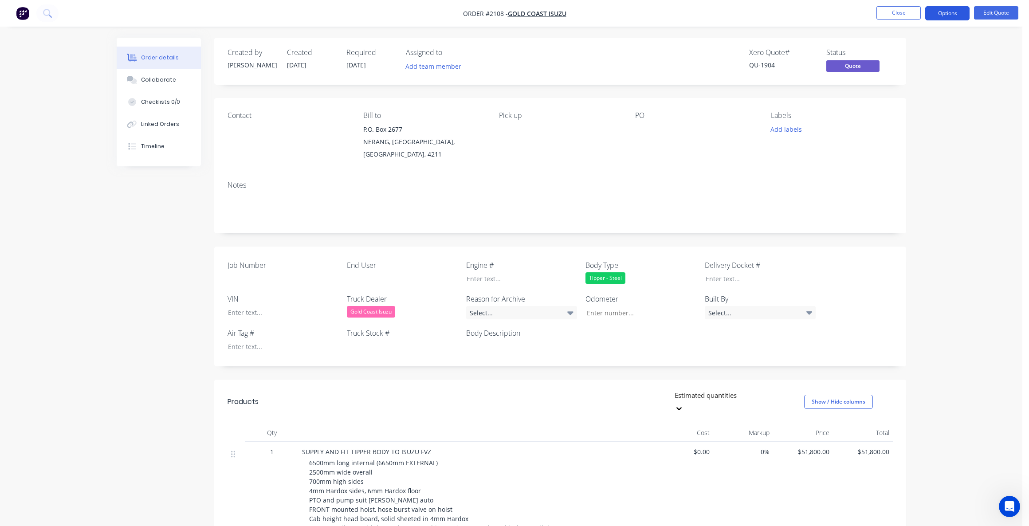
click at [952, 13] on button "Options" at bounding box center [947, 13] width 44 height 14
click at [900, 140] on div "Change customer" at bounding box center [921, 142] width 82 height 13
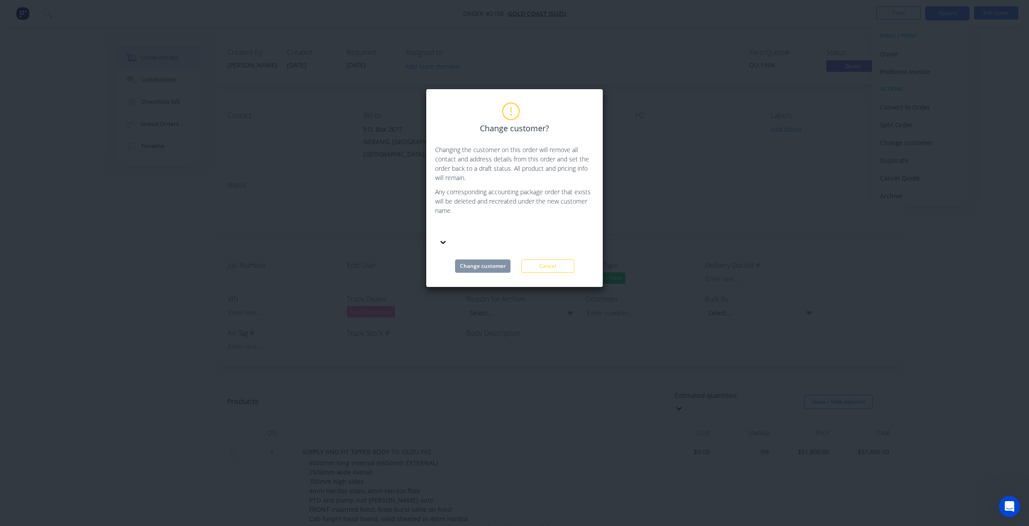
click at [463, 228] on div at bounding box center [502, 229] width 128 height 11
type input "sci fleet"
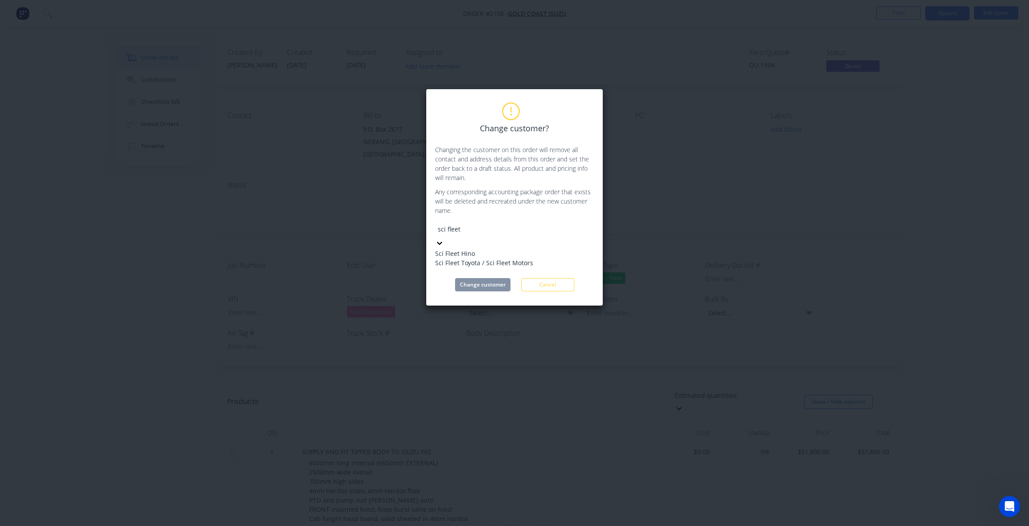
click at [460, 249] on div "Sci Fleet Hino" at bounding box center [501, 253] width 133 height 9
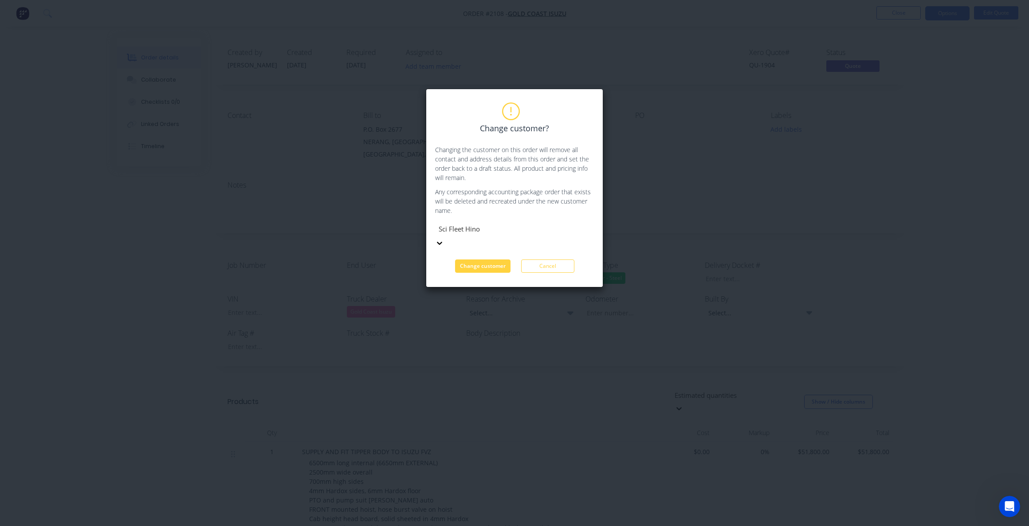
click at [475, 260] on button "Change customer" at bounding box center [482, 266] width 55 height 13
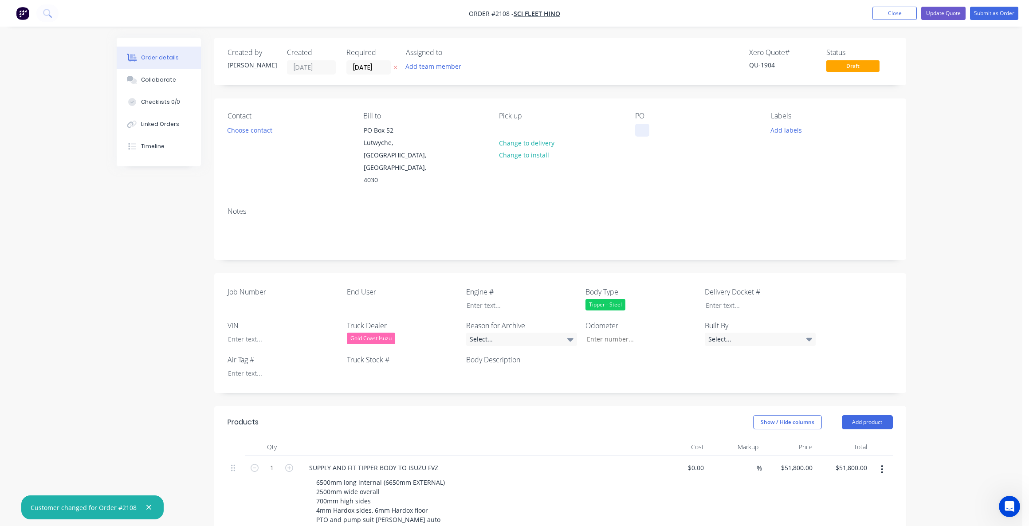
click at [643, 130] on div at bounding box center [642, 130] width 14 height 13
click at [374, 333] on div "Gold Coast Isuzu" at bounding box center [371, 339] width 48 height 12
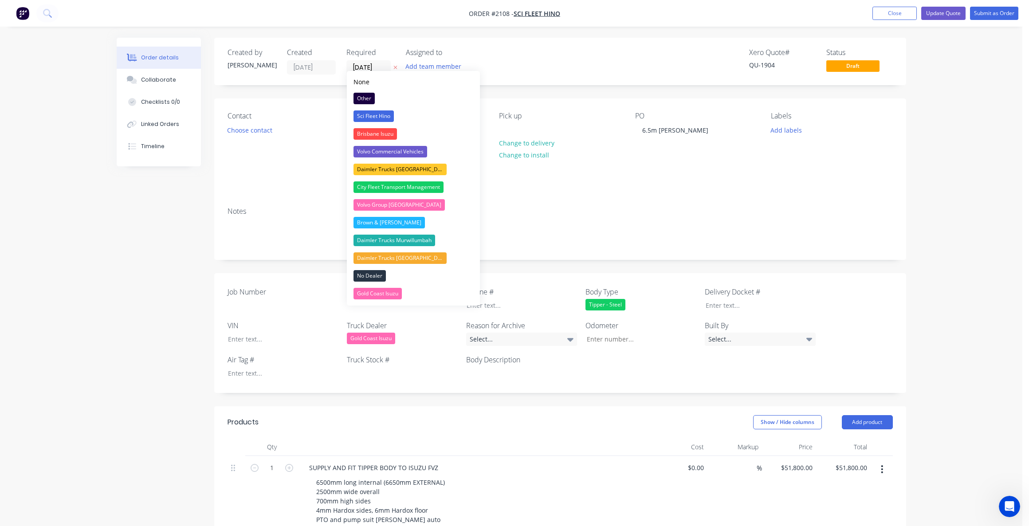
click at [378, 113] on div "Sci Fleet Hino" at bounding box center [374, 116] width 40 height 12
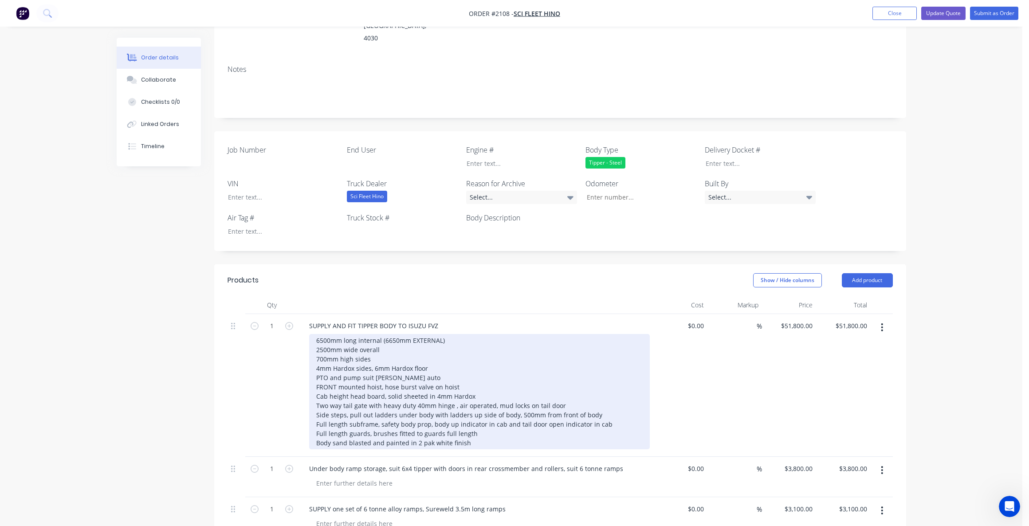
scroll to position [177, 0]
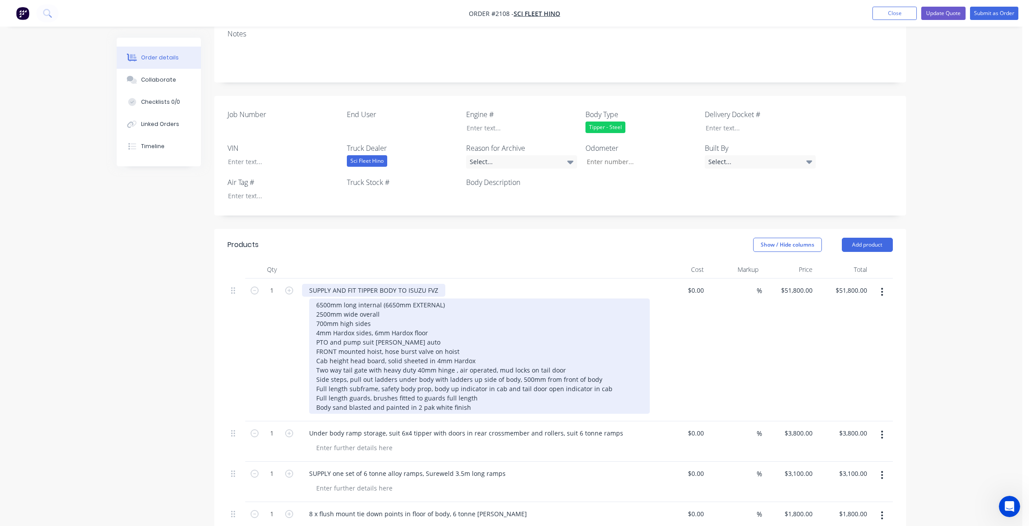
drag, startPoint x: 439, startPoint y: 264, endPoint x: 446, endPoint y: 288, distance: 25.0
click at [441, 284] on div "SUPPLY AND FIT TIPPER BODY TO ISUZU FVZ" at bounding box center [373, 290] width 143 height 13
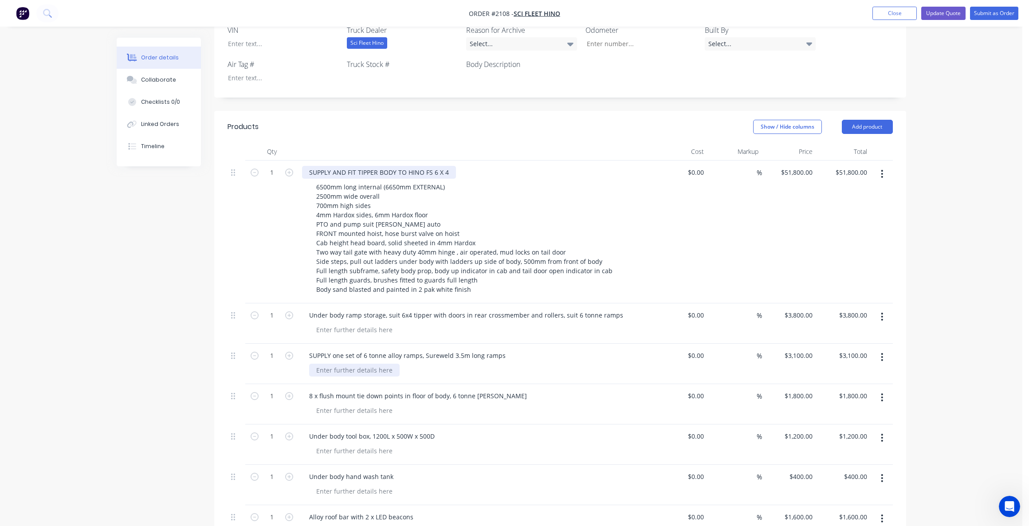
scroll to position [311, 0]
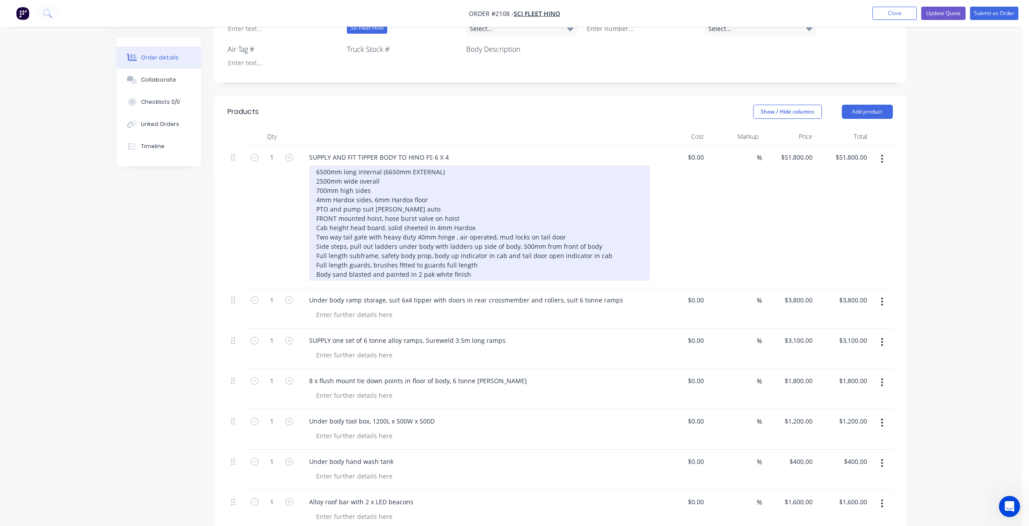
drag, startPoint x: 323, startPoint y: 164, endPoint x: 329, endPoint y: 197, distance: 33.4
click at [323, 166] on div "6500mm long internal (6650mm EXTERNAL) 2500mm wide overall 700mm high sides 4mm…" at bounding box center [479, 222] width 341 height 115
click at [321, 166] on div "6500mm long internal (6650mm EXTERNAL) 2500mm wide overall 700mm high sides 4mm…" at bounding box center [479, 222] width 341 height 115
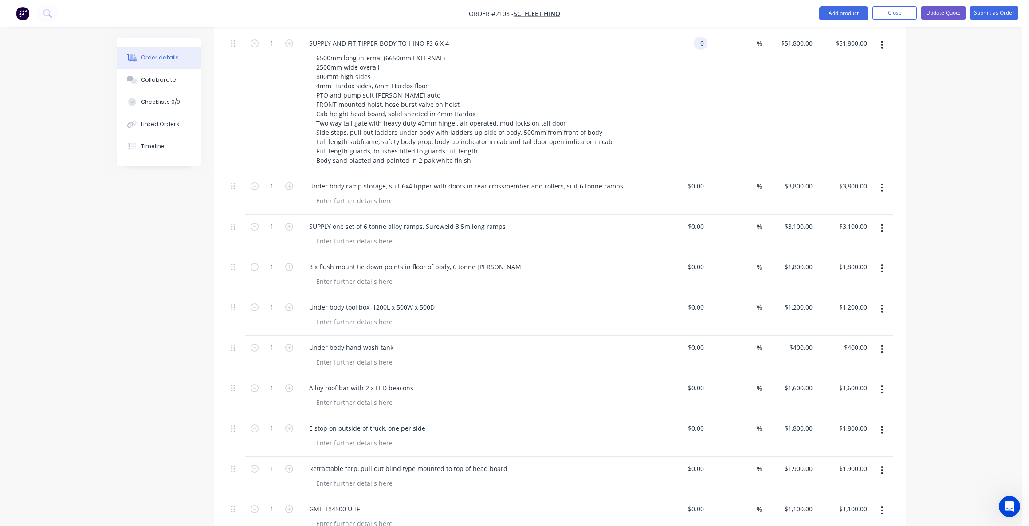
scroll to position [266, 0]
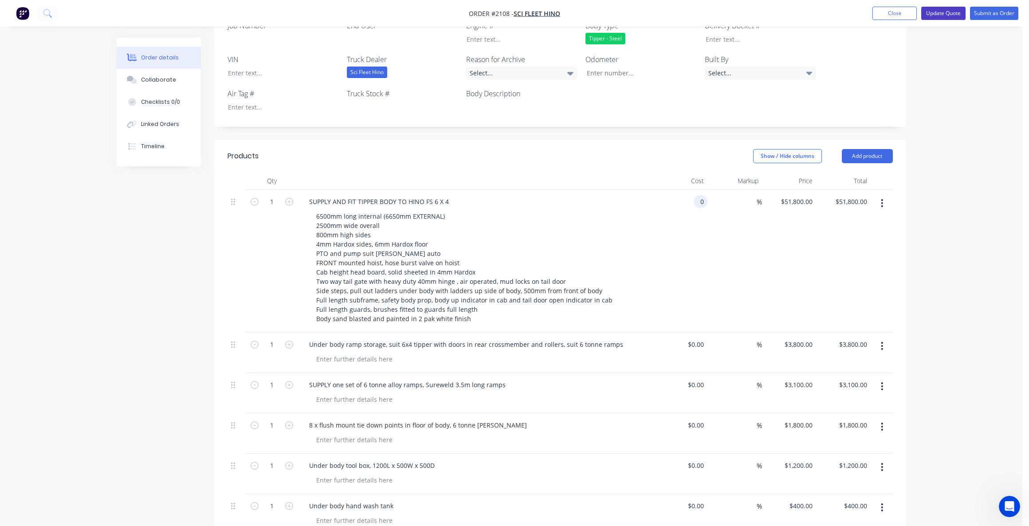
click at [952, 9] on button "Update Quote" at bounding box center [943, 13] width 44 height 13
type input "$0.00"
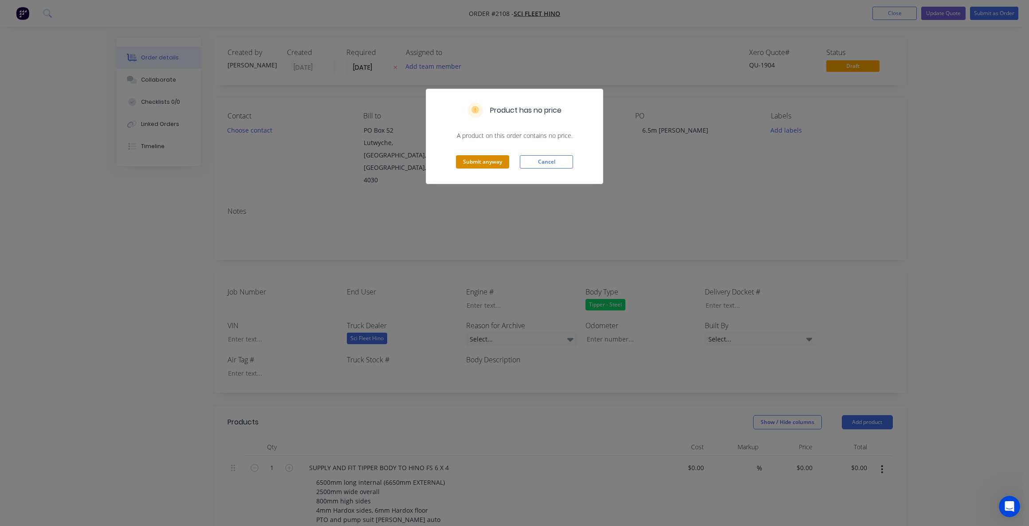
click at [485, 163] on button "Submit anyway" at bounding box center [482, 161] width 53 height 13
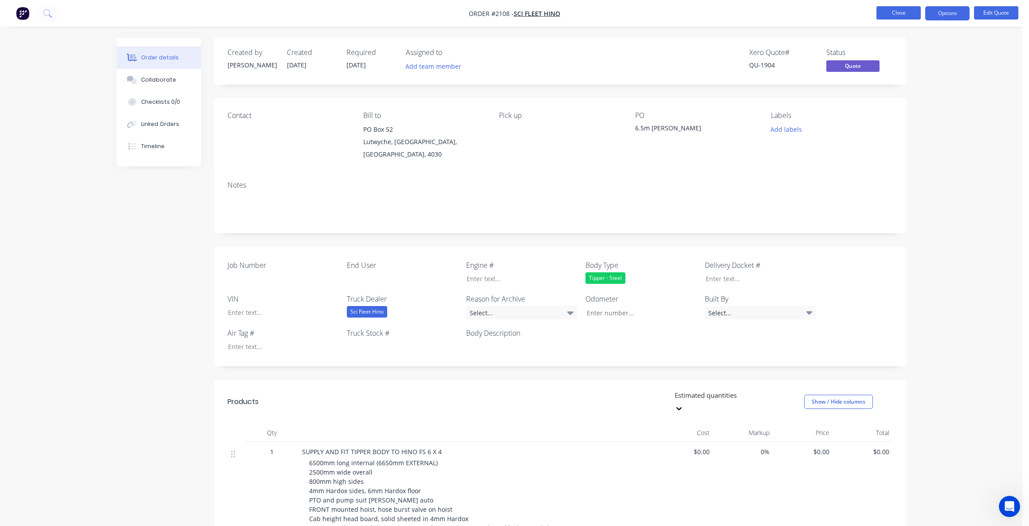
click at [900, 9] on button "Close" at bounding box center [899, 12] width 44 height 13
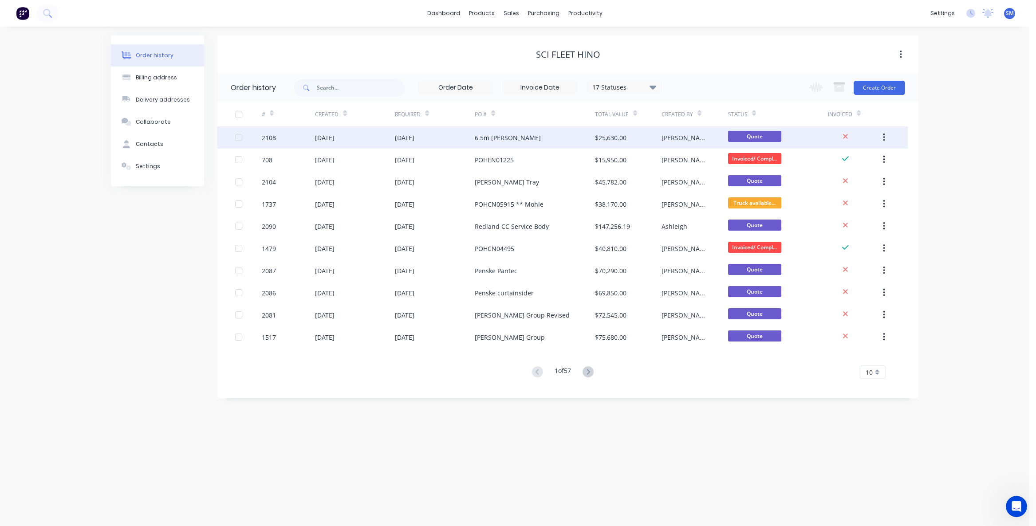
click at [414, 136] on div "25 Sep 2025" at bounding box center [405, 137] width 20 height 9
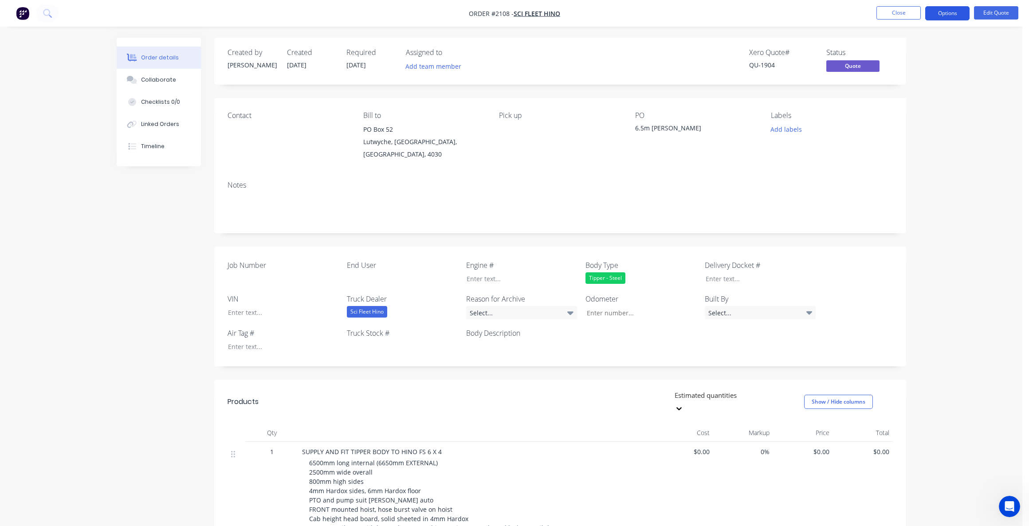
click at [942, 11] on button "Options" at bounding box center [947, 13] width 44 height 14
click at [901, 158] on div "Duplicate" at bounding box center [921, 160] width 82 height 13
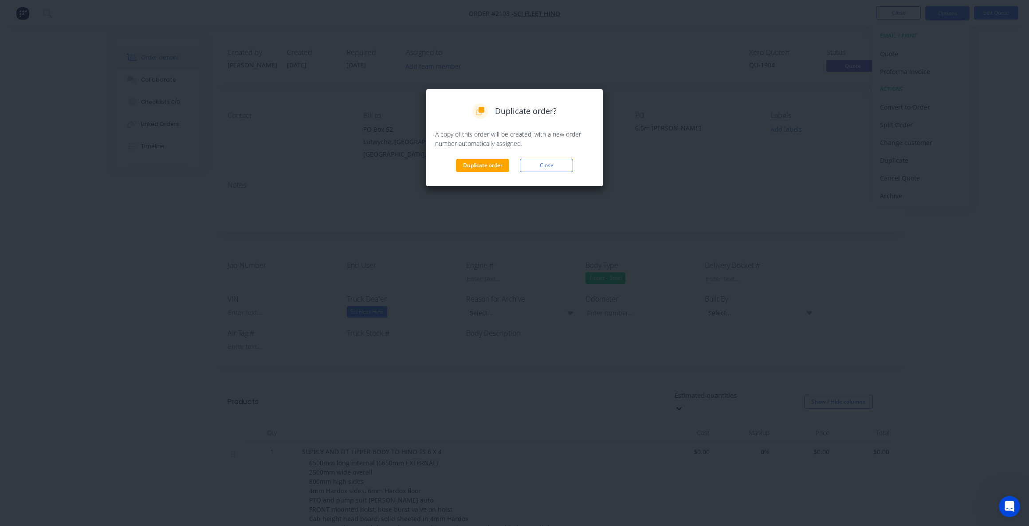
click at [478, 157] on div "Duplicate order? A copy of this order will be created, with a new order number …" at bounding box center [514, 137] width 159 height 69
click at [479, 164] on button "Duplicate order" at bounding box center [482, 165] width 53 height 13
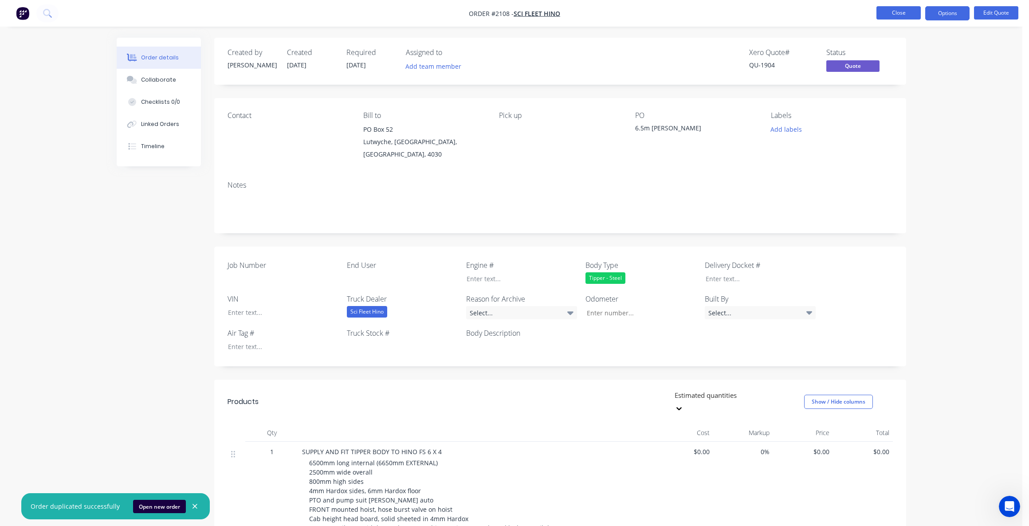
click at [892, 9] on button "Close" at bounding box center [899, 12] width 44 height 13
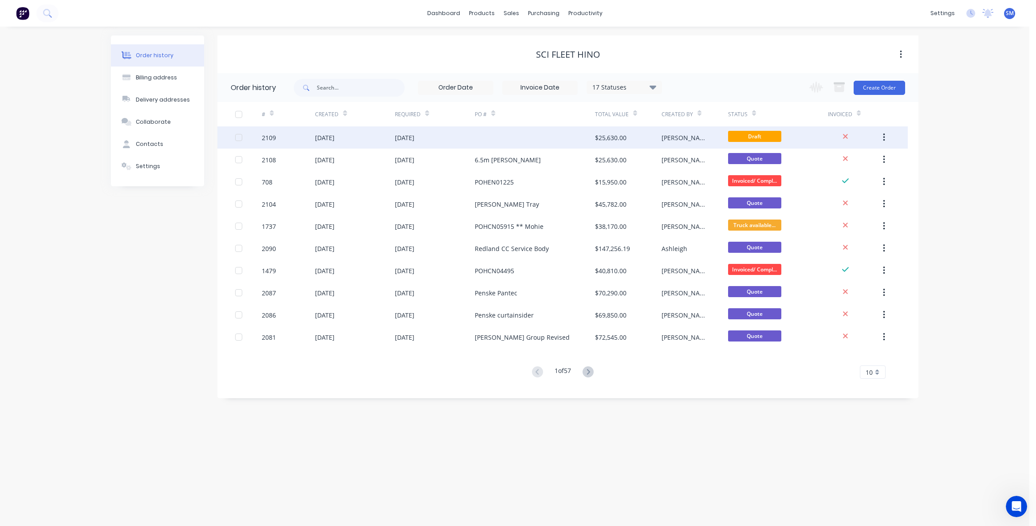
click at [414, 135] on div "25 Sep 2025" at bounding box center [405, 137] width 20 height 9
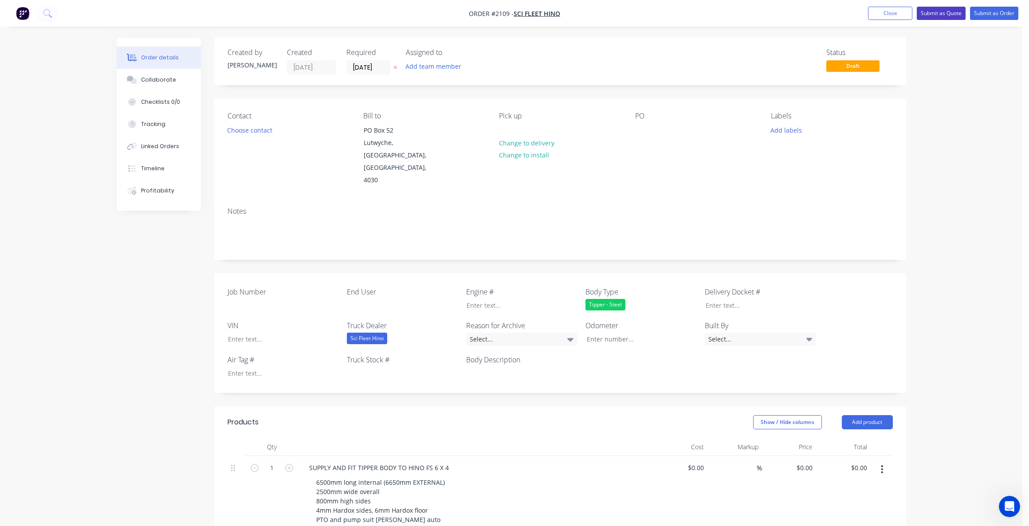
click at [941, 9] on button "Submit as Quote" at bounding box center [941, 13] width 49 height 13
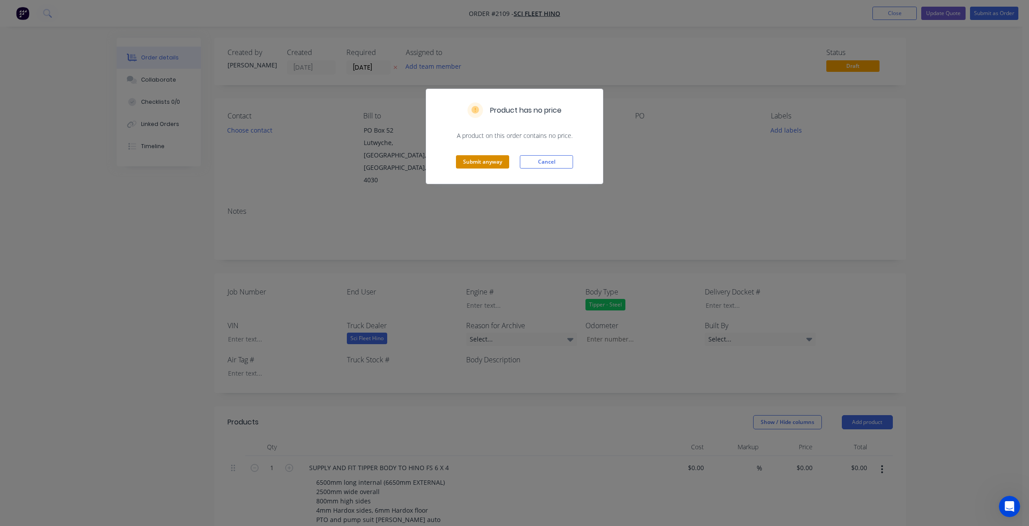
click at [481, 162] on button "Submit anyway" at bounding box center [482, 161] width 53 height 13
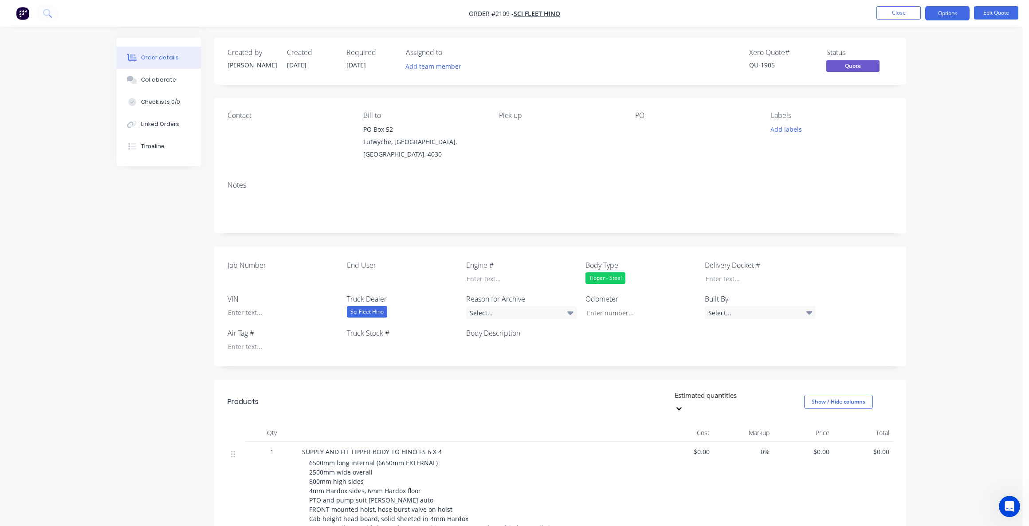
drag, startPoint x: 645, startPoint y: 128, endPoint x: 668, endPoint y: 153, distance: 33.6
click at [650, 136] on div "PO" at bounding box center [696, 135] width 122 height 49
click at [996, 8] on button "Edit Quote" at bounding box center [996, 12] width 44 height 13
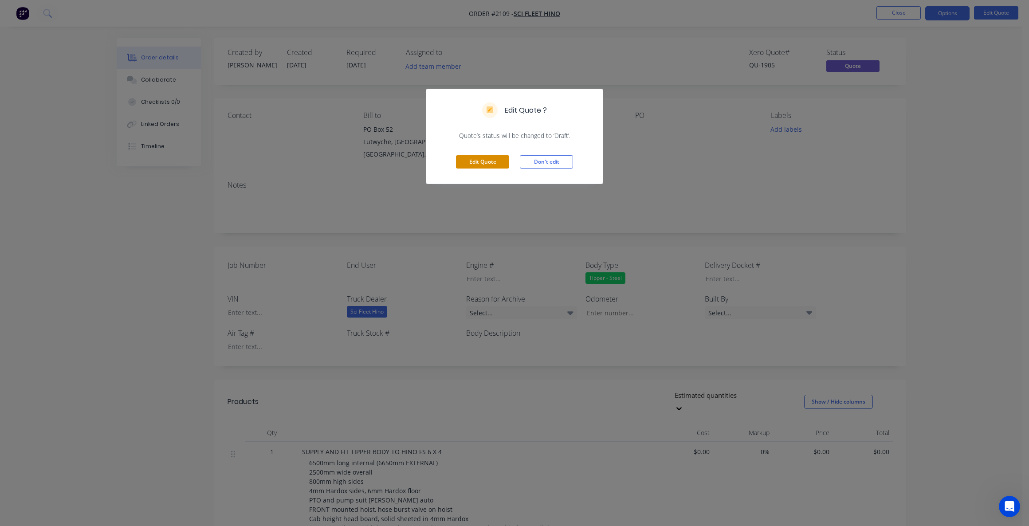
click at [490, 160] on button "Edit Quote" at bounding box center [482, 161] width 53 height 13
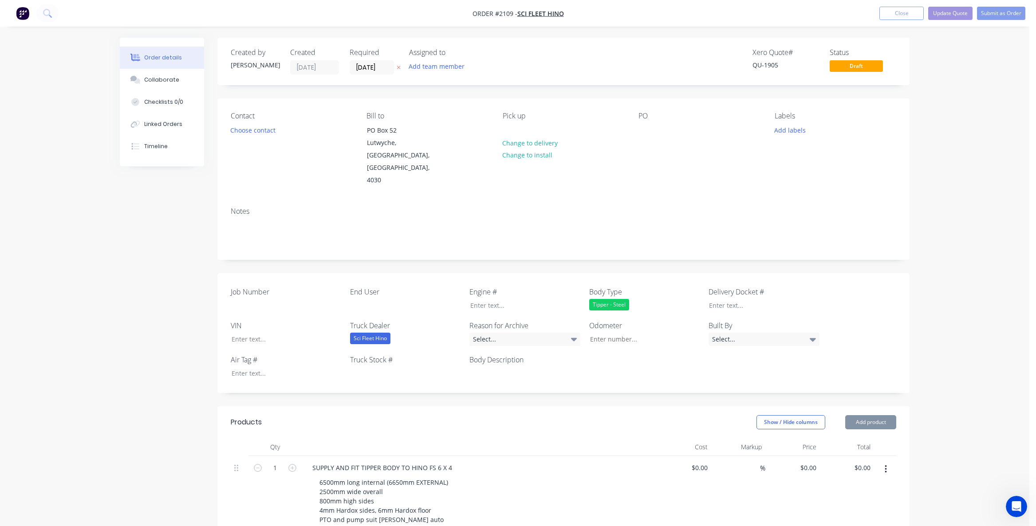
type input "$3,800.00"
type input "$3,100.00"
type input "$1,800.00"
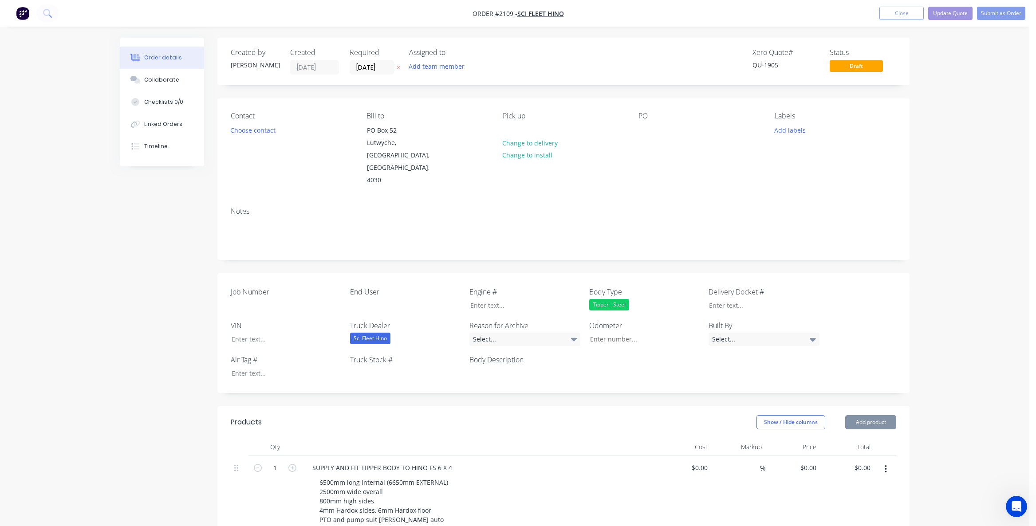
type input "$1,800.00"
type input "$1,200.00"
type input "$400.00"
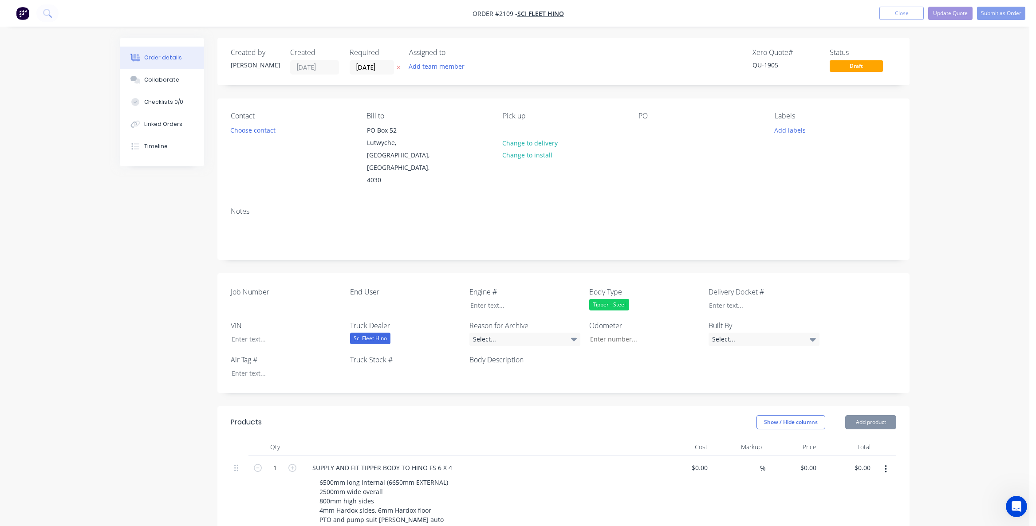
type input "$1,600.00"
type input "$1,800.00"
type input "$1,900.00"
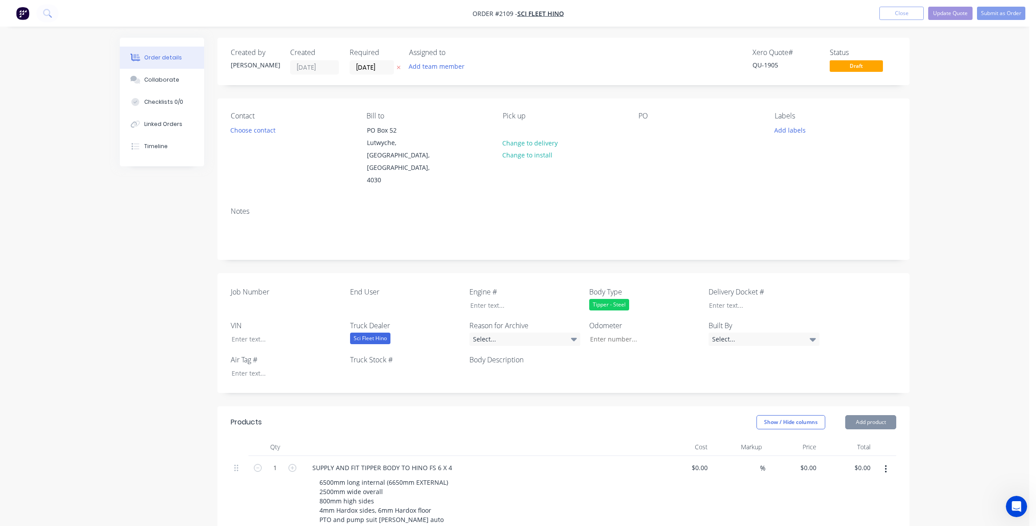
type input "$1,900.00"
type input "$1,100.00"
type input "$4,000.00"
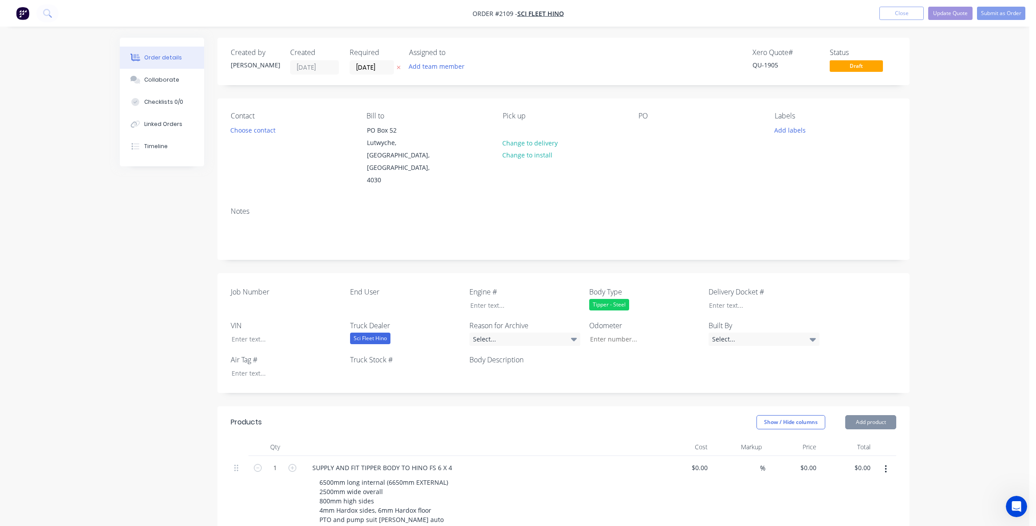
type input "$1,500.00"
type input "$650.00"
type input "$450.00"
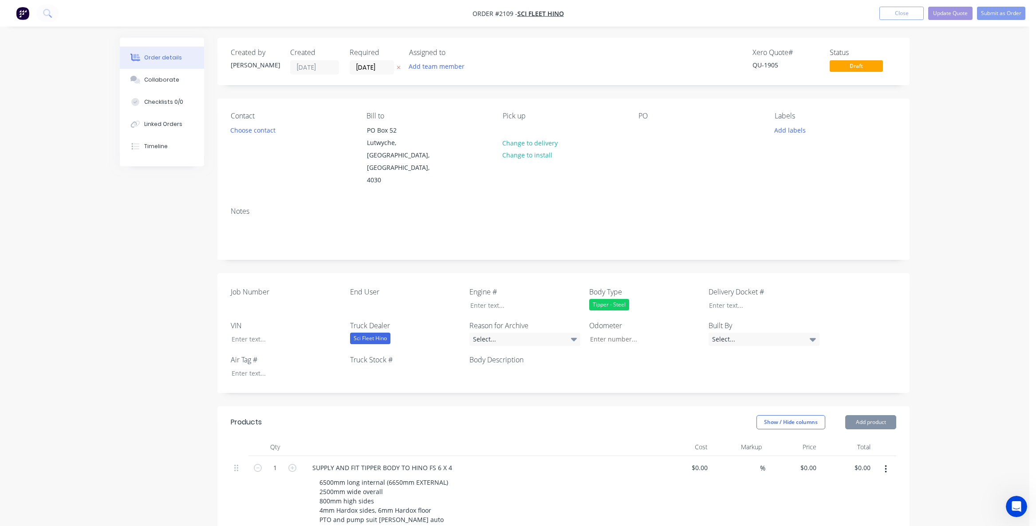
type input "$450.00"
click at [899, 12] on button "Close" at bounding box center [895, 13] width 44 height 13
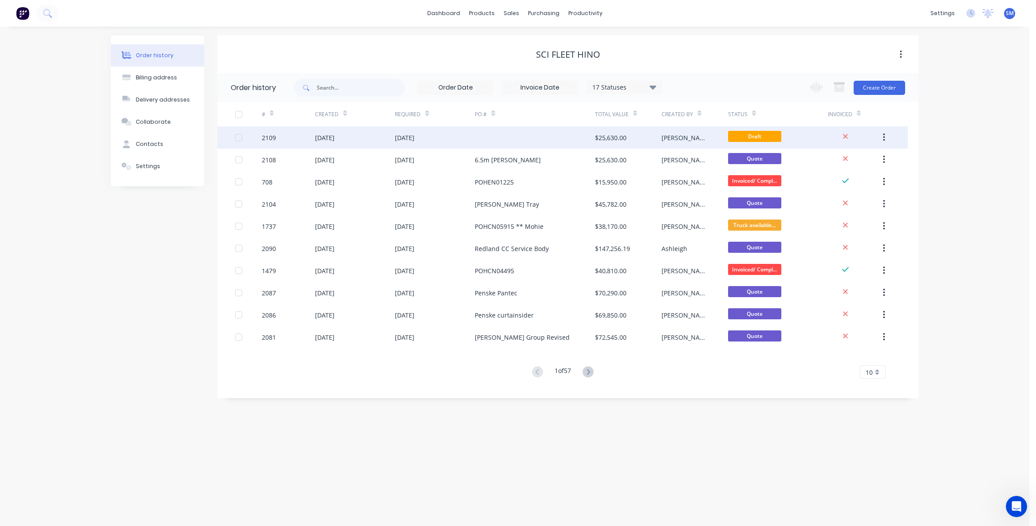
click at [411, 138] on div "25 Sep 2025" at bounding box center [405, 137] width 20 height 9
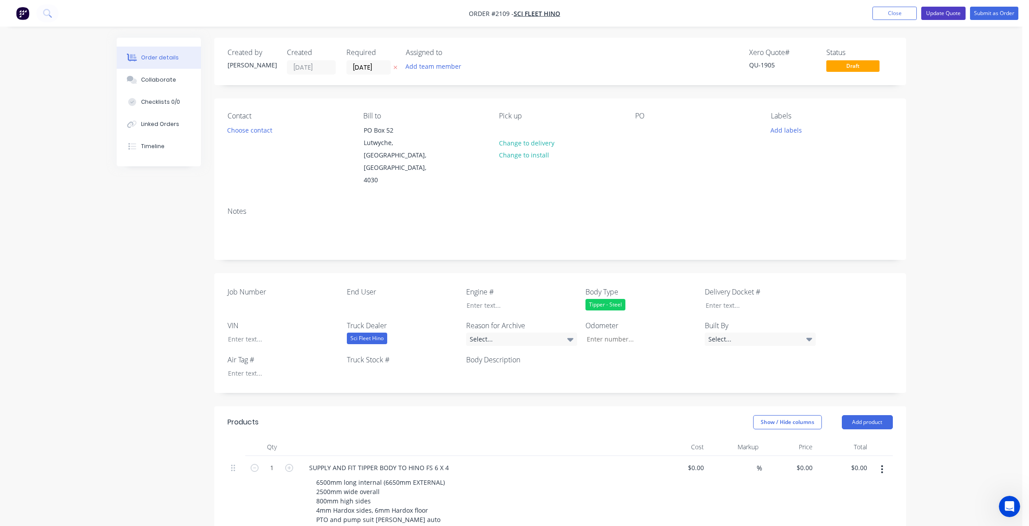
click at [937, 9] on button "Update Quote" at bounding box center [943, 13] width 44 height 13
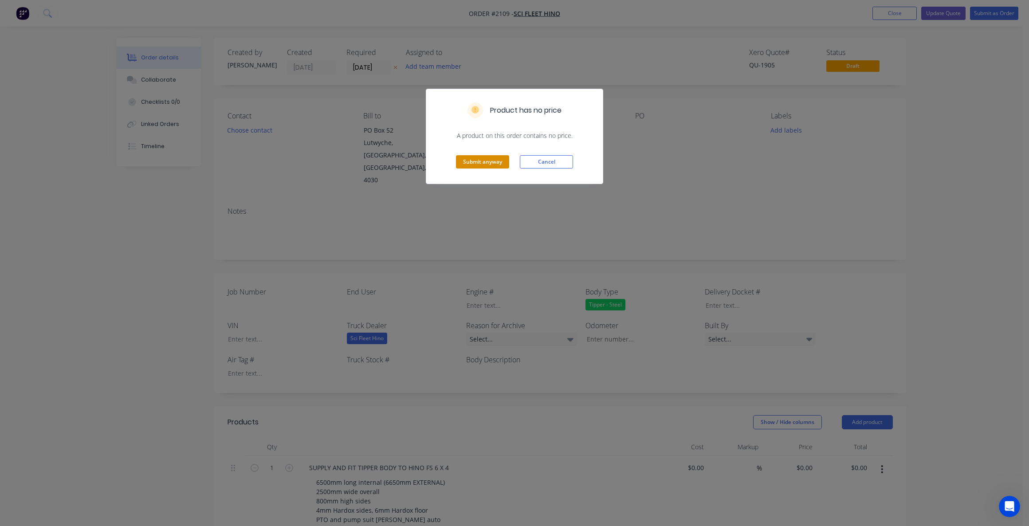
click at [478, 163] on button "Submit anyway" at bounding box center [482, 161] width 53 height 13
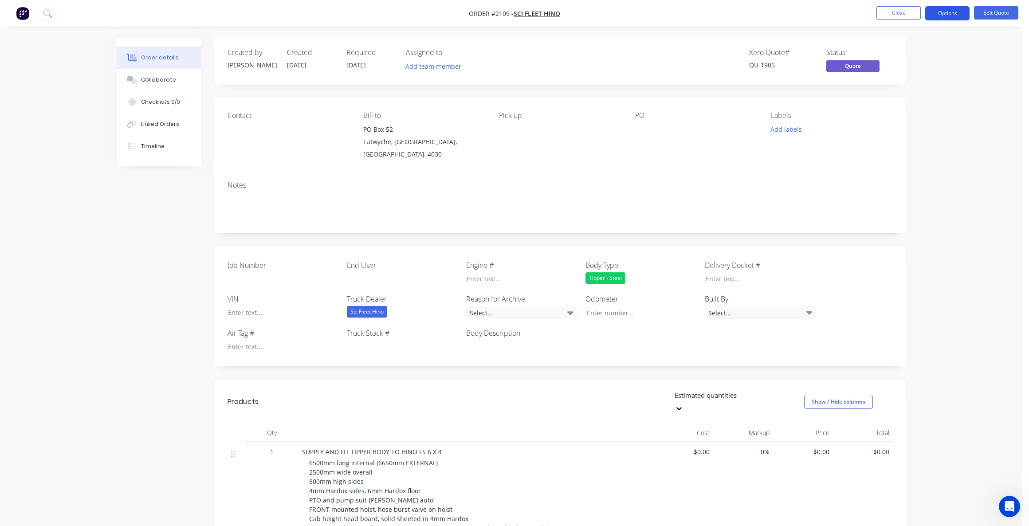
click at [941, 12] on button "Options" at bounding box center [947, 13] width 44 height 14
click at [903, 138] on div "Change customer" at bounding box center [921, 142] width 82 height 13
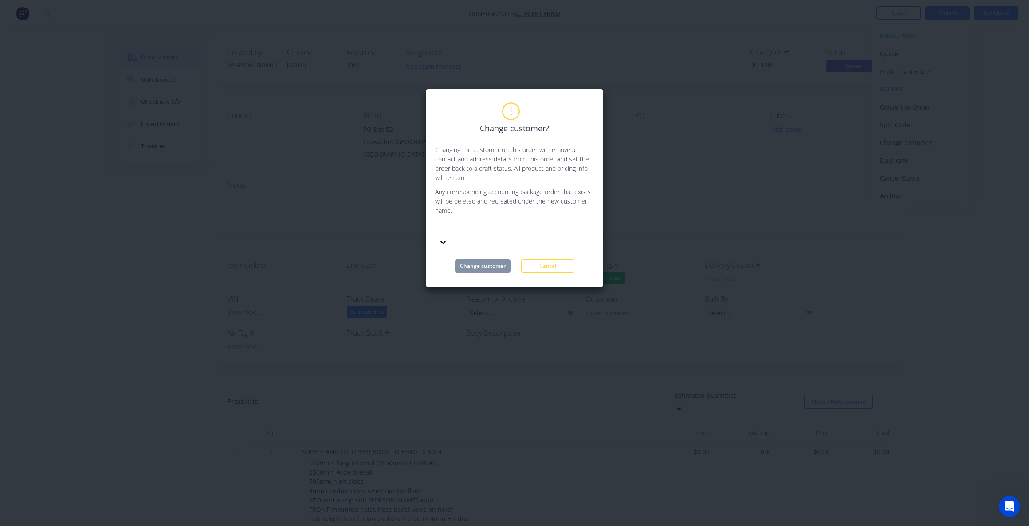
click at [474, 228] on div at bounding box center [502, 229] width 128 height 11
type input "daimler"
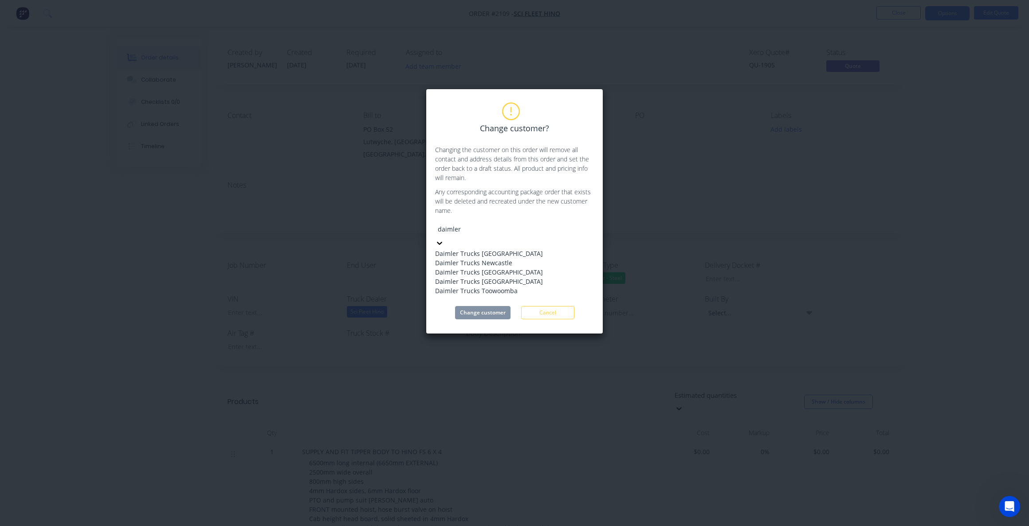
click at [477, 250] on div "Daimler Trucks Brisbane" at bounding box center [501, 253] width 133 height 9
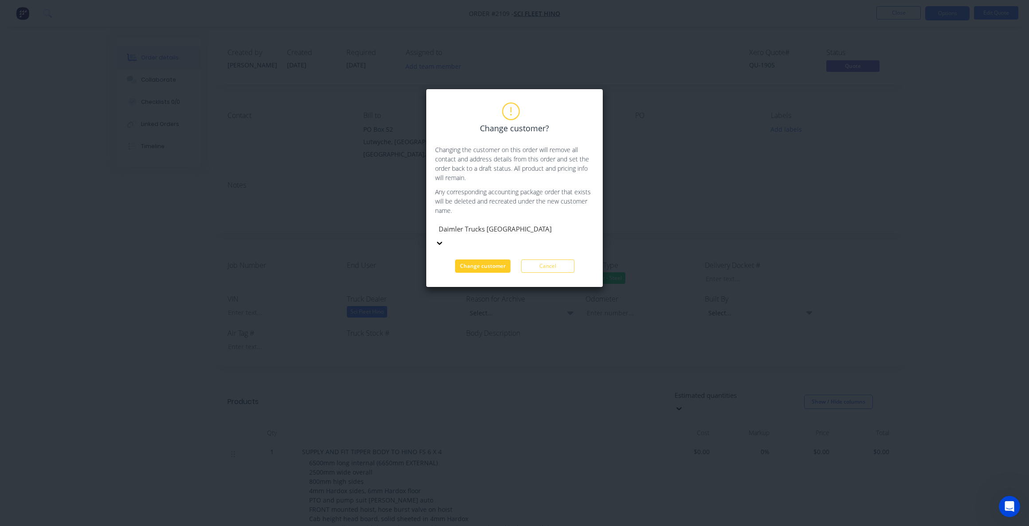
click at [479, 260] on button "Change customer" at bounding box center [482, 266] width 55 height 13
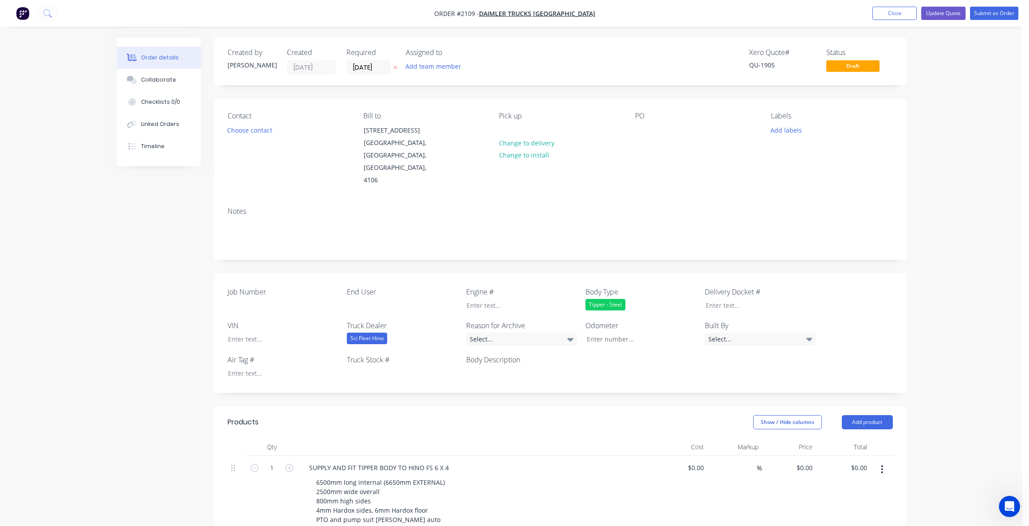
click at [659, 169] on div "Contact Choose contact Bill to 1699 Ipswich Road ROCKLEA, Queensland, Australia…" at bounding box center [560, 149] width 692 height 102
click at [895, 11] on button "Close" at bounding box center [895, 13] width 44 height 13
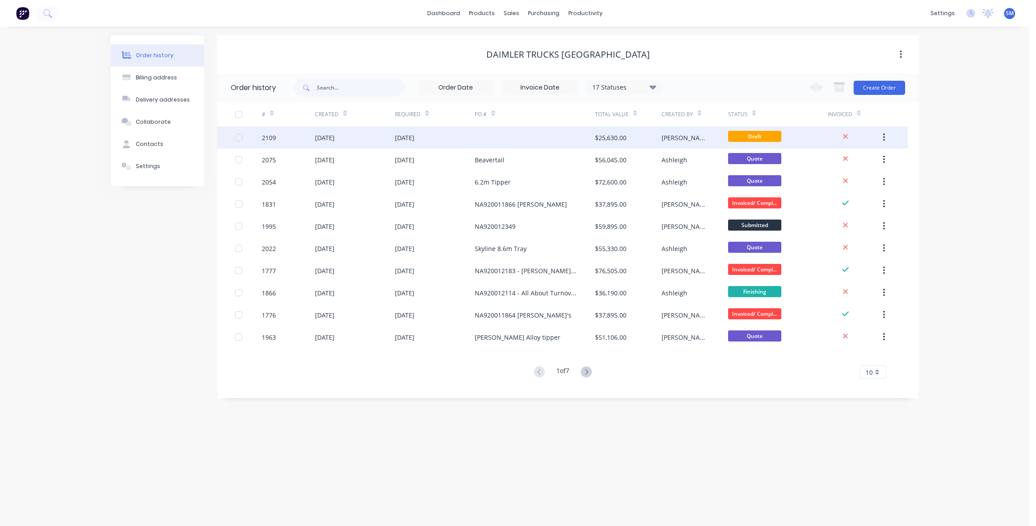
click at [502, 138] on div at bounding box center [535, 137] width 120 height 22
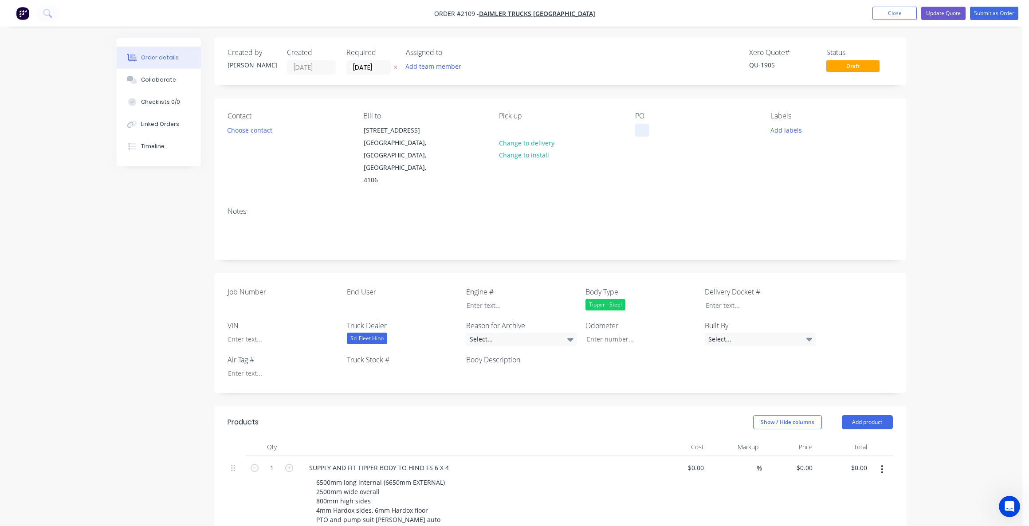
click at [644, 130] on div at bounding box center [642, 130] width 14 height 13
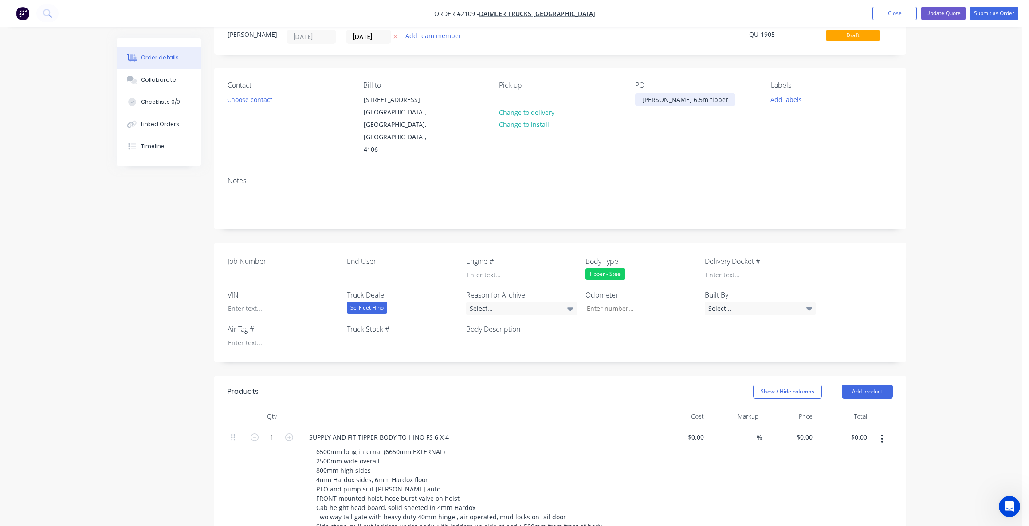
scroll to position [44, 0]
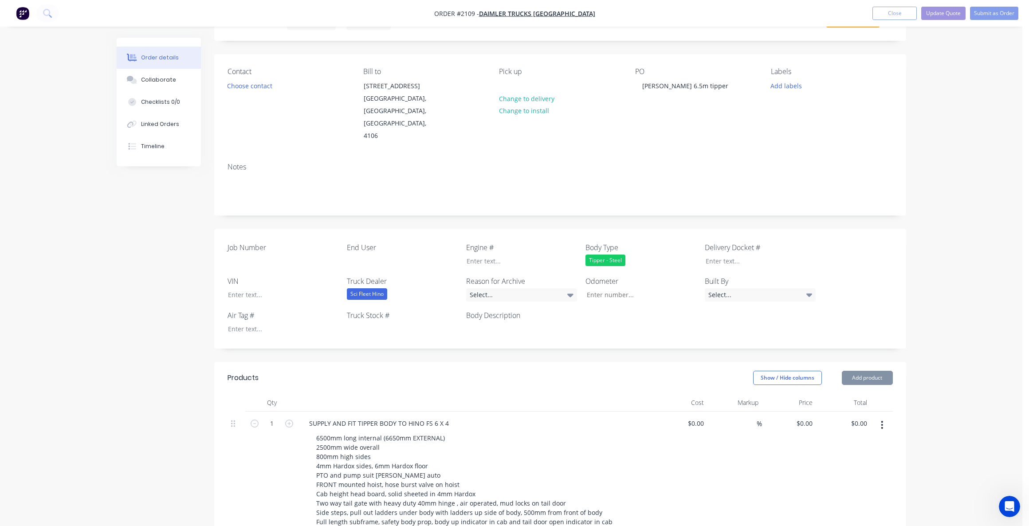
click at [369, 288] on div "Sci Fleet Hino" at bounding box center [367, 294] width 40 height 12
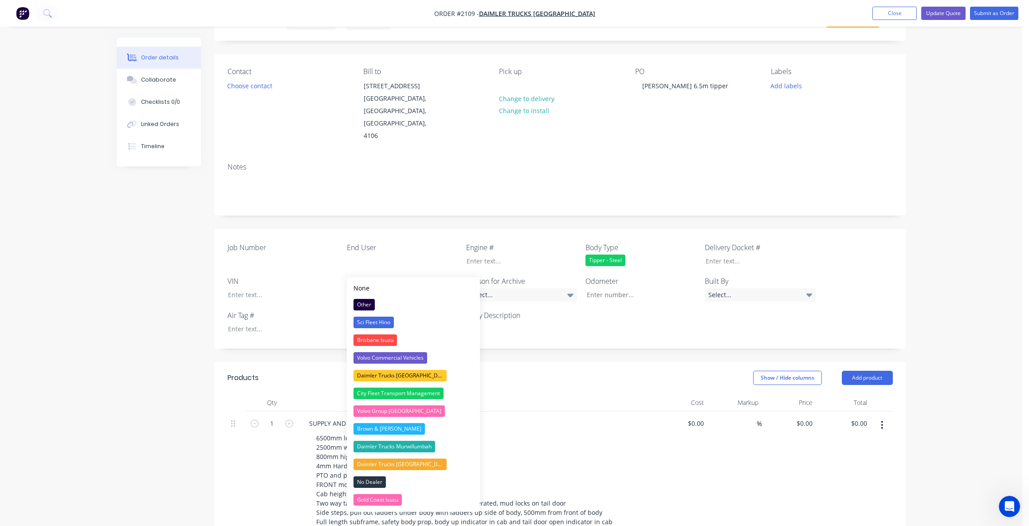
click at [382, 374] on div "Daimler Trucks Brisbane" at bounding box center [400, 376] width 93 height 12
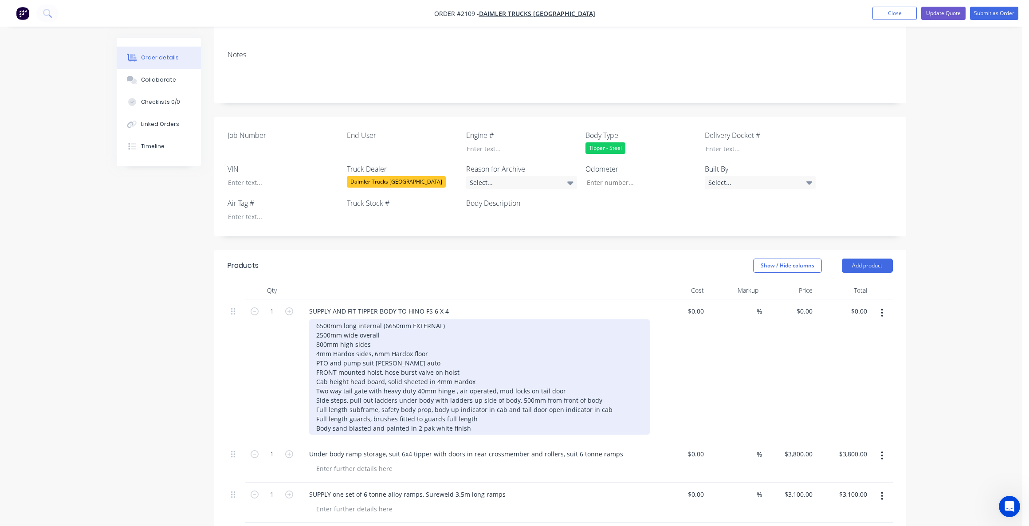
scroll to position [177, 0]
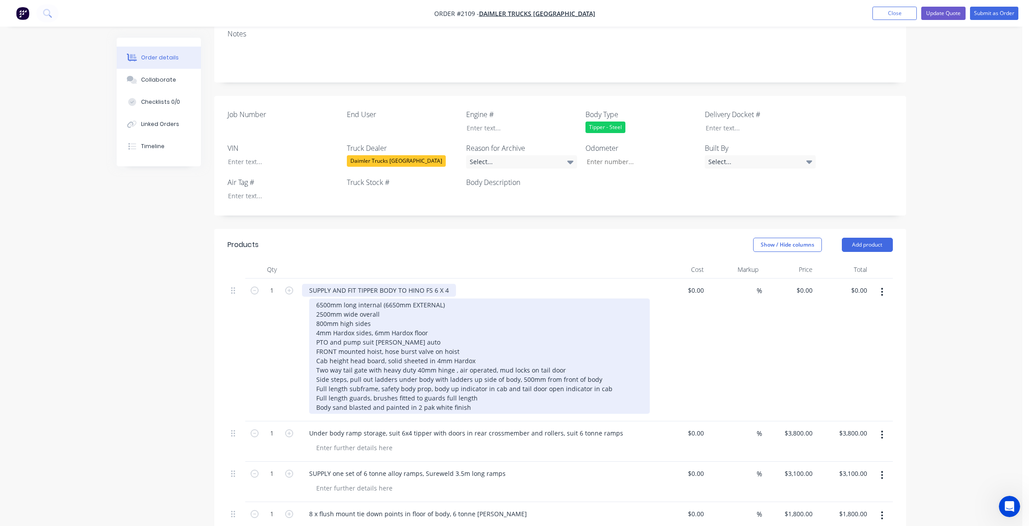
drag, startPoint x: 424, startPoint y: 263, endPoint x: 457, endPoint y: 275, distance: 35.2
click at [425, 284] on div "SUPPLY AND FIT TIPPER BODY TO HINO FS 6 X 4" at bounding box center [379, 290] width 154 height 13
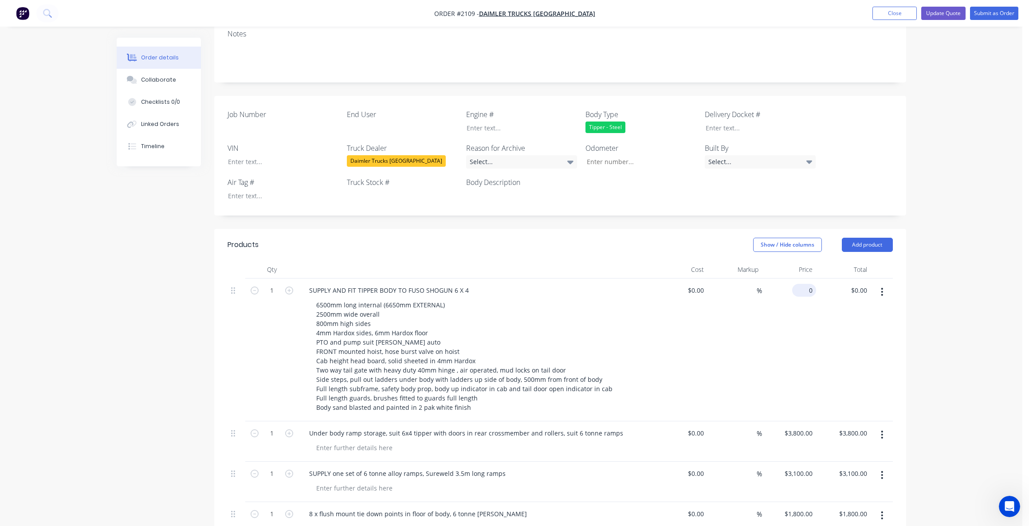
click at [807, 284] on input "0" at bounding box center [806, 290] width 20 height 13
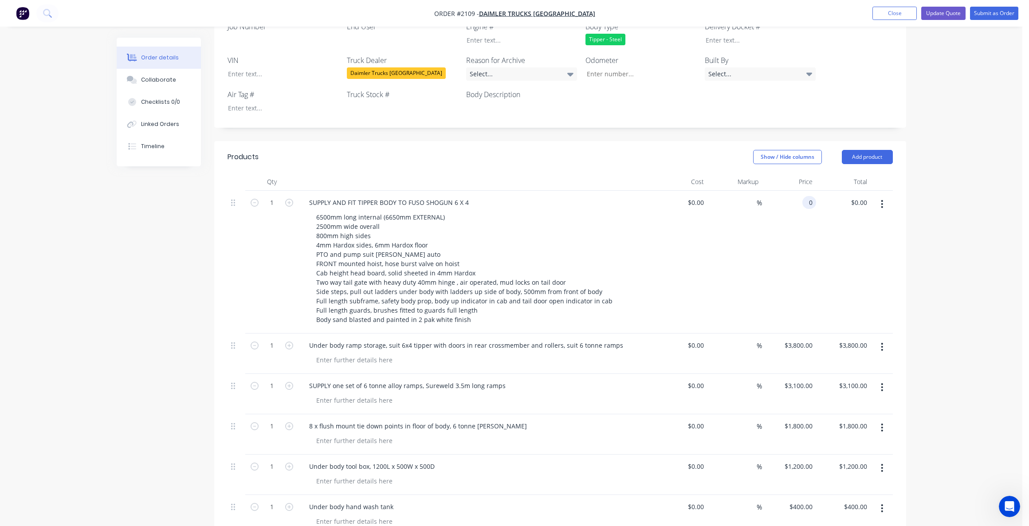
scroll to position [266, 0]
type input "51800"
type input "0.00"
type input "$51,800.00"
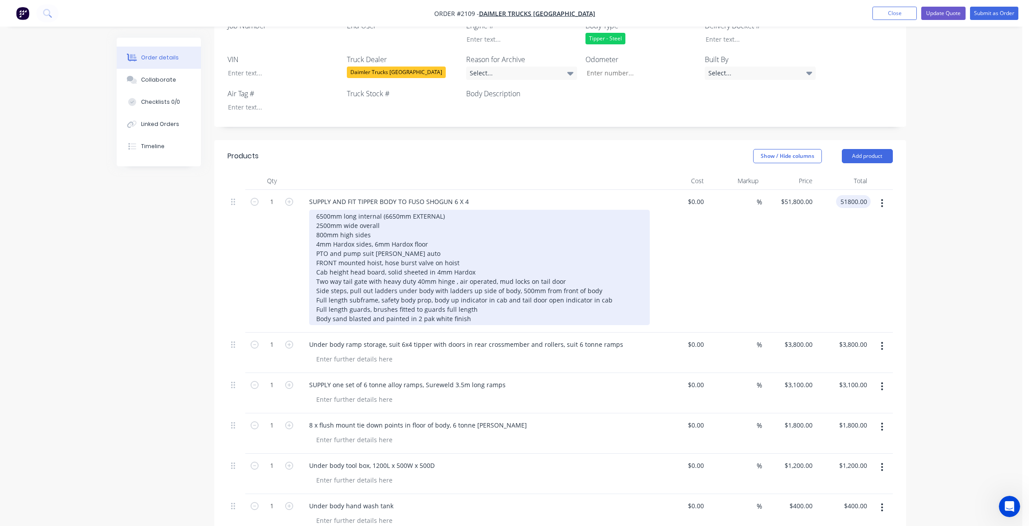
click at [445, 239] on div "6500mm long internal (6650mm EXTERNAL) 2500mm wide overall 800mm high sides 4mm…" at bounding box center [479, 267] width 341 height 115
type input "$51,800.00"
drag, startPoint x: 414, startPoint y: 227, endPoint x: 374, endPoint y: 232, distance: 41.1
click at [374, 232] on div "6500mm long internal (6650mm EXTERNAL) 2500mm wide overall 800mm high sides 4mm…" at bounding box center [479, 267] width 341 height 115
type input "$0.00"
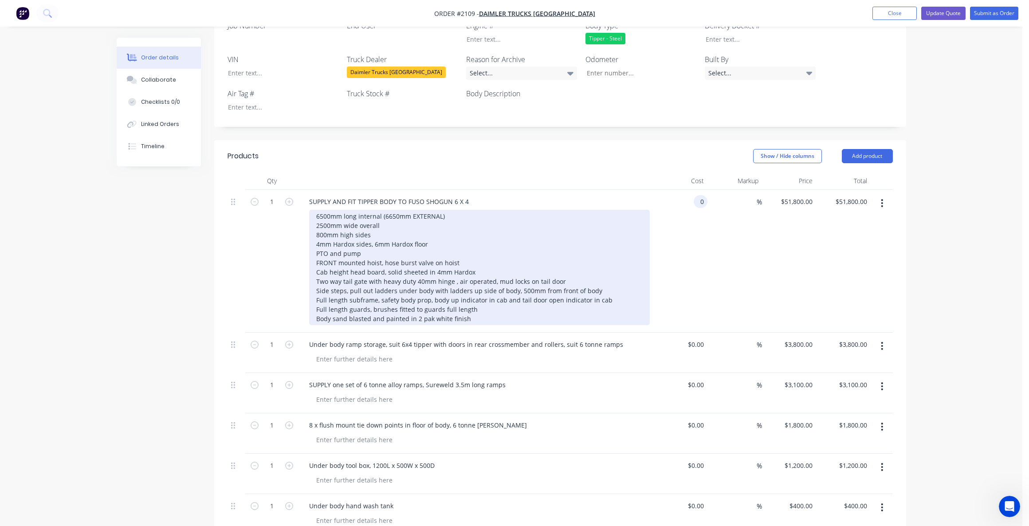
type input "$0.00"
click at [319, 210] on div "6500mm long internal (6650mm EXTERNAL) 2500mm wide overall 800mm high sides 4mm…" at bounding box center [479, 267] width 341 height 115
drag, startPoint x: 319, startPoint y: 208, endPoint x: 319, endPoint y: 213, distance: 4.9
click at [319, 210] on div "6500mm long internal (6650mm EXTERNAL) 2500mm wide overall 800mm high sides 4mm…" at bounding box center [479, 267] width 341 height 115
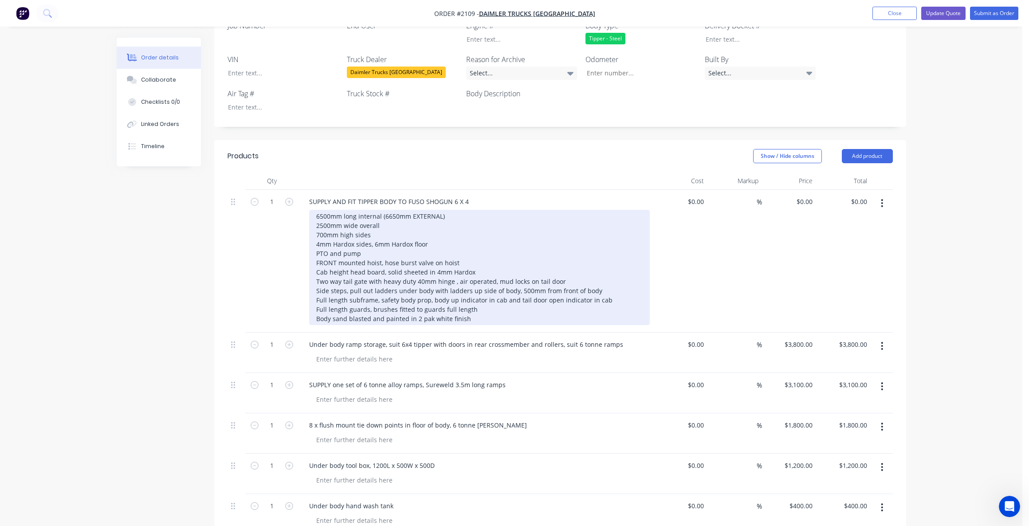
drag, startPoint x: 455, startPoint y: 238, endPoint x: 488, endPoint y: 273, distance: 48.0
click at [455, 239] on div "6500mm long internal (6650mm EXTERNAL) 2500mm wide overall 700mm high sides 4mm…" at bounding box center [479, 267] width 341 height 115
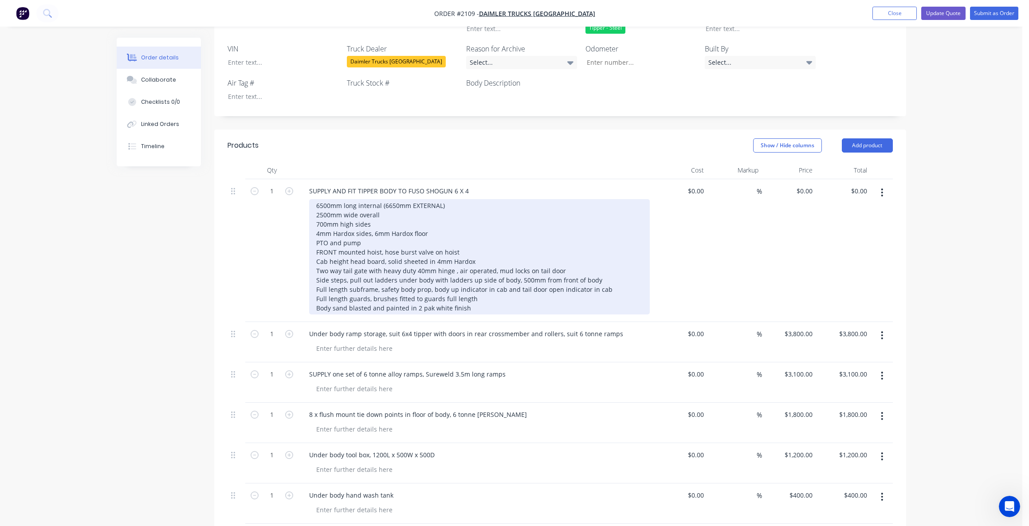
scroll to position [311, 0]
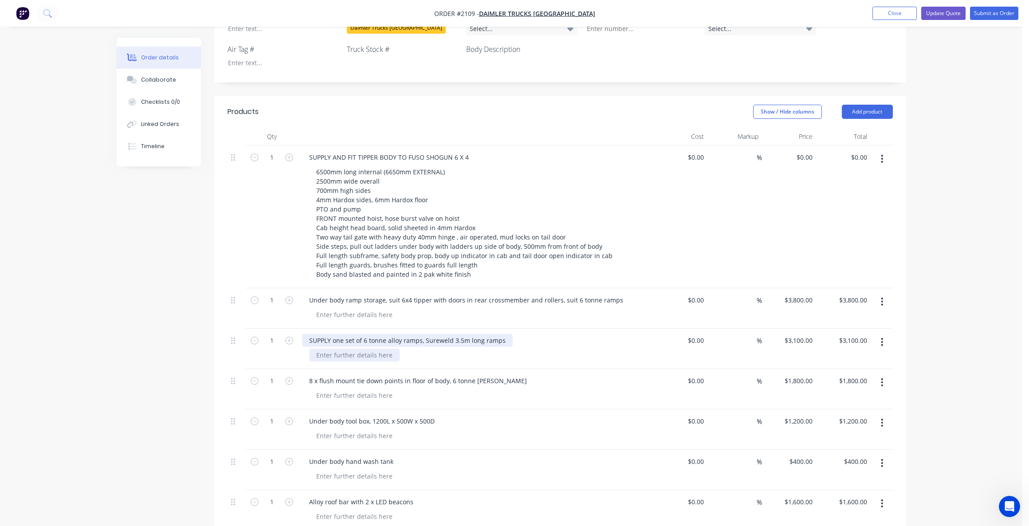
drag, startPoint x: 368, startPoint y: 315, endPoint x: 371, endPoint y: 328, distance: 13.6
click at [369, 334] on div "SUPPLY one set of 6 tonne alloy ramps, Sureweld 3.5m long ramps" at bounding box center [407, 340] width 211 height 13
click at [799, 334] on div "3100 $3,100.00" at bounding box center [800, 340] width 32 height 13
type input "$3,500.00"
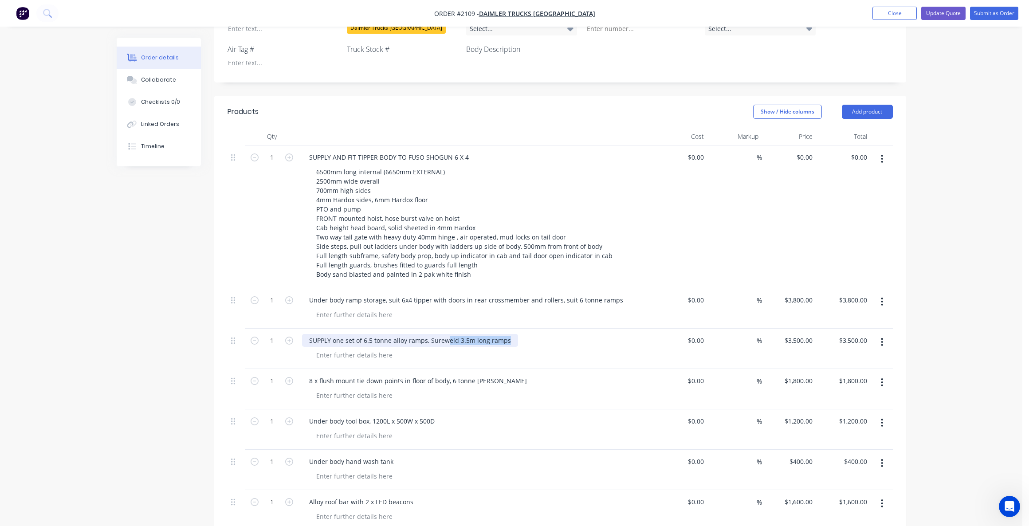
drag, startPoint x: 508, startPoint y: 314, endPoint x: 425, endPoint y: 317, distance: 83.9
click at [425, 334] on div "SUPPLY one set of 6.5 tonne alloy ramps, Sureweld 3.5m long ramps" at bounding box center [410, 340] width 216 height 13
click at [476, 334] on div "SUPPLY one set of 6.5 tonne alloy ramps, Sureweld 3.5m long ramps" at bounding box center [410, 340] width 216 height 13
drag, startPoint x: 506, startPoint y: 318, endPoint x: 463, endPoint y: 328, distance: 44.3
click at [506, 334] on div "SUPPLY one set of 6.5 tonne alloy ramps, Sureweld 3.5m long ramps" at bounding box center [410, 340] width 216 height 13
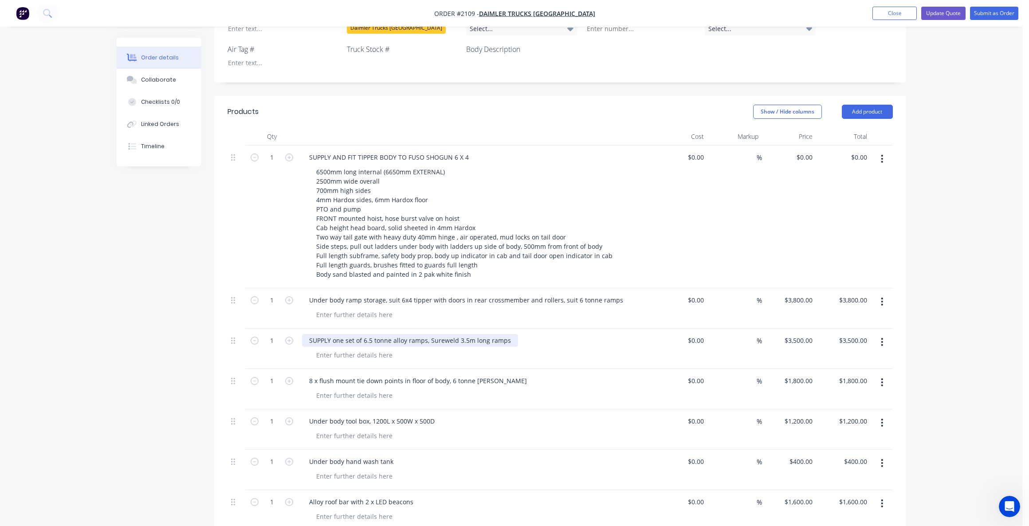
click at [412, 334] on div "SUPPLY one set of 6.5 tonne alloy ramps, Sureweld 3.5m long ramps" at bounding box center [410, 340] width 216 height 13
click at [506, 334] on div "SUPPLY one set of 6.5 tonne alloy ramps, Sureweld 3.5m long ramps" at bounding box center [410, 340] width 216 height 13
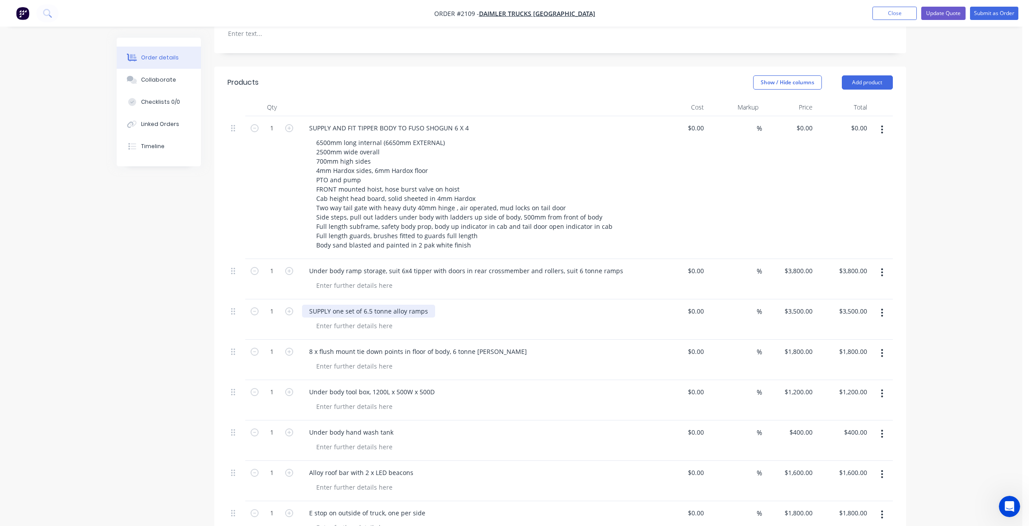
scroll to position [355, 0]
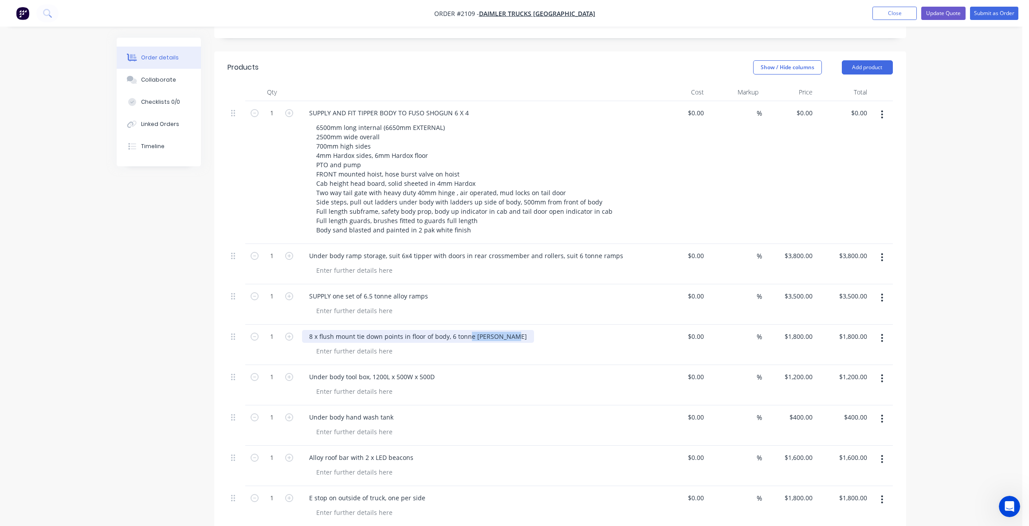
drag, startPoint x: 508, startPoint y: 311, endPoint x: 447, endPoint y: 311, distance: 60.8
click at [447, 330] on div "8 x flush mount tie down points in floor of body, 6 tonne tiger hooks" at bounding box center [418, 336] width 232 height 13
click at [502, 330] on div "8 x flush mount tie down points in floor of body, 6 tonne tiger hooks" at bounding box center [418, 336] width 232 height 13
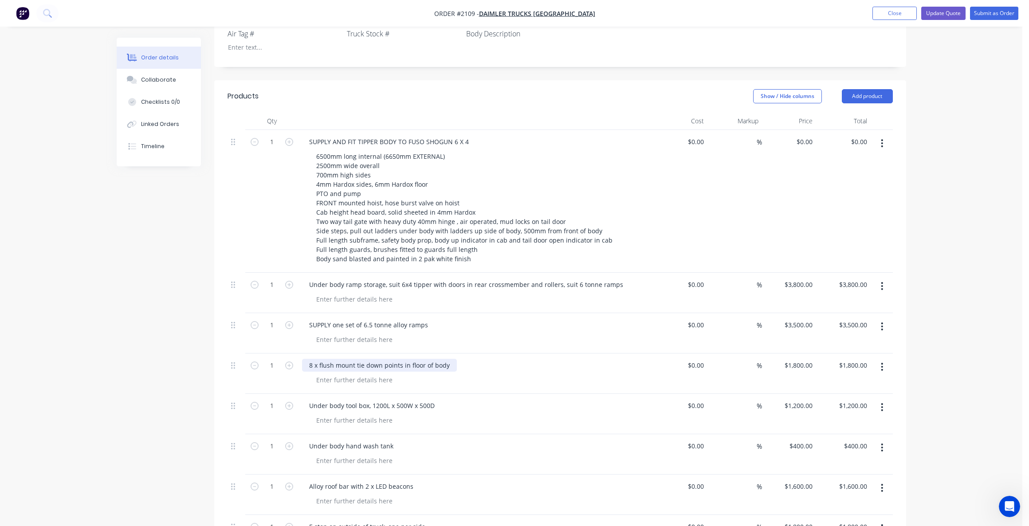
scroll to position [311, 0]
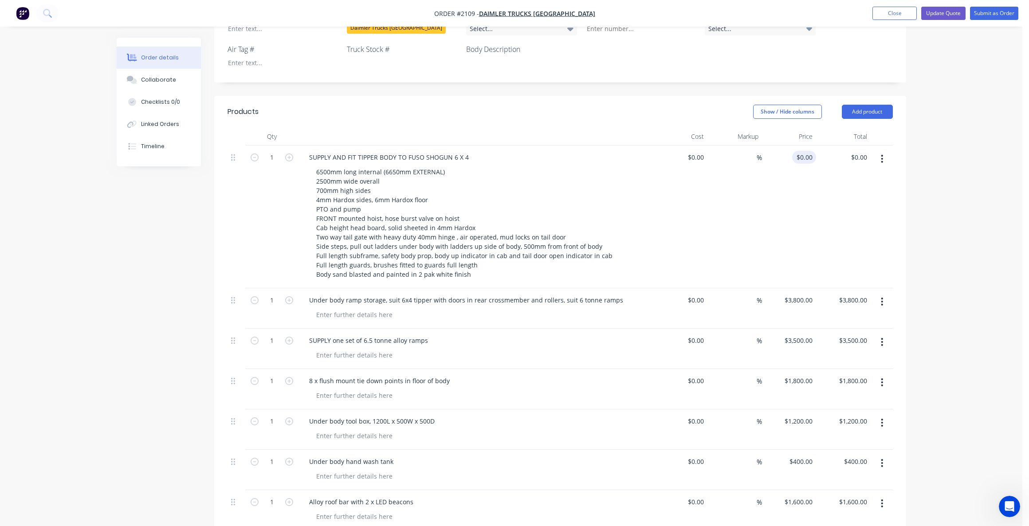
click at [805, 151] on div "$0.00 $0.00" at bounding box center [804, 157] width 24 height 13
type input "$51,800.00"
drag, startPoint x: 795, startPoint y: 274, endPoint x: 824, endPoint y: 286, distance: 31.6
click at [795, 294] on div "3800 $3,800.00" at bounding box center [798, 300] width 36 height 13
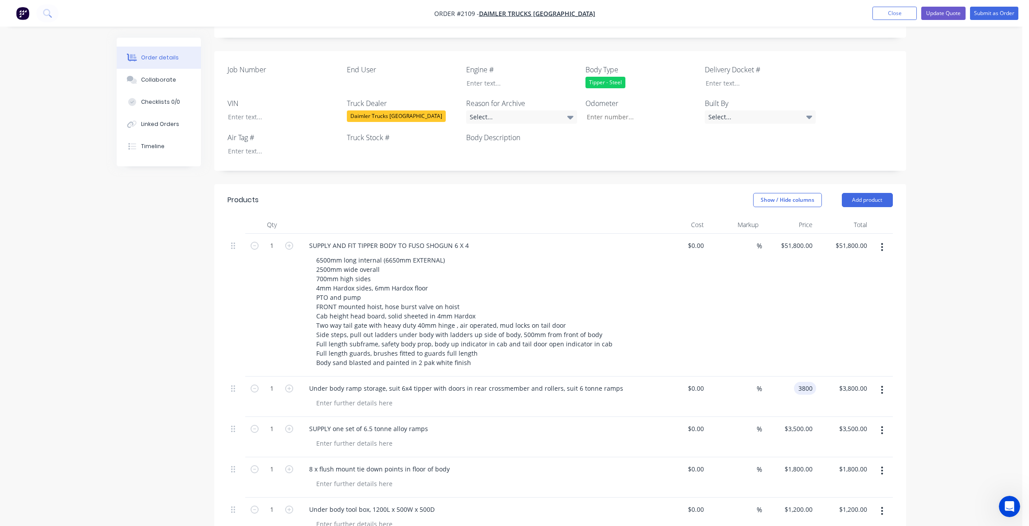
scroll to position [222, 0]
type input "$3,800.00"
drag, startPoint x: 957, startPoint y: 212, endPoint x: 954, endPoint y: 200, distance: 12.9
click at [957, 209] on div "Order details Collaborate Checklists 0/0 Linked Orders Timeline Order details C…" at bounding box center [511, 467] width 1023 height 1379
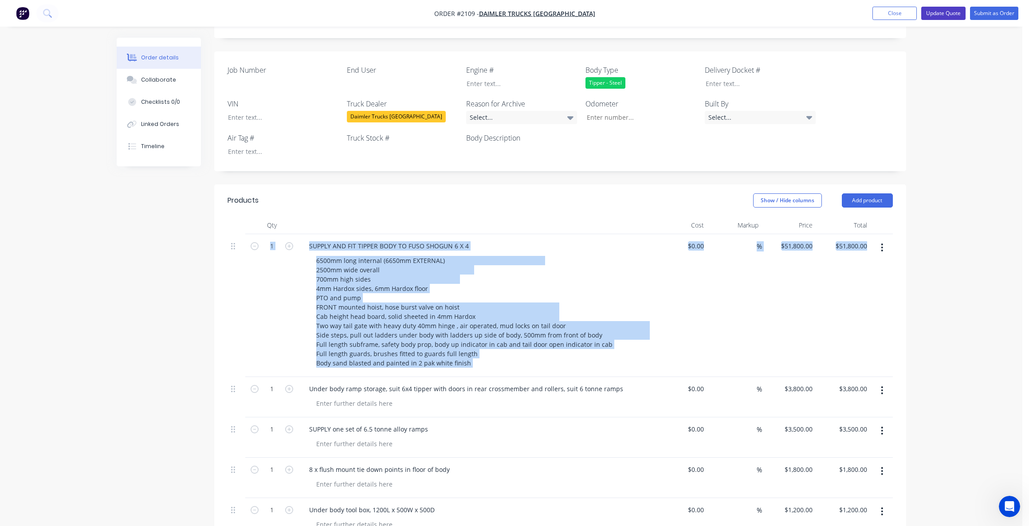
click at [937, 11] on button "Update Quote" at bounding box center [943, 13] width 44 height 13
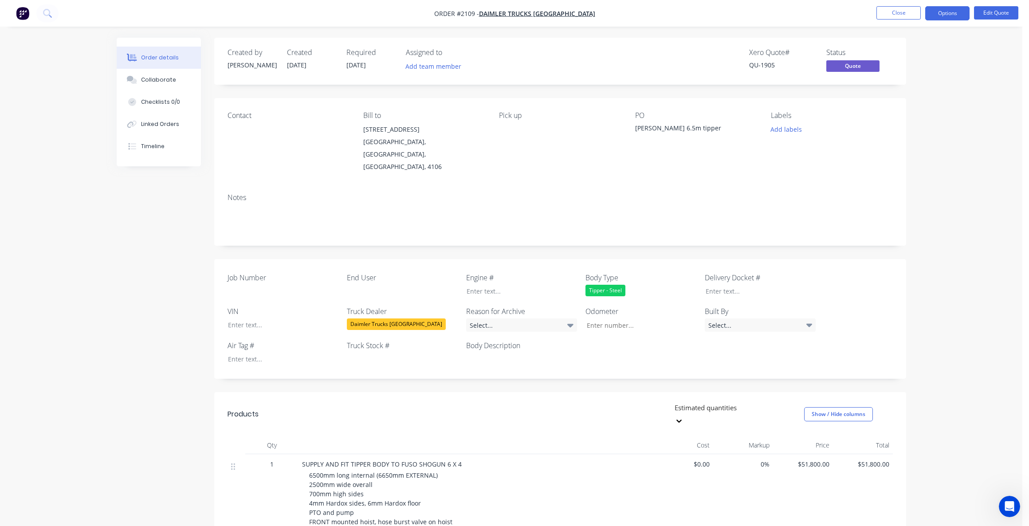
drag, startPoint x: 578, startPoint y: 165, endPoint x: 849, endPoint y: 109, distance: 276.9
click at [578, 186] on div "Notes" at bounding box center [560, 215] width 692 height 59
click at [965, 105] on div "Order details Collaborate Checklists 0/0 Linked Orders Timeline Order details C…" at bounding box center [511, 524] width 1023 height 1049
click at [959, 134] on div "Order details Collaborate Checklists 0/0 Linked Orders Timeline Order details C…" at bounding box center [511, 524] width 1023 height 1049
click at [897, 10] on button "Close" at bounding box center [899, 12] width 44 height 13
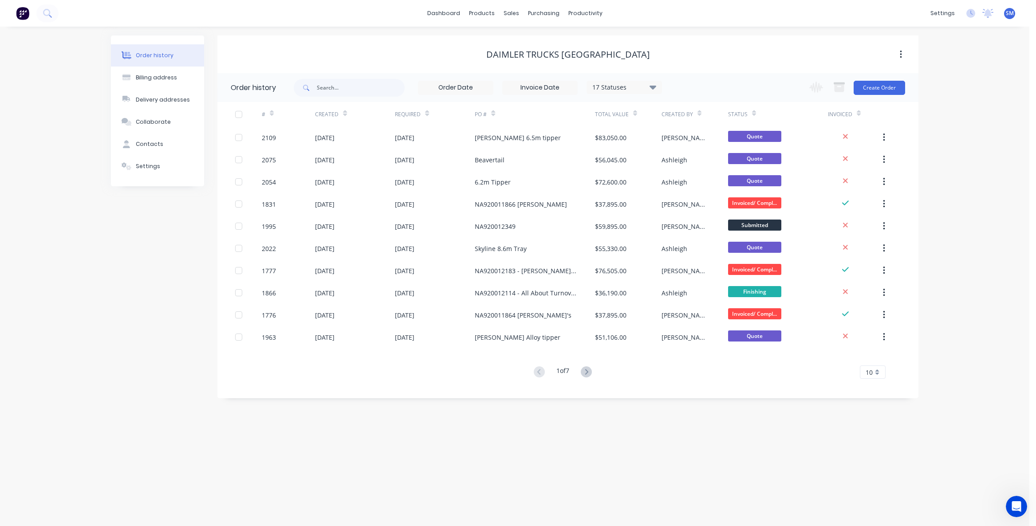
click at [398, 46] on div "Daimler Trucks Brisbane" at bounding box center [567, 54] width 701 height 38
click at [541, 43] on div "Sales Orders" at bounding box center [544, 43] width 36 height 8
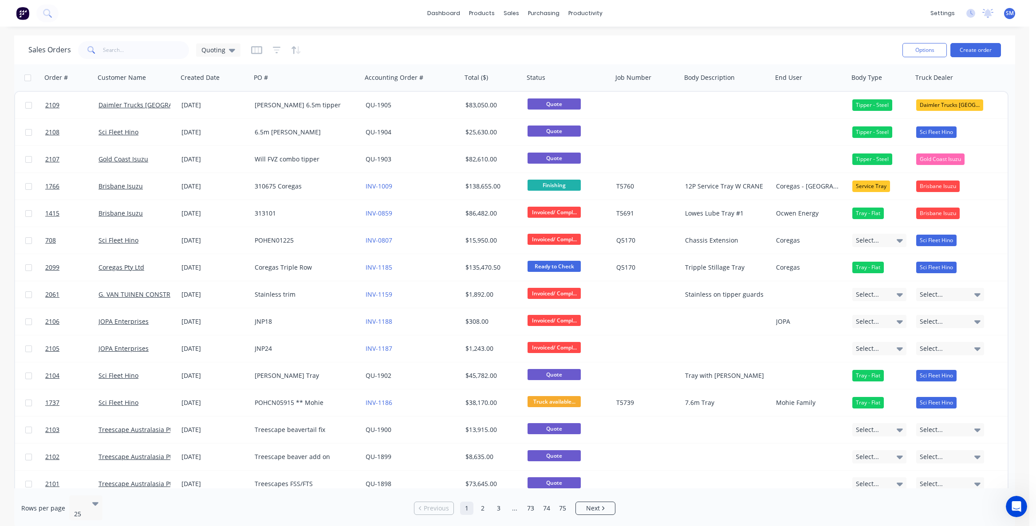
click at [395, 42] on div "Sales Orders Quoting" at bounding box center [461, 50] width 867 height 22
click at [410, 48] on div "Sales Orders Quoting" at bounding box center [461, 50] width 867 height 22
click at [372, 17] on div "dashboard products sales purchasing productivity dashboard products Product Cat…" at bounding box center [514, 13] width 1029 height 27
drag, startPoint x: 376, startPoint y: 43, endPoint x: 369, endPoint y: 26, distance: 18.7
click at [375, 42] on div "Sales Orders Quoting" at bounding box center [461, 50] width 867 height 22
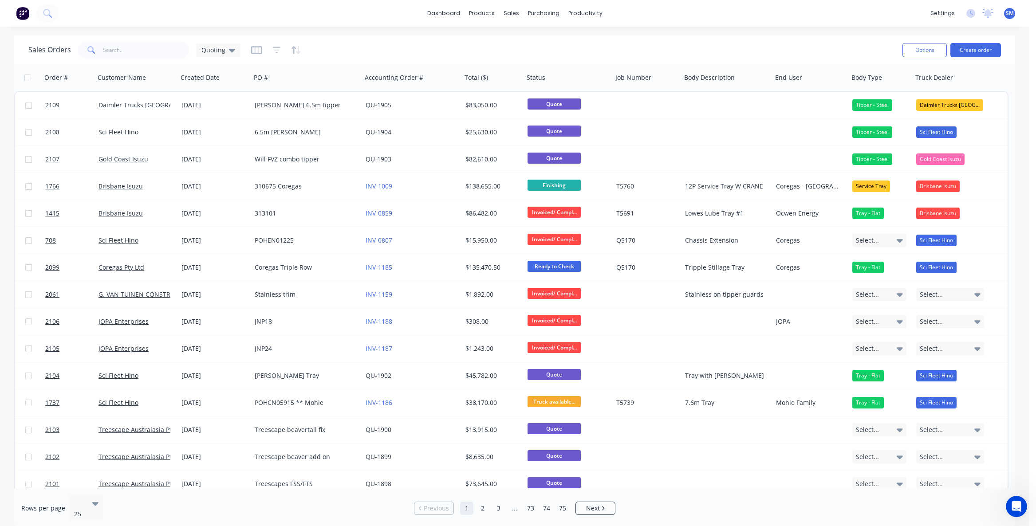
click at [358, 8] on div "dashboard products sales purchasing productivity dashboard products Product Cat…" at bounding box center [514, 13] width 1029 height 27
drag, startPoint x: 360, startPoint y: 42, endPoint x: 360, endPoint y: 10, distance: 31.9
click at [360, 42] on div "Sales Orders Quoting" at bounding box center [461, 50] width 867 height 22
click at [359, 9] on div "dashboard products sales purchasing productivity dashboard products Product Cat…" at bounding box center [514, 13] width 1029 height 27
drag, startPoint x: 370, startPoint y: 51, endPoint x: 371, endPoint y: 38, distance: 13.0
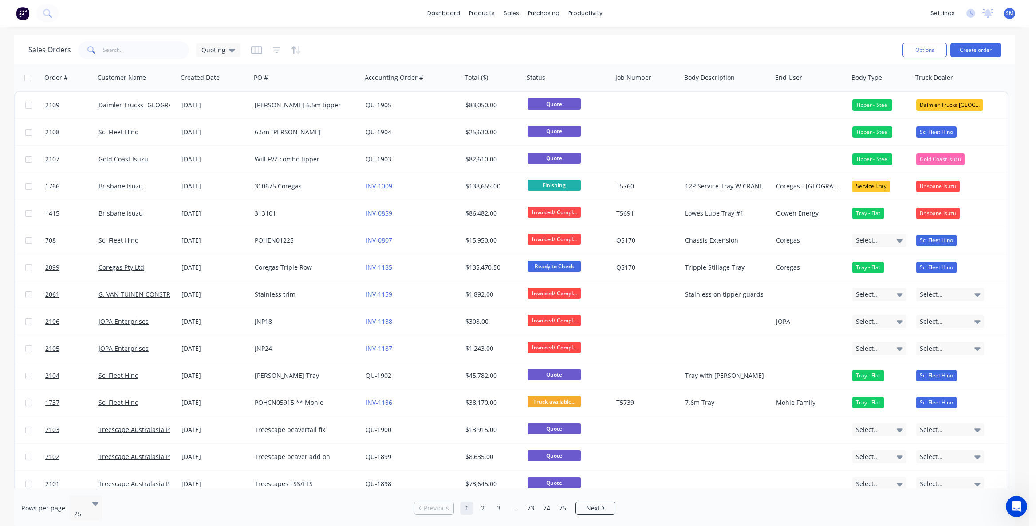
click at [370, 50] on div "Sales Orders Quoting" at bounding box center [461, 50] width 867 height 22
drag, startPoint x: 372, startPoint y: 7, endPoint x: 371, endPoint y: 53, distance: 46.1
click at [372, 10] on div "dashboard products sales purchasing productivity dashboard products Product Cat…" at bounding box center [514, 13] width 1029 height 27
click at [371, 53] on div "Sales Orders Quoting" at bounding box center [461, 50] width 867 height 22
drag, startPoint x: 372, startPoint y: 16, endPoint x: 374, endPoint y: 52, distance: 35.5
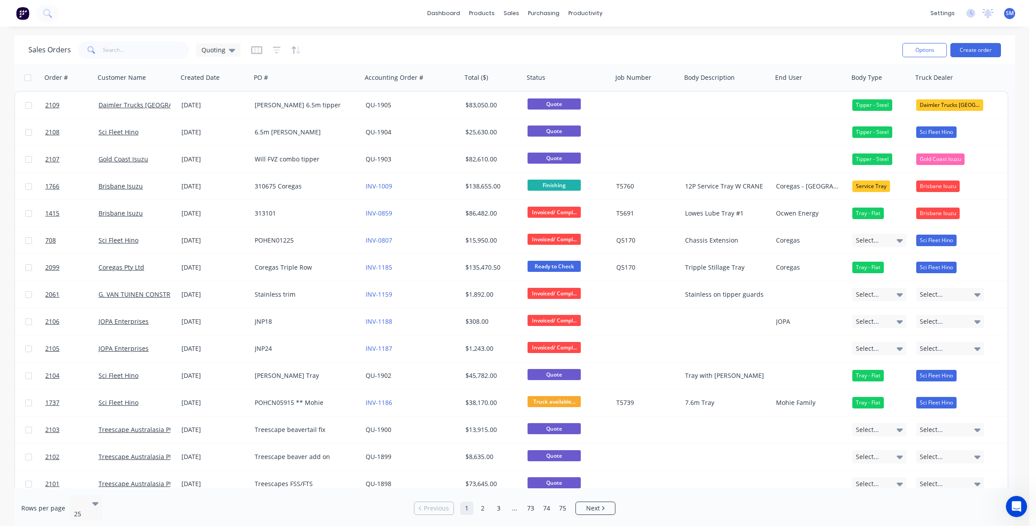
click at [372, 18] on div "dashboard products sales purchasing productivity dashboard products Product Cat…" at bounding box center [514, 13] width 1029 height 27
click at [374, 51] on div "Sales Orders Quoting" at bounding box center [461, 50] width 867 height 22
click at [367, 14] on div "dashboard products sales purchasing productivity dashboard products Product Cat…" at bounding box center [514, 13] width 1029 height 27
drag, startPoint x: 376, startPoint y: 52, endPoint x: 374, endPoint y: 16, distance: 35.6
click at [374, 50] on div "Sales Orders Quoting" at bounding box center [461, 50] width 867 height 22
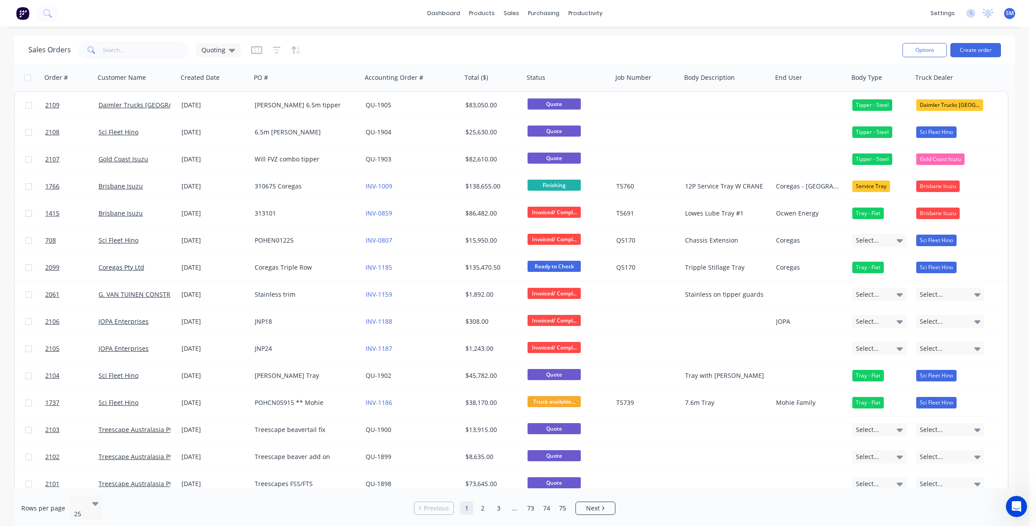
click at [374, 13] on div "dashboard products sales purchasing productivity dashboard products Product Cat…" at bounding box center [514, 13] width 1029 height 27
click at [365, 48] on div "Sales Orders Quoting" at bounding box center [461, 50] width 867 height 22
drag, startPoint x: 368, startPoint y: 4, endPoint x: 371, endPoint y: 52, distance: 48.5
click at [368, 4] on div "dashboard products sales purchasing productivity dashboard products Product Cat…" at bounding box center [514, 13] width 1029 height 27
drag, startPoint x: 372, startPoint y: 60, endPoint x: 366, endPoint y: 39, distance: 22.1
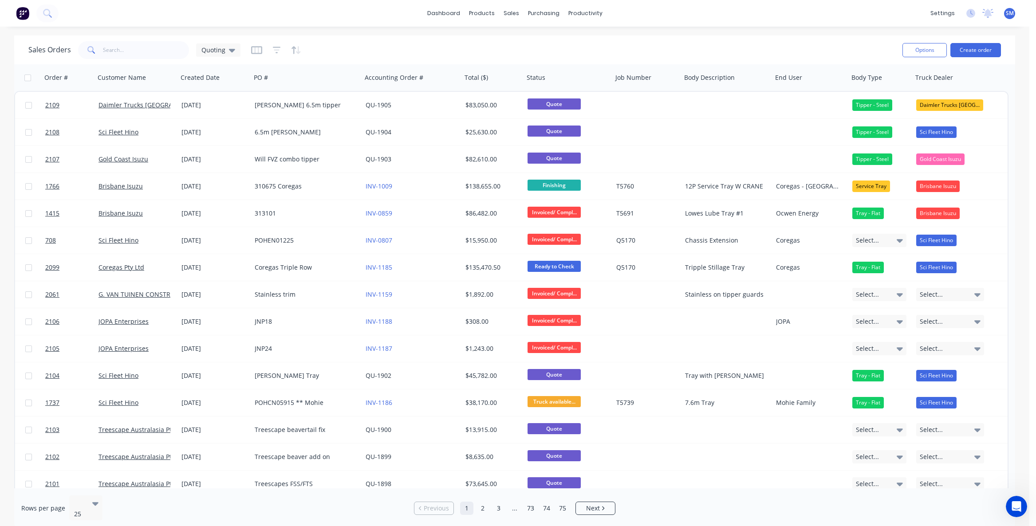
click at [369, 55] on div "Sales Orders Quoting" at bounding box center [461, 50] width 867 height 22
click at [365, 24] on div "dashboard products sales purchasing productivity dashboard products Product Cat…" at bounding box center [514, 13] width 1029 height 27
drag, startPoint x: 368, startPoint y: 15, endPoint x: 387, endPoint y: 44, distance: 34.6
click at [368, 16] on div "dashboard products sales purchasing productivity dashboard products Product Cat…" at bounding box center [514, 13] width 1029 height 27
drag, startPoint x: 374, startPoint y: 52, endPoint x: 370, endPoint y: 29, distance: 23.8
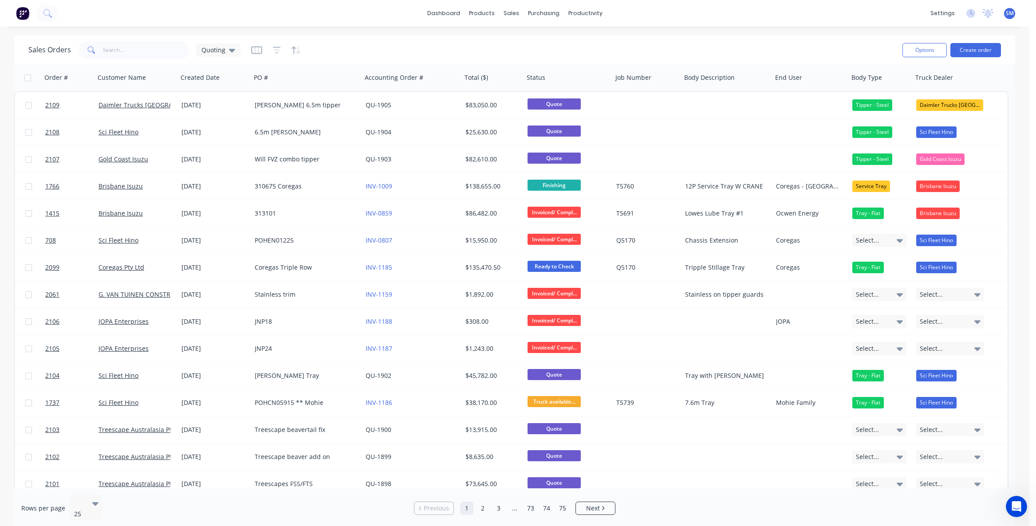
click at [370, 46] on div "Sales Orders Quoting" at bounding box center [461, 50] width 867 height 22
click at [374, 14] on div "dashboard products sales purchasing productivity dashboard products Product Cat…" at bounding box center [514, 13] width 1029 height 27
drag, startPoint x: 385, startPoint y: 49, endPoint x: 373, endPoint y: 9, distance: 42.1
click at [384, 49] on div "Sales Orders Quoting" at bounding box center [461, 50] width 867 height 22
drag, startPoint x: 374, startPoint y: 7, endPoint x: 375, endPoint y: 27, distance: 20.0
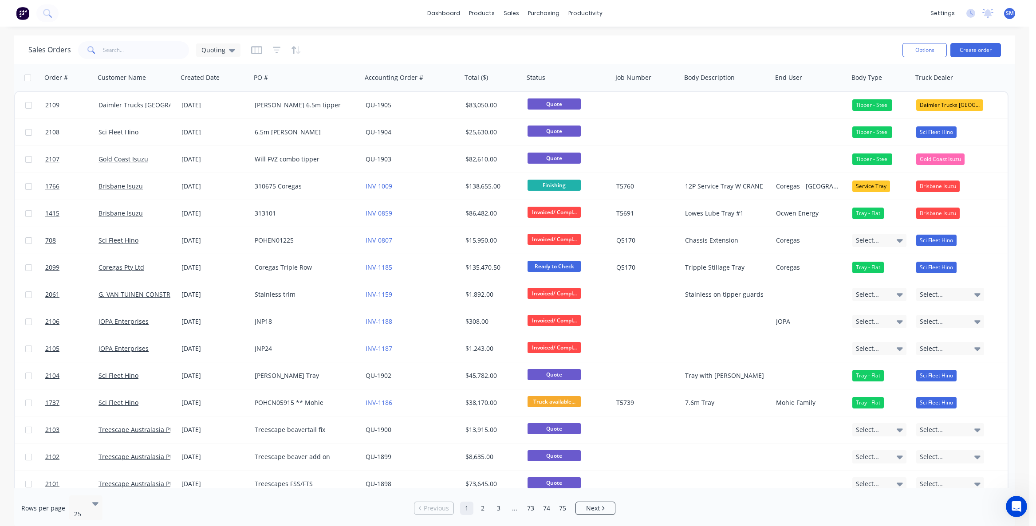
click at [374, 8] on div "dashboard products sales purchasing productivity dashboard products Product Cat…" at bounding box center [514, 13] width 1029 height 27
drag, startPoint x: 379, startPoint y: 19, endPoint x: 375, endPoint y: 41, distance: 22.5
click at [379, 24] on div "dashboard products sales purchasing productivity dashboard products Product Cat…" at bounding box center [514, 13] width 1029 height 27
drag, startPoint x: 372, startPoint y: 53, endPoint x: 363, endPoint y: 32, distance: 22.3
click at [372, 52] on div "Sales Orders Quoting" at bounding box center [461, 50] width 867 height 22
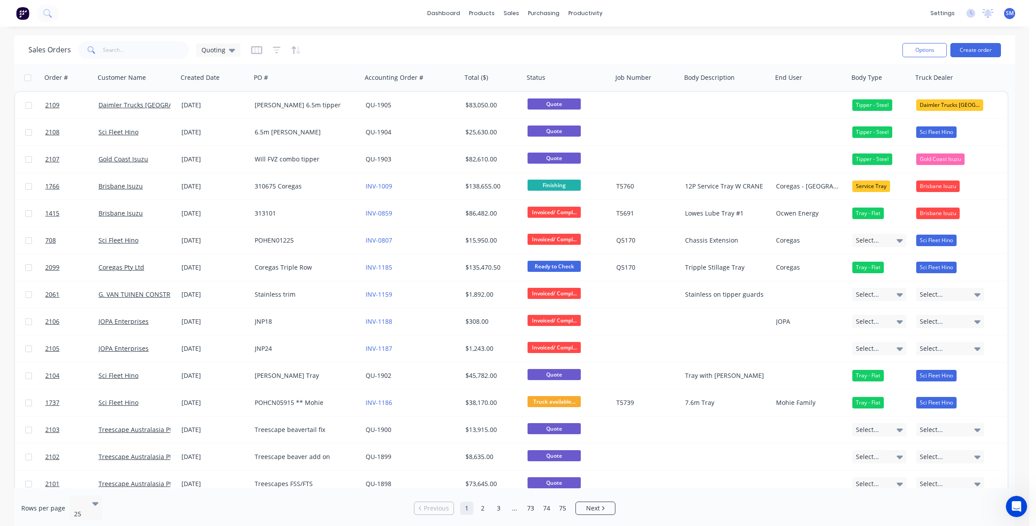
click at [278, 12] on div "dashboard products sales purchasing productivity dashboard products Product Cat…" at bounding box center [514, 13] width 1029 height 27
click at [342, 52] on div "Sales Orders Quoting" at bounding box center [461, 50] width 867 height 22
drag, startPoint x: 323, startPoint y: 18, endPoint x: 331, endPoint y: 38, distance: 21.9
click at [323, 18] on div "dashboard products sales purchasing productivity dashboard products Product Cat…" at bounding box center [514, 13] width 1029 height 27
drag, startPoint x: 333, startPoint y: 47, endPoint x: 327, endPoint y: 32, distance: 15.9
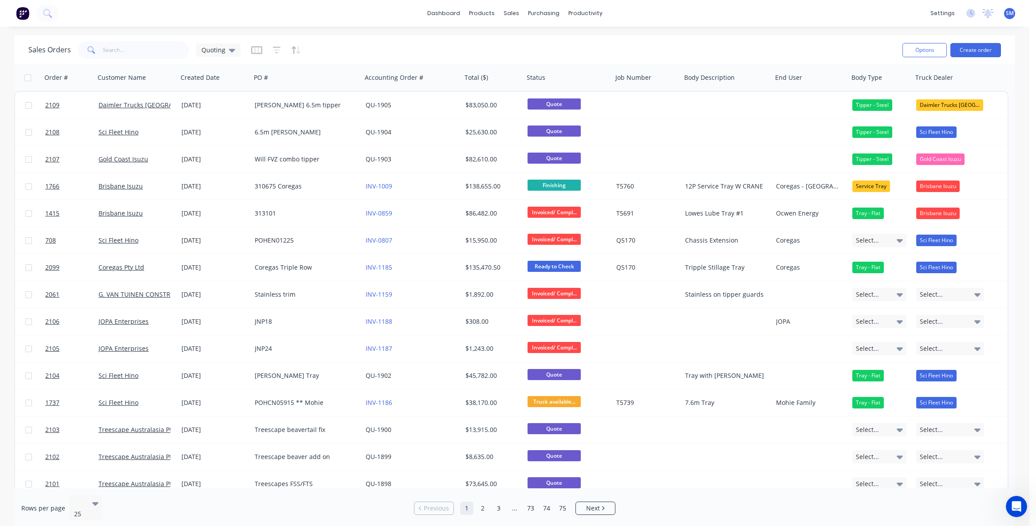
click at [331, 46] on div "Sales Orders Quoting" at bounding box center [461, 50] width 867 height 22
click at [296, 13] on div "dashboard products sales purchasing productivity dashboard products Product Cat…" at bounding box center [514, 13] width 1029 height 27
click at [977, 51] on button "Create order" at bounding box center [975, 50] width 51 height 14
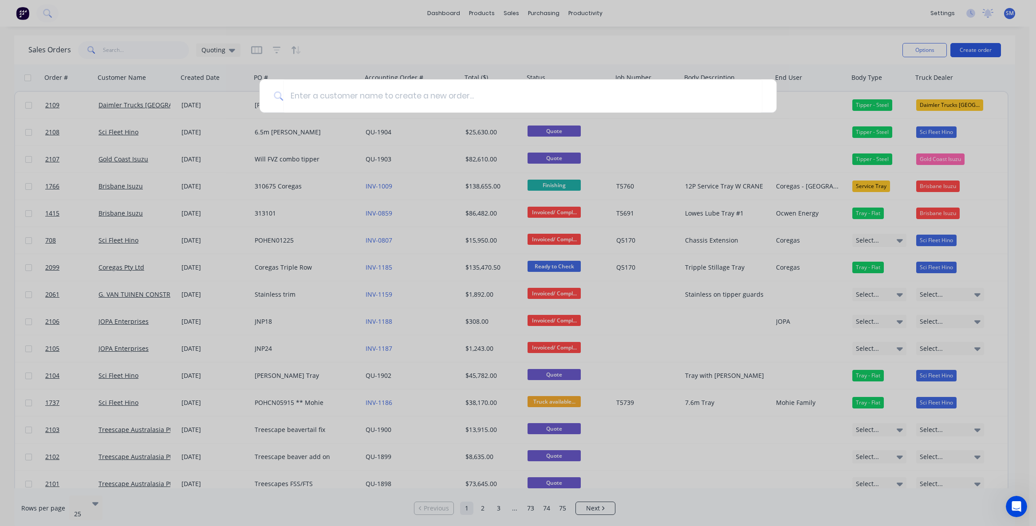
type input "+"
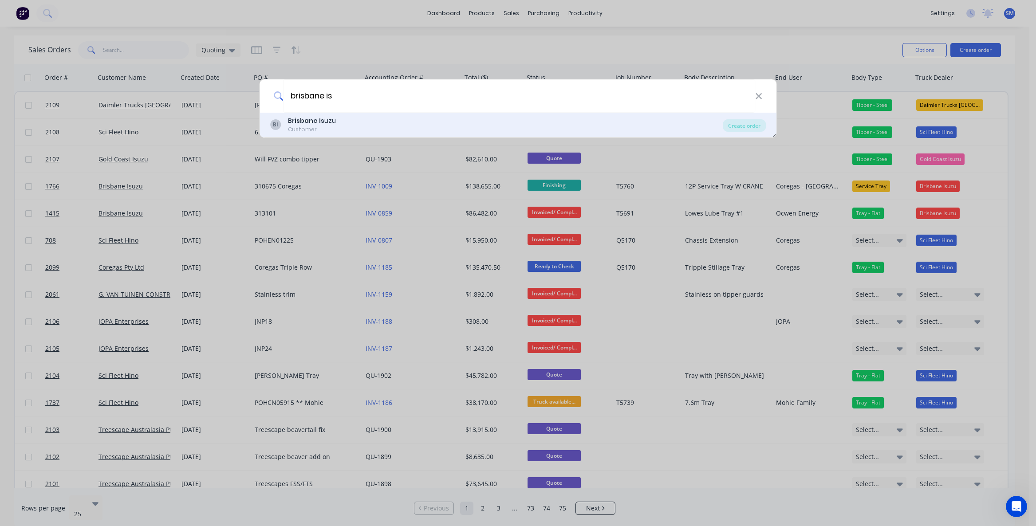
type input "brisbane is"
click at [304, 122] on b "Brisbane Is" at bounding box center [306, 120] width 36 height 9
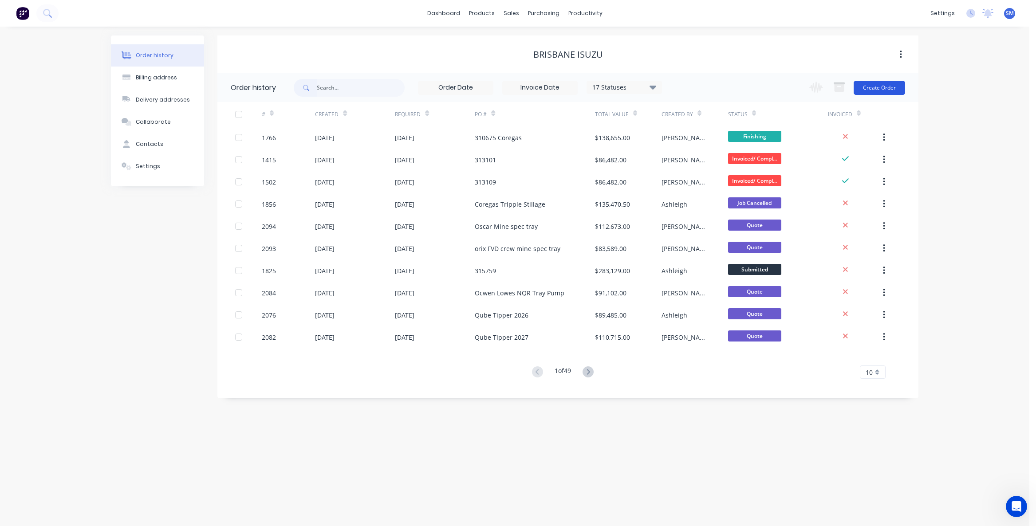
click at [886, 85] on button "Create Order" at bounding box center [879, 88] width 51 height 14
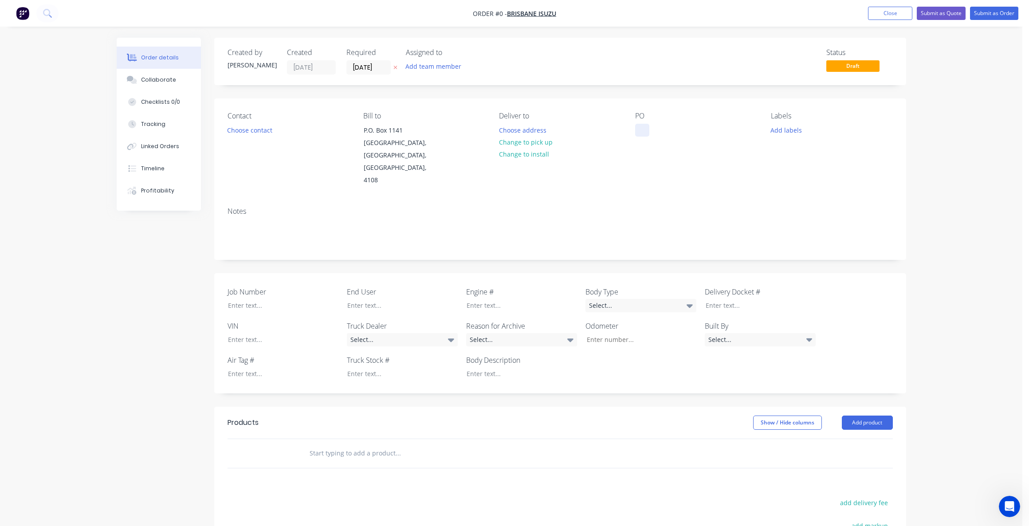
click at [644, 126] on div at bounding box center [642, 130] width 14 height 13
click at [376, 438] on div "Order details Collaborate Checklists 0/0 Tracking Linked Orders Timeline Profit…" at bounding box center [511, 366] width 807 height 657
type input "A"
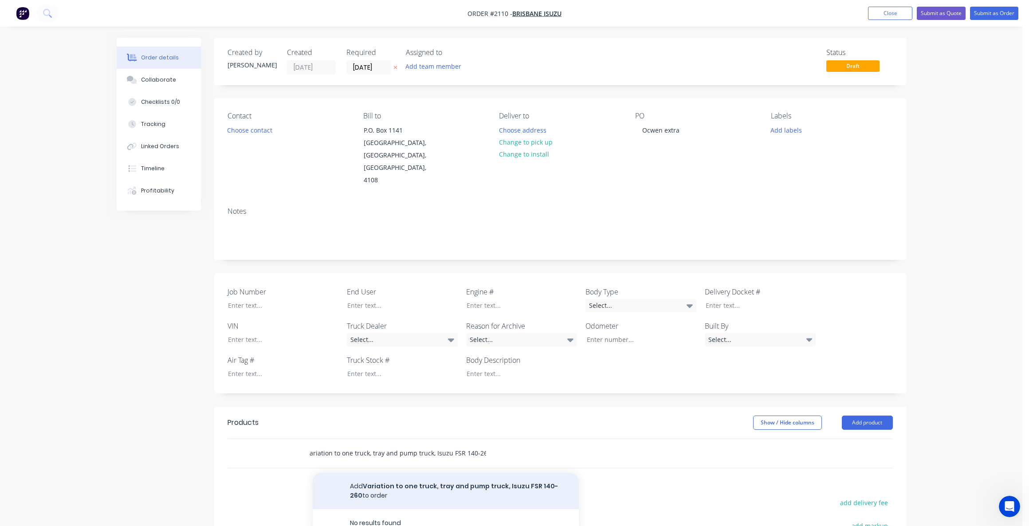
type input "Variation to one truck, tray and pump truck, Isuzu FSR 140-260"
click at [449, 473] on button "Add Variation to one truck, tray and pump truck, Isuzu FSR 140-260 to order" at bounding box center [446, 491] width 266 height 36
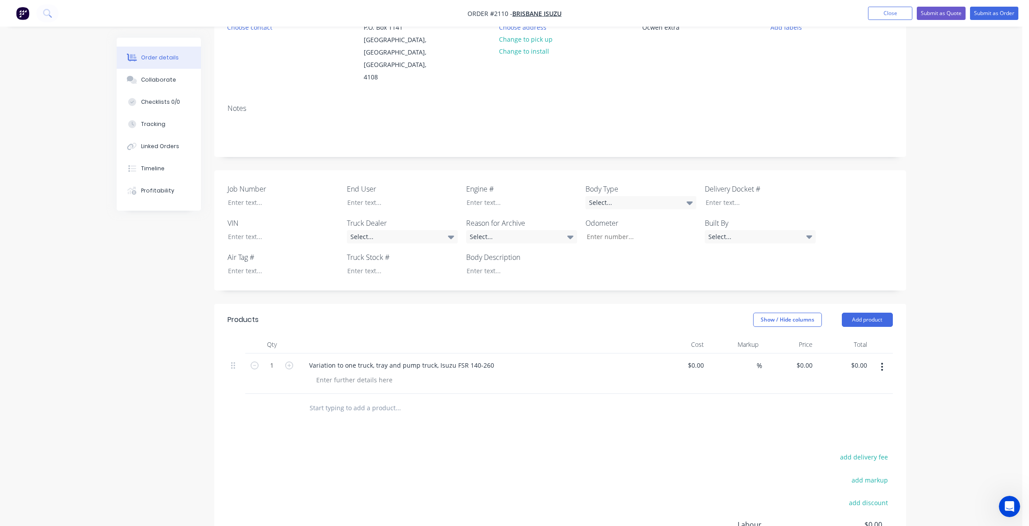
scroll to position [133, 0]
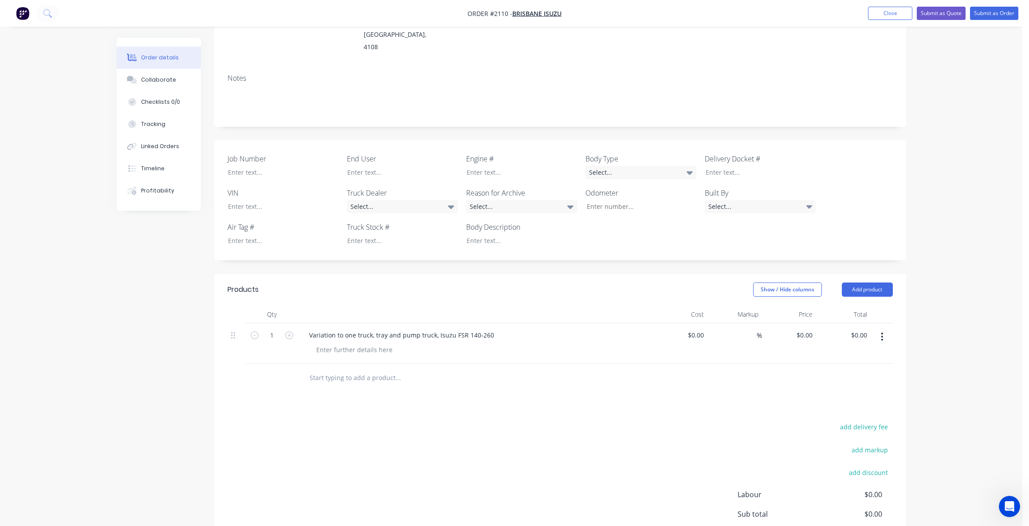
click at [326, 369] on input "text" at bounding box center [397, 378] width 177 height 18
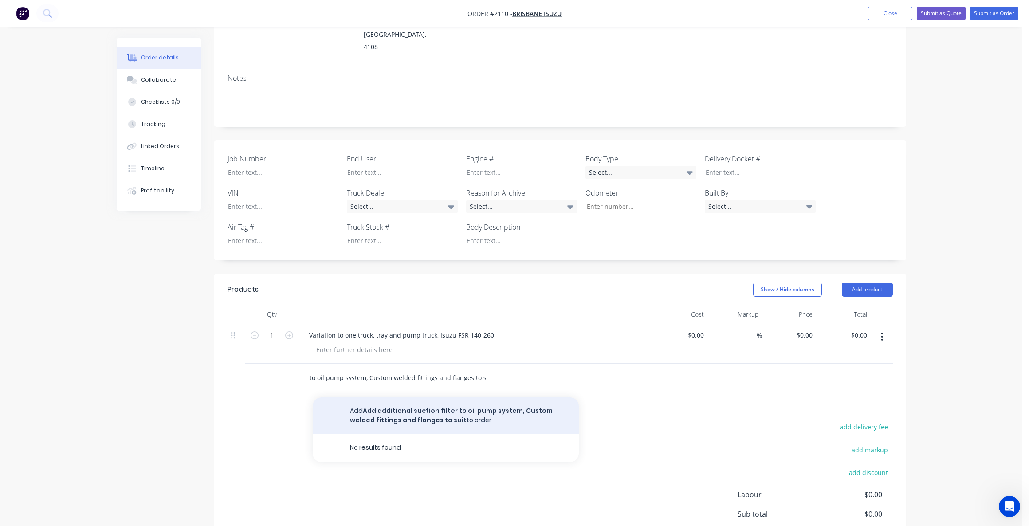
type input "Add additional suction filter to oil pump system, Custom welded fittings and fl…"
drag, startPoint x: 401, startPoint y: 402, endPoint x: 418, endPoint y: 411, distance: 19.2
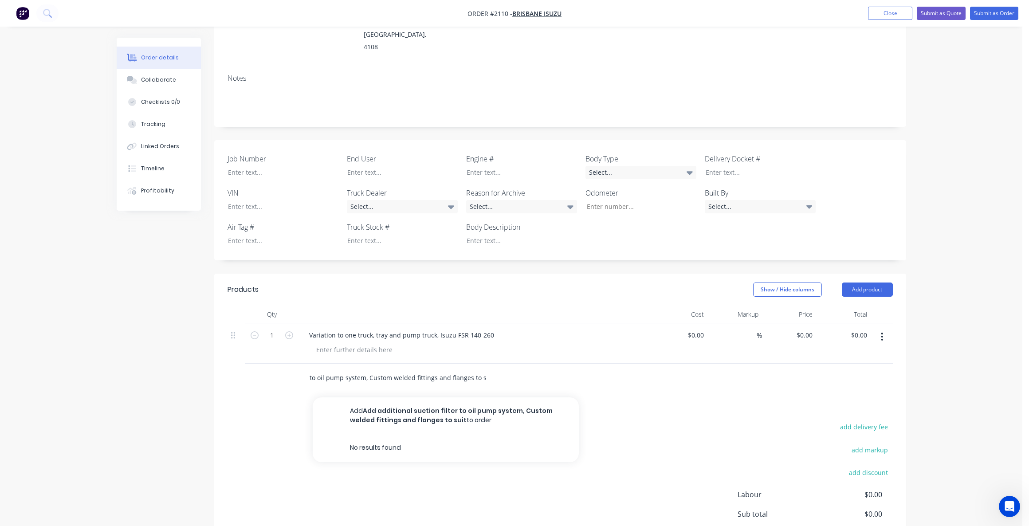
click at [401, 403] on button "Add Add additional suction filter to oil pump system, Custom welded fittings an…" at bounding box center [446, 416] width 266 height 36
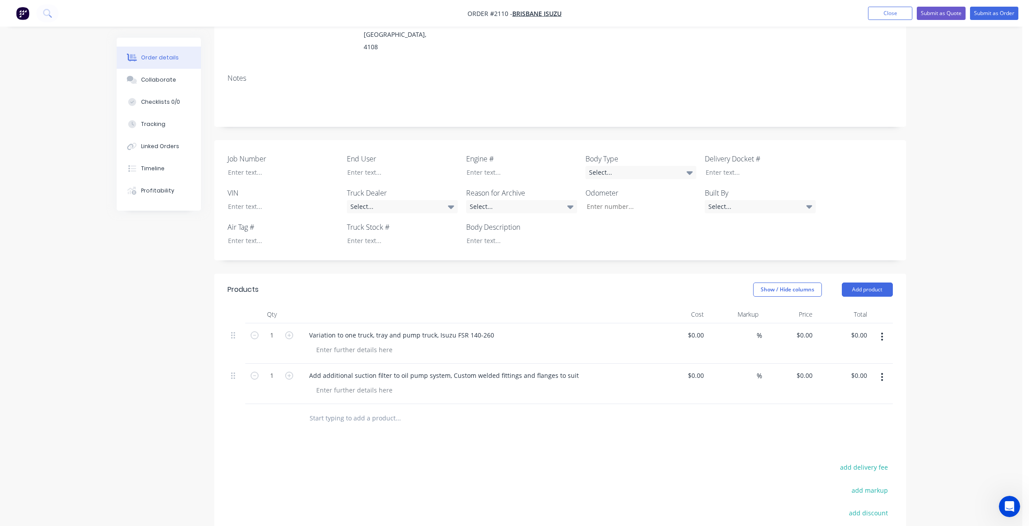
click at [321, 410] on input "text" at bounding box center [397, 419] width 177 height 18
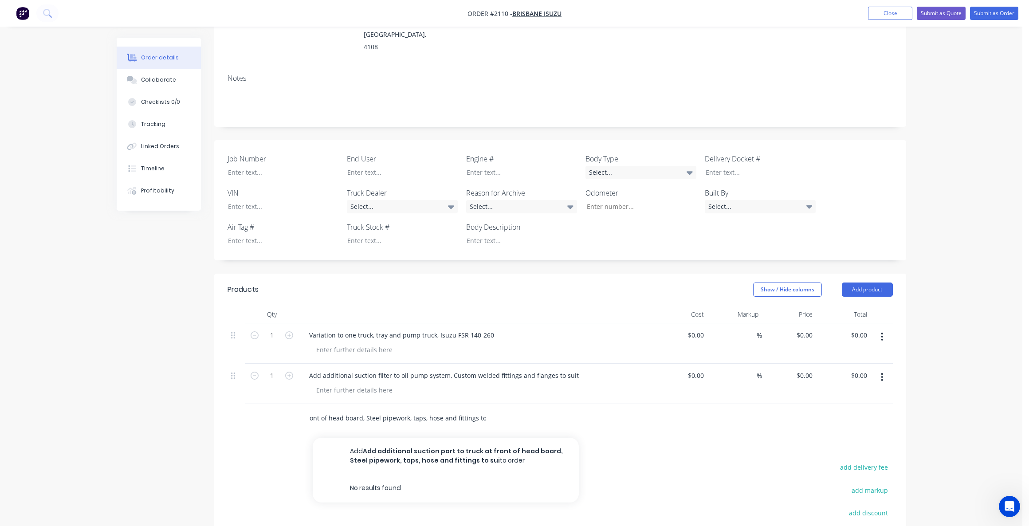
scroll to position [0, 124]
type input "Add additional suction port to truck at front of head board, Steel pipework, ta…"
drag, startPoint x: 800, startPoint y: 323, endPoint x: 834, endPoint y: 334, distance: 35.4
click at [801, 326] on div "0 0" at bounding box center [789, 343] width 55 height 40
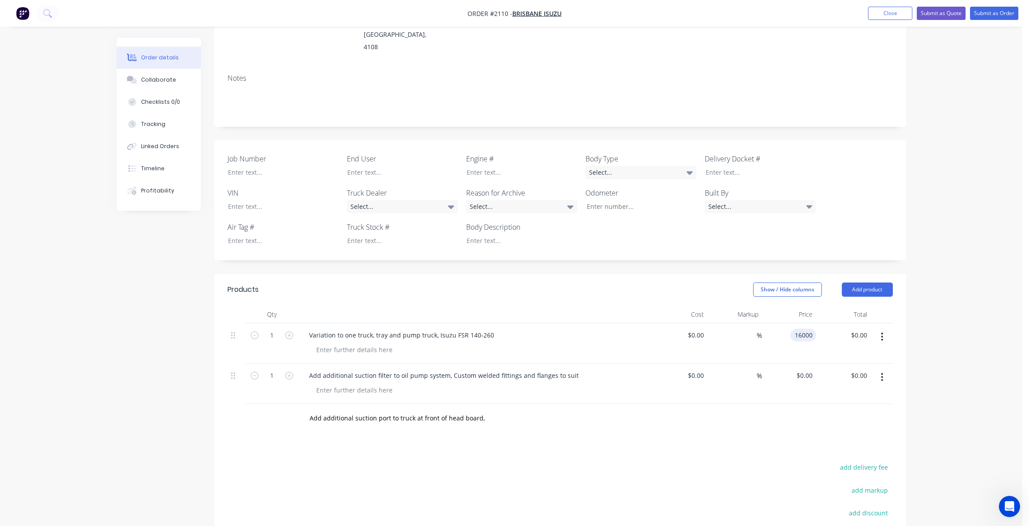
type input "$16,000.00"
type input "16000.00"
type input "16000"
type input "$16,000.00"
click at [801, 329] on input "16000" at bounding box center [798, 335] width 36 height 13
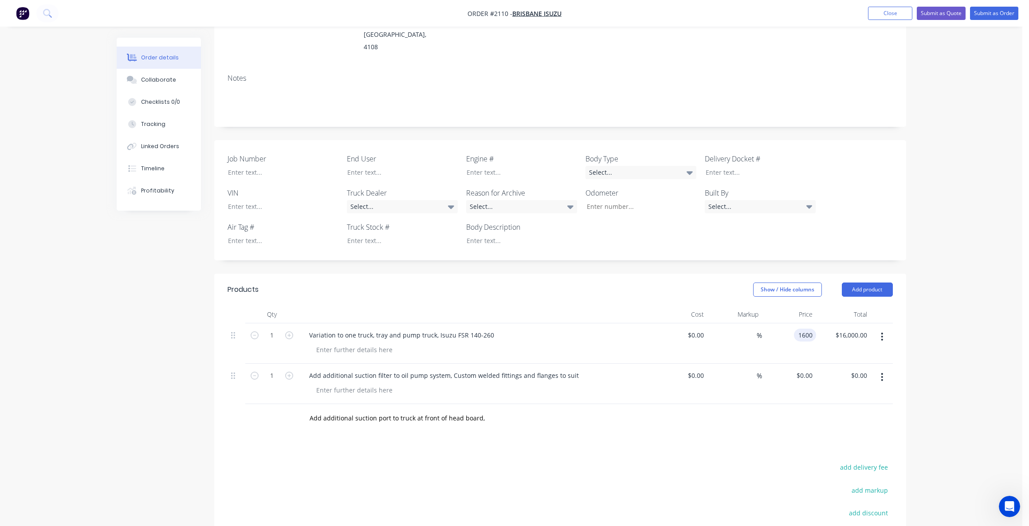
type input "$1,600.00"
type input "0"
click at [811, 369] on input "0" at bounding box center [806, 375] width 20 height 13
type input "1600"
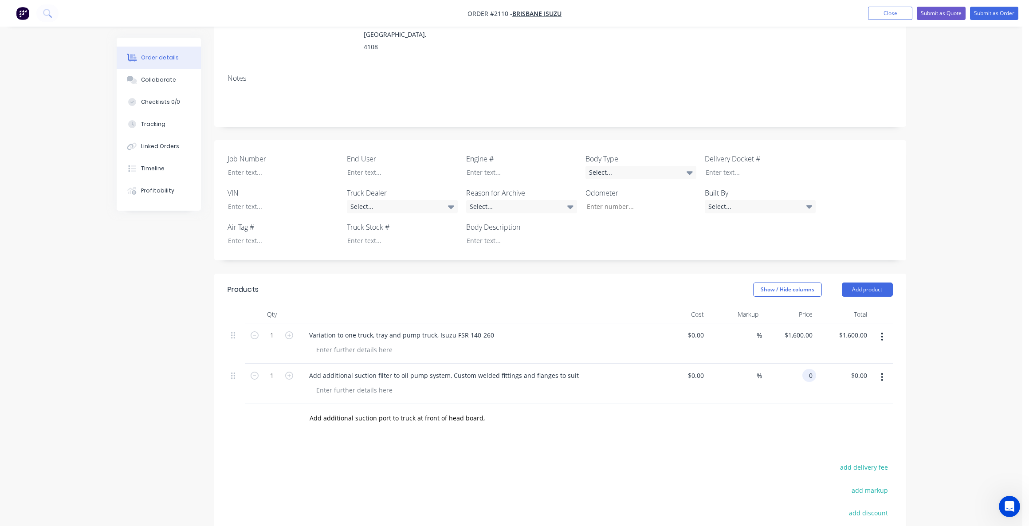
type input "$0.00"
click at [796, 329] on div "1600 $1,600.00" at bounding box center [798, 335] width 36 height 13
type input "$1,800.00"
click at [809, 369] on input "0" at bounding box center [806, 375] width 20 height 13
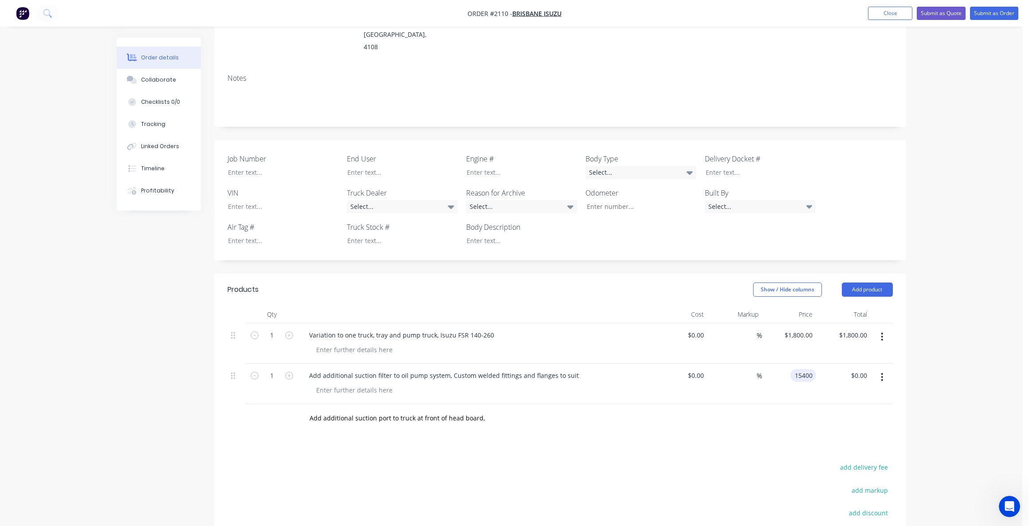
type input "$15,400.00"
type input "15400.00"
type input "15400"
type input "$15,400.00"
click at [808, 369] on input "15400" at bounding box center [805, 375] width 22 height 13
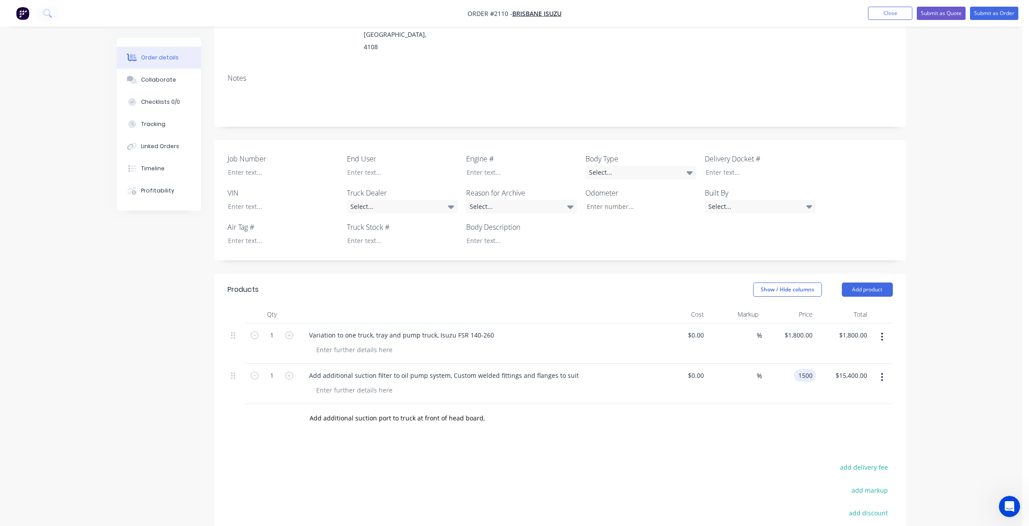
type input "1500"
type input "15400.00"
type input "$1,500.00"
type input "1500.00"
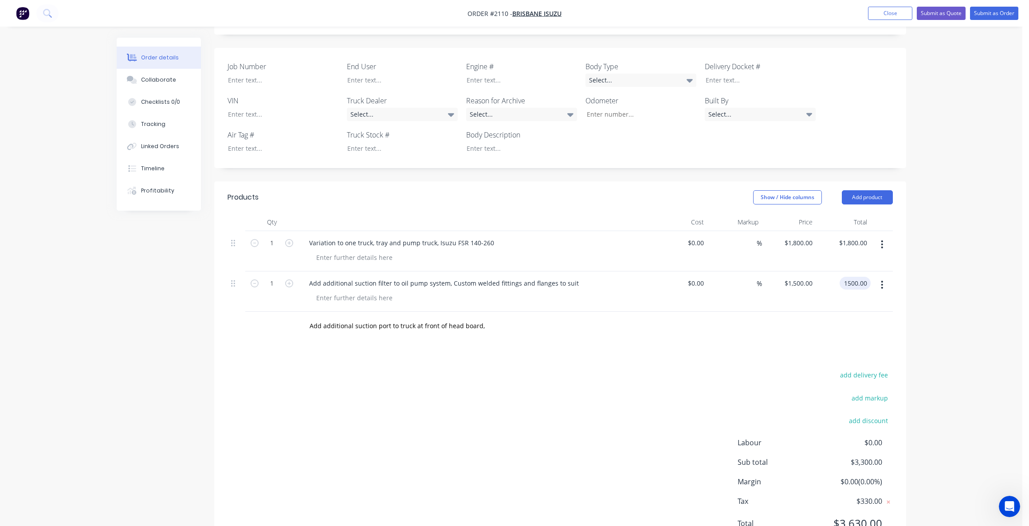
scroll to position [209, 0]
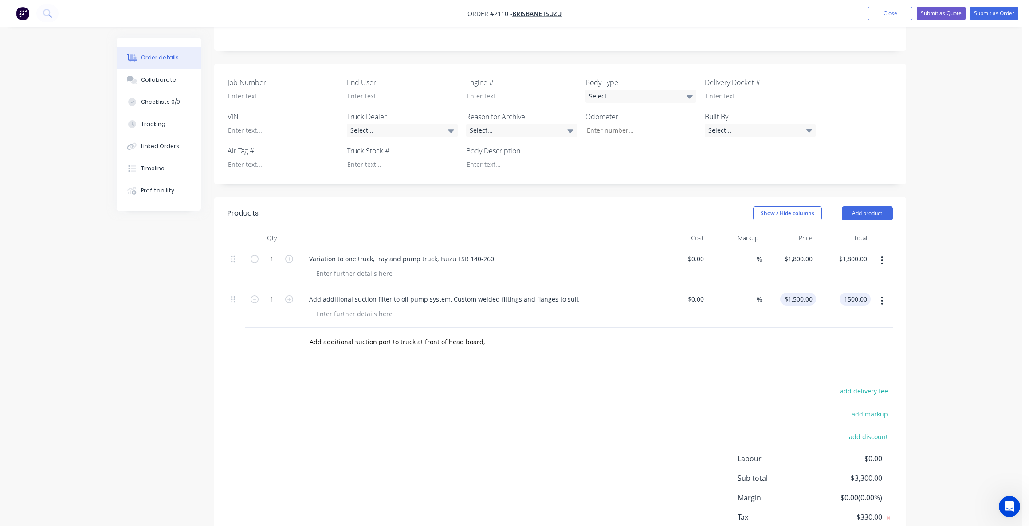
type input "1500"
type input "$1,500.00"
drag, startPoint x: 804, startPoint y: 283, endPoint x: 808, endPoint y: 293, distance: 10.7
click at [804, 293] on input "1500" at bounding box center [807, 299] width 19 height 13
type input "1700"
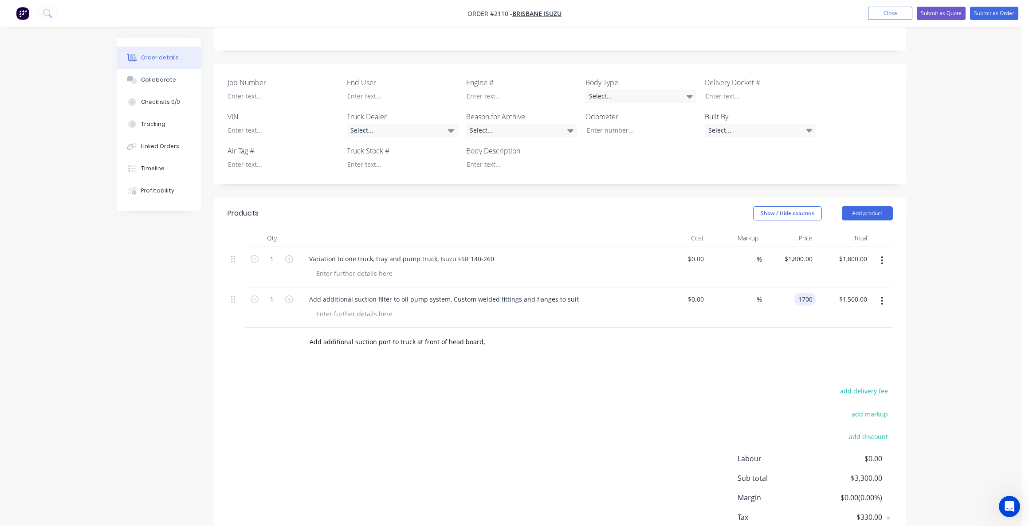
type input "1500.00"
type input "$1,700.00"
type input "1700.00"
type input "1800"
type input "$1,700.00"
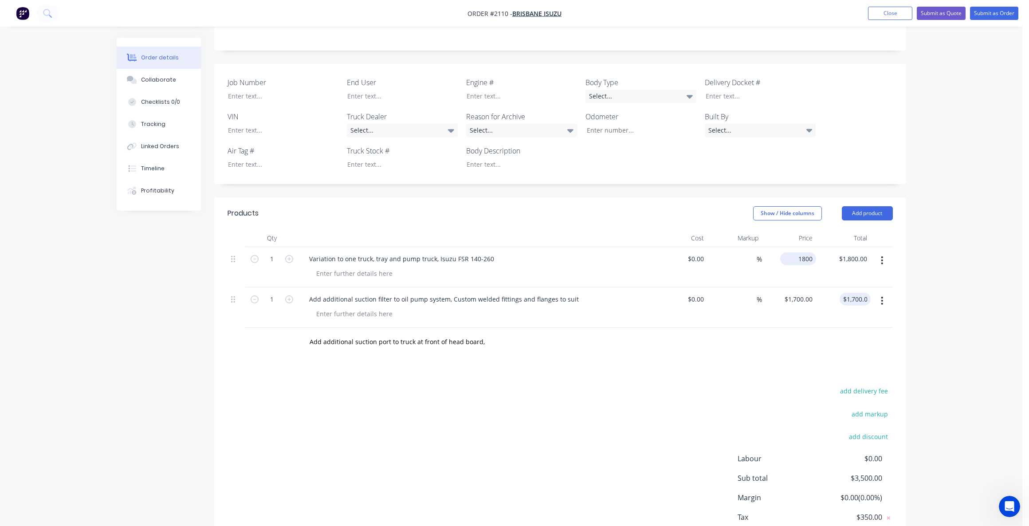
click at [805, 252] on input "1800" at bounding box center [800, 258] width 32 height 13
type input "1900"
type input "1800.00"
type input "$1,900.00"
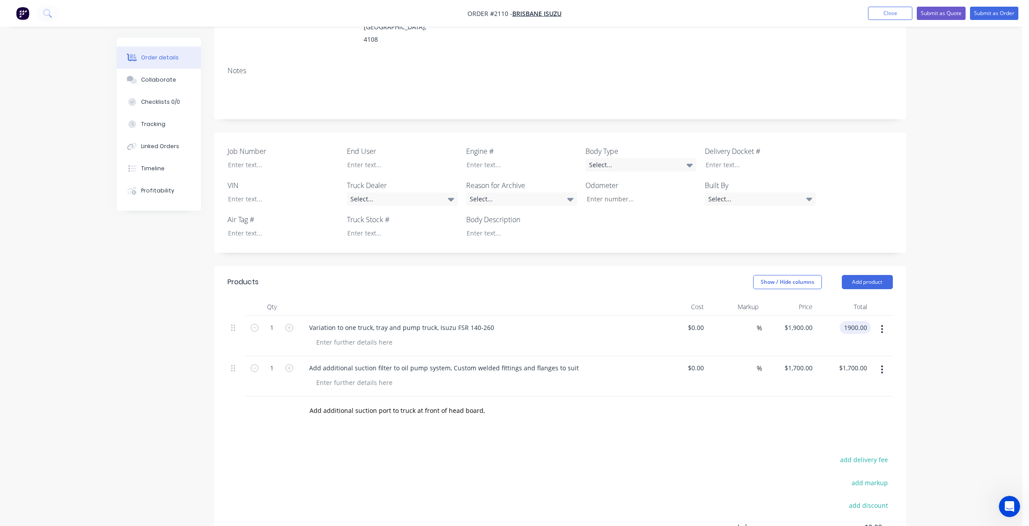
scroll to position [121, 0]
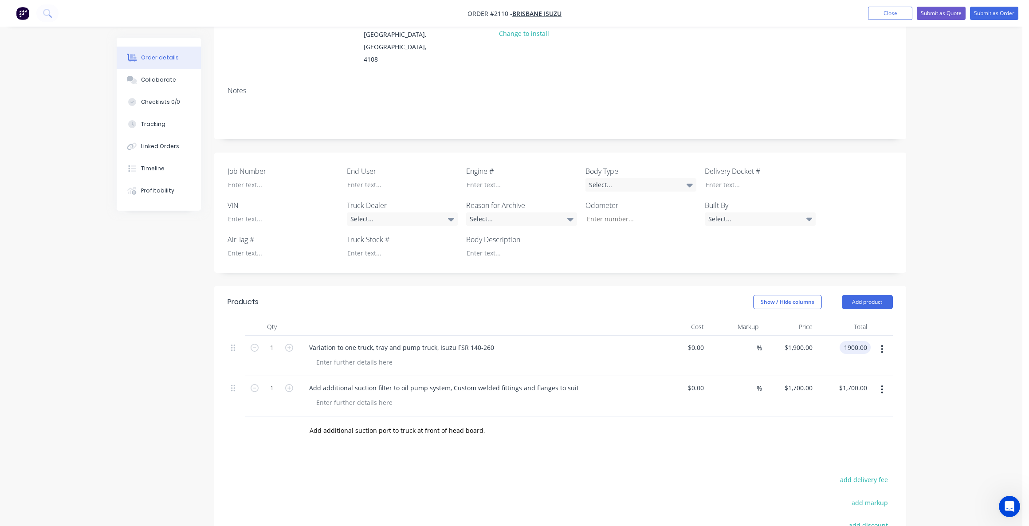
click at [499, 341] on div "Variation to one truck, tray and pump truck, Isuzu FSR 140-260" at bounding box center [476, 347] width 348 height 13
type input "$1,900.00"
click at [941, 14] on button "Submit as Quote" at bounding box center [941, 13] width 49 height 13
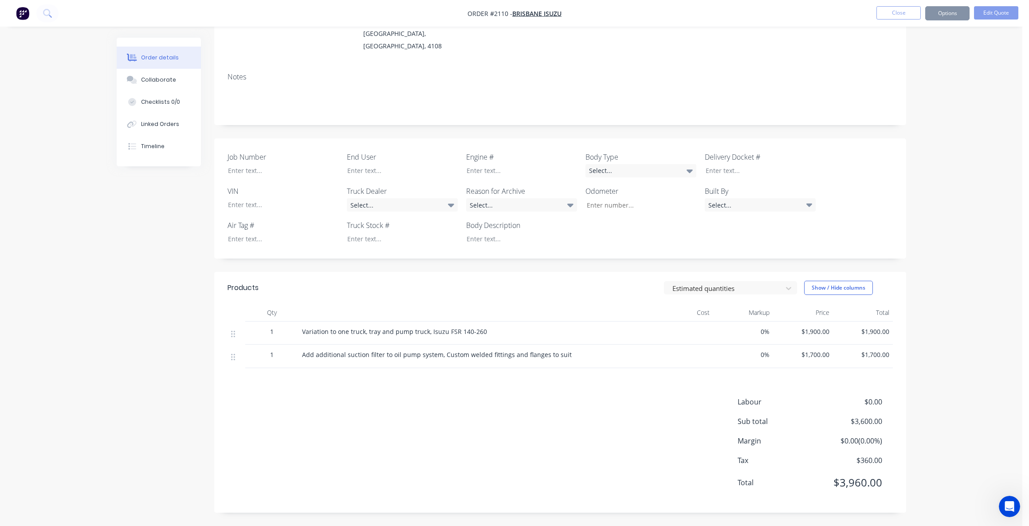
scroll to position [0, 0]
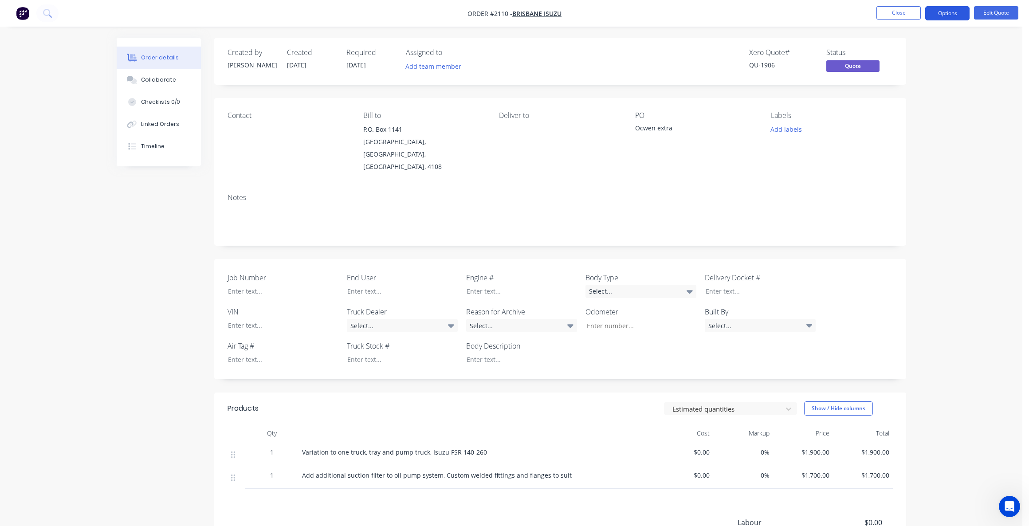
click at [941, 10] on button "Options" at bounding box center [947, 13] width 44 height 14
click at [891, 50] on div "Quote" at bounding box center [921, 53] width 82 height 13
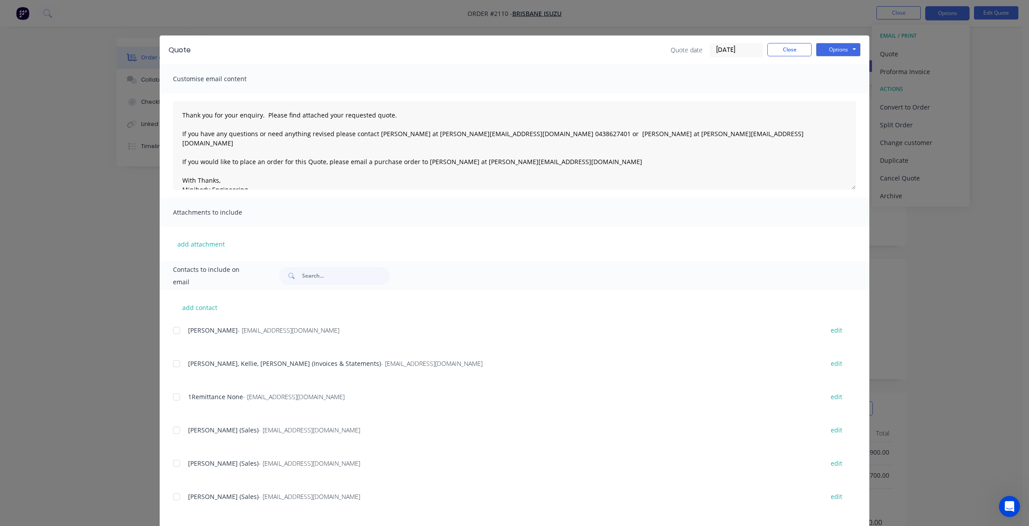
scroll to position [89, 0]
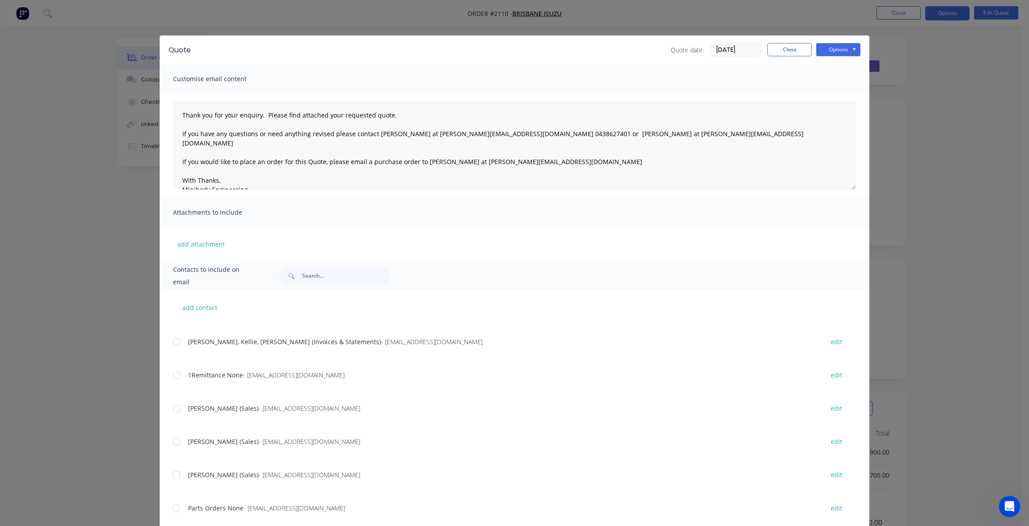
drag, startPoint x: 173, startPoint y: 441, endPoint x: 200, endPoint y: 445, distance: 26.4
click at [173, 441] on div at bounding box center [177, 442] width 18 height 18
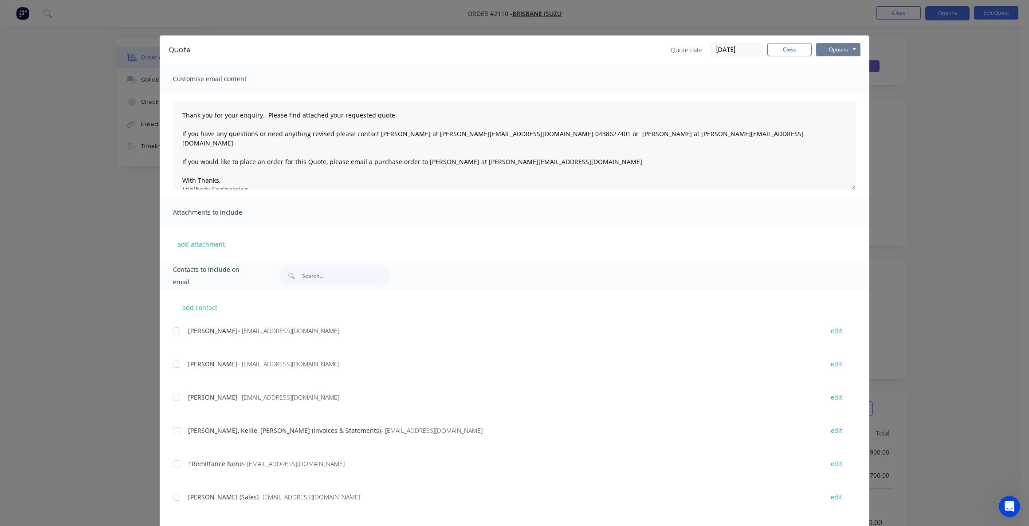
click at [831, 47] on button "Options" at bounding box center [838, 49] width 44 height 13
click at [839, 92] on button "Email" at bounding box center [844, 94] width 57 height 15
drag, startPoint x: 73, startPoint y: 508, endPoint x: 85, endPoint y: 503, distance: 12.9
click at [74, 508] on icon "button" at bounding box center [74, 508] width 6 height 8
click at [736, 161] on textarea "Thank you for your enquiry. Please find attached your requested quote. If you h…" at bounding box center [514, 145] width 683 height 89
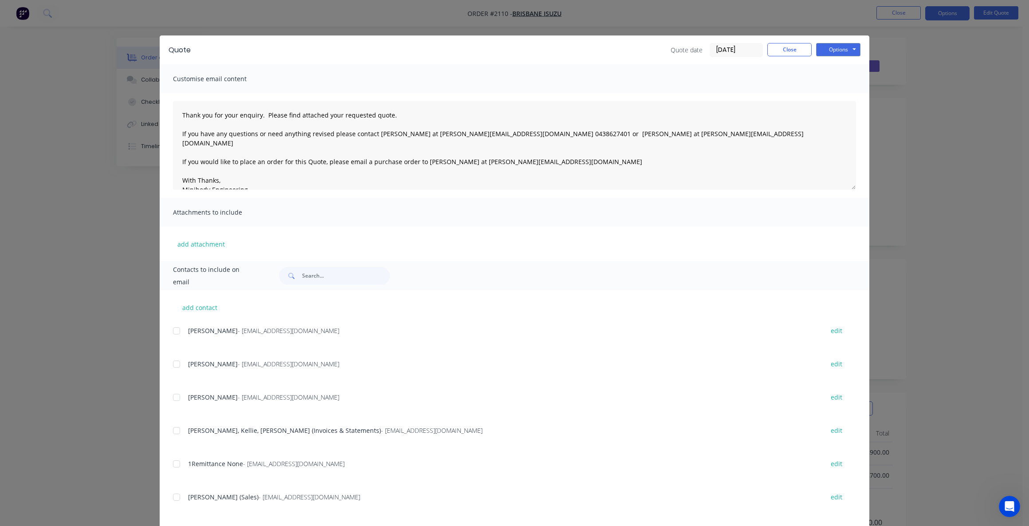
click at [783, 78] on div "Customise email content" at bounding box center [515, 78] width 710 height 29
click at [785, 47] on button "Close" at bounding box center [790, 49] width 44 height 13
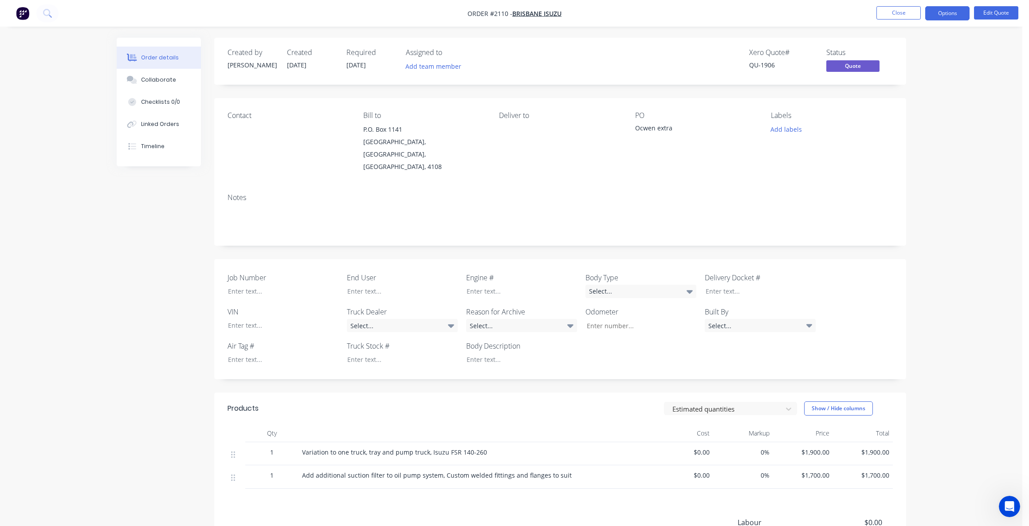
click at [965, 238] on div "Order details Collaborate Checklists 0/0 Linked Orders Timeline Order details C…" at bounding box center [511, 323] width 1023 height 647
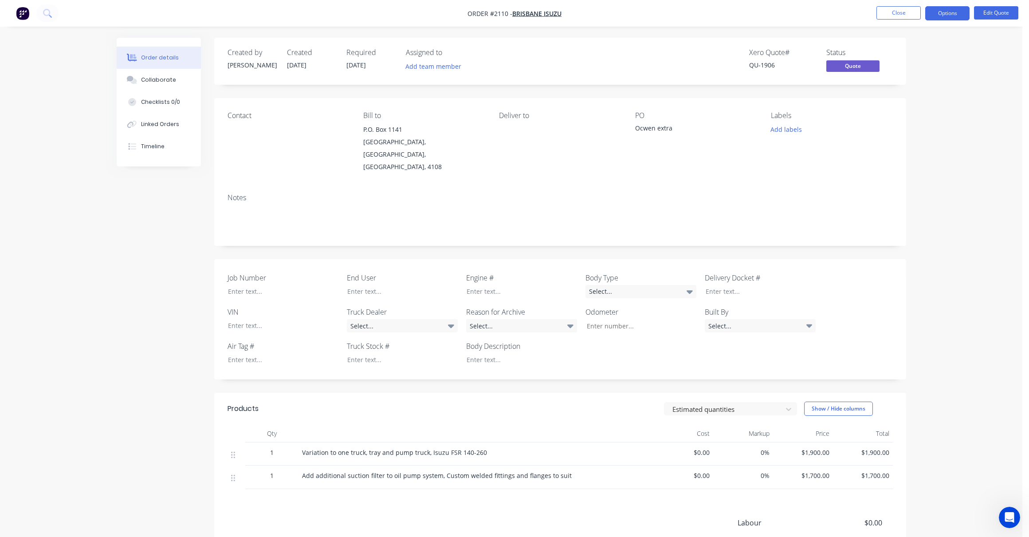
click at [961, 180] on div "Order details Collaborate Checklists 0/0 Linked Orders Timeline Order details C…" at bounding box center [511, 323] width 1023 height 647
click at [941, 80] on div "Order details Collaborate Checklists 0/0 Linked Orders Timeline Order details C…" at bounding box center [511, 323] width 1023 height 647
click at [946, 10] on button "Options" at bounding box center [947, 13] width 44 height 14
click at [887, 51] on div "Quote" at bounding box center [921, 53] width 82 height 13
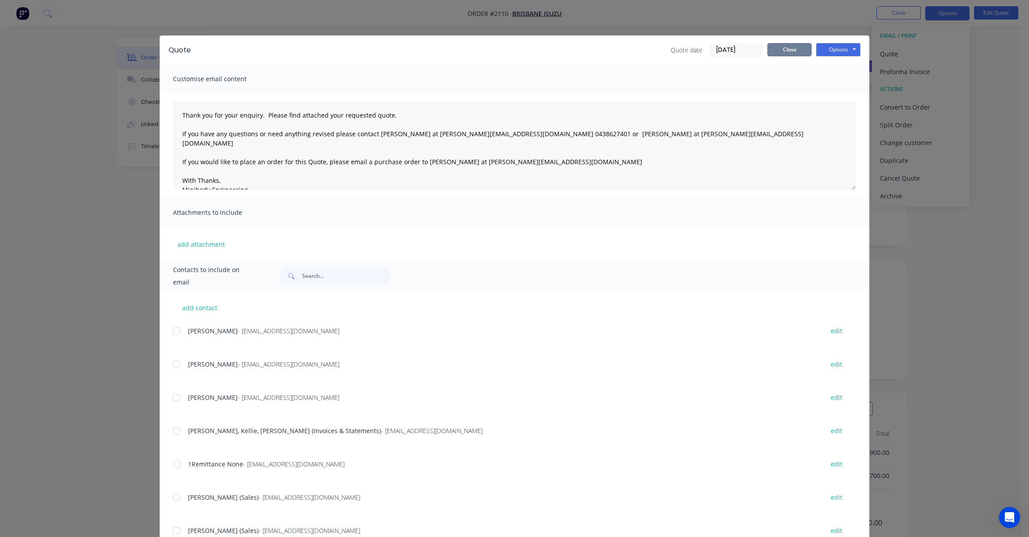
click at [789, 46] on button "Close" at bounding box center [790, 49] width 44 height 13
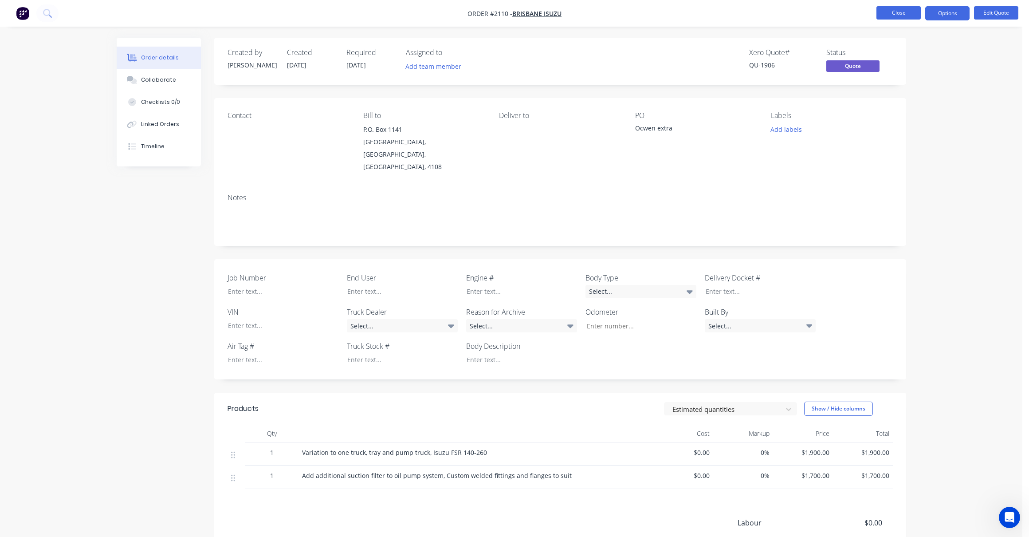
click at [901, 12] on button "Close" at bounding box center [899, 12] width 44 height 13
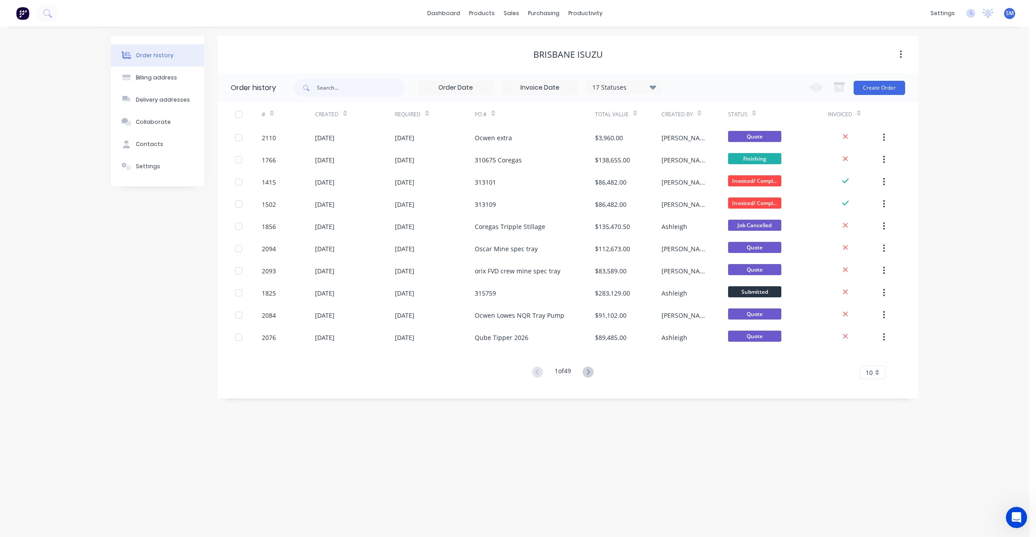
click at [988, 161] on div "Order history Billing address Delivery addresses Collaborate Contacts Settings …" at bounding box center [514, 282] width 1029 height 510
click at [994, 157] on div "Order history Billing address Delivery addresses Collaborate Contacts Settings …" at bounding box center [514, 282] width 1029 height 510
click at [730, 6] on div "dashboard products sales purchasing productivity dashboard products Product Cat…" at bounding box center [514, 13] width 1029 height 27
click at [963, 142] on div "Order history Billing address Delivery addresses Collaborate Contacts Settings …" at bounding box center [514, 282] width 1029 height 510
click at [359, 49] on div "Brisbane Isuzu" at bounding box center [567, 54] width 701 height 11
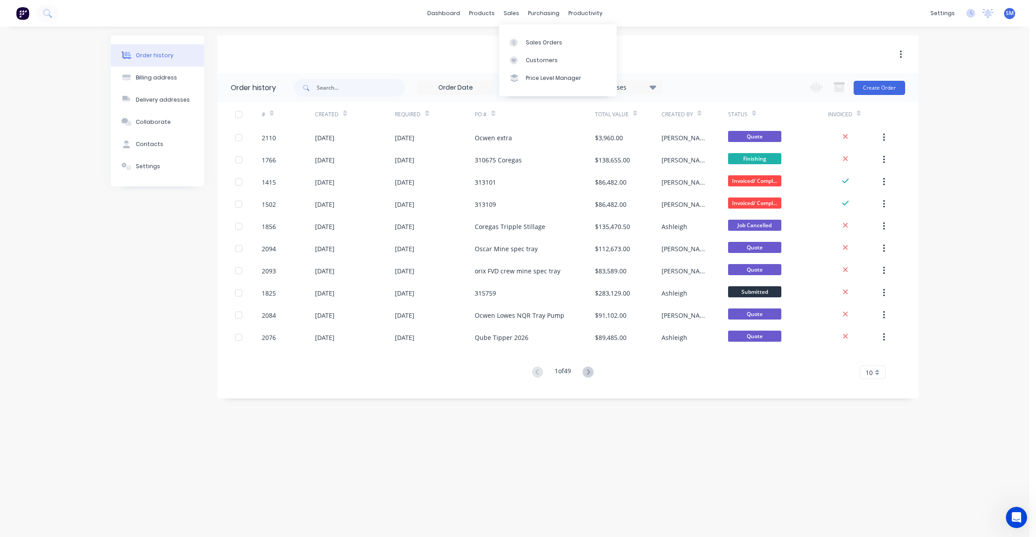
click at [691, 38] on div "Brisbane Isuzu" at bounding box center [567, 54] width 701 height 38
click at [409, 49] on div "Brisbane Isuzu" at bounding box center [567, 55] width 701 height 16
click at [431, 55] on div "Brisbane Isuzu" at bounding box center [567, 54] width 701 height 11
click at [756, 53] on div "Brisbane Isuzu" at bounding box center [567, 54] width 701 height 11
drag, startPoint x: 399, startPoint y: 476, endPoint x: 375, endPoint y: 468, distance: 25.3
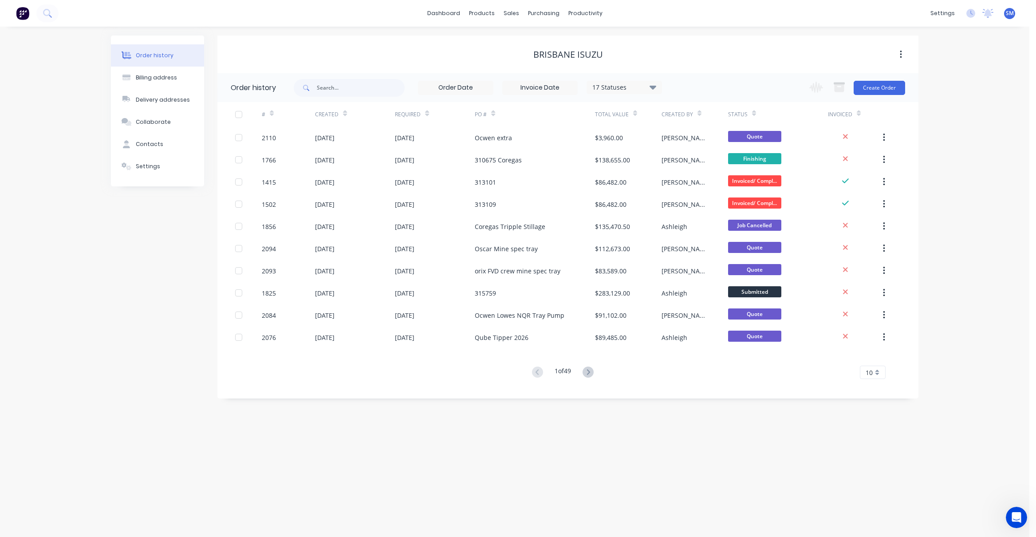
click at [397, 475] on div "Order history Billing address Delivery addresses Collaborate Contacts Settings …" at bounding box center [514, 282] width 1029 height 510
click at [94, 259] on div "Order history Billing address Delivery addresses Collaborate Contacts Settings …" at bounding box center [514, 282] width 1029 height 510
click at [690, 64] on div "Brisbane Isuzu" at bounding box center [567, 54] width 701 height 38
click at [366, 52] on div "Brisbane Isuzu" at bounding box center [567, 54] width 701 height 11
click at [405, 49] on div "Brisbane Isuzu" at bounding box center [567, 54] width 701 height 11
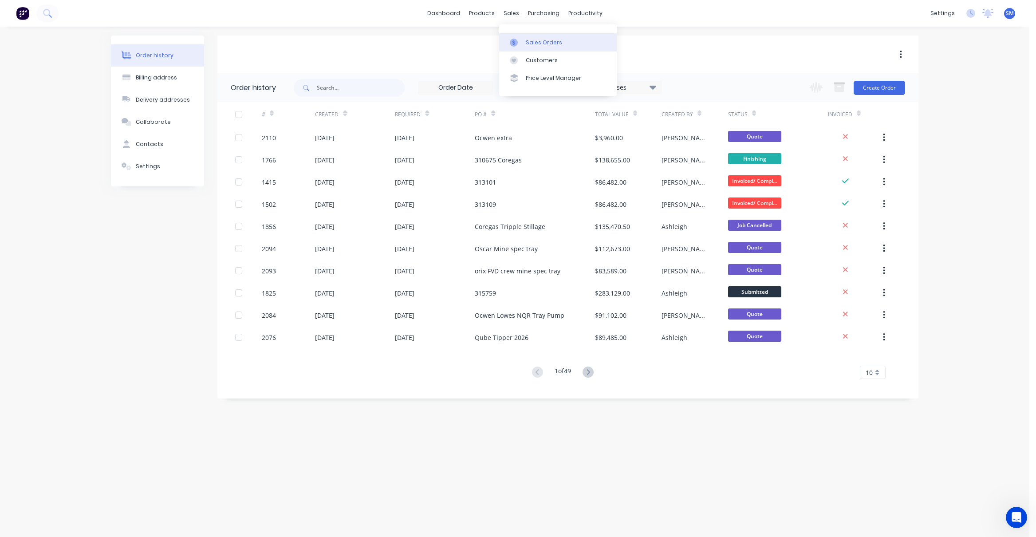
click at [536, 40] on div "Sales Orders" at bounding box center [544, 43] width 36 height 8
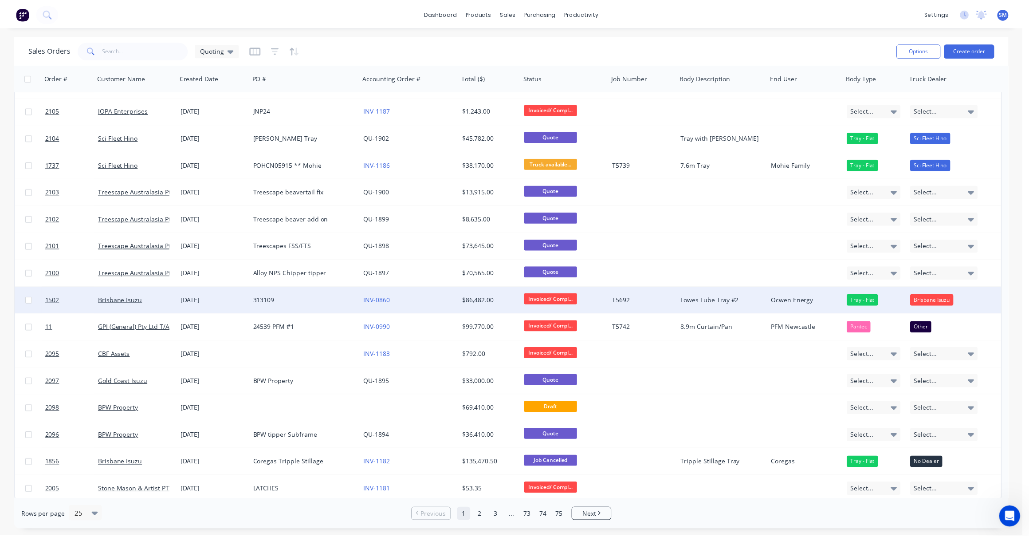
scroll to position [266, 0]
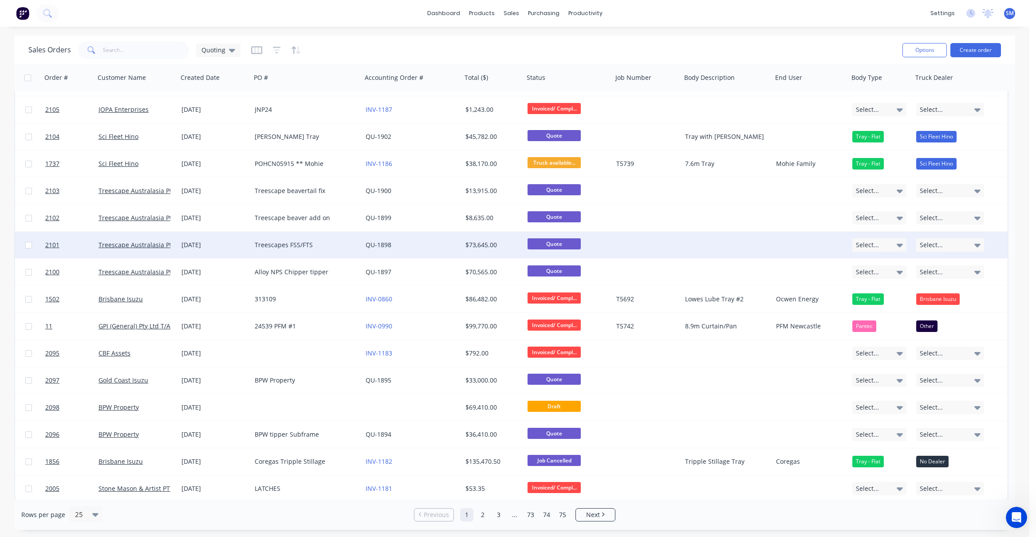
click at [294, 241] on div "Treescapes FSS/FTS" at bounding box center [304, 244] width 98 height 9
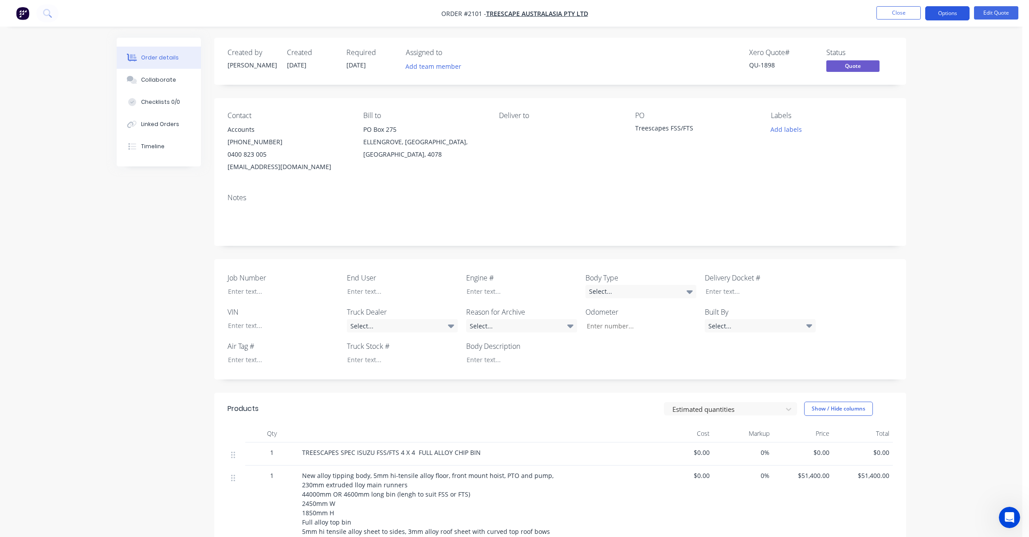
click at [942, 9] on button "Options" at bounding box center [947, 13] width 44 height 14
click at [899, 157] on div "Duplicate" at bounding box center [921, 160] width 82 height 13
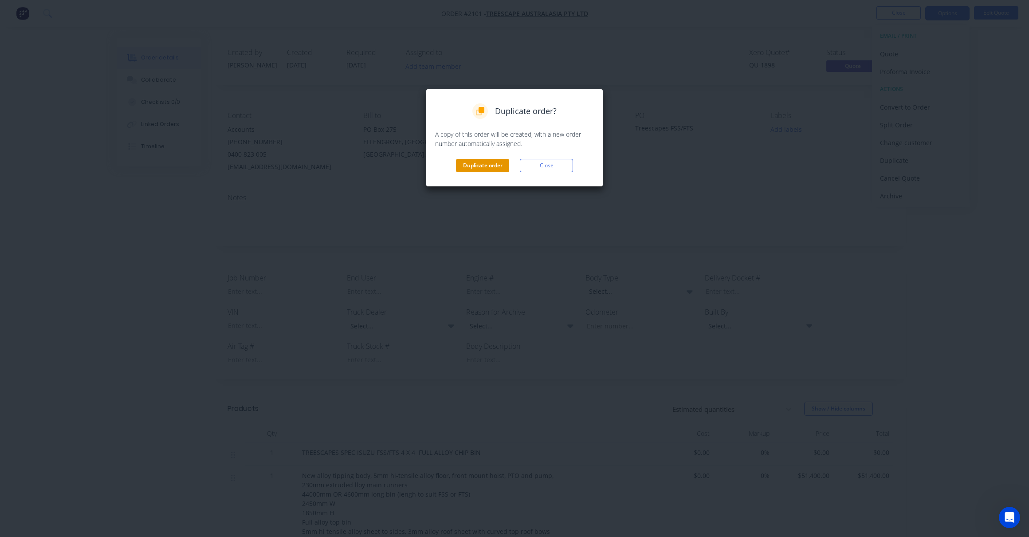
click at [491, 166] on button "Duplicate order" at bounding box center [482, 165] width 53 height 13
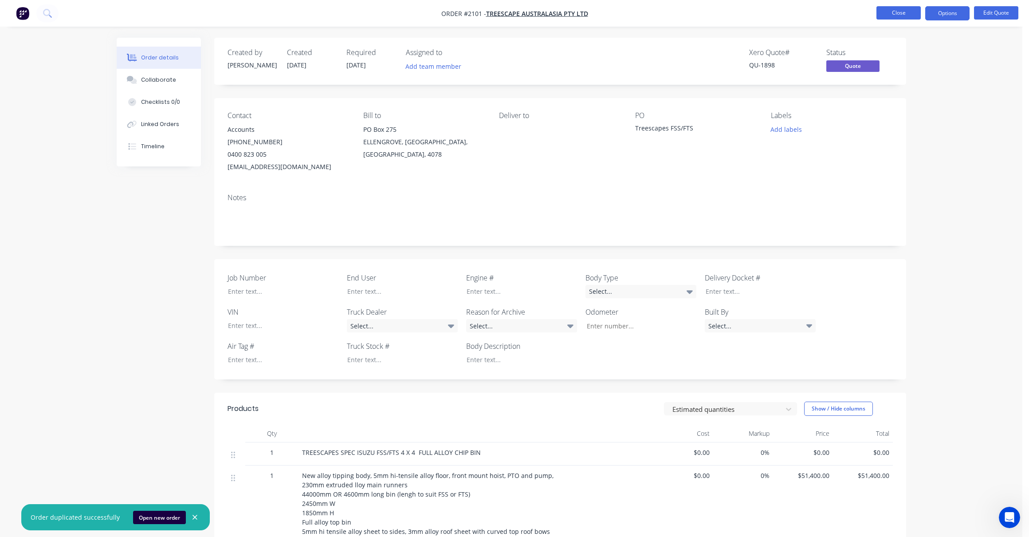
click at [905, 12] on button "Close" at bounding box center [899, 12] width 44 height 13
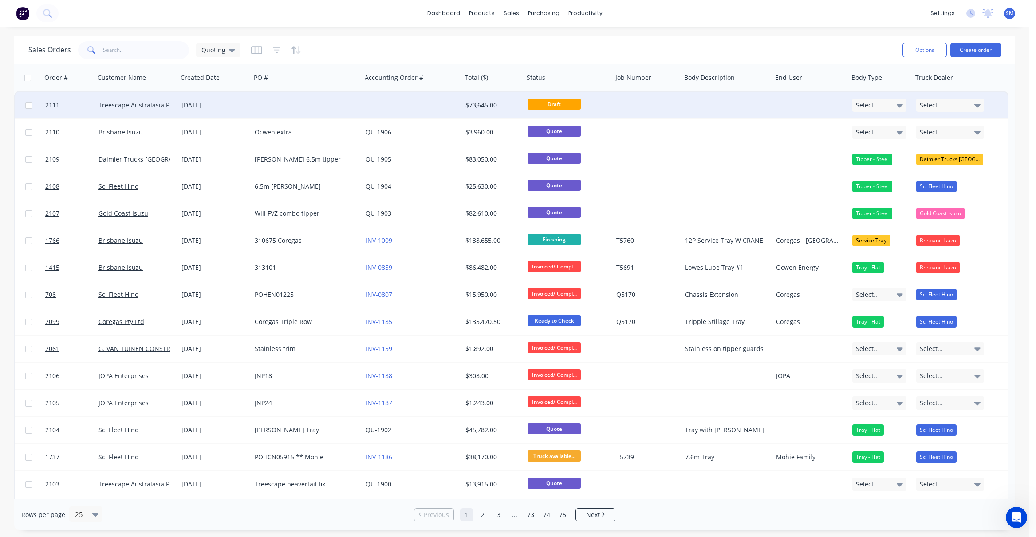
click at [200, 101] on div "25 Sep 2025" at bounding box center [214, 105] width 66 height 9
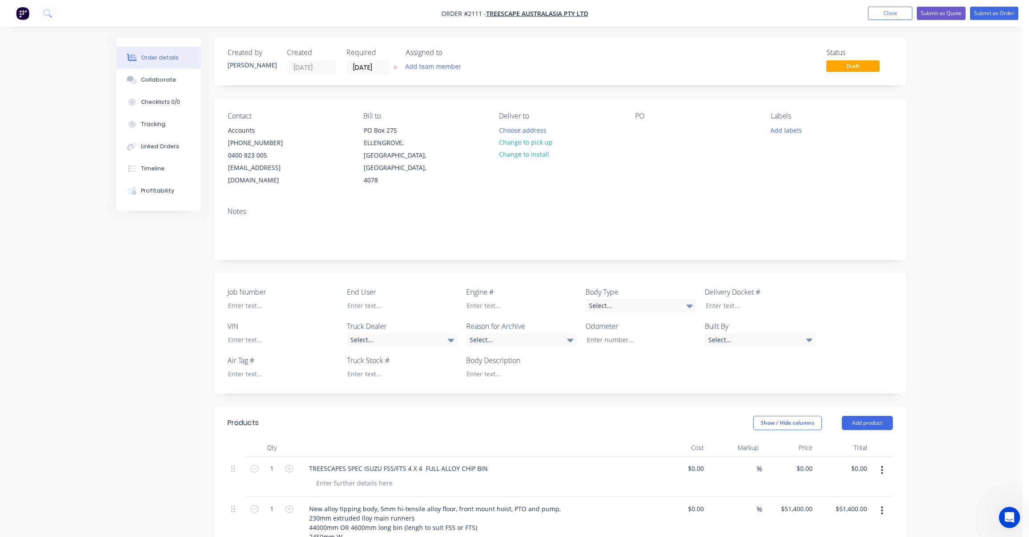
click at [643, 122] on div "PO" at bounding box center [696, 149] width 122 height 75
click at [643, 125] on div at bounding box center [642, 130] width 14 height 13
click at [643, 132] on div at bounding box center [642, 130] width 14 height 13
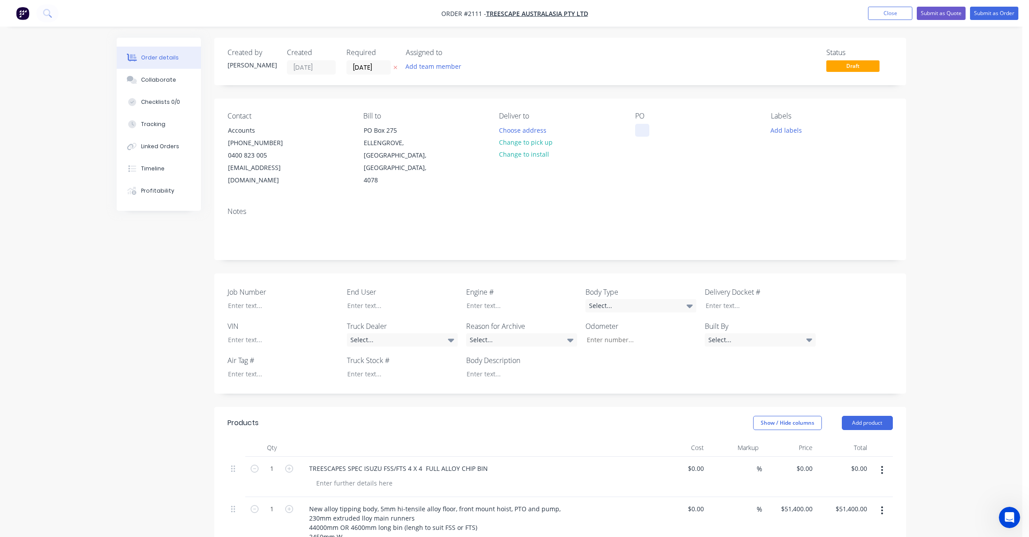
drag, startPoint x: 642, startPoint y: 130, endPoint x: 644, endPoint y: 136, distance: 5.5
click at [643, 134] on div at bounding box center [642, 130] width 14 height 13
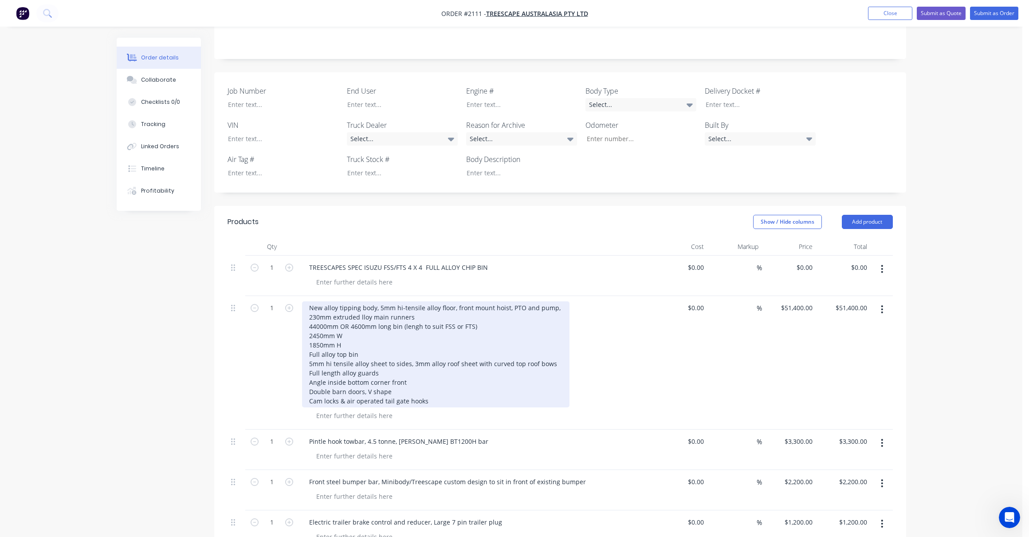
scroll to position [222, 0]
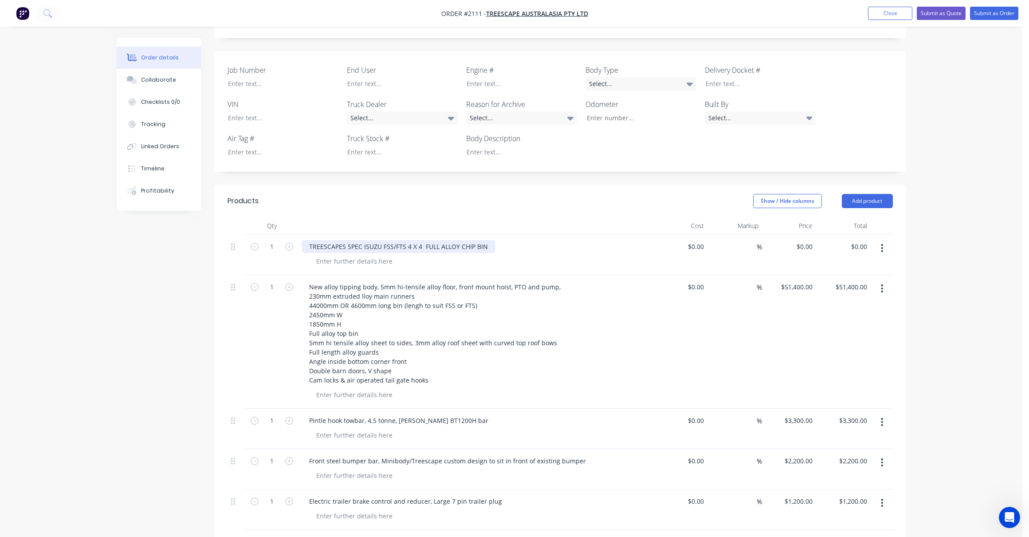
click at [484, 240] on div "TREESCAPES SPEC ISUZU FSS/FTS 4 X 4 FULL ALLOY CHIP BIN" at bounding box center [398, 246] width 193 height 13
drag, startPoint x: 488, startPoint y: 233, endPoint x: 362, endPoint y: 244, distance: 126.0
click at [362, 244] on div "TREESCAPES SPEC ISUZU FSS/FTS 4 X 4 FULL ALLOY CHIP BIN" at bounding box center [476, 255] width 355 height 40
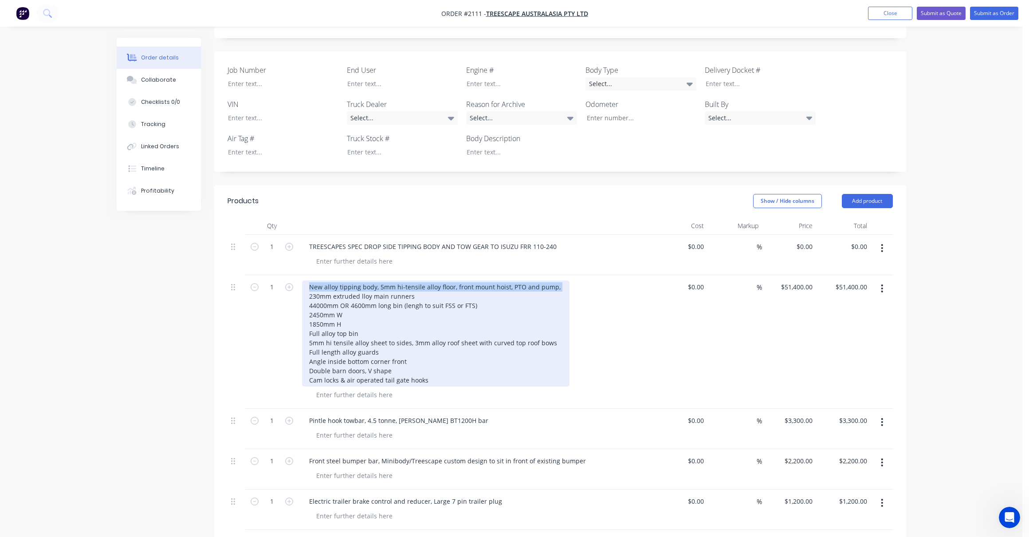
drag, startPoint x: 556, startPoint y: 275, endPoint x: 285, endPoint y: 279, distance: 271.1
click at [285, 279] on div "1 New alloy tipping body, 5mm hi-tensile alloy floor, front mount hoist, PTO an…" at bounding box center [561, 342] width 666 height 134
drag, startPoint x: 381, startPoint y: 284, endPoint x: 306, endPoint y: 284, distance: 75.0
click at [306, 284] on div "NEW STEEL TIPPING BODY 230mm extruded lloy main runners 44000mm OR 4600mm long …" at bounding box center [433, 333] width 262 height 106
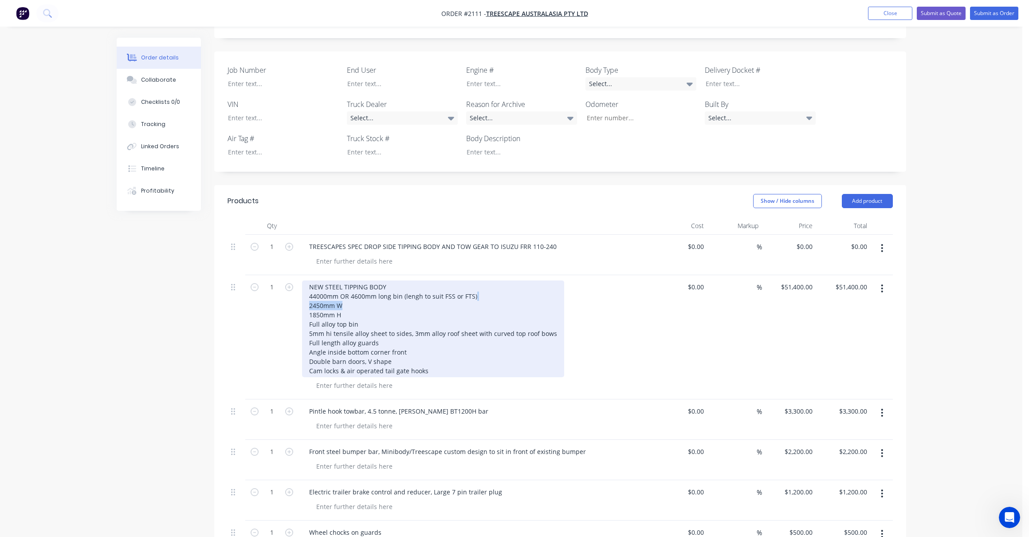
drag, startPoint x: 485, startPoint y: 281, endPoint x: 347, endPoint y: 287, distance: 137.7
click at [348, 287] on div "NEW STEEL TIPPING BODY 44000mm OR 4600mm long bin (lengh to suit FSS or FTS) 24…" at bounding box center [433, 328] width 262 height 97
click at [341, 285] on div "NEW STEEL TIPPING BODY 44000mm OR 4600mm long bin (lengh to suit FSS or FTS) 24…" at bounding box center [433, 328] width 262 height 97
drag, startPoint x: 482, startPoint y: 281, endPoint x: 341, endPoint y: 285, distance: 141.2
click at [341, 284] on div "NEW STEEL TIPPING BODY 44000mm OR 4600mm long bin (lengh to suit FSS or FTS) 24…" at bounding box center [433, 328] width 262 height 97
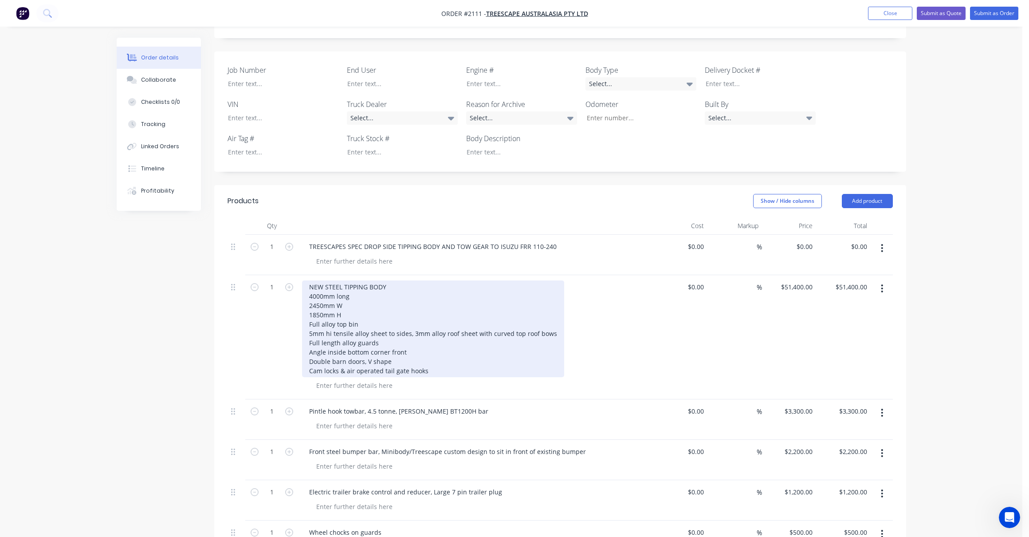
click at [346, 294] on div "NEW STEEL TIPPING BODY 4000mm long 2450mm W 1850mm H Full alloy top bin 5mm hi …" at bounding box center [433, 328] width 262 height 97
drag, startPoint x: 347, startPoint y: 302, endPoint x: 300, endPoint y: 302, distance: 46.1
click at [300, 302] on div "NEW STEEL TIPPING BODY 4000mm long 2450mm W 1850mm H Full alloy top bin 5mm hi …" at bounding box center [476, 337] width 355 height 124
drag, startPoint x: 365, startPoint y: 311, endPoint x: 281, endPoint y: 301, distance: 84.4
click at [281, 302] on div "1 NEW STEEL TIPPING BODY 4000mm long 2450mm W 400H Full alloy top bin 5mm hi te…" at bounding box center [561, 337] width 666 height 124
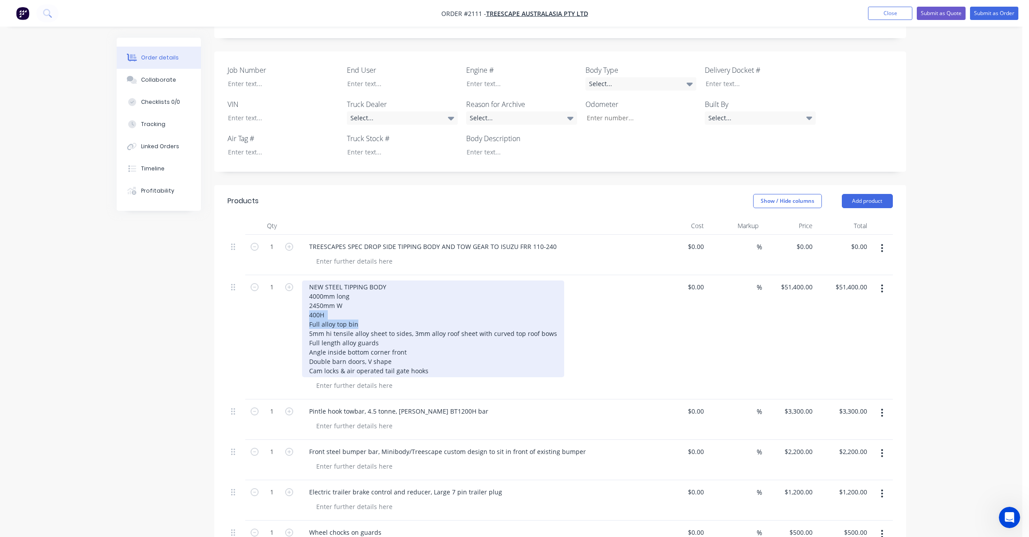
click at [373, 309] on div "NEW STEEL TIPPING BODY 4000mm long 2450mm W 400H Full alloy top bin 5mm hi tens…" at bounding box center [433, 328] width 262 height 97
click at [328, 301] on div "NEW STEEL TIPPING BODY 4000mm long 2450mm W 400H Full alloy top bin 5mm hi tens…" at bounding box center [433, 328] width 262 height 97
click at [326, 303] on div "NEW STEEL TIPPING BODY 4000mm long 2450mm W 400H Full alloy top bin 5mm hi tens…" at bounding box center [433, 328] width 262 height 97
click at [322, 301] on div "NEW STEEL TIPPING BODY 4000mm long 2450mm W 400H Full alloy top bin 5mm hi tens…" at bounding box center [433, 328] width 262 height 97
click at [322, 314] on div "NEW STEEL TIPPING BODY 4000mm long 2450mm W 400H Full alloy top bin 5mm hi tens…" at bounding box center [433, 328] width 262 height 97
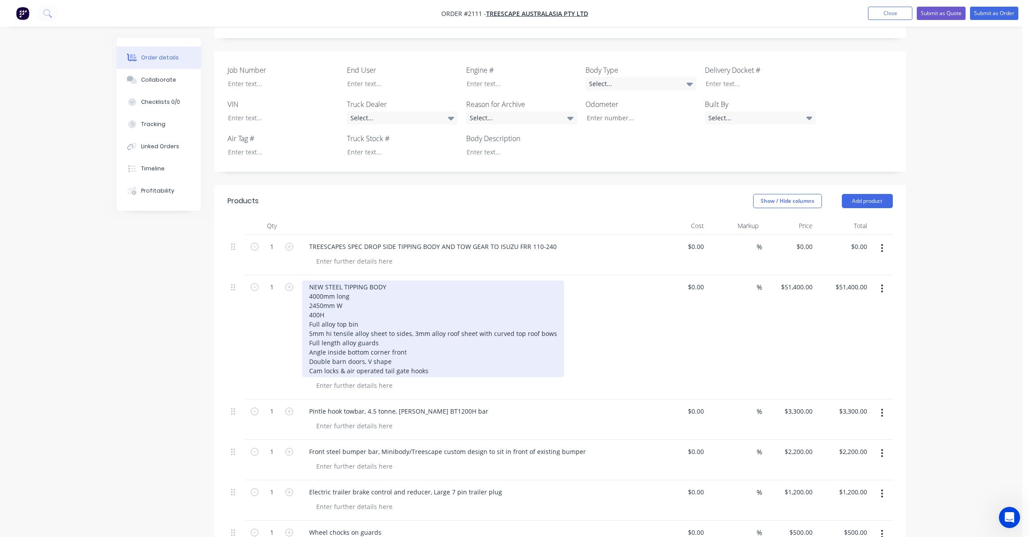
click at [315, 289] on div "NEW STEEL TIPPING BODY 4000mm long 2450mm W 400H Full alloy top bin 5mm hi tens…" at bounding box center [433, 328] width 262 height 97
click at [329, 303] on div "NEW STEEL TIPPING BODY 4000mm long 2450mm W 400H Full alloy top bin 5mm hi tens…" at bounding box center [433, 328] width 262 height 97
drag, startPoint x: 338, startPoint y: 294, endPoint x: 304, endPoint y: 294, distance: 33.7
click at [304, 294] on div "NEW STEEL TIPPING BODY 4000mm long 2450mm W 400High drop sides Full alloy top b…" at bounding box center [433, 328] width 262 height 97
click at [352, 285] on div "NEW STEEL TIPPING BODY 4000mm long 2450mm wide overall 400High drop sides Full …" at bounding box center [433, 328] width 262 height 97
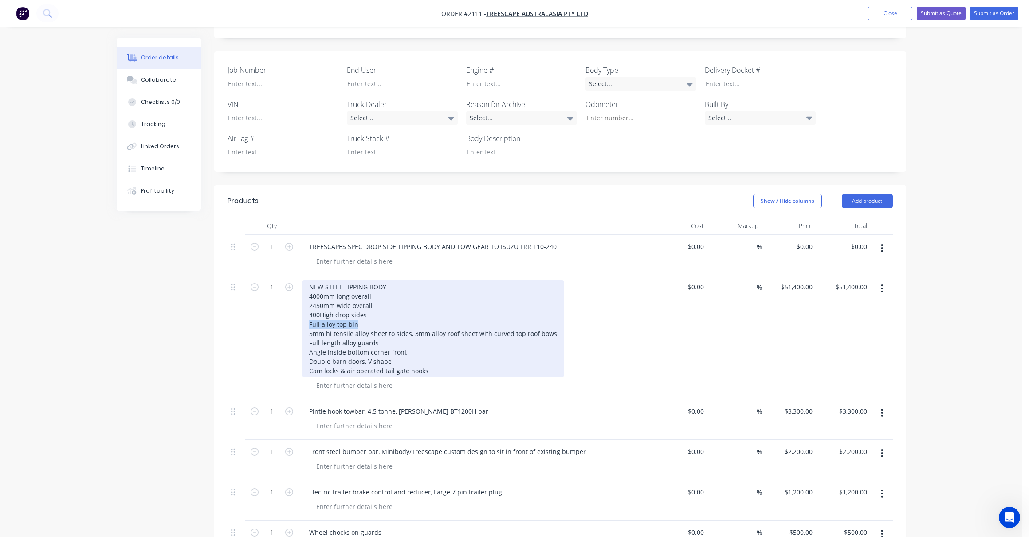
drag, startPoint x: 354, startPoint y: 314, endPoint x: 311, endPoint y: 314, distance: 43.9
click at [311, 314] on div "NEW STEEL TIPPING BODY 4000mm long overall 2450mm wide overall 400High drop sid…" at bounding box center [433, 328] width 262 height 97
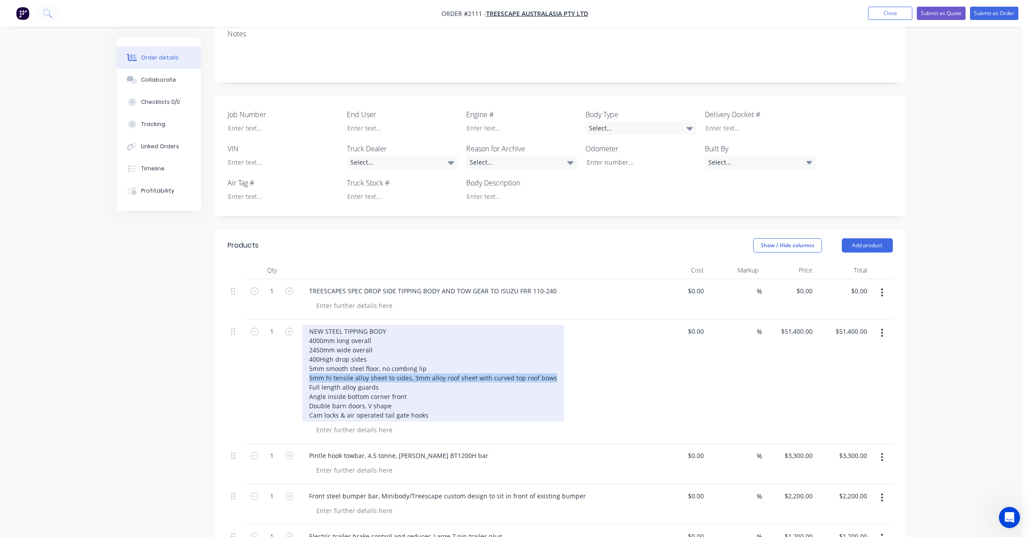
drag, startPoint x: 532, startPoint y: 365, endPoint x: 309, endPoint y: 365, distance: 223.2
click at [309, 364] on div "NEW STEEL TIPPING BODY 4000mm long overall 2450mm wide overall 400High drop sid…" at bounding box center [433, 373] width 262 height 97
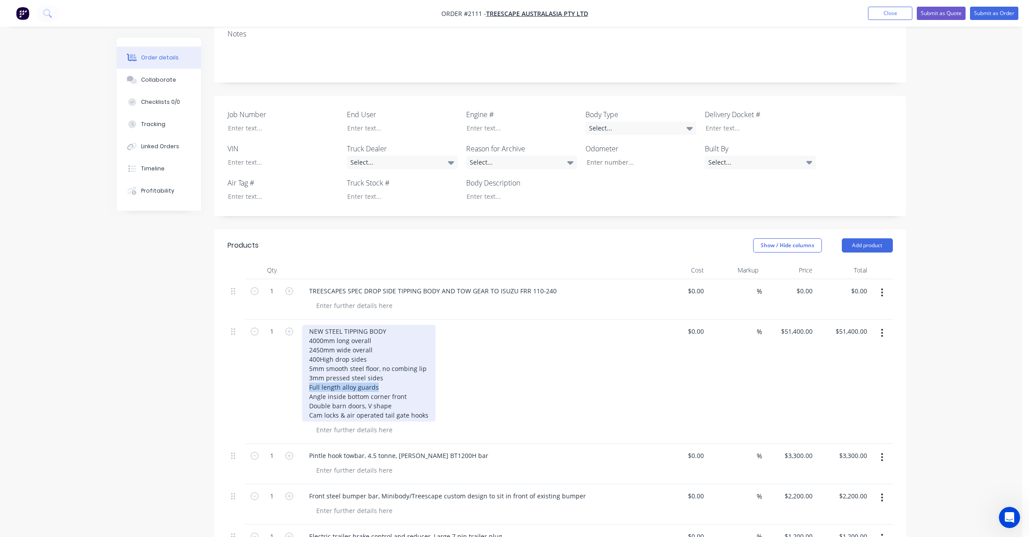
drag, startPoint x: 380, startPoint y: 376, endPoint x: 305, endPoint y: 373, distance: 75.0
click at [305, 373] on div "NEW STEEL TIPPING BODY 4000mm long overall 2450mm wide overall 400High drop sid…" at bounding box center [369, 373] width 134 height 97
drag, startPoint x: 364, startPoint y: 378, endPoint x: 305, endPoint y: 388, distance: 59.4
click at [305, 388] on div "NEW STEEL TIPPING BODY 4000mm long overall 2450mm wide overall 400High drop sid…" at bounding box center [369, 373] width 134 height 97
drag, startPoint x: 392, startPoint y: 394, endPoint x: 301, endPoint y: 392, distance: 91.4
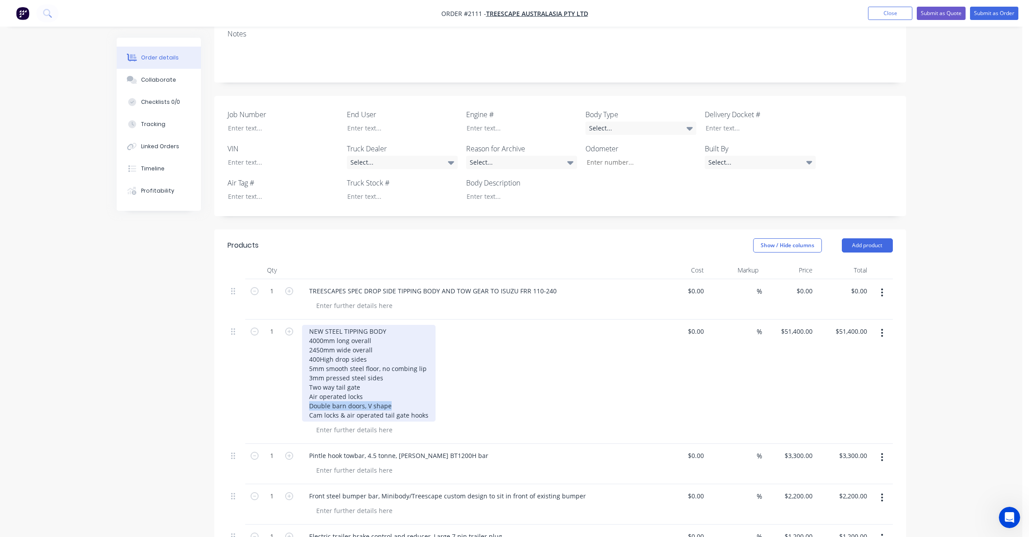
click at [301, 392] on div "NEW STEEL TIPPING BODY 4000mm long overall 2450mm wide overall 400High drop sid…" at bounding box center [476, 381] width 355 height 124
drag, startPoint x: 312, startPoint y: 394, endPoint x: 315, endPoint y: 405, distance: 11.2
click at [313, 399] on div "NEW STEEL TIPPING BODY 4000mm long overall 2450mm wide overall 400High drop sid…" at bounding box center [369, 373] width 134 height 97
click at [312, 396] on div "NEW STEEL TIPPING BODY 4000mm long overall 2450mm wide overall 400High drop sid…" at bounding box center [369, 373] width 134 height 97
drag, startPoint x: 412, startPoint y: 403, endPoint x: 284, endPoint y: 405, distance: 128.2
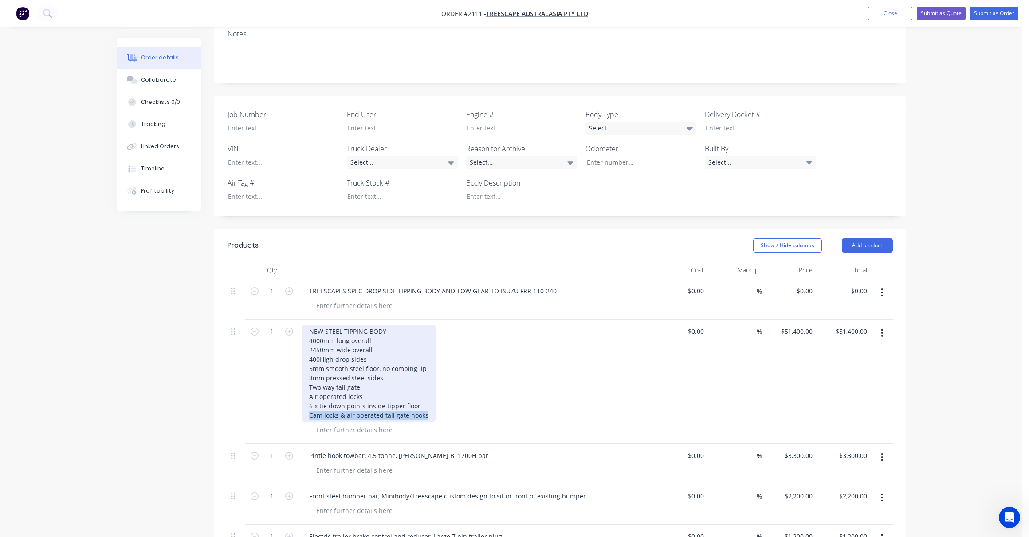
click at [284, 405] on div "1 NEW STEEL TIPPING BODY 4000mm long overall 2450mm wide overall 400High drop s…" at bounding box center [561, 381] width 666 height 124
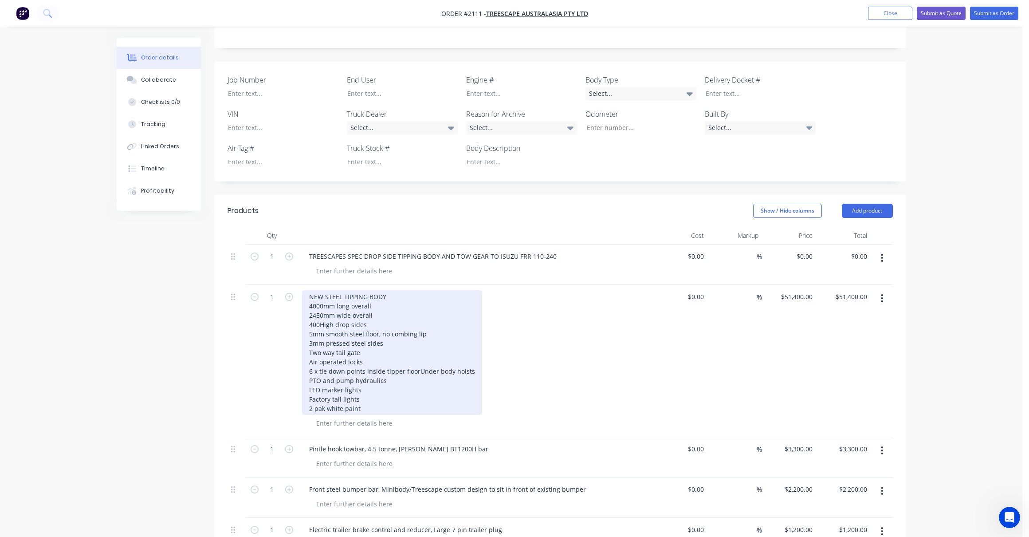
scroll to position [266, 0]
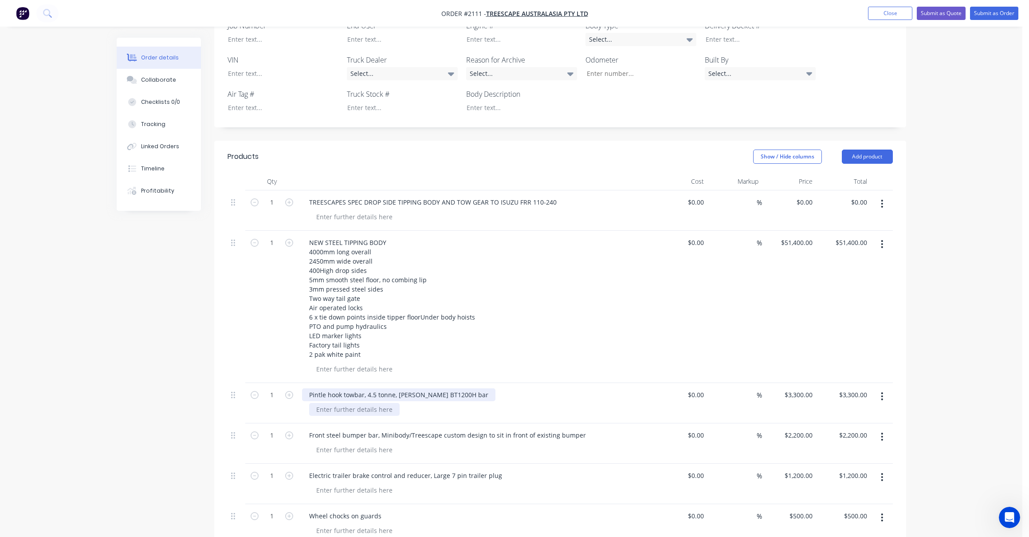
click at [373, 393] on div "Pintle hook towbar, 4.5 tonne, Bartlett BT1200H bar" at bounding box center [398, 394] width 193 height 13
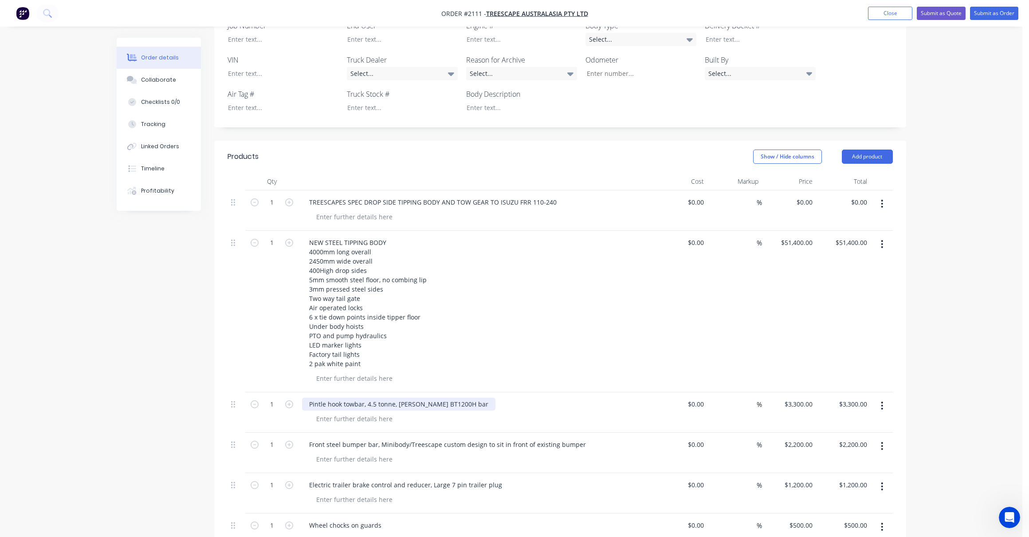
drag, startPoint x: 376, startPoint y: 394, endPoint x: 384, endPoint y: 419, distance: 26.5
click at [375, 398] on div "Pintle hook towbar, 4.5 tonne, Bartlett BT1200H bar" at bounding box center [398, 404] width 193 height 13
click at [457, 398] on div "Pintle hook towbar, 6 tonne, Bartlett BT1200H bar" at bounding box center [396, 404] width 188 height 13
click at [328, 412] on div at bounding box center [354, 418] width 91 height 13
drag, startPoint x: 795, startPoint y: 389, endPoint x: 833, endPoint y: 432, distance: 57.2
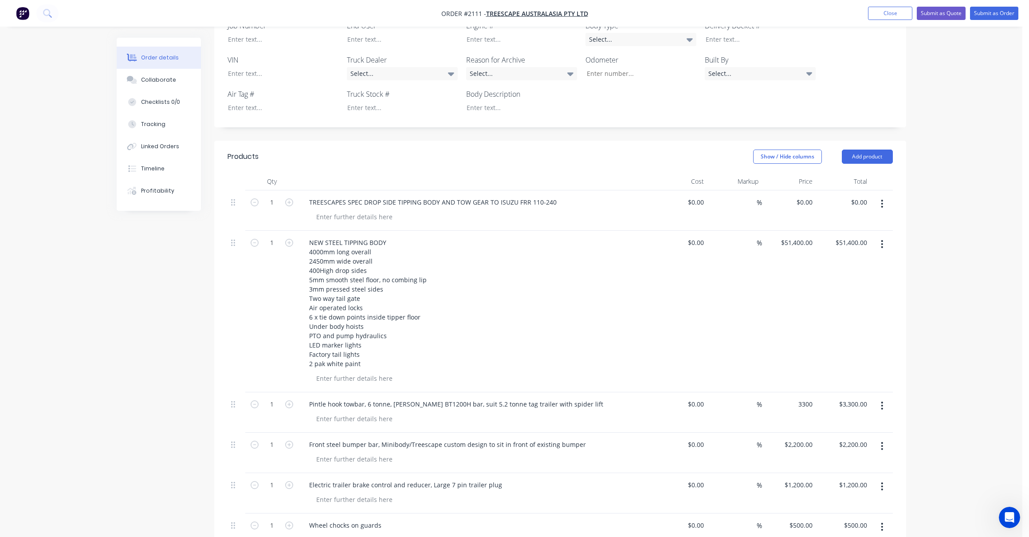
click at [806, 400] on div "3300 $3,300.00" at bounding box center [789, 412] width 55 height 40
click at [806, 398] on input "3300" at bounding box center [807, 404] width 19 height 13
type input "$3,600.00"
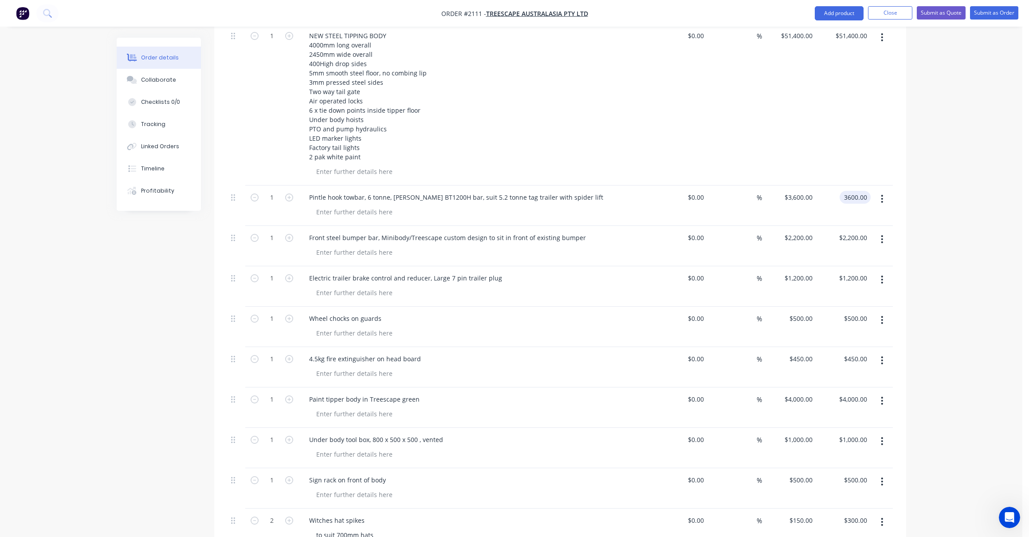
scroll to position [488, 0]
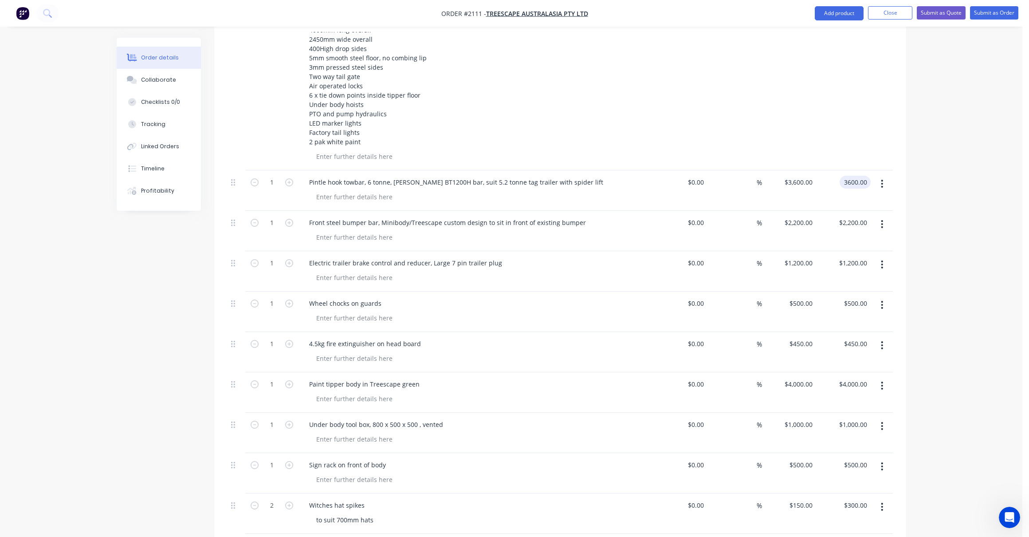
click at [879, 378] on button "button" at bounding box center [882, 386] width 21 height 16
type input "$3,600.00"
click at [834, 456] on div "Delete" at bounding box center [851, 462] width 68 height 13
click at [882, 381] on icon "button" at bounding box center [882, 386] width 2 height 10
click at [428, 378] on div "Under body tool box, 800 x 500 x 500 , vented" at bounding box center [376, 384] width 148 height 13
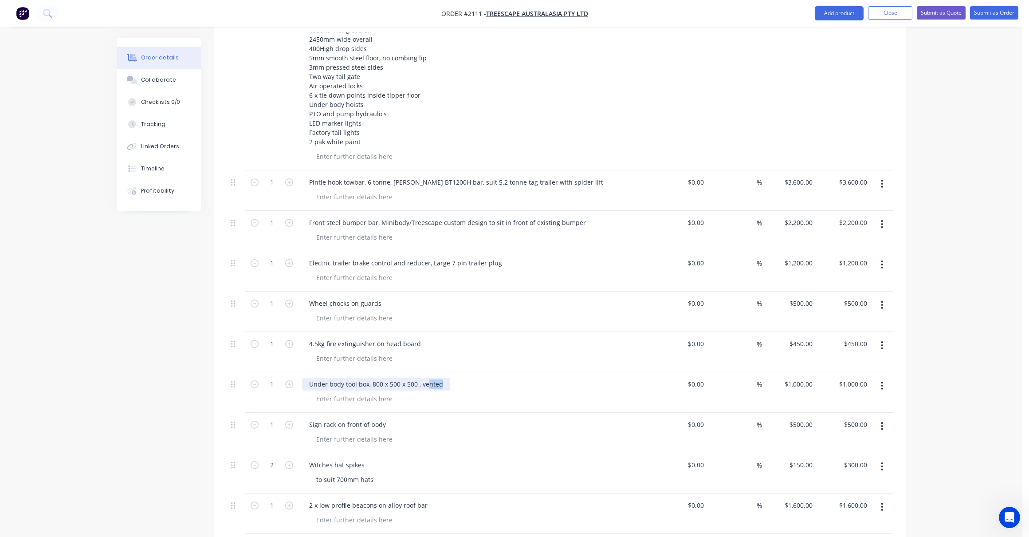
drag, startPoint x: 433, startPoint y: 371, endPoint x: 429, endPoint y: 372, distance: 4.5
click at [429, 378] on div "Under body tool box, 800 x 500 x 500 , vented" at bounding box center [376, 384] width 148 height 13
click at [328, 378] on div "Under body tool box, 800 x 500 x 500 , vented" at bounding box center [376, 384] width 148 height 13
drag, startPoint x: 404, startPoint y: 370, endPoint x: 410, endPoint y: 390, distance: 20.8
click at [405, 378] on div "Front cross box body tool box, 800 x 500 x 500 , vented" at bounding box center [389, 384] width 175 height 13
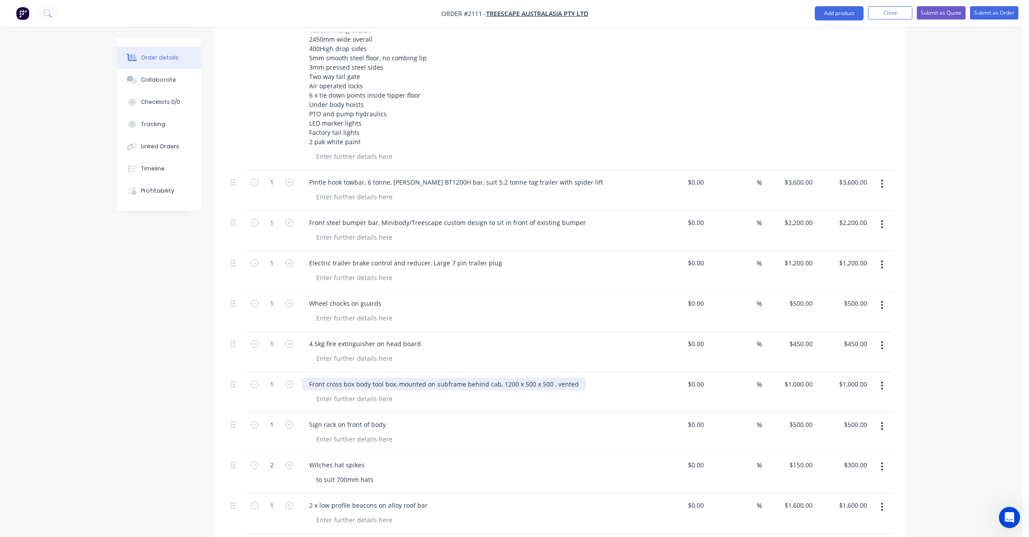
drag, startPoint x: 525, startPoint y: 370, endPoint x: 528, endPoint y: 381, distance: 10.8
click at [526, 378] on div "Front cross box body tool box, mounted on subframe behind cab, 1200 x 500 x 500…" at bounding box center [444, 384] width 284 height 13
drag, startPoint x: 542, startPoint y: 374, endPoint x: 543, endPoint y: 381, distance: 7.2
click at [542, 378] on div "Front cross box body tool box, mounted on subframe behind cab, 1200 x 600 x 500…" at bounding box center [444, 384] width 284 height 13
click at [572, 378] on div "Front cross box body tool box, mounted on subframe behind cab, 1200 x 600 x 220…" at bounding box center [445, 384] width 287 height 13
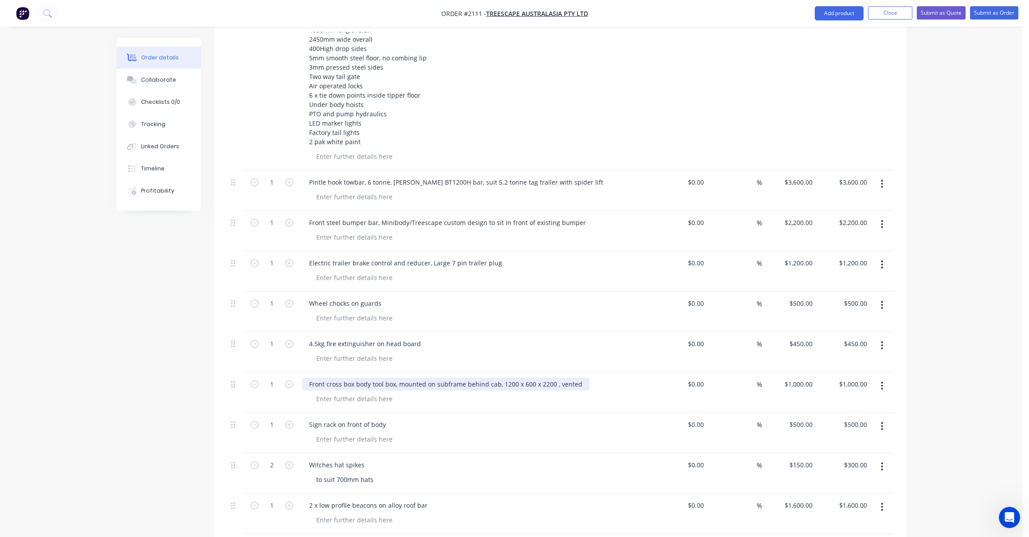
click at [580, 378] on div "Front cross box body tool box, mounted on subframe behind cab, 1200 x 600 x 220…" at bounding box center [445, 384] width 287 height 13
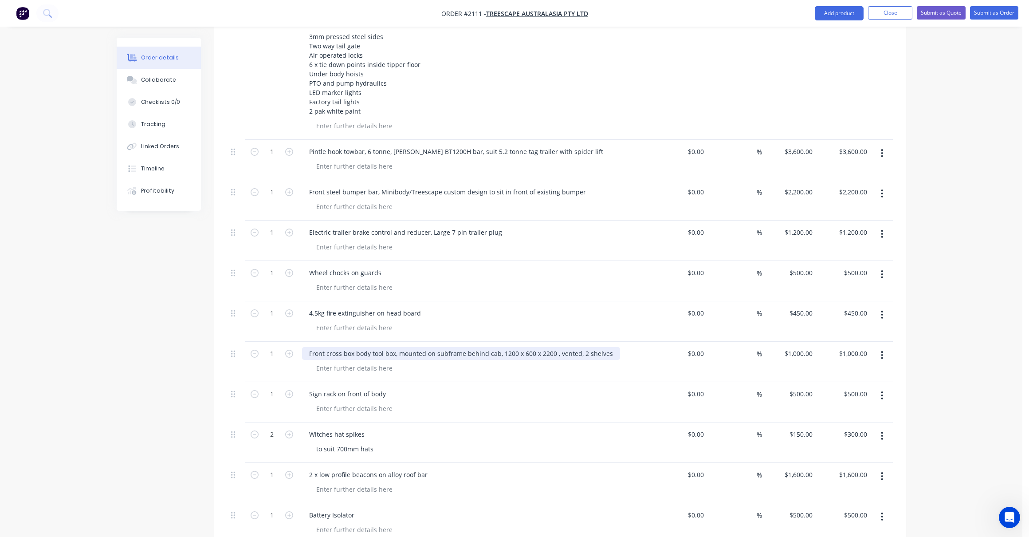
scroll to position [532, 0]
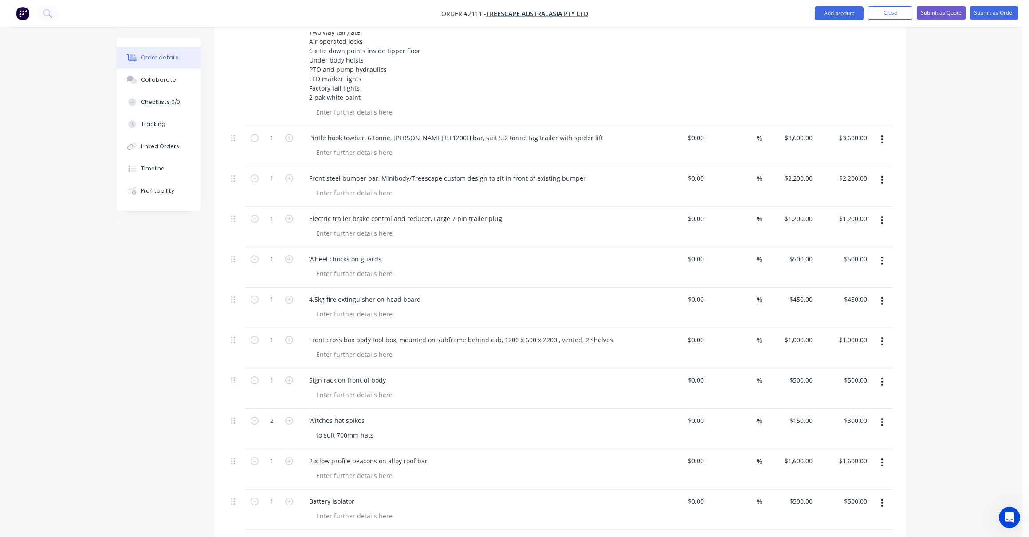
click at [797, 333] on div "$1,000.00 $1,000.00" at bounding box center [798, 339] width 36 height 13
type input "$6,000.00"
type input "6000.00"
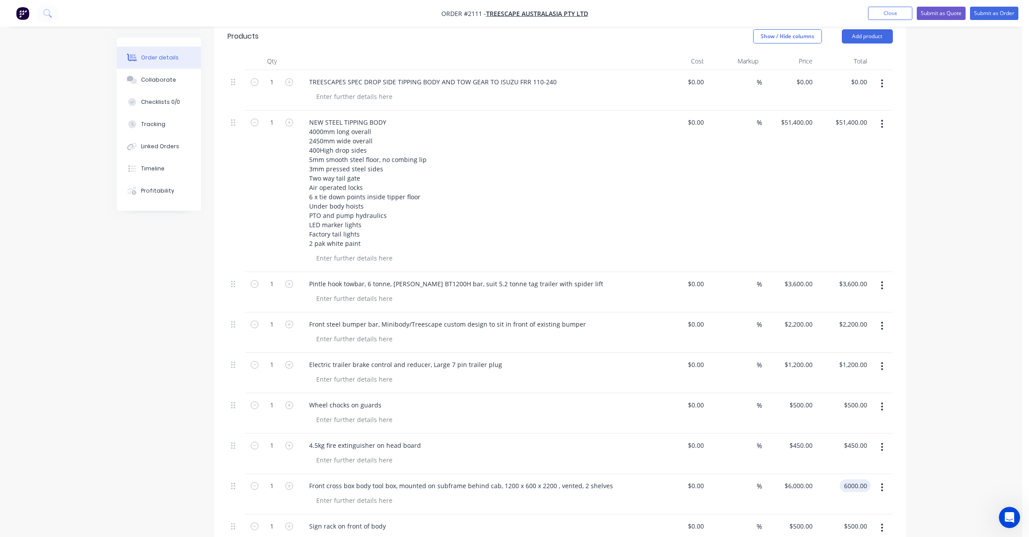
scroll to position [311, 0]
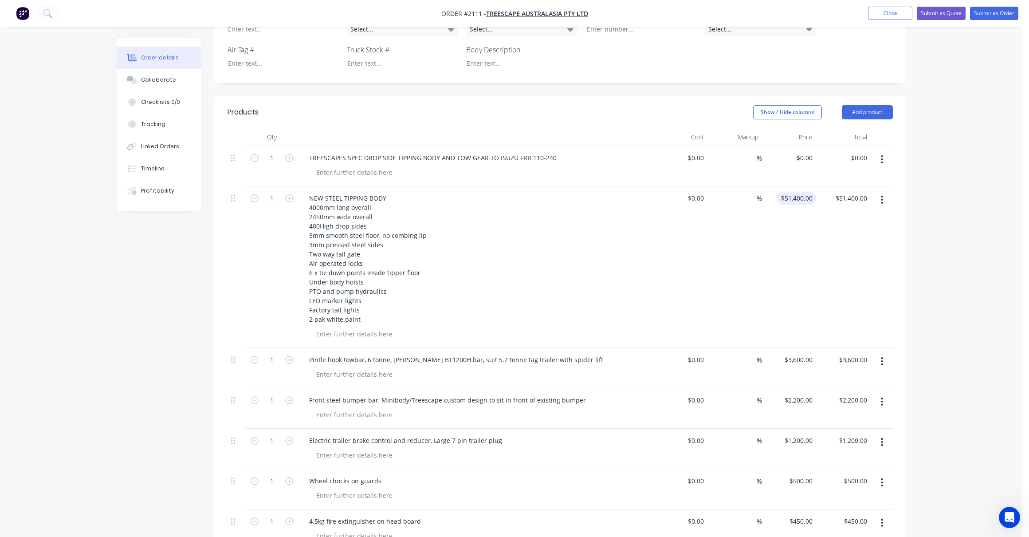
type input "51400"
type input "$6,000.00"
click at [797, 192] on input "51400" at bounding box center [798, 198] width 36 height 13
type input "41400"
type input "51400.00"
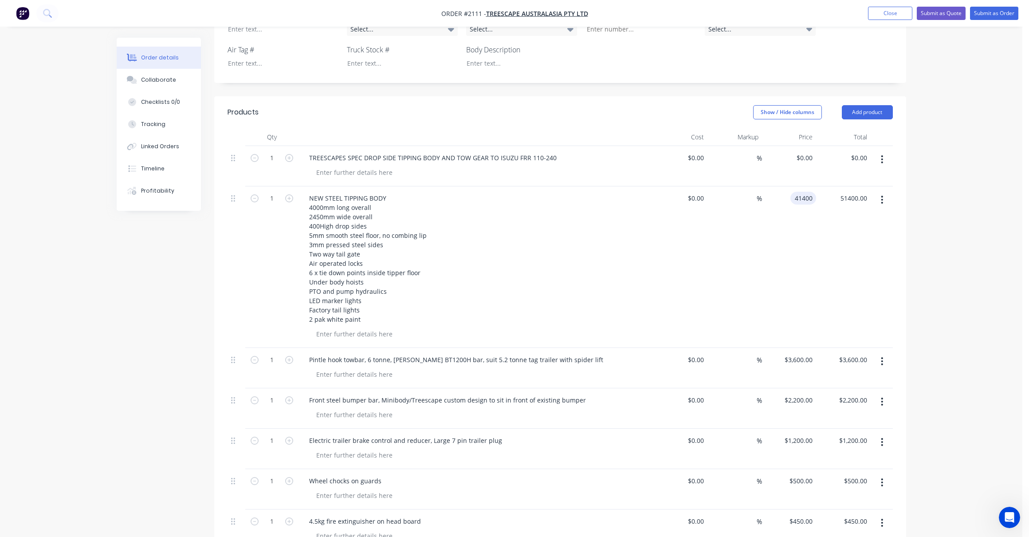
type input "$41,400.00"
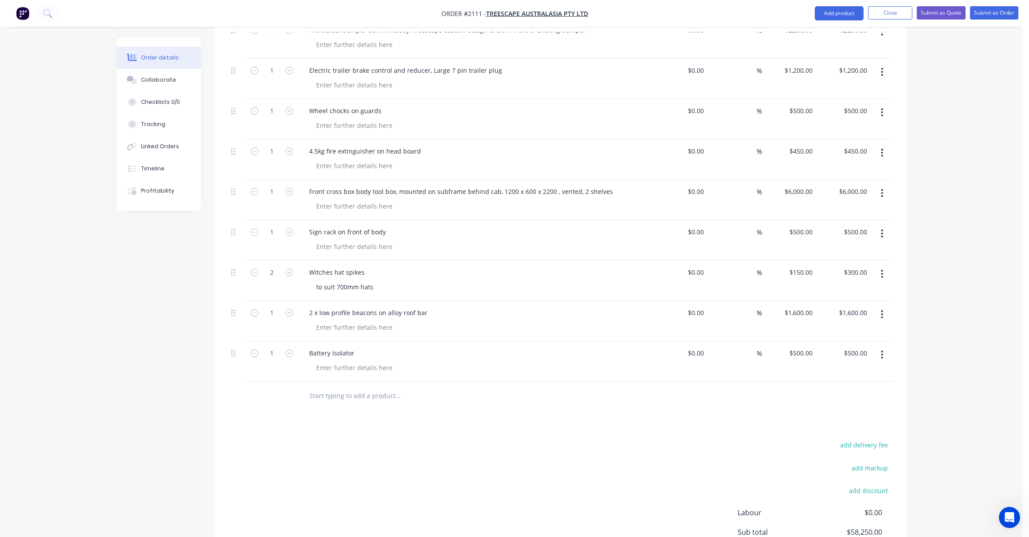
scroll to position [724, 0]
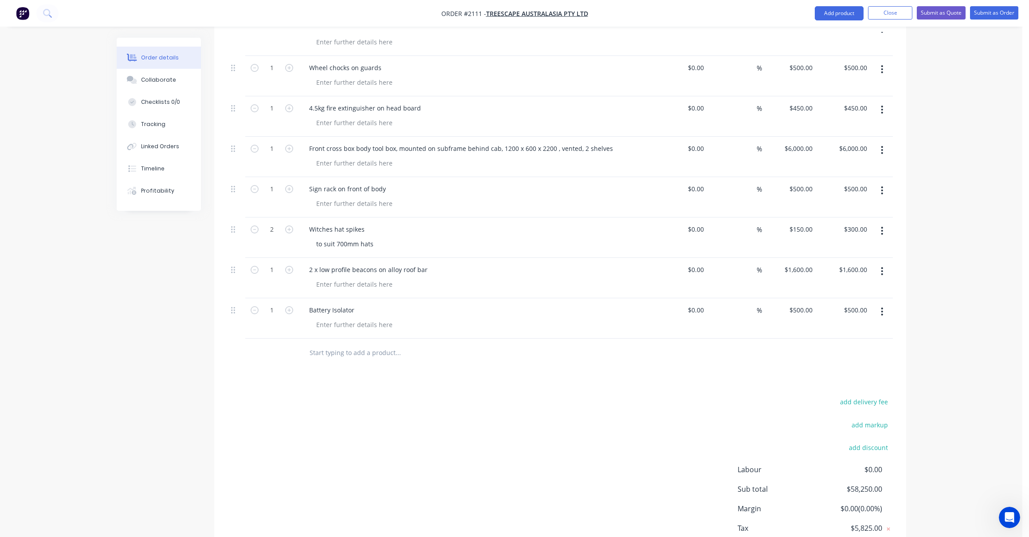
click at [320, 344] on input "text" at bounding box center [397, 353] width 177 height 18
type input "$41,400.00"
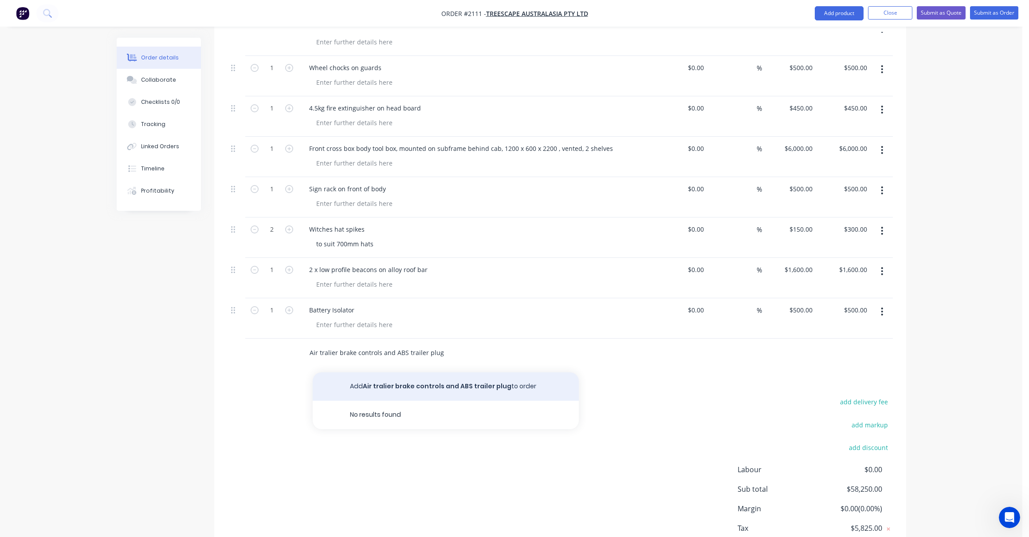
type input "Air tralier brake controls and ABS trailer plug"
click at [423, 372] on button "Add Air tralier brake controls and ABS trailer plug to order" at bounding box center [446, 386] width 266 height 28
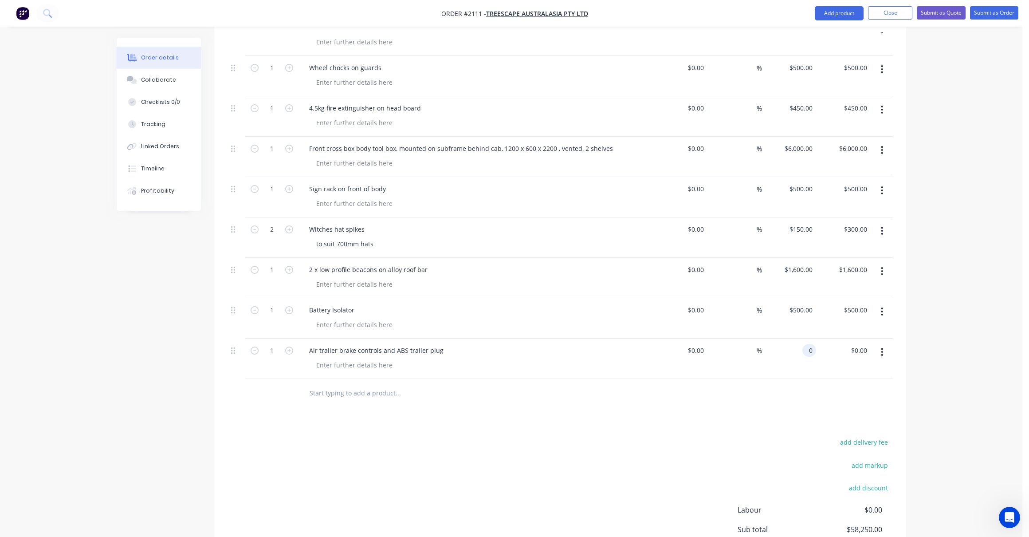
drag, startPoint x: 804, startPoint y: 339, endPoint x: 825, endPoint y: 357, distance: 27.4
click at [805, 344] on div "0 0" at bounding box center [810, 350] width 14 height 13
type input "$38,020.00"
type input "38020.00"
type input "38020"
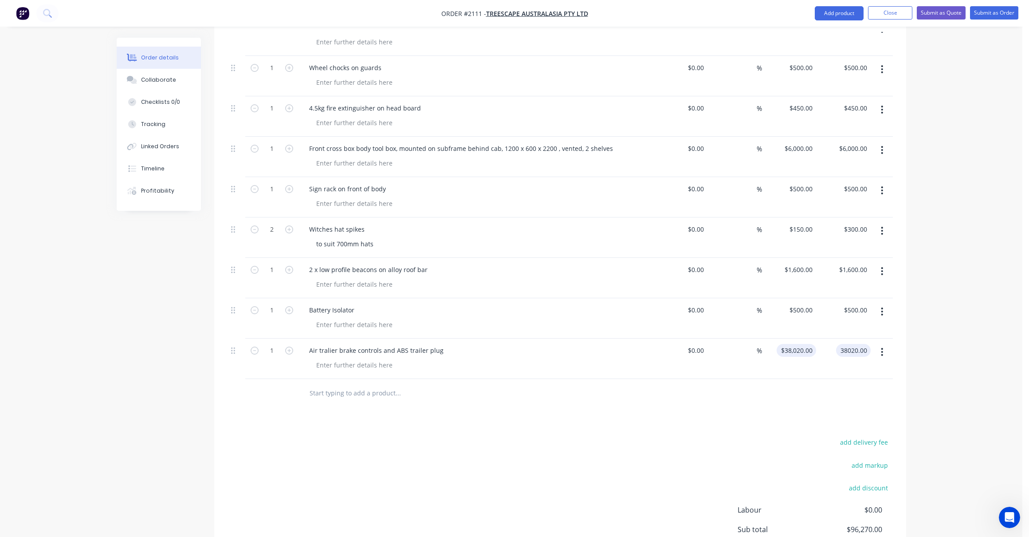
type input "$38,020.00"
click at [803, 344] on input "38020" at bounding box center [805, 350] width 22 height 13
type input "3800"
type input "38020.00"
type input "$3,800.00"
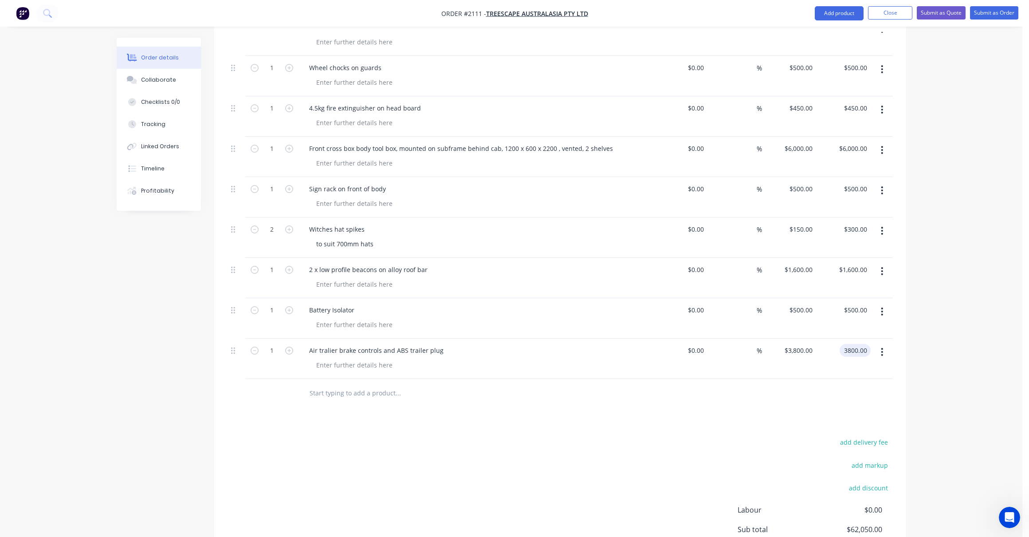
type input "$3,800.00"
drag, startPoint x: 883, startPoint y: 340, endPoint x: 871, endPoint y: 180, distance: 161.1
click at [871, 180] on div "1 TREESCAPES SPEC DROP SIDE TIPPING BODY AND TOW GEAR TO ISUZU FRR 110-240 $0.0…" at bounding box center [561, 56] width 666 height 646
click at [233, 347] on icon at bounding box center [233, 351] width 4 height 8
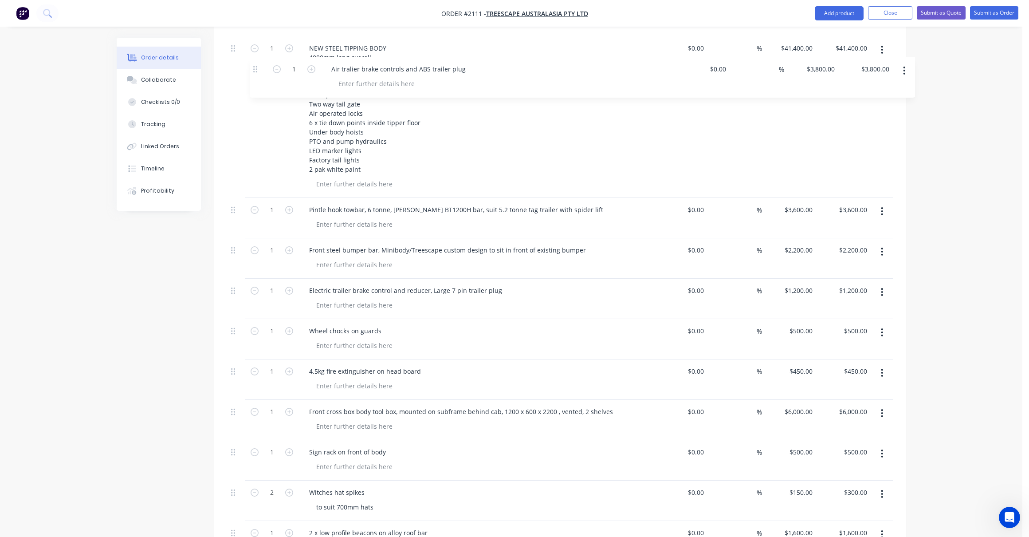
scroll to position [452, 0]
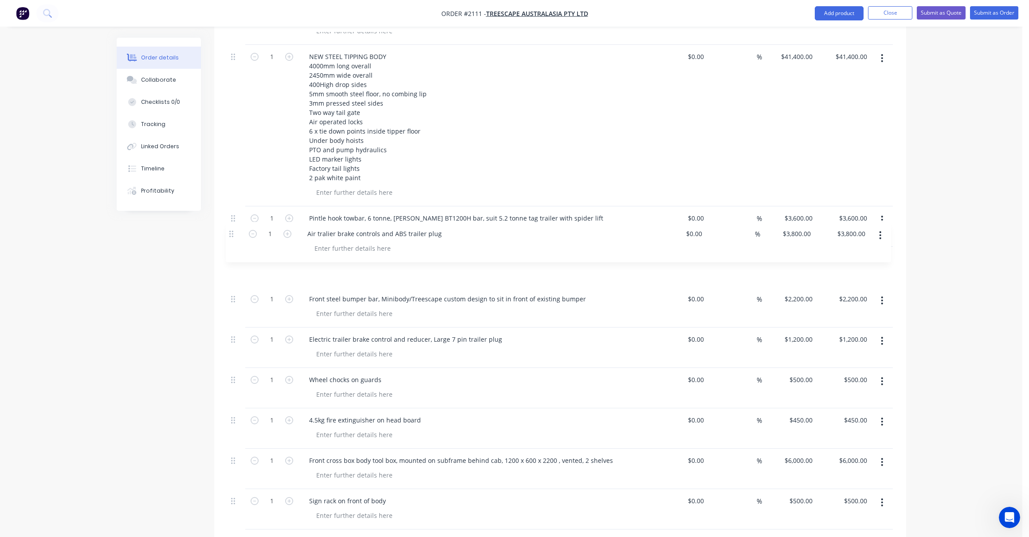
drag, startPoint x: 234, startPoint y: 341, endPoint x: 232, endPoint y: 228, distance: 112.7
click at [232, 228] on div "1 TREESCAPES SPEC DROP SIDE TIPPING BODY AND TOW GEAR TO ISUZU FRR 110-240 $0.0…" at bounding box center [561, 327] width 666 height 646
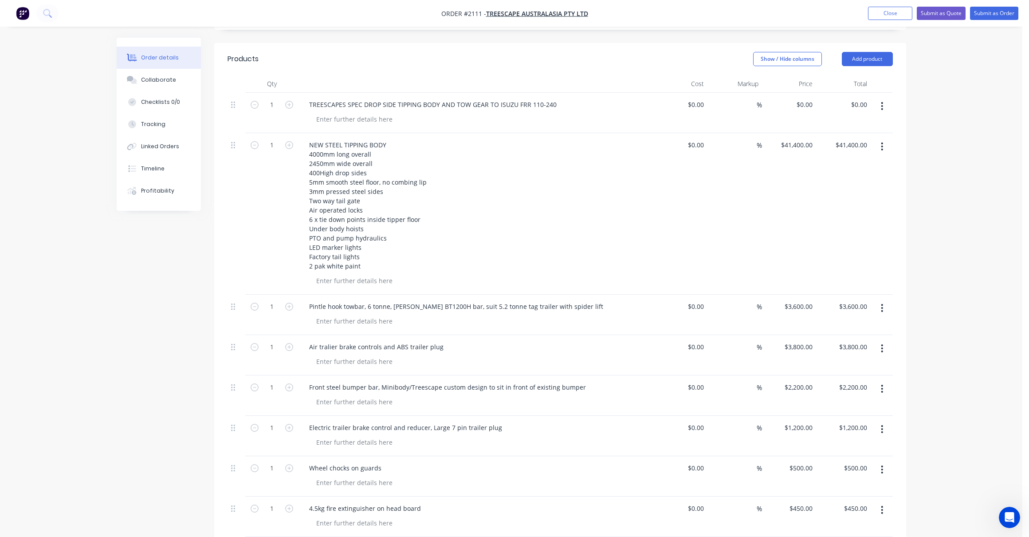
scroll to position [363, 0]
click at [807, 139] on input "41400" at bounding box center [805, 145] width 22 height 13
click at [805, 139] on input "41400" at bounding box center [805, 145] width 22 height 13
drag, startPoint x: 805, startPoint y: 128, endPoint x: 809, endPoint y: 135, distance: 7.5
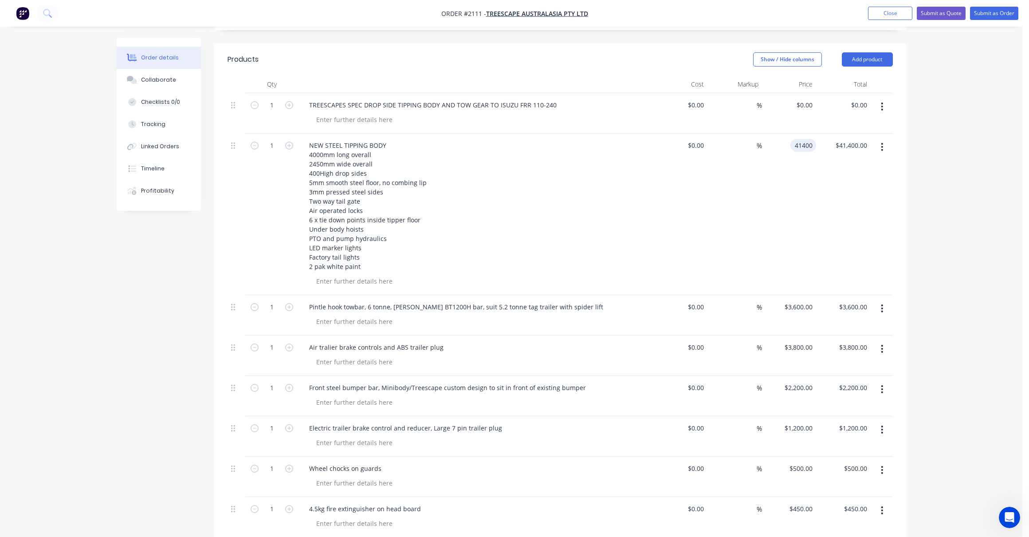
click at [806, 139] on input "41400" at bounding box center [805, 145] width 22 height 13
click at [798, 139] on input "41400" at bounding box center [805, 145] width 22 height 13
type input "$41,400.00"
type input "41400.00"
click at [842, 139] on input "41400.00" at bounding box center [853, 145] width 36 height 13
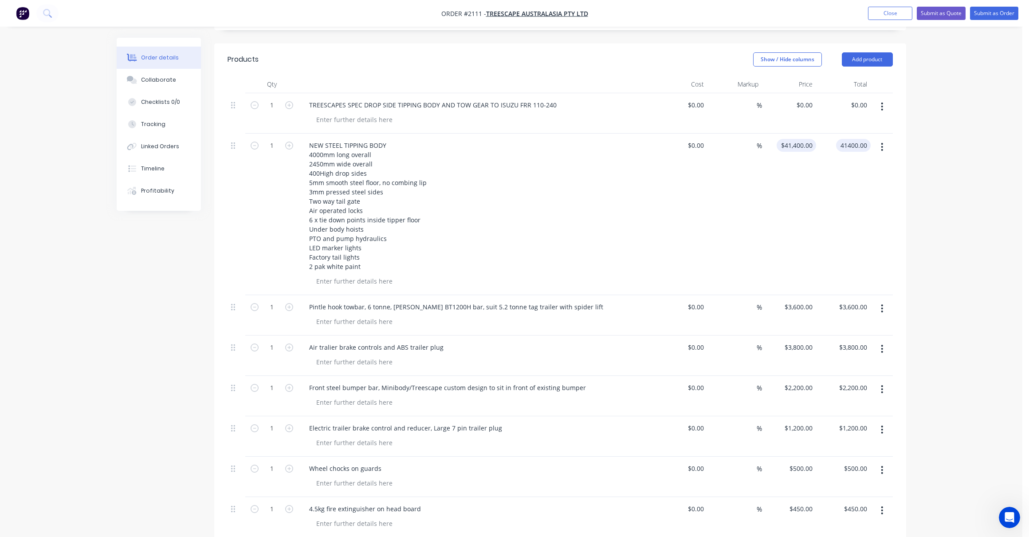
type input "41400"
type input "$41,400.00"
click at [800, 139] on input "41400" at bounding box center [798, 145] width 36 height 13
type input "$41,360.00"
type input "41360.00"
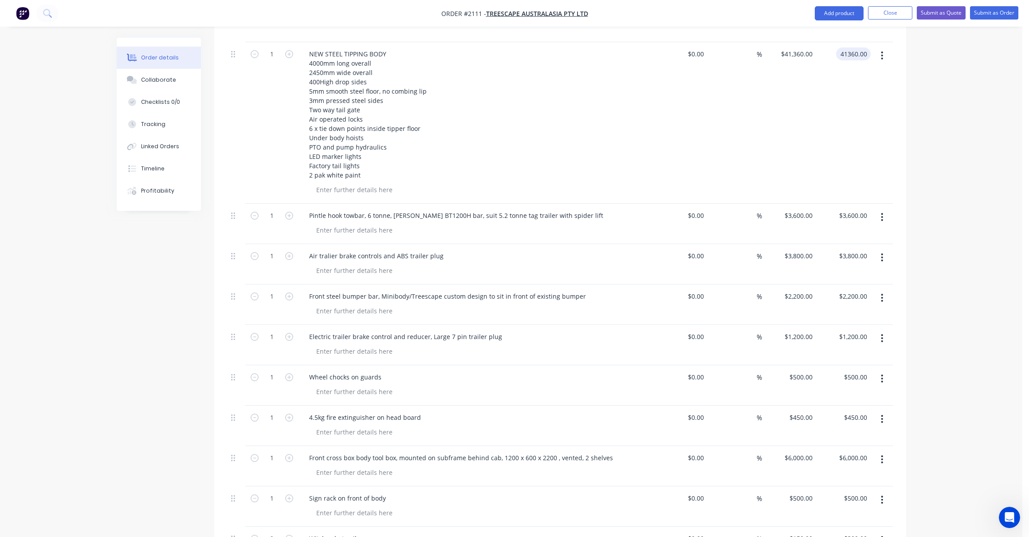
scroll to position [276, 0]
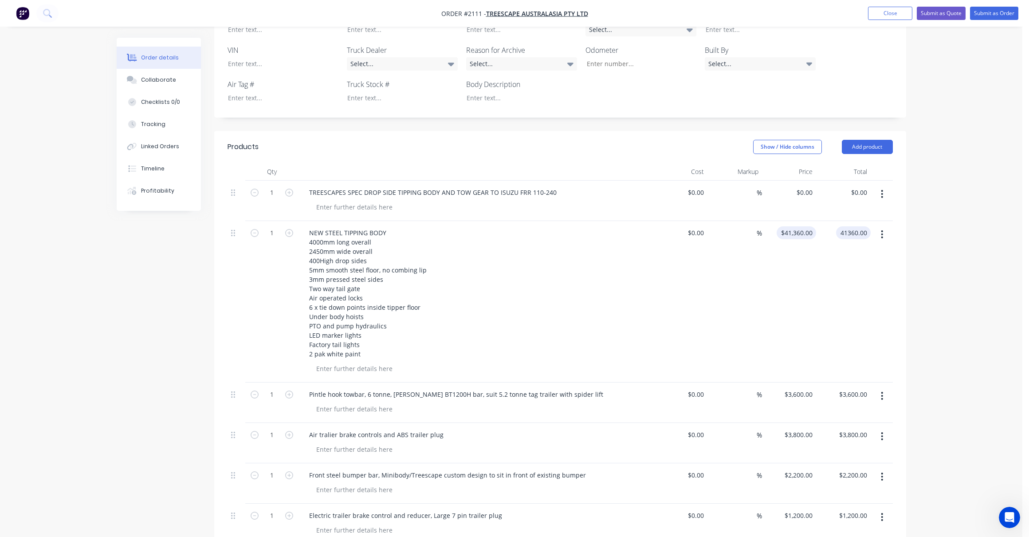
click at [800, 226] on input "$41,360.00" at bounding box center [798, 232] width 36 height 13
type input "41360"
type input "$41,360.00"
type input "$41,350.00"
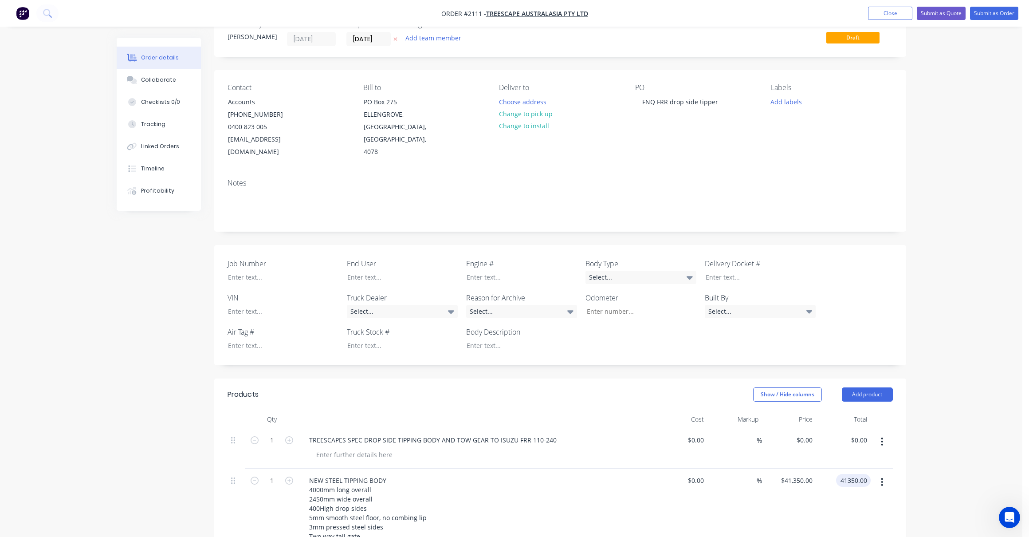
scroll to position [0, 0]
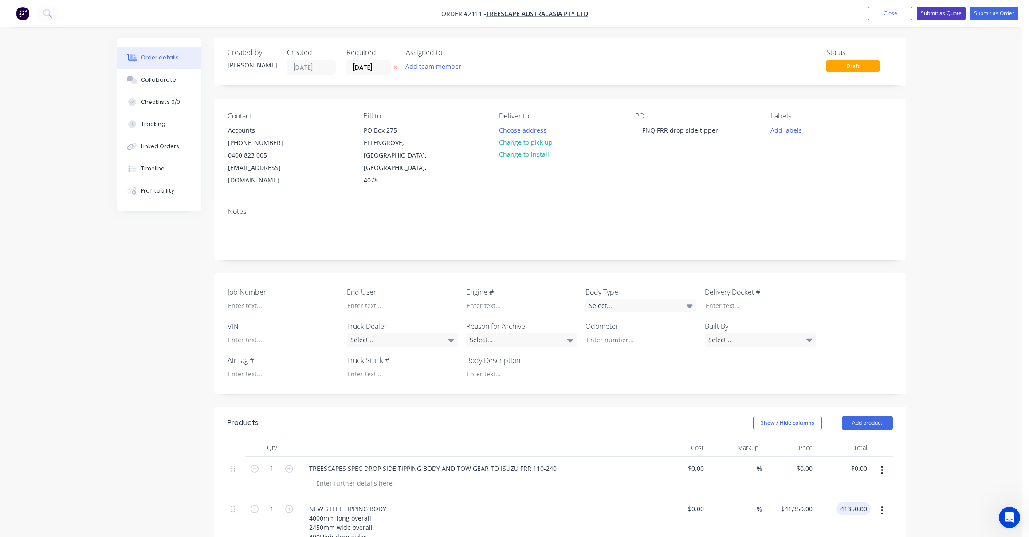
click at [943, 11] on button "Submit as Quote" at bounding box center [941, 13] width 49 height 13
type input "$41,350.00"
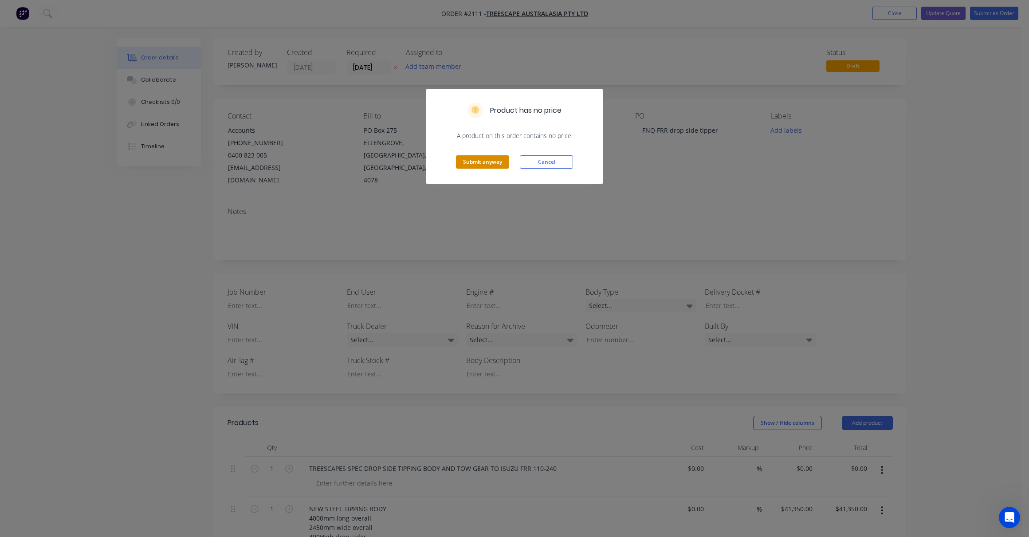
click at [486, 161] on button "Submit anyway" at bounding box center [482, 161] width 53 height 13
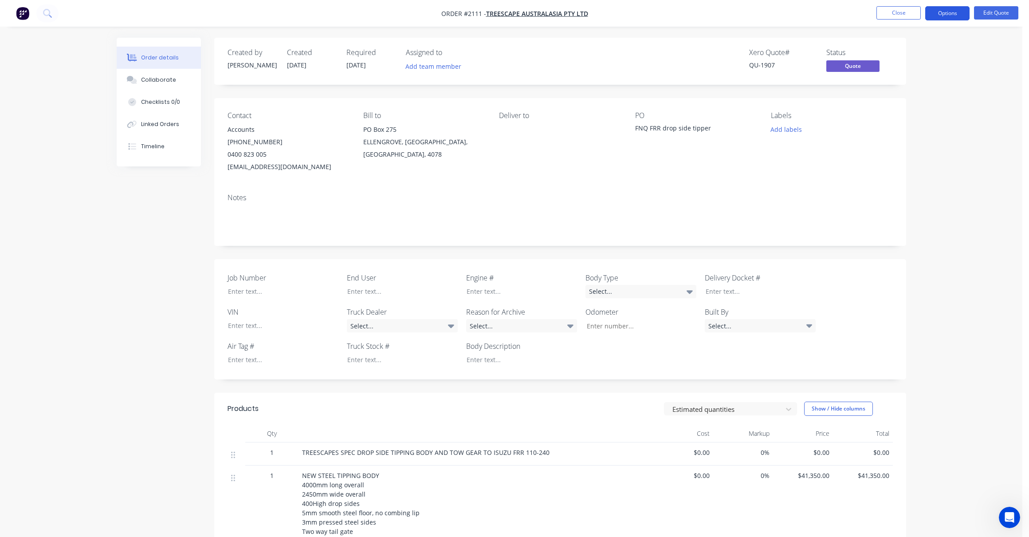
click at [946, 11] on button "Options" at bounding box center [947, 13] width 44 height 14
click at [889, 54] on div "Quote" at bounding box center [921, 53] width 82 height 13
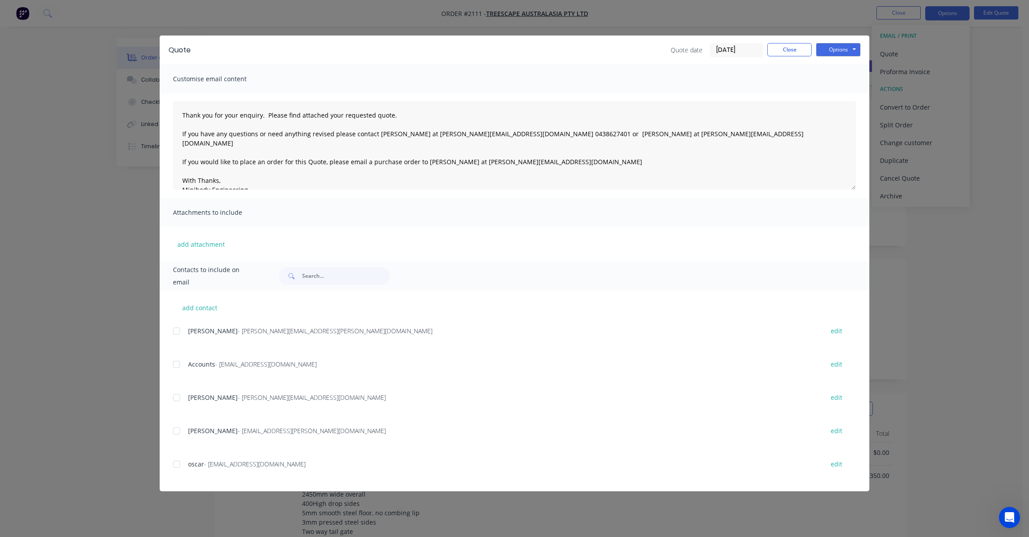
click at [177, 465] on div at bounding box center [177, 464] width 18 height 18
click at [840, 47] on button "Options" at bounding box center [838, 49] width 44 height 13
click at [839, 91] on button "Email" at bounding box center [844, 94] width 57 height 15
click at [788, 46] on button "Close" at bounding box center [790, 49] width 44 height 13
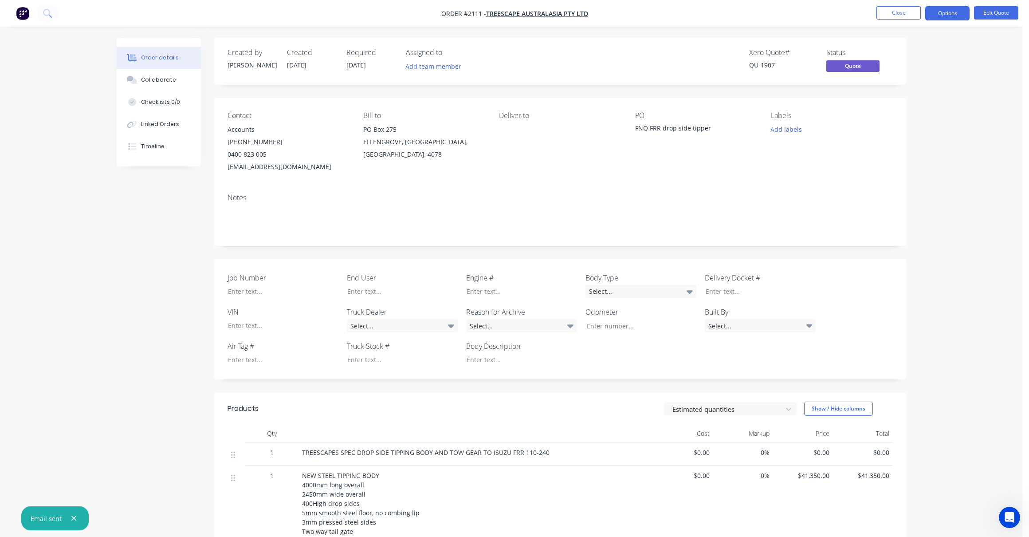
click at [71, 515] on icon "button" at bounding box center [74, 518] width 6 height 8
click at [71, 302] on div "Order details Collaborate Checklists 0/0 Linked Orders Timeline Order details C…" at bounding box center [511, 516] width 1023 height 1032
click at [898, 11] on button "Close" at bounding box center [899, 12] width 44 height 13
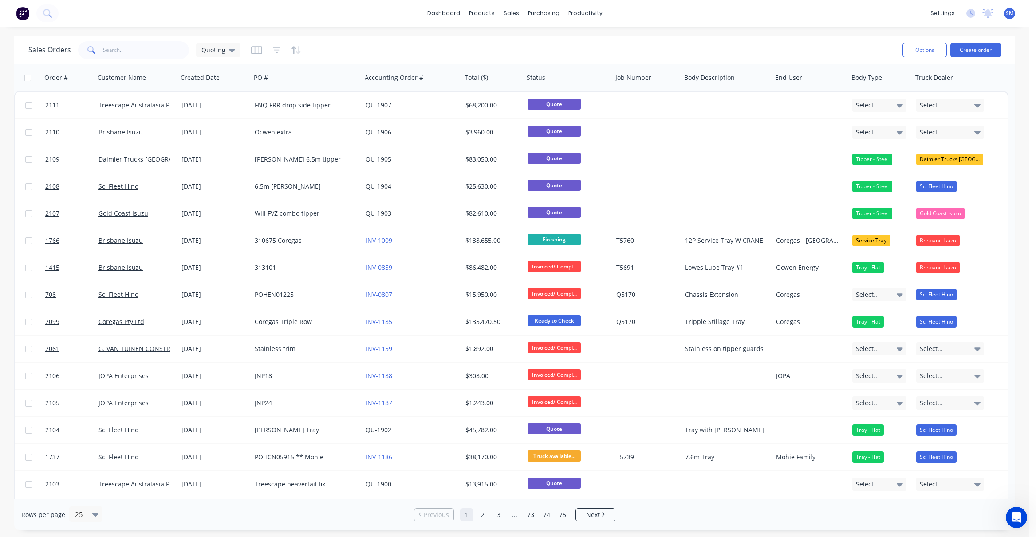
drag, startPoint x: 673, startPoint y: 50, endPoint x: 681, endPoint y: 50, distance: 7.1
click at [673, 50] on div "Sales Orders Quoting" at bounding box center [461, 50] width 867 height 22
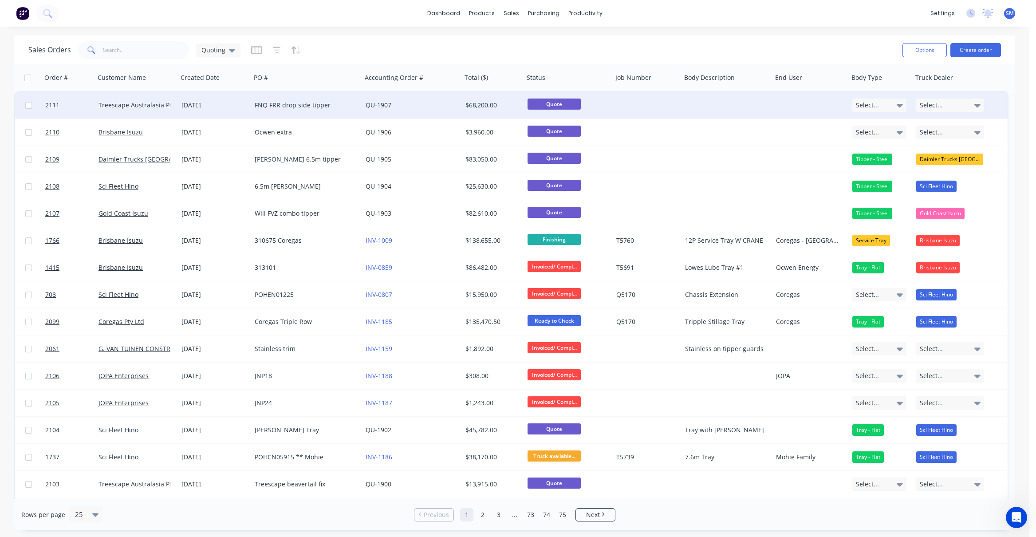
click at [279, 106] on div "FNQ FRR drop side tipper" at bounding box center [304, 105] width 98 height 9
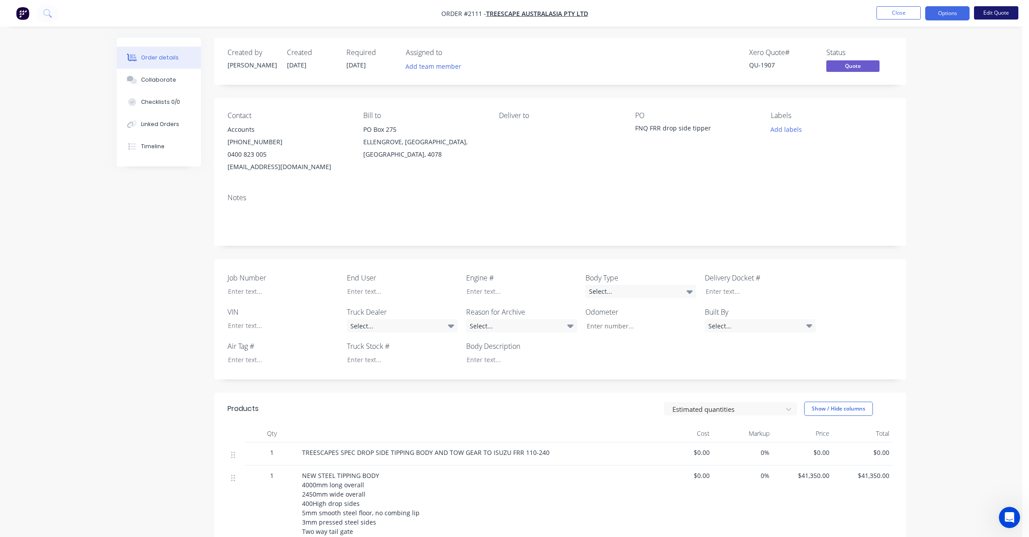
click at [996, 10] on button "Edit Quote" at bounding box center [996, 12] width 44 height 13
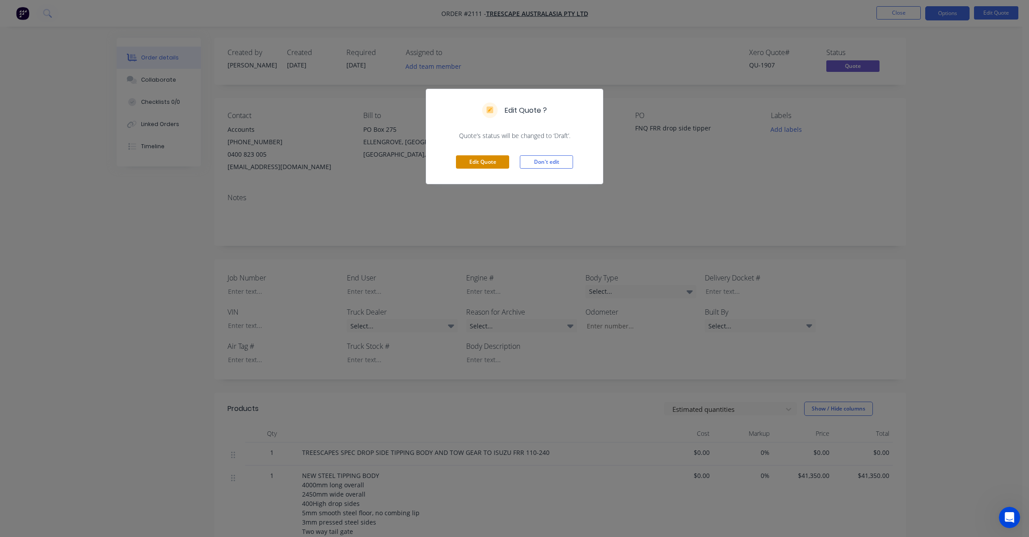
click at [487, 156] on button "Edit Quote" at bounding box center [482, 161] width 53 height 13
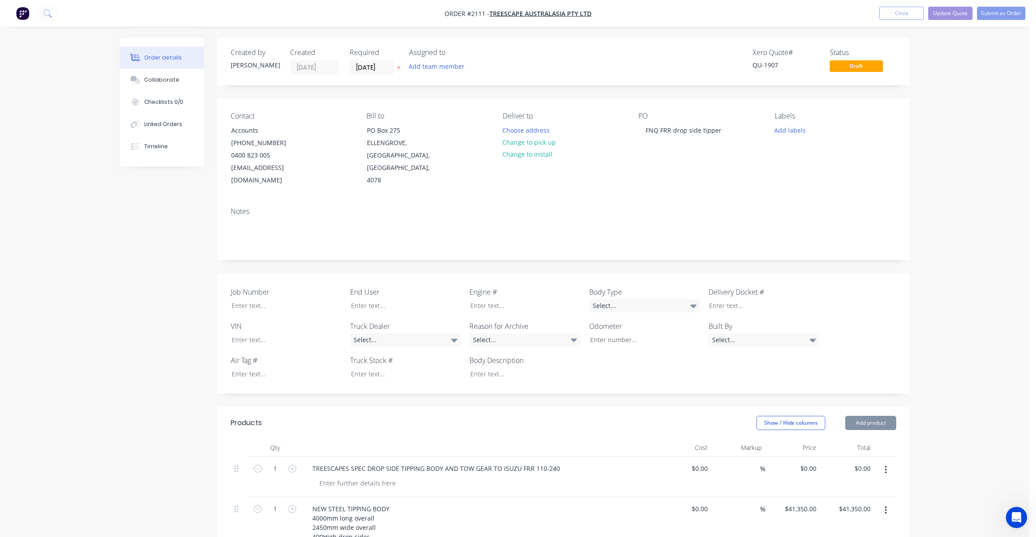
type input "$41,350.00"
type input "$3,600.00"
type input "$3,800.00"
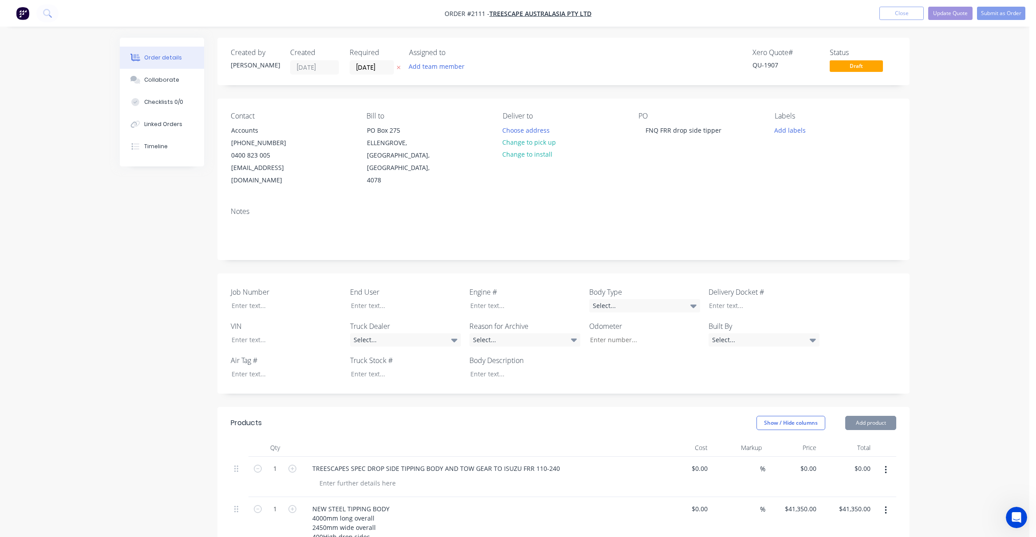
type input "$3,800.00"
type input "$2,200.00"
type input "$1,200.00"
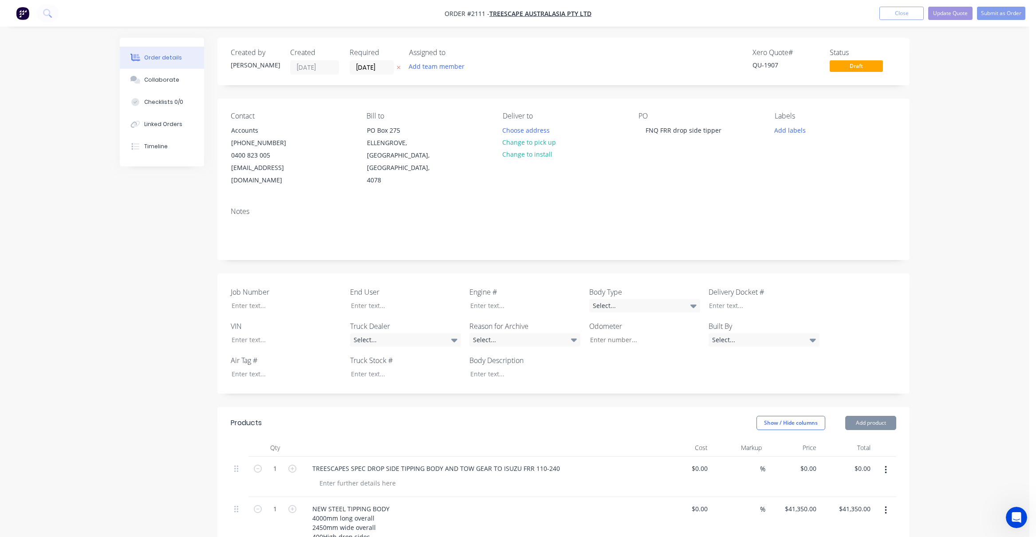
type input "$500.00"
type input "$450.00"
type input "$6,000.00"
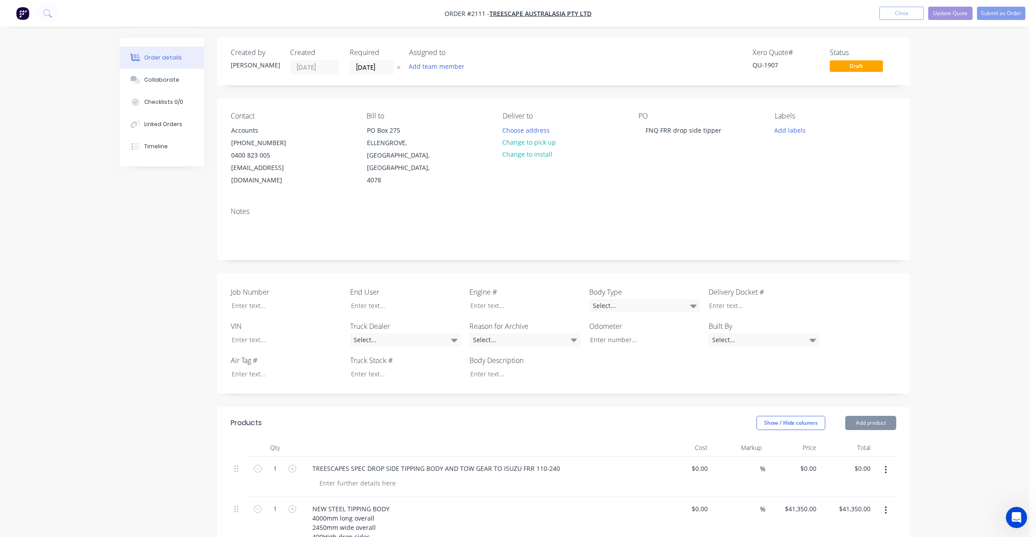
type input "$6,000.00"
type input "$500.00"
type input "$150.00"
type input "$300.00"
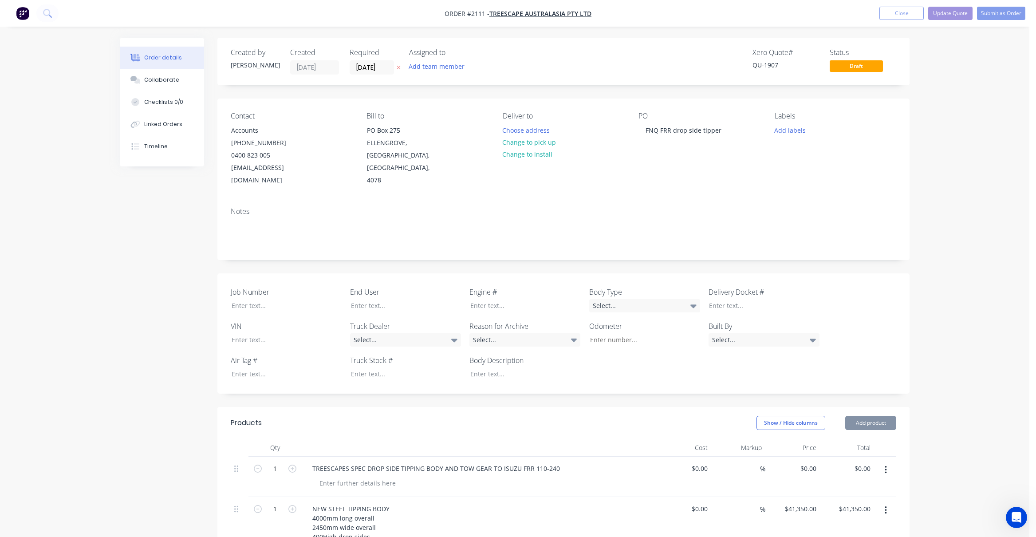
type input "$1,600.00"
type input "$500.00"
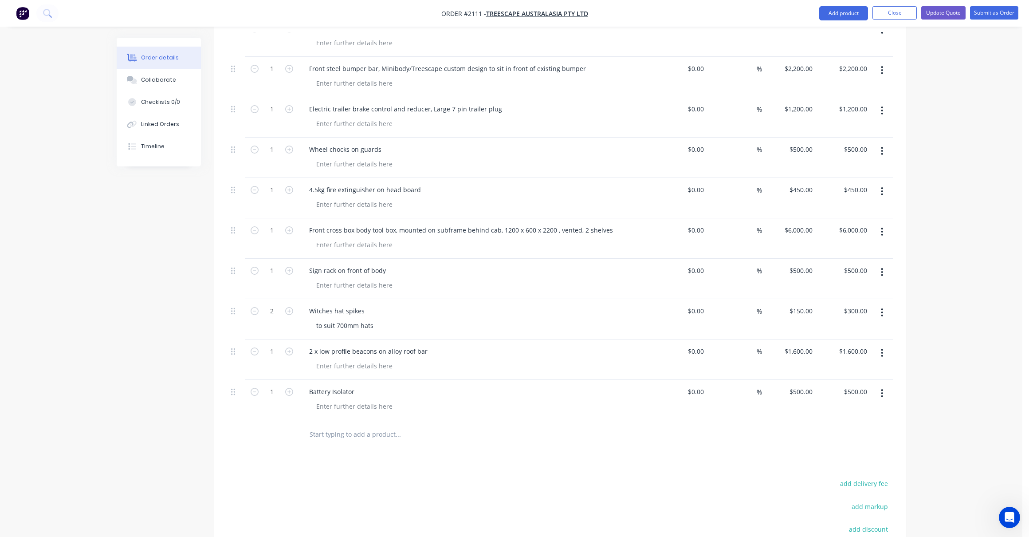
scroll to position [799, 0]
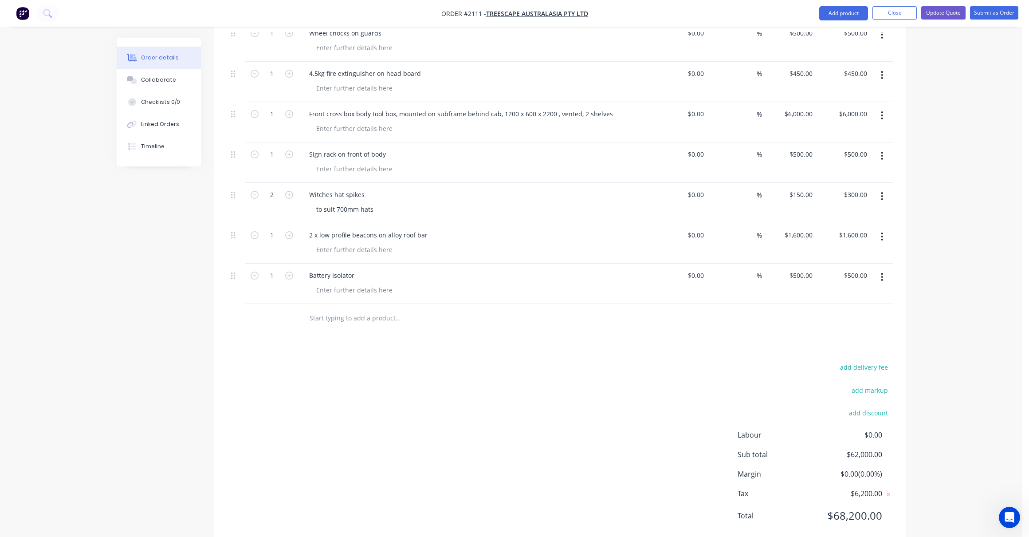
click at [325, 309] on input "text" at bounding box center [397, 318] width 177 height 18
type input "Pull out tarp fitted to head board, blind type, black mesh"
click at [387, 338] on button "Add Pull out tarp fitted to head board, blind type, black mesh to order" at bounding box center [446, 356] width 266 height 36
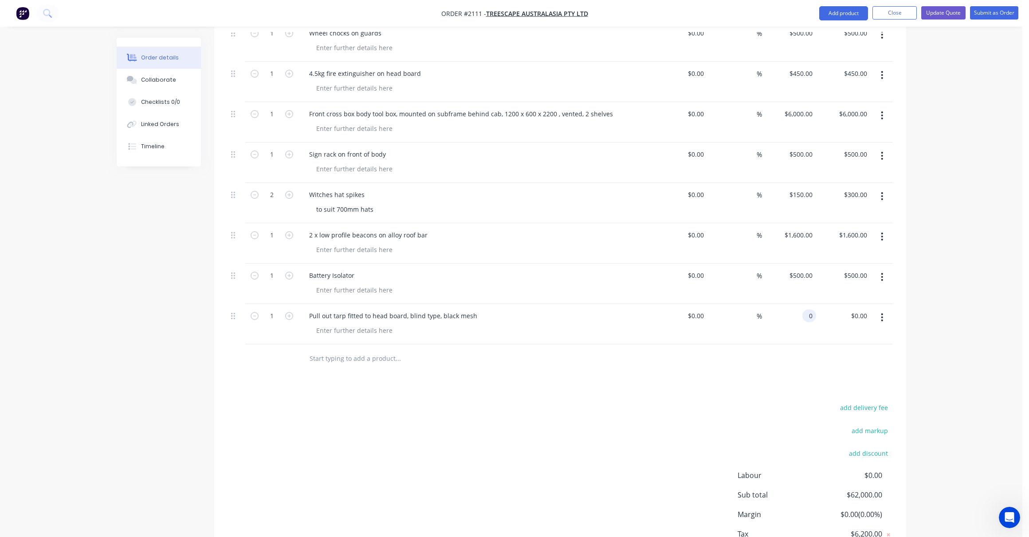
click at [809, 309] on input "0" at bounding box center [811, 315] width 10 height 13
type input "1900"
type input "0.00"
type input "$1,900.00"
type input "1900.00"
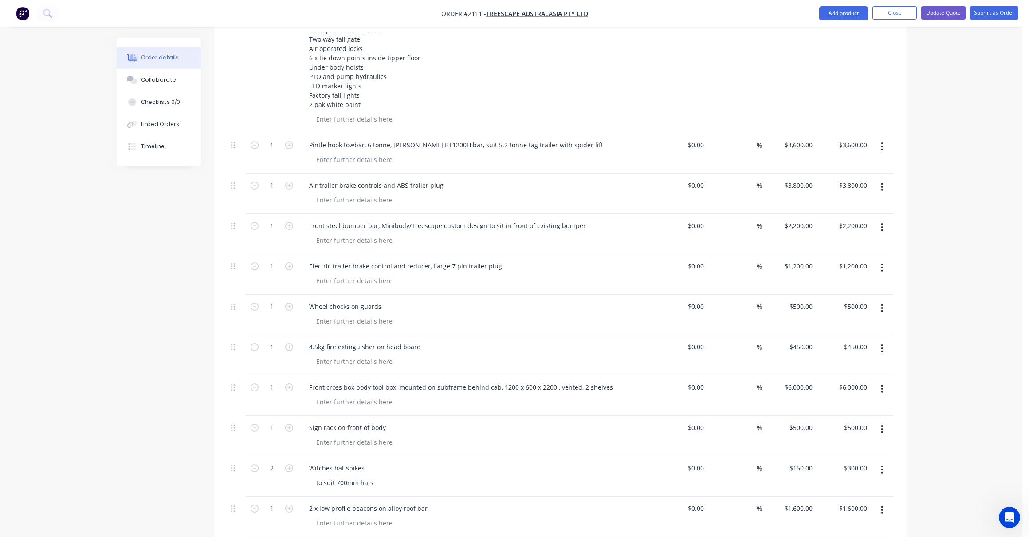
scroll to position [405, 0]
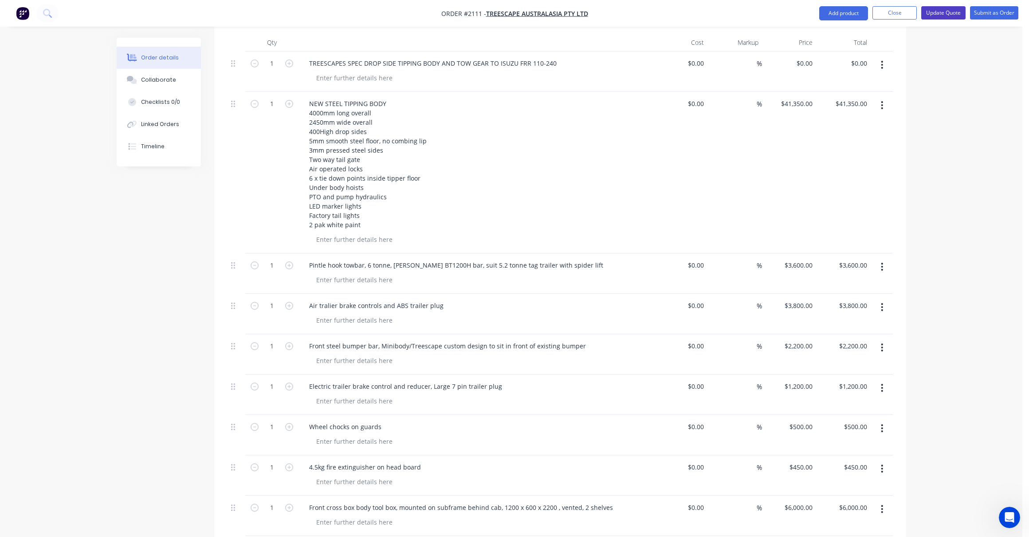
click at [945, 12] on button "Update Quote" at bounding box center [943, 12] width 44 height 13
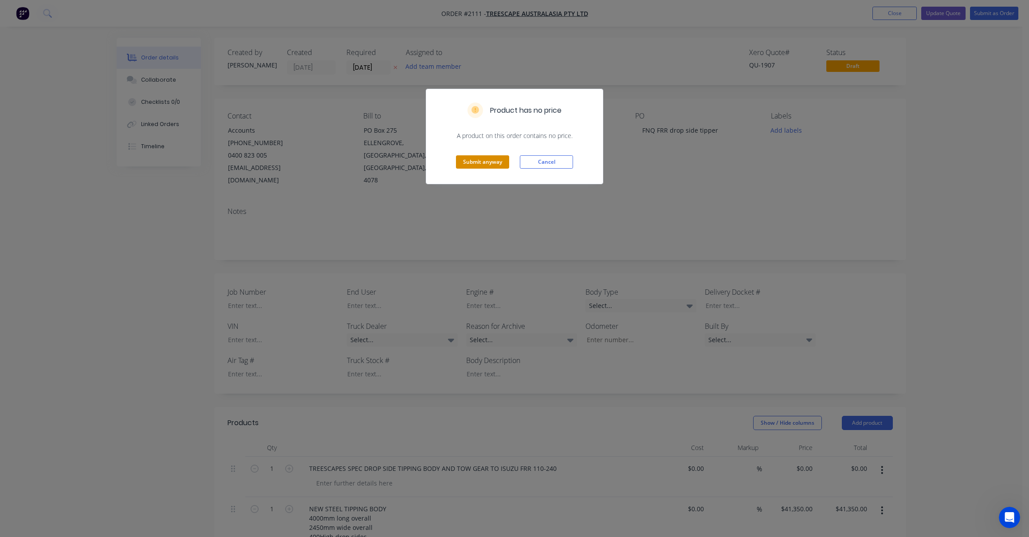
click at [469, 156] on button "Submit anyway" at bounding box center [482, 161] width 53 height 13
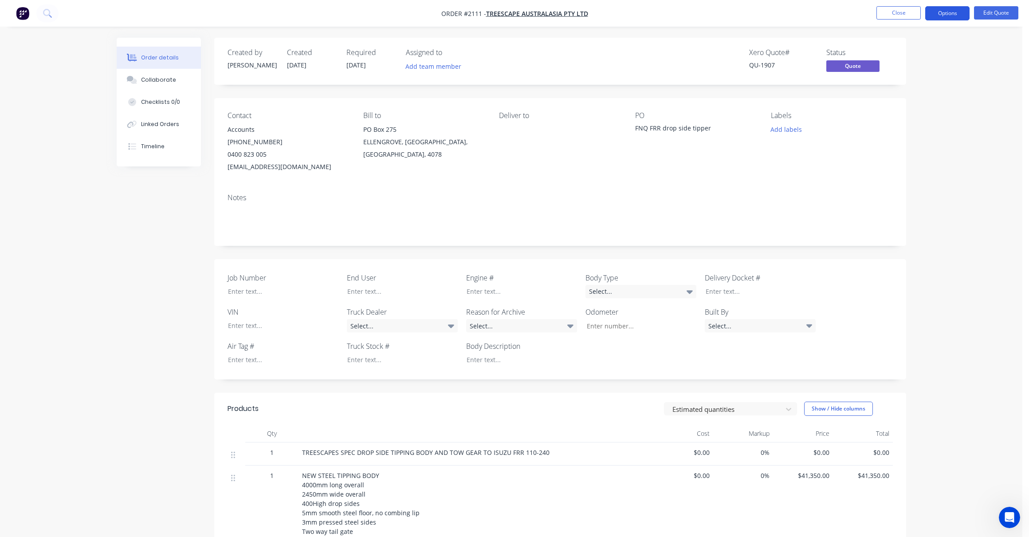
click at [953, 12] on button "Options" at bounding box center [947, 13] width 44 height 14
click at [899, 52] on div "Quote" at bounding box center [921, 53] width 82 height 13
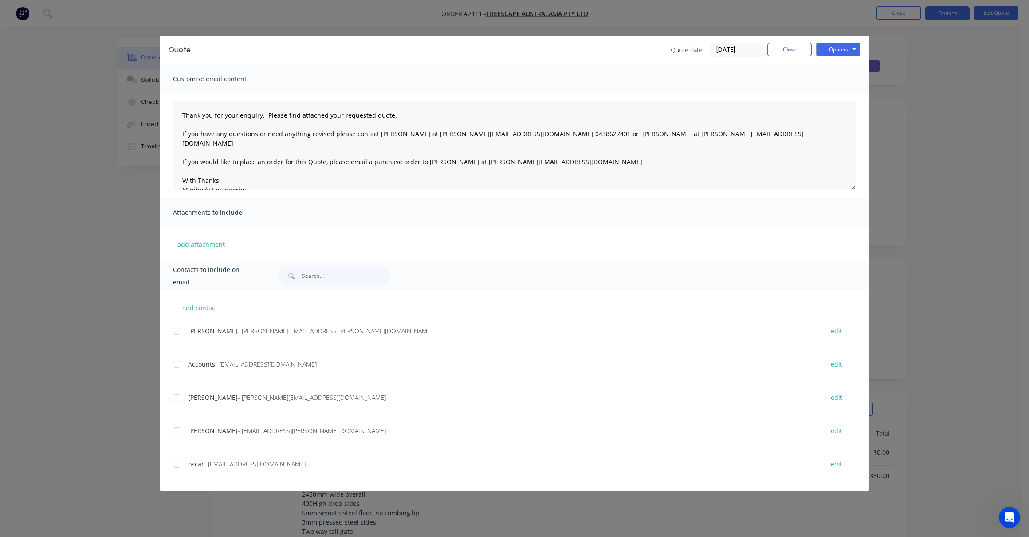
drag, startPoint x: 177, startPoint y: 463, endPoint x: 189, endPoint y: 461, distance: 11.7
click at [177, 463] on div at bounding box center [177, 464] width 18 height 18
click at [849, 47] on button "Options" at bounding box center [838, 49] width 44 height 13
click at [839, 91] on button "Email" at bounding box center [844, 94] width 57 height 15
click at [785, 48] on button "Close" at bounding box center [790, 49] width 44 height 13
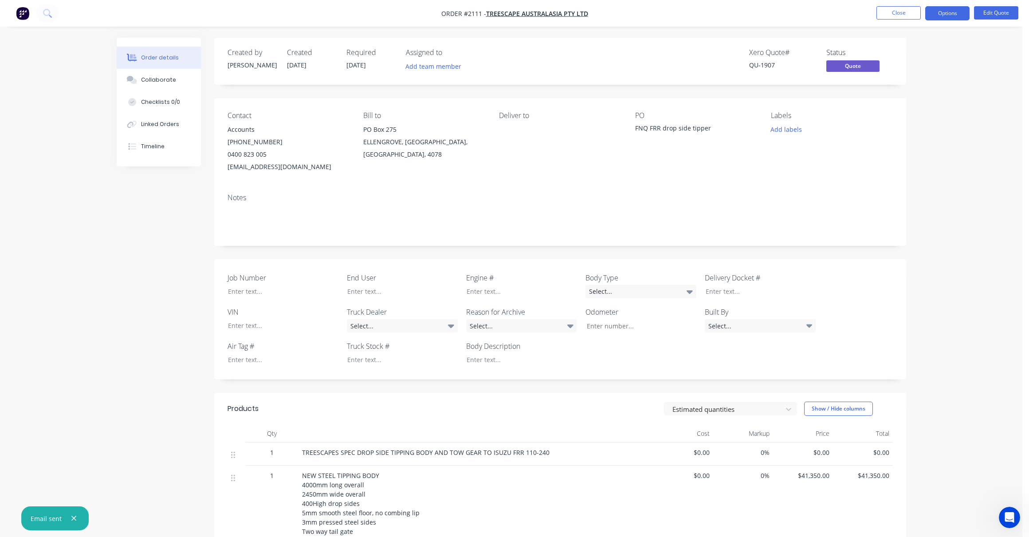
click at [969, 208] on div "Order details Collaborate Checklists 0/0 Linked Orders Timeline Order details C…" at bounding box center [511, 527] width 1023 height 1055
click at [958, 225] on div "Order details Collaborate Checklists 0/0 Linked Orders Timeline Order details C…" at bounding box center [511, 527] width 1023 height 1055
click at [903, 12] on button "Close" at bounding box center [899, 12] width 44 height 13
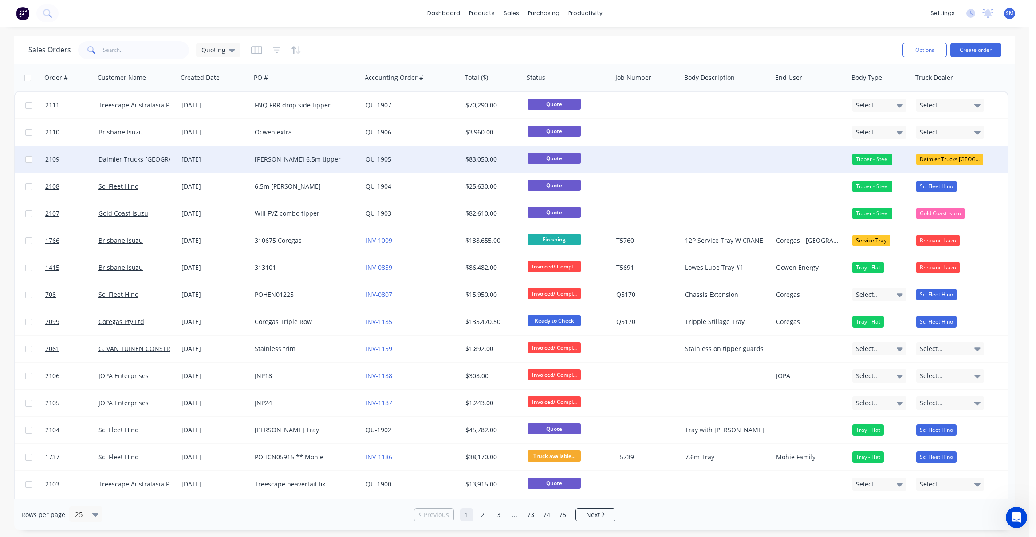
click at [282, 161] on div "Gareth 6.5m tipper" at bounding box center [304, 159] width 98 height 9
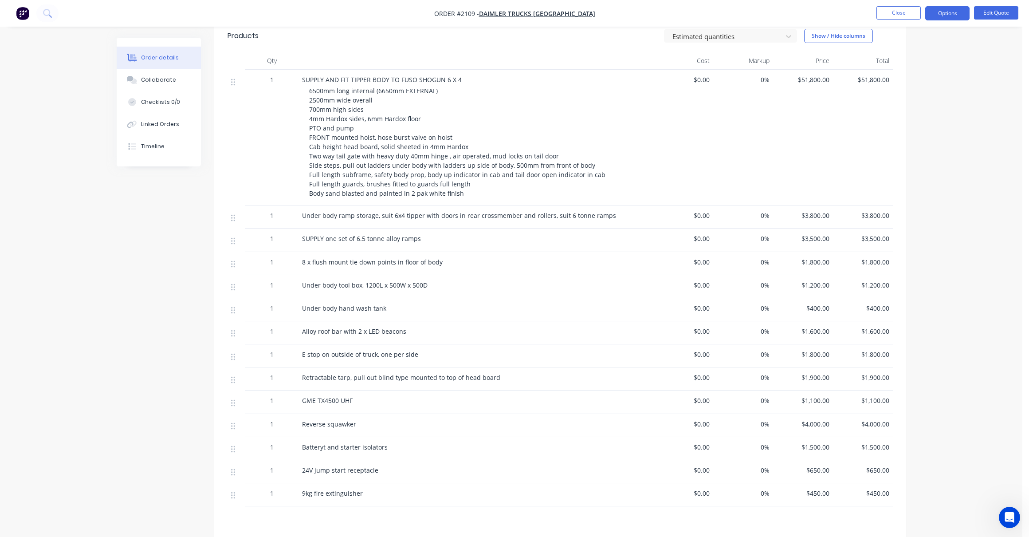
scroll to position [399, 0]
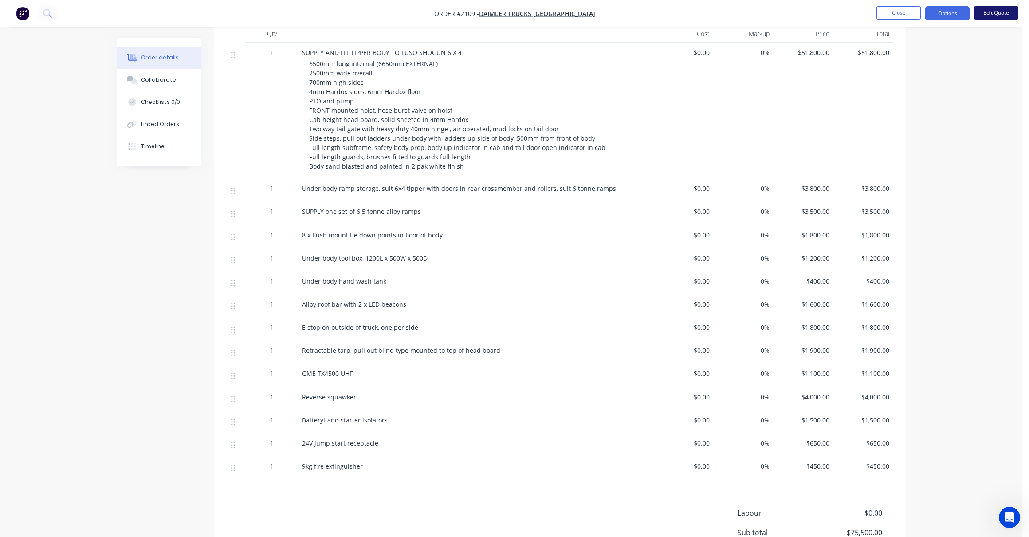
click at [1003, 11] on button "Edit Quote" at bounding box center [996, 12] width 44 height 13
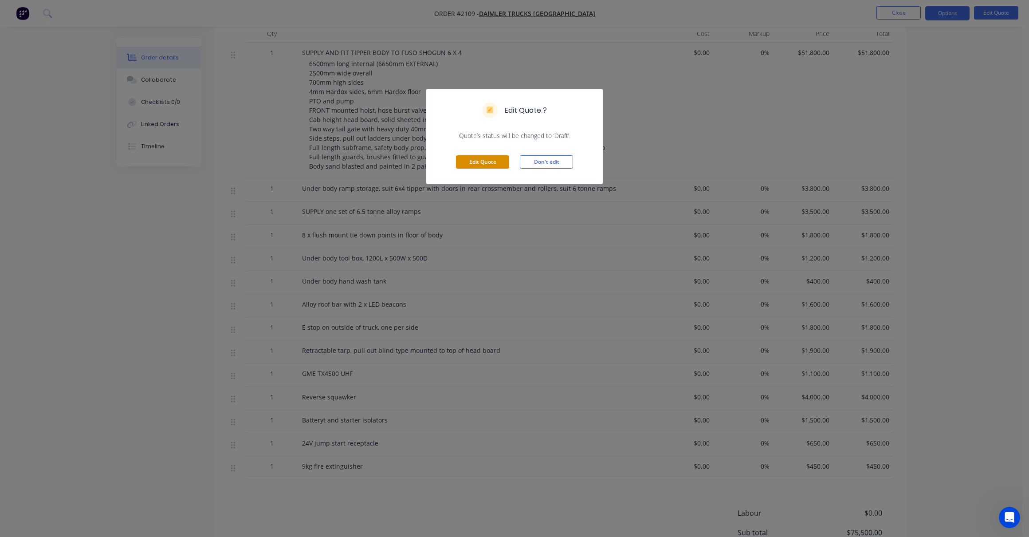
click at [493, 159] on button "Edit Quote" at bounding box center [482, 161] width 53 height 13
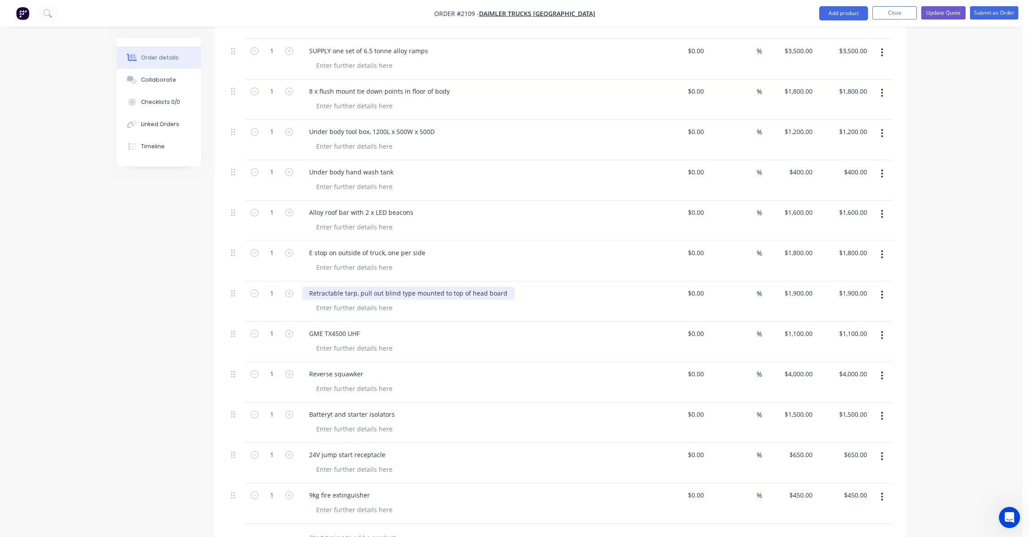
scroll to position [621, 0]
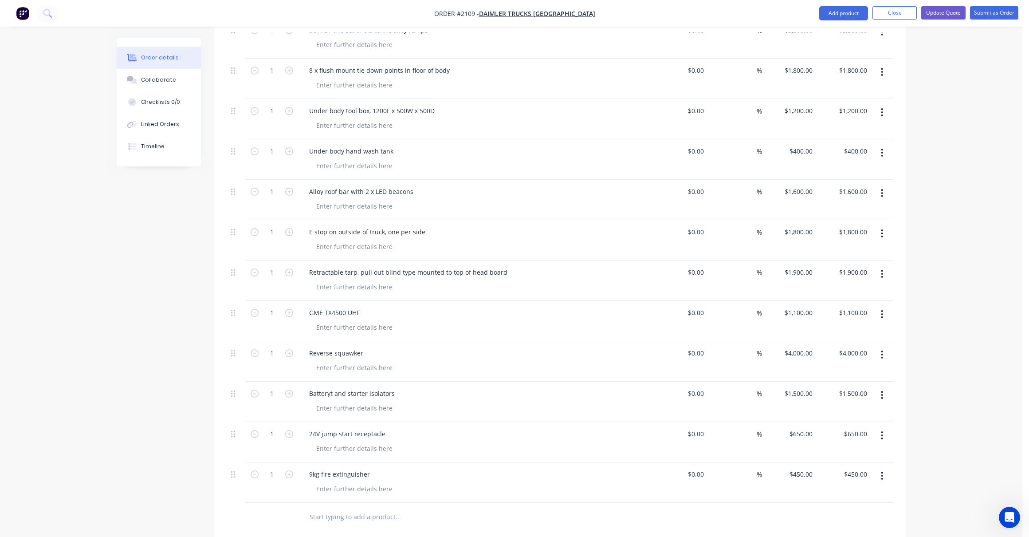
click at [883, 390] on icon "button" at bounding box center [882, 395] width 2 height 10
click at [852, 465] on div "Delete" at bounding box center [851, 471] width 68 height 13
click at [882, 391] on icon "button" at bounding box center [883, 395] width 2 height 8
click at [859, 465] on div "Delete" at bounding box center [851, 471] width 68 height 13
click at [879, 387] on button "button" at bounding box center [882, 395] width 21 height 16
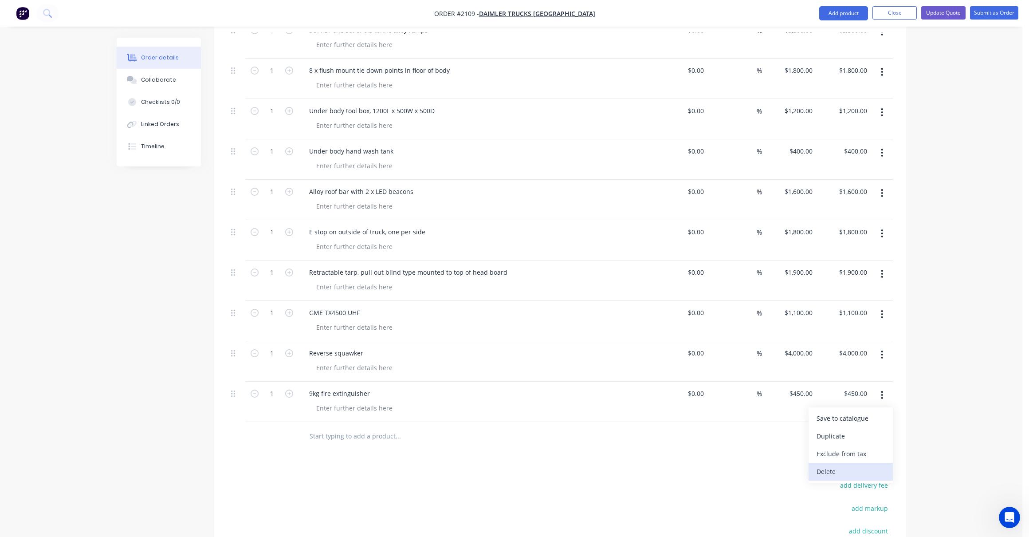
click at [858, 465] on div "Delete" at bounding box center [851, 471] width 68 height 13
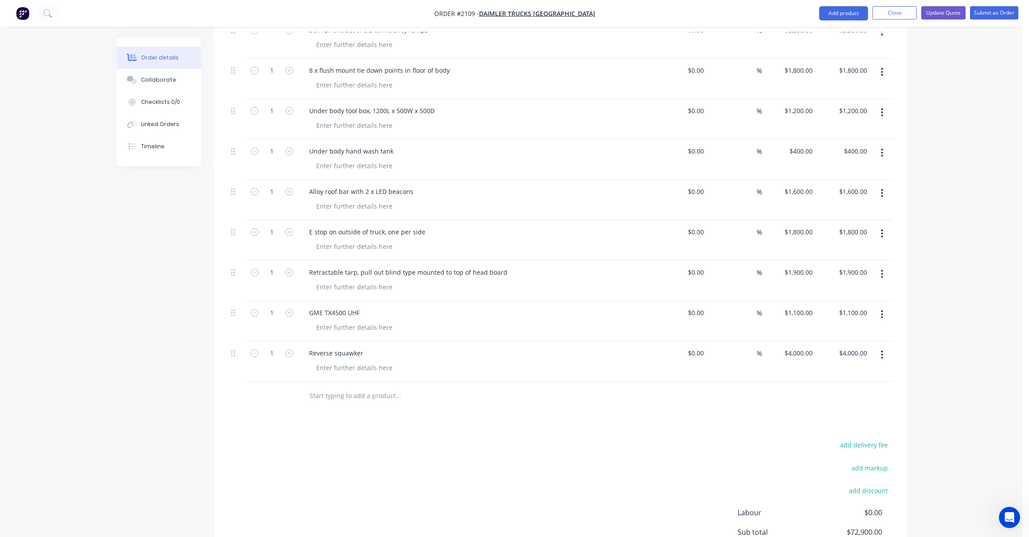
click at [882, 350] on icon "button" at bounding box center [882, 355] width 2 height 10
click at [844, 425] on div "Delete" at bounding box center [851, 431] width 68 height 13
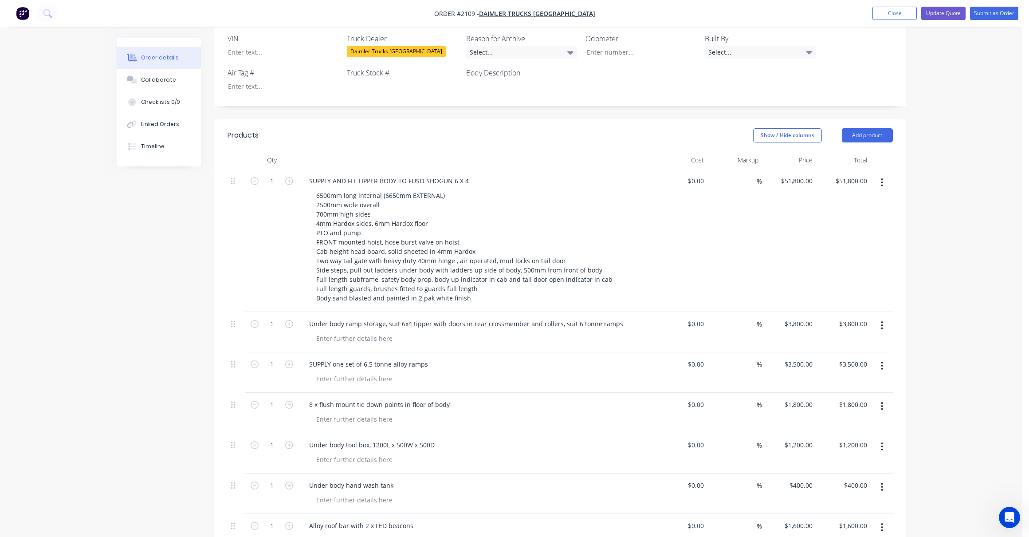
scroll to position [266, 0]
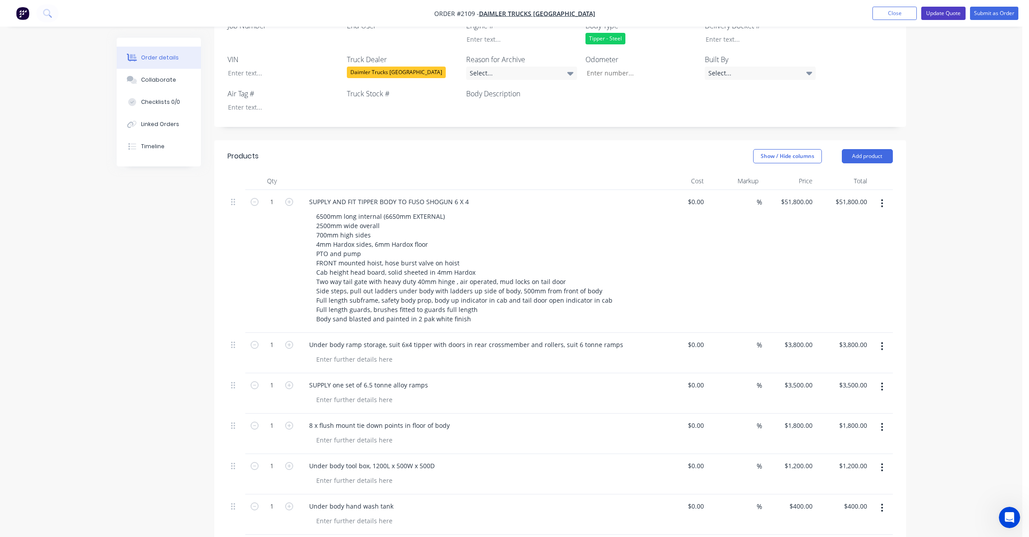
click at [941, 10] on button "Update Quote" at bounding box center [943, 13] width 44 height 13
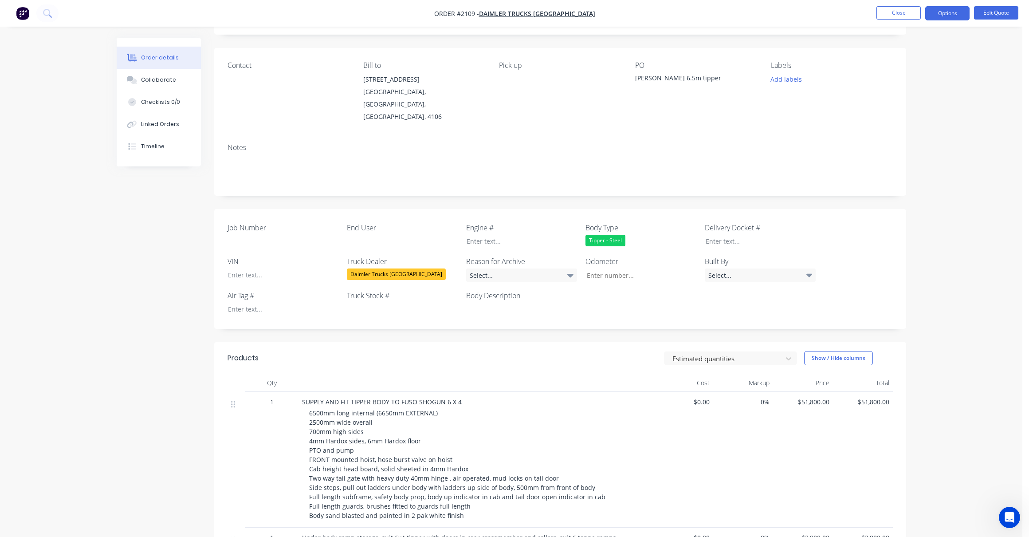
scroll to position [44, 0]
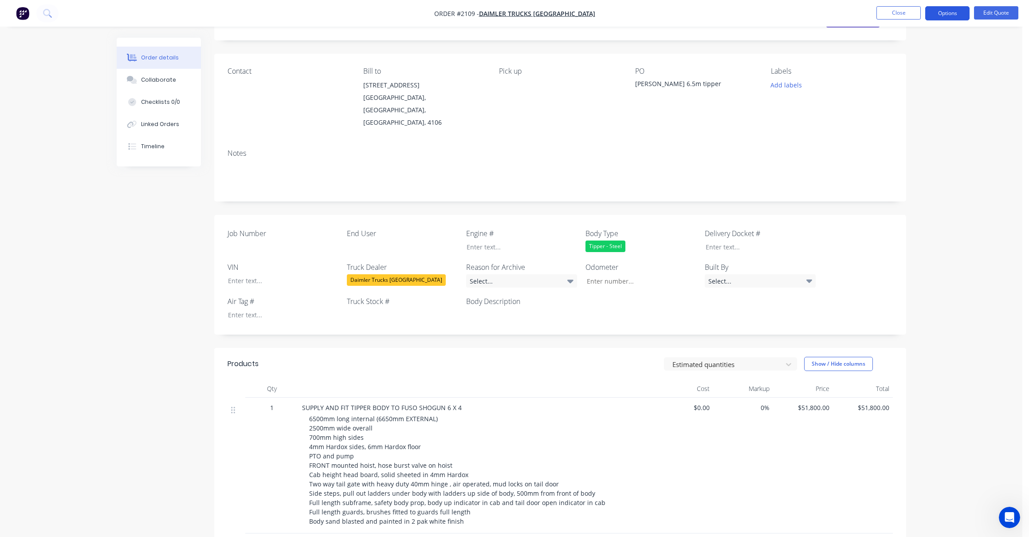
click at [953, 8] on button "Options" at bounding box center [947, 13] width 44 height 14
click at [905, 51] on div "Quote" at bounding box center [921, 53] width 82 height 13
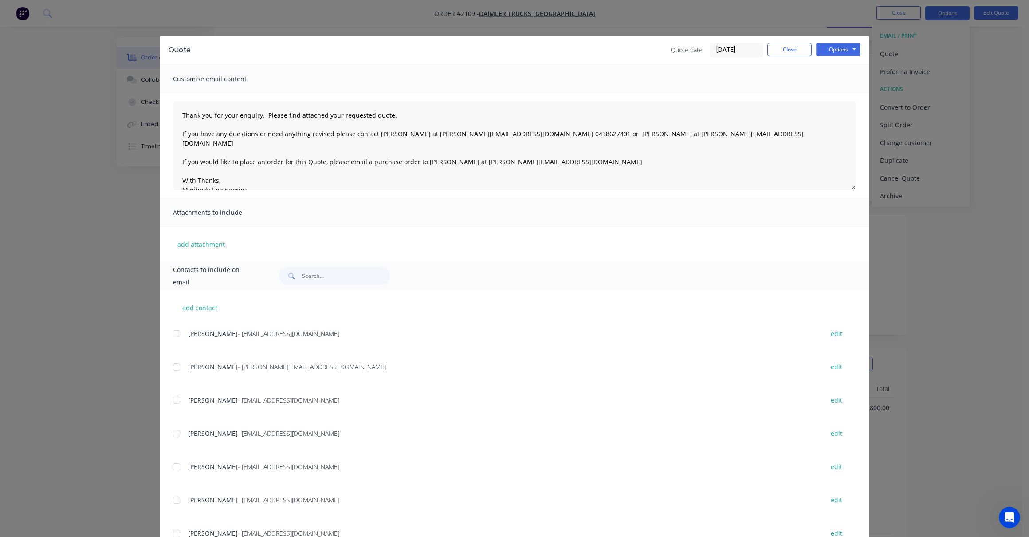
scroll to position [164, 0]
click at [176, 365] on div at bounding box center [177, 367] width 18 height 18
click at [170, 363] on div at bounding box center [177, 367] width 18 height 18
click at [173, 467] on div at bounding box center [177, 466] width 18 height 18
click at [840, 49] on button "Options" at bounding box center [838, 49] width 44 height 13
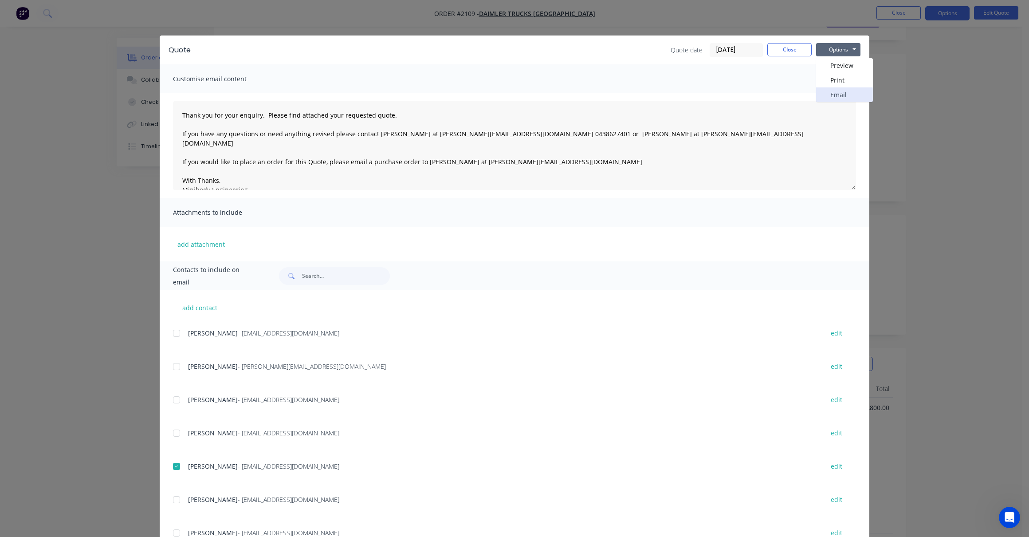
click at [844, 91] on button "Email" at bounding box center [844, 94] width 57 height 15
click at [787, 49] on button "Close" at bounding box center [790, 49] width 44 height 13
